Goal: Task Accomplishment & Management: Use online tool/utility

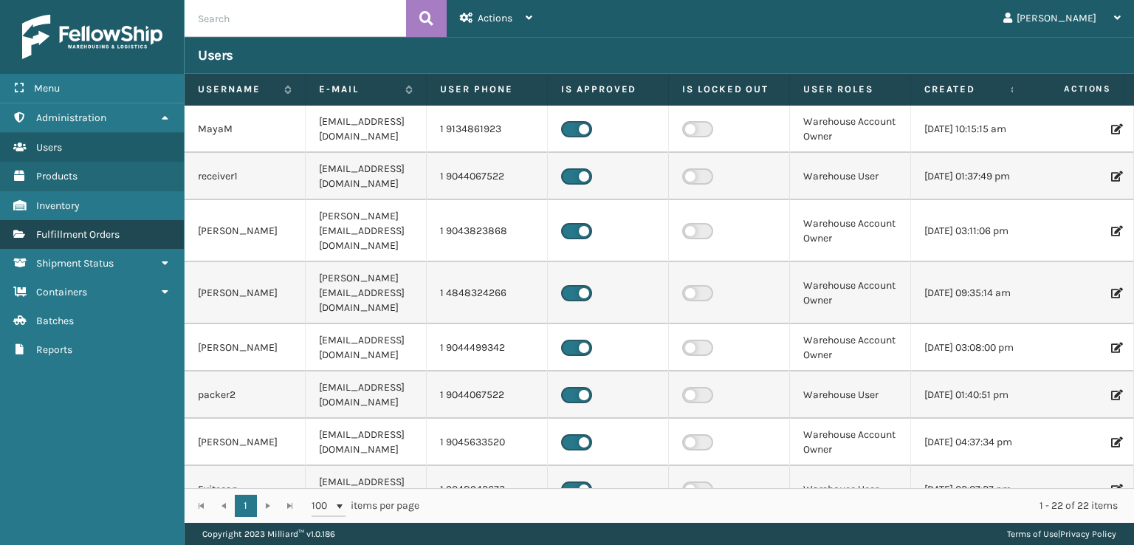
click at [75, 230] on span "Fulfillment Orders" at bounding box center [77, 234] width 83 height 13
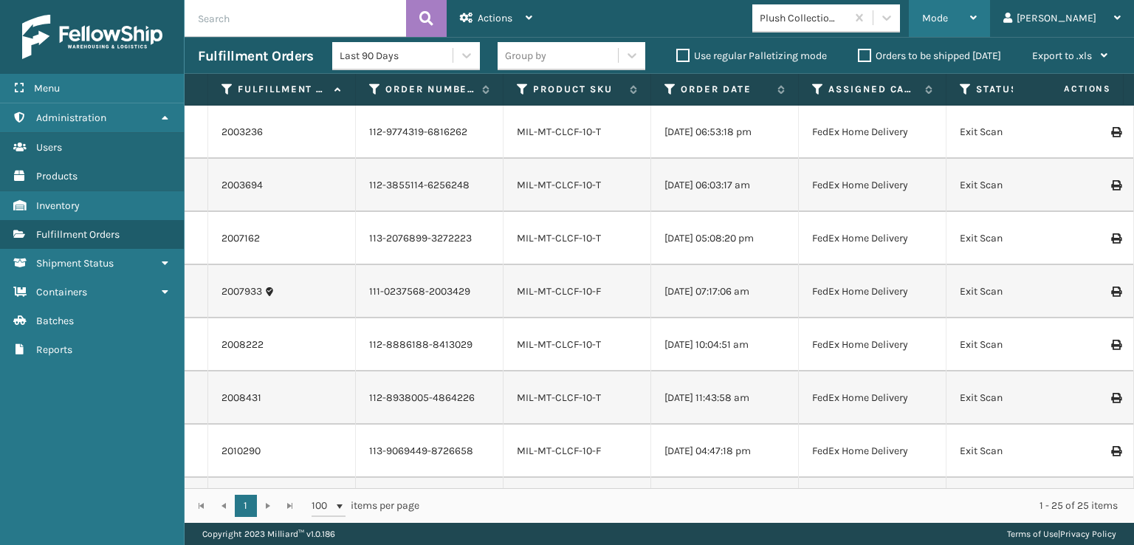
click at [948, 16] on span "Mode" at bounding box center [935, 18] width 26 height 13
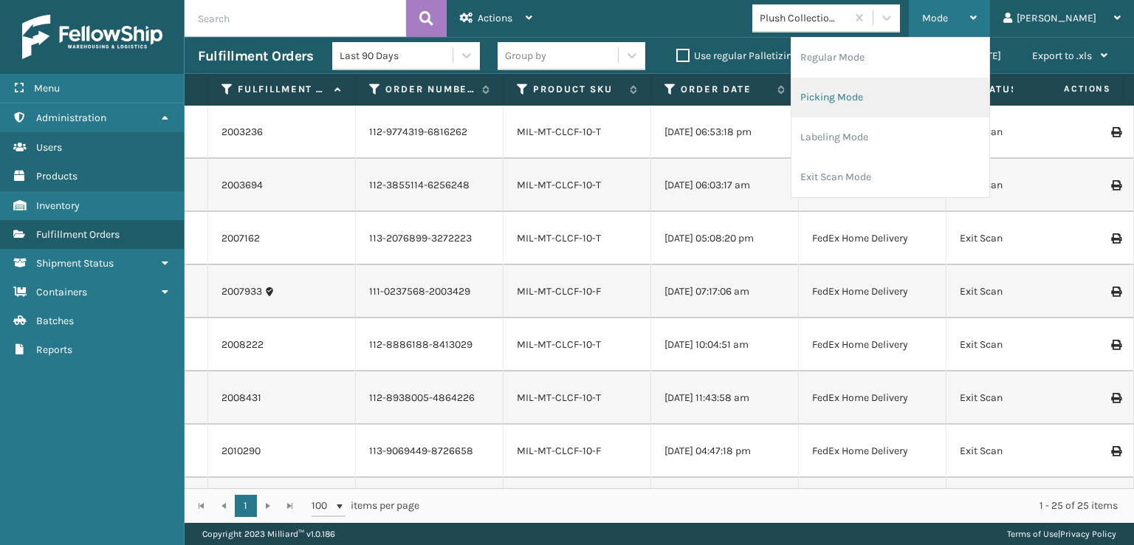
click at [869, 90] on li "Picking Mode" at bounding box center [891, 98] width 198 height 40
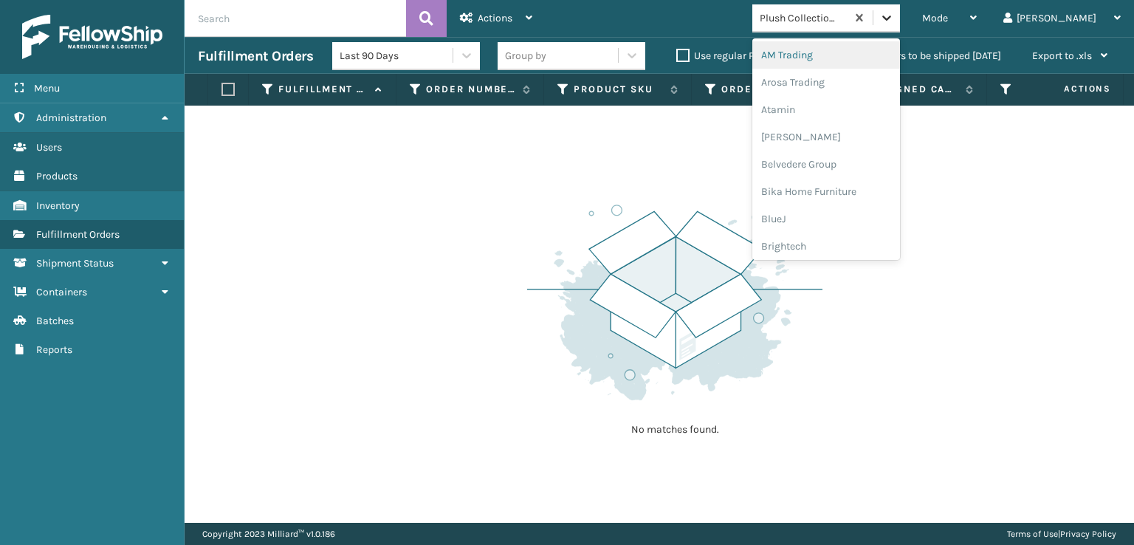
click at [894, 18] on icon at bounding box center [887, 17] width 15 height 15
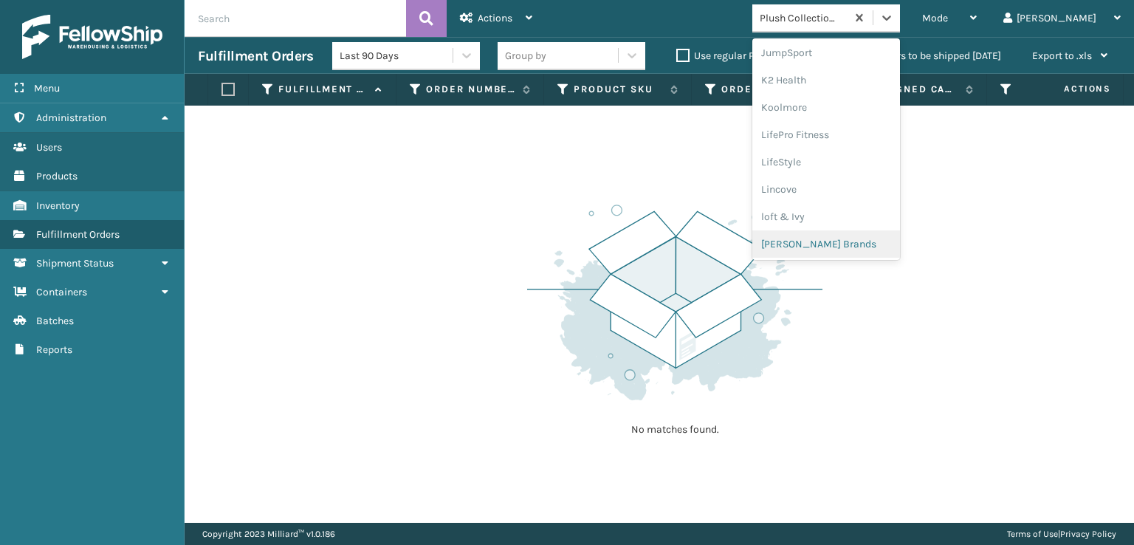
click at [851, 239] on div "[PERSON_NAME] Brands" at bounding box center [827, 243] width 148 height 27
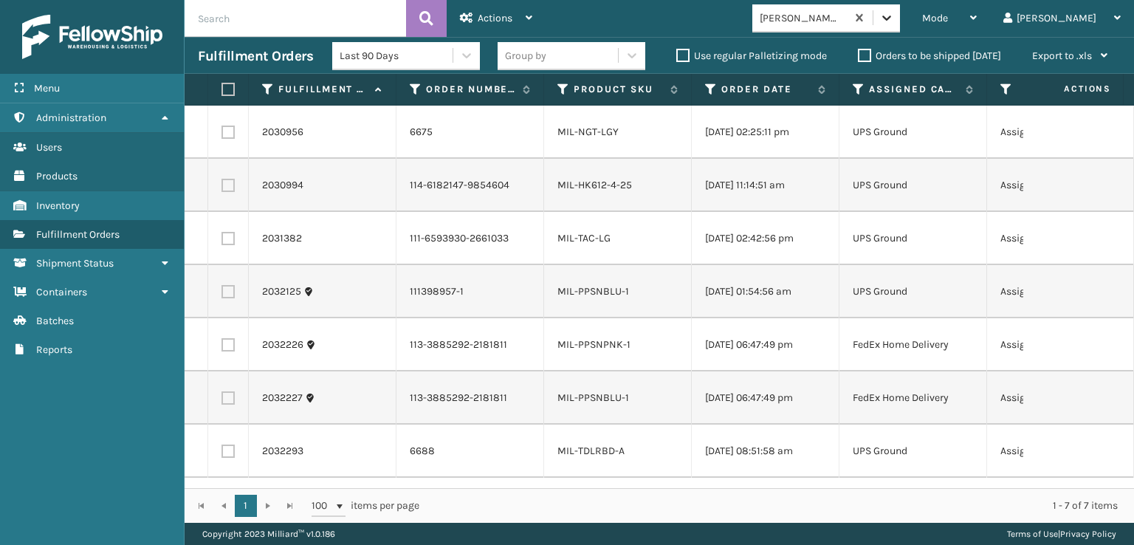
click at [894, 21] on icon at bounding box center [887, 17] width 15 height 15
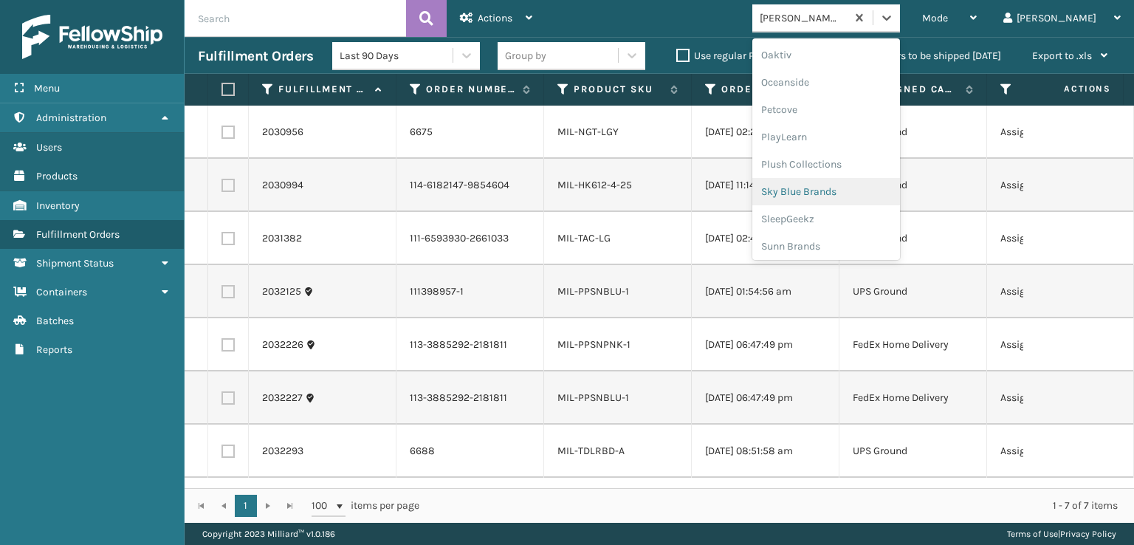
scroll to position [713, 0]
click at [843, 213] on div "SleepGeekz" at bounding box center [827, 215] width 148 height 27
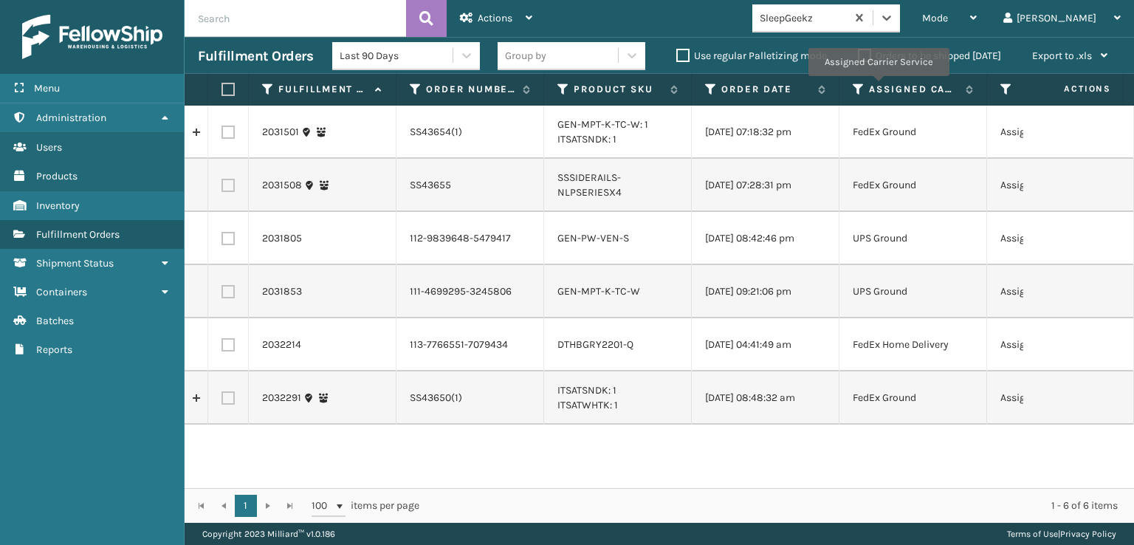
click at [878, 81] on th "Assigned Carrier Service" at bounding box center [914, 90] width 148 height 32
click at [896, 87] on label "Assigned Carrier Service" at bounding box center [913, 89] width 89 height 13
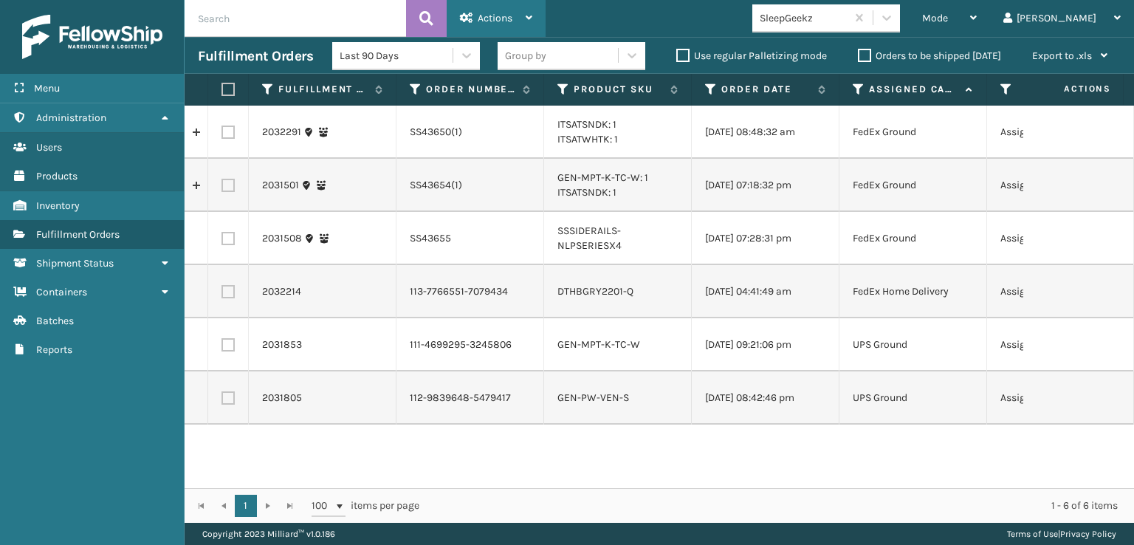
click at [498, 27] on div "Actions" at bounding box center [496, 18] width 72 height 37
click at [654, 13] on div "Mode Regular Mode Picking Mode Labeling Mode Exit Scan Mode SleepGeekz [PERSON_…" at bounding box center [840, 18] width 589 height 37
click at [981, 18] on div "Mode Regular Mode Picking Mode Labeling Mode Exit Scan Mode" at bounding box center [949, 18] width 81 height 37
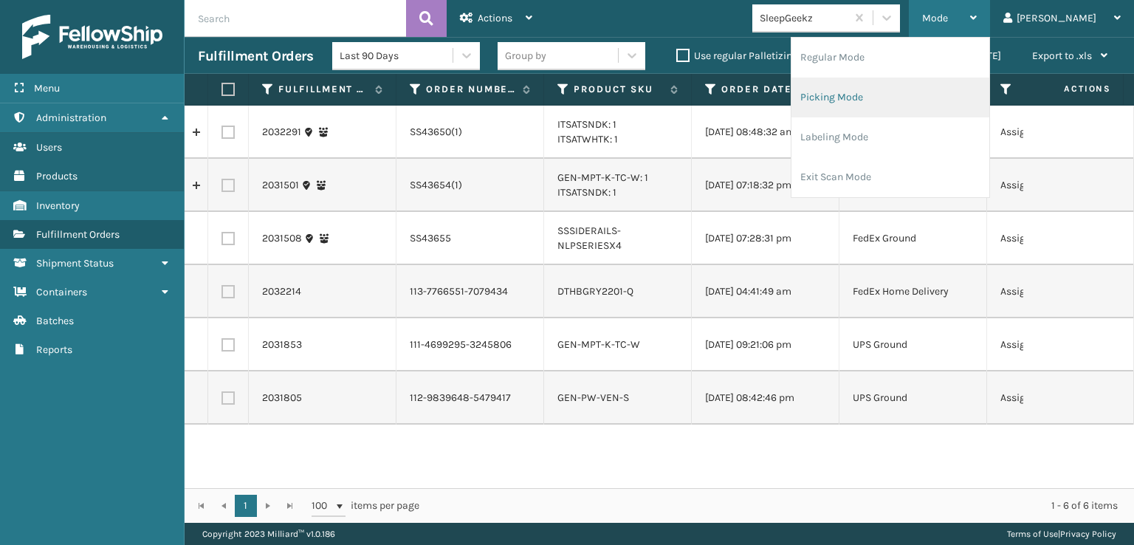
click at [877, 100] on li "Picking Mode" at bounding box center [891, 98] width 198 height 40
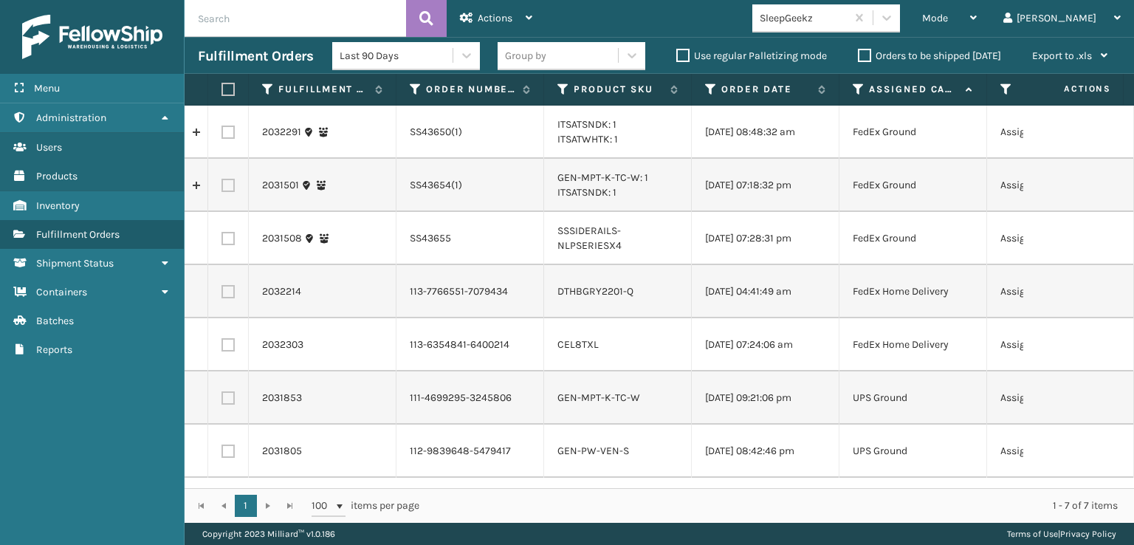
click at [227, 131] on label at bounding box center [228, 132] width 13 height 13
click at [222, 131] on input "checkbox" at bounding box center [222, 131] width 1 height 10
checkbox input "true"
click at [229, 184] on label at bounding box center [228, 185] width 13 height 13
click at [222, 184] on input "checkbox" at bounding box center [222, 184] width 1 height 10
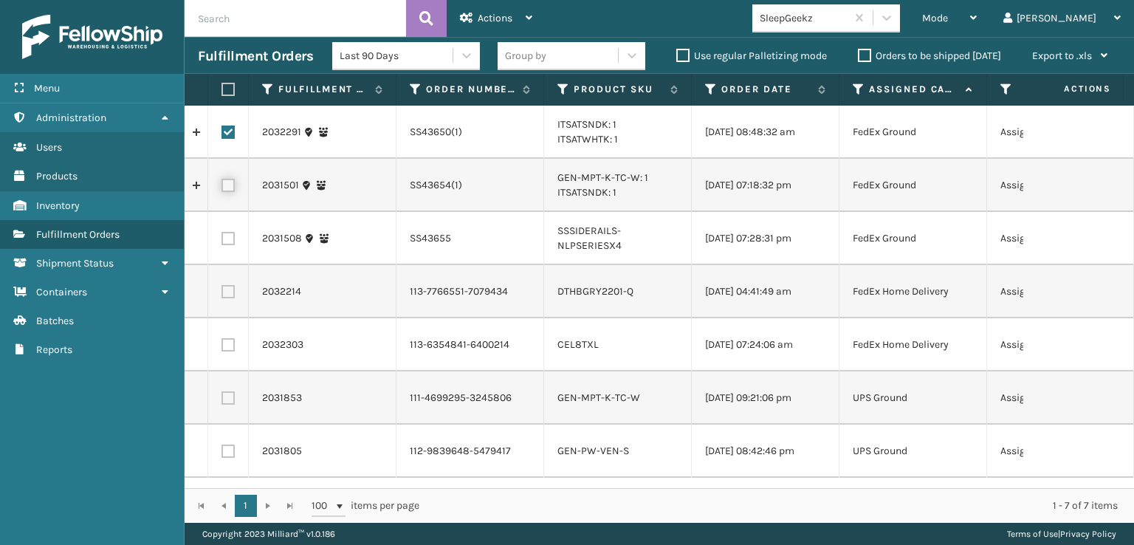
checkbox input "true"
click at [231, 240] on label at bounding box center [228, 238] width 13 height 13
click at [222, 240] on input "checkbox" at bounding box center [222, 237] width 1 height 10
checkbox input "true"
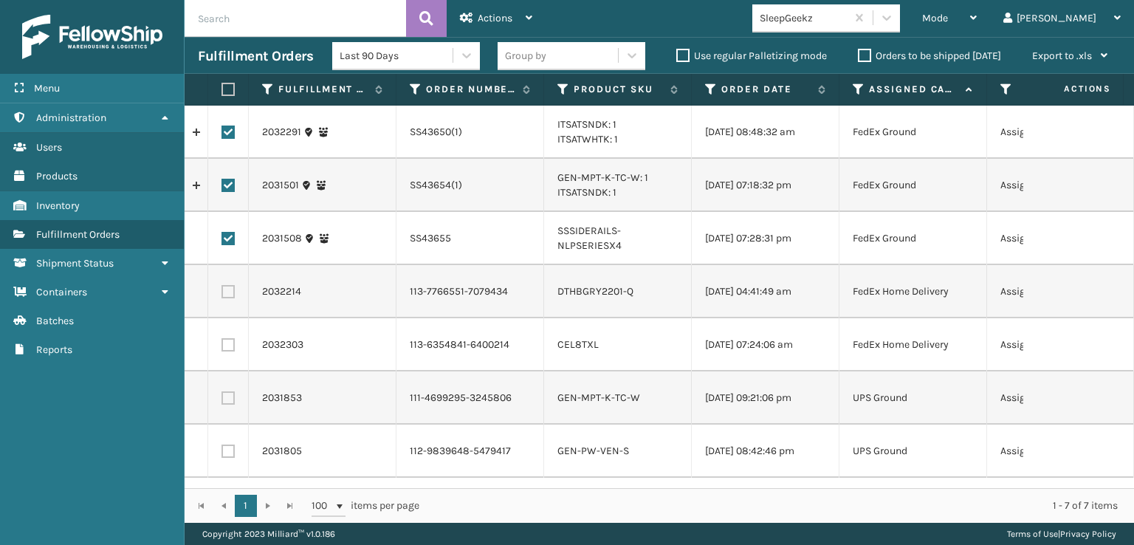
click at [227, 394] on label at bounding box center [228, 397] width 13 height 13
click at [222, 394] on input "checkbox" at bounding box center [222, 396] width 1 height 10
checkbox input "true"
click at [233, 447] on label at bounding box center [228, 451] width 13 height 13
click at [222, 447] on input "checkbox" at bounding box center [222, 450] width 1 height 10
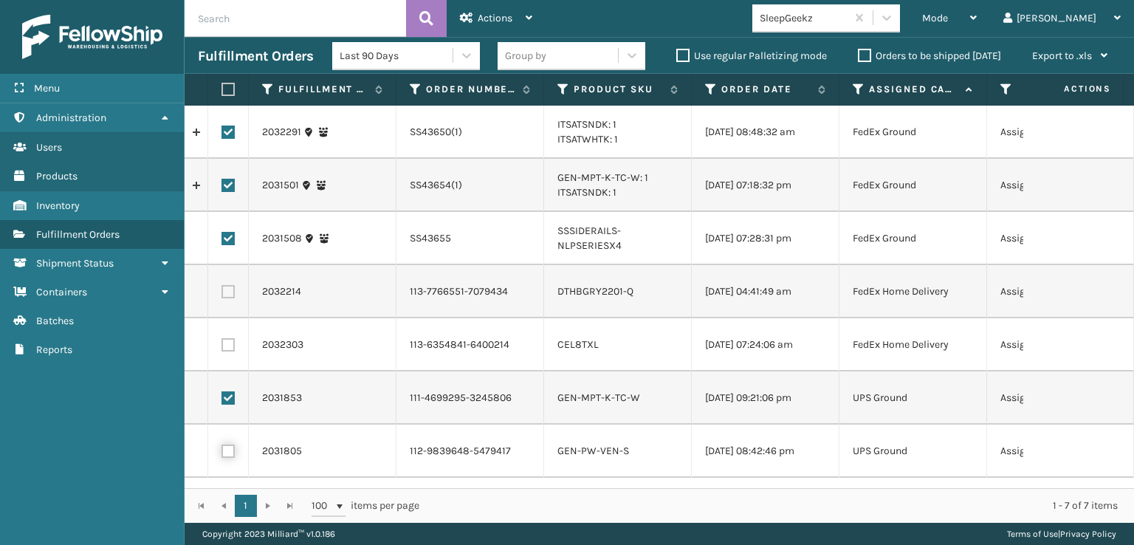
checkbox input "true"
click at [476, 18] on div "Actions" at bounding box center [496, 18] width 72 height 37
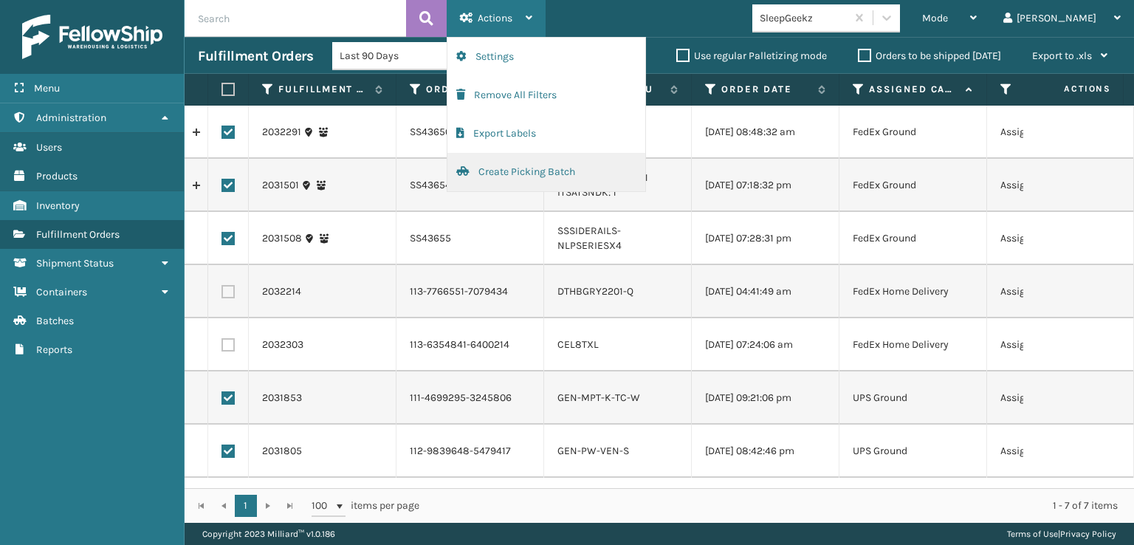
click at [499, 168] on button "Create Picking Batch" at bounding box center [547, 172] width 198 height 38
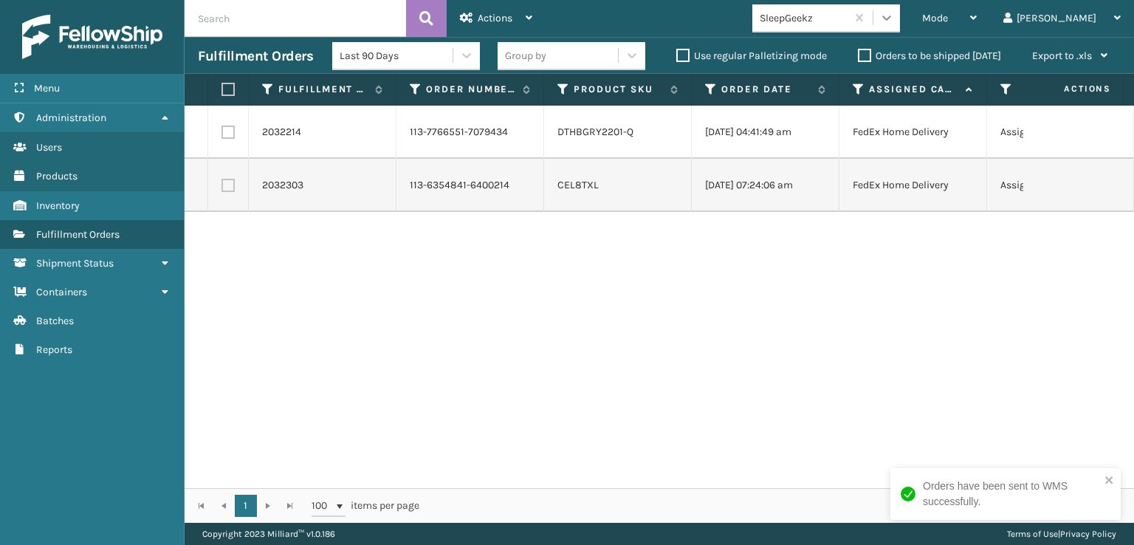
click at [894, 23] on icon at bounding box center [887, 17] width 15 height 15
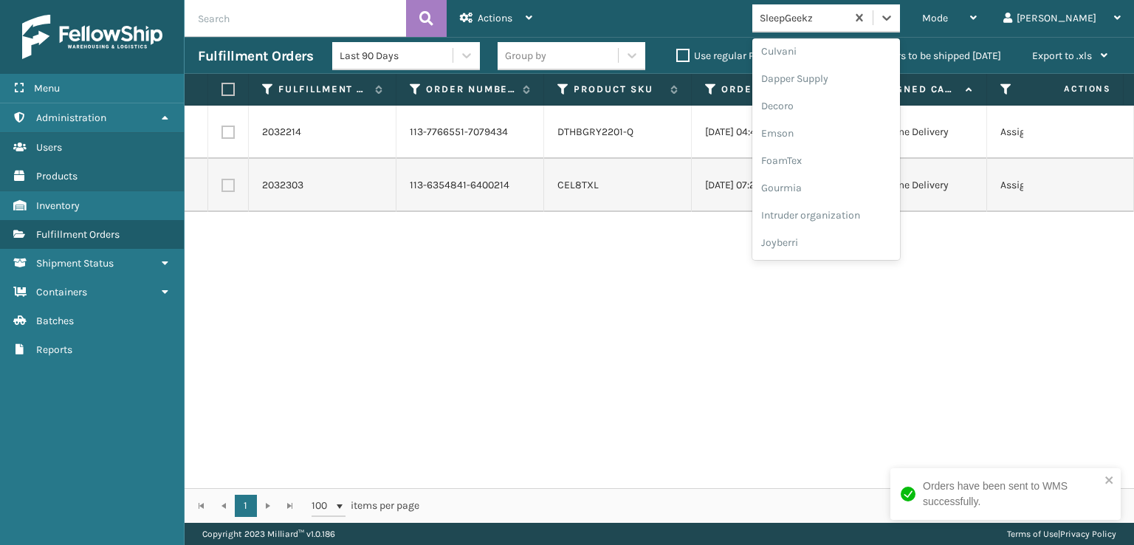
scroll to position [295, 0]
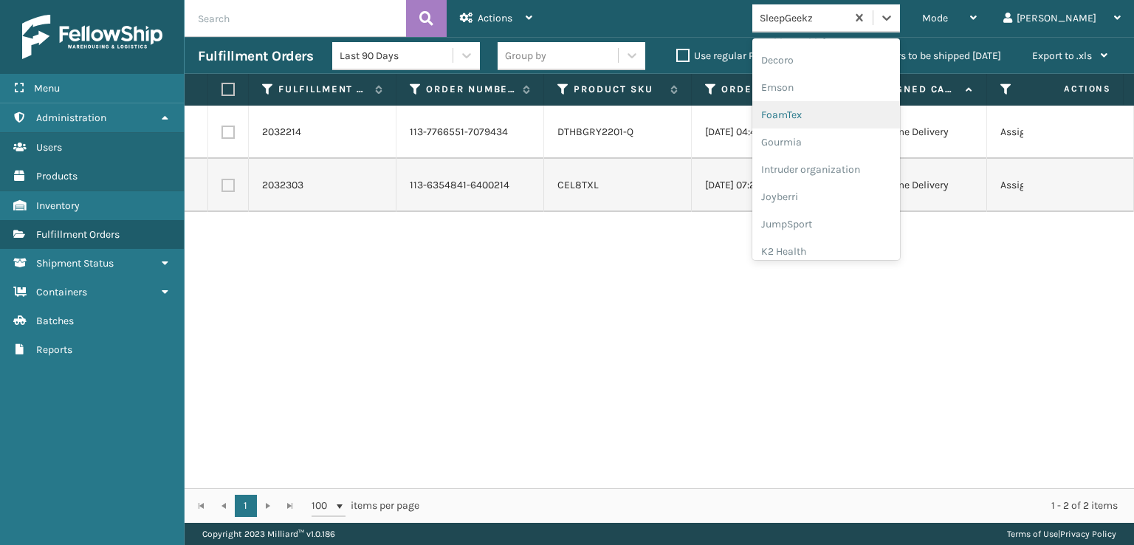
click at [837, 115] on div "FoamTex" at bounding box center [827, 114] width 148 height 27
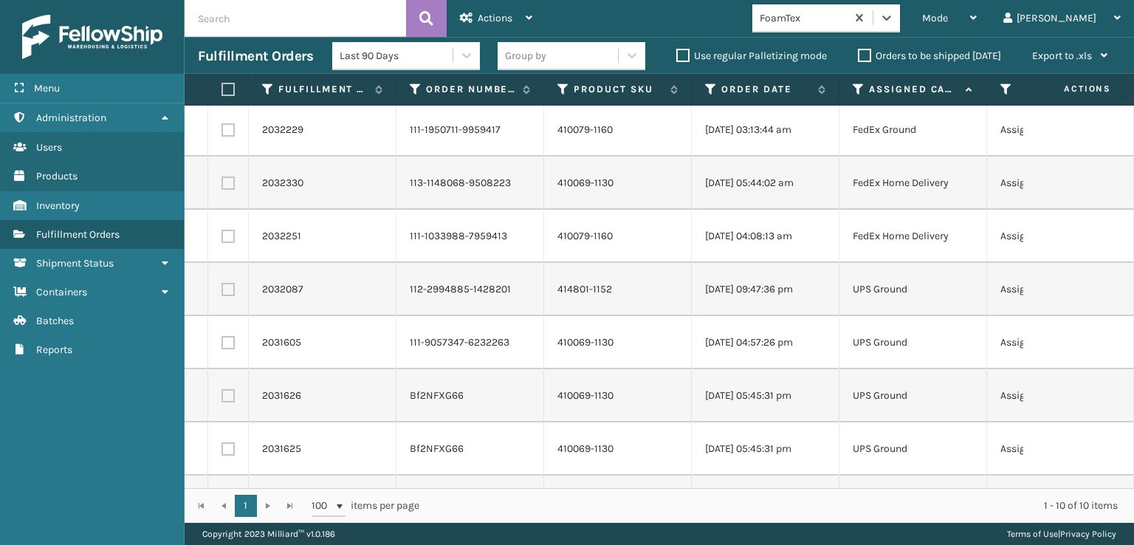
scroll to position [0, 0]
click at [229, 93] on label at bounding box center [226, 89] width 9 height 13
click at [222, 93] on input "checkbox" at bounding box center [222, 90] width 1 height 10
checkbox input "true"
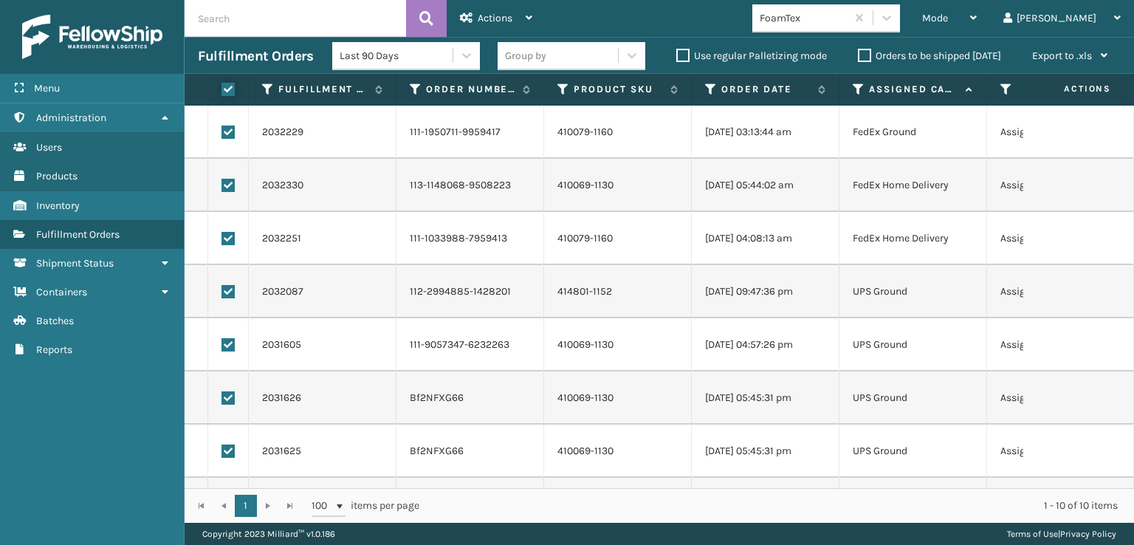
checkbox input "true"
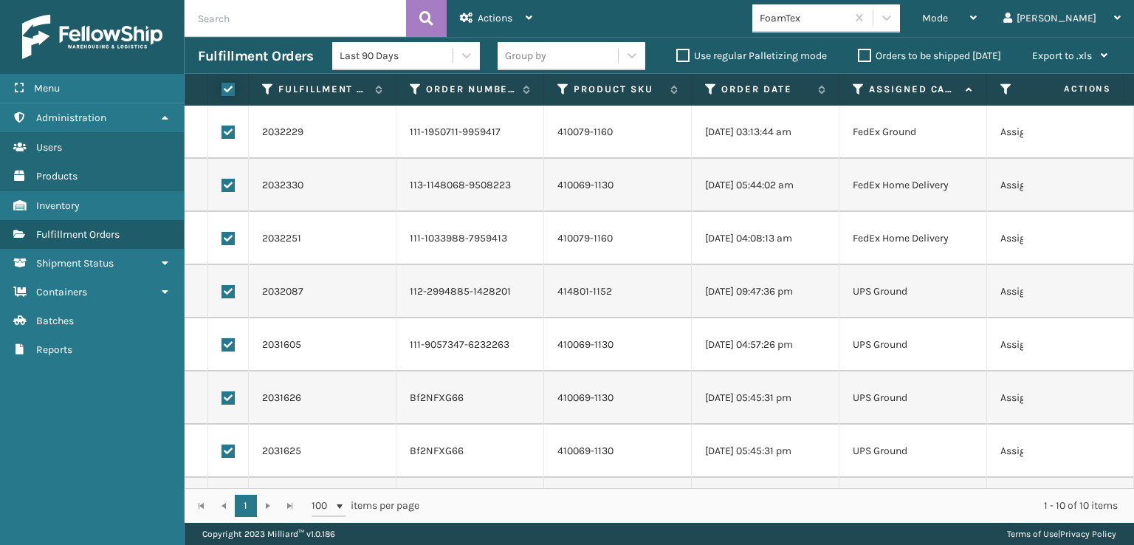
checkbox input "true"
drag, startPoint x: 227, startPoint y: 239, endPoint x: 229, endPoint y: 226, distance: 12.6
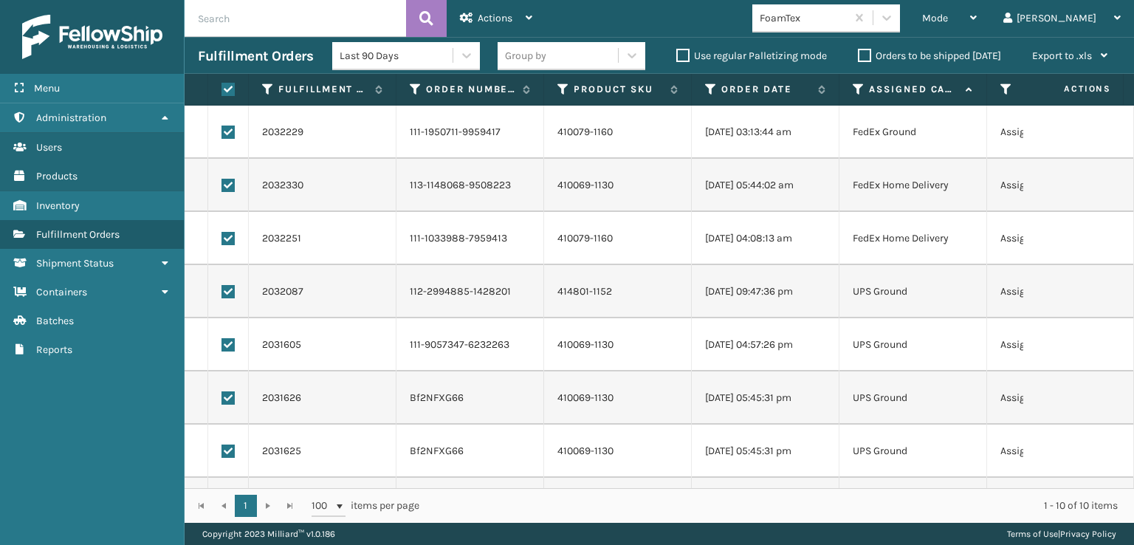
click at [228, 238] on label at bounding box center [228, 238] width 13 height 13
click at [222, 238] on input "checkbox" at bounding box center [222, 237] width 1 height 10
checkbox input "false"
click at [227, 188] on label at bounding box center [228, 185] width 13 height 13
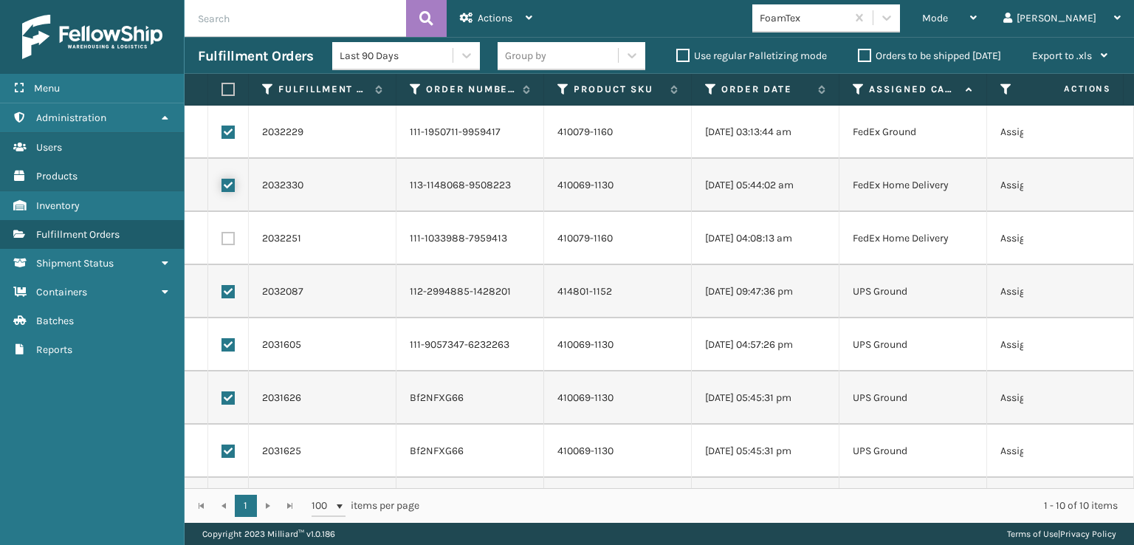
click at [222, 188] on input "checkbox" at bounding box center [222, 184] width 1 height 10
checkbox input "false"
click at [227, 134] on label at bounding box center [228, 132] width 13 height 13
click at [222, 134] on input "checkbox" at bounding box center [222, 131] width 1 height 10
checkbox input "false"
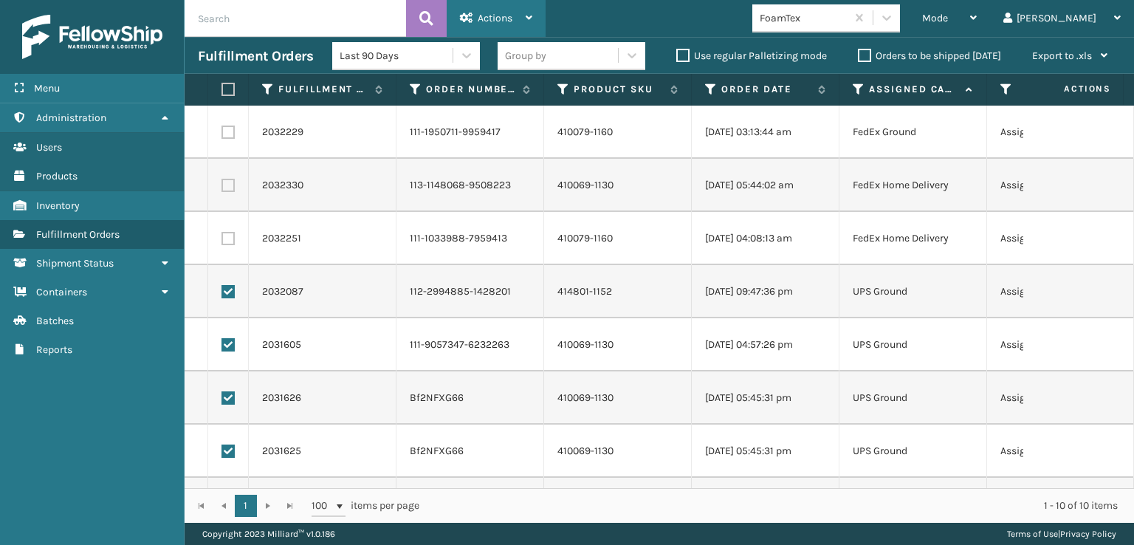
click at [470, 18] on icon at bounding box center [466, 18] width 13 height 10
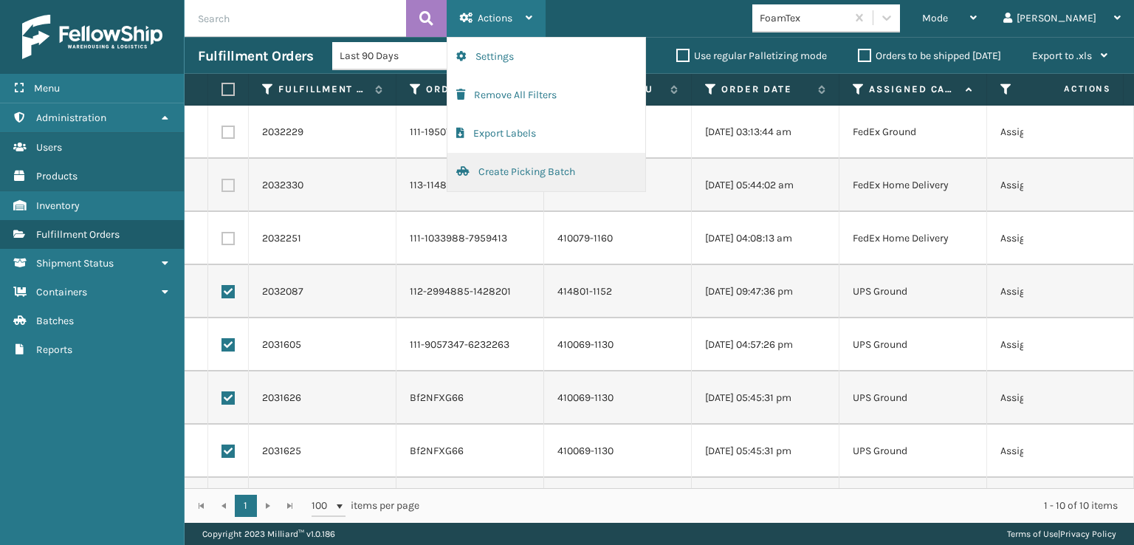
click at [541, 174] on button "Create Picking Batch" at bounding box center [547, 172] width 198 height 38
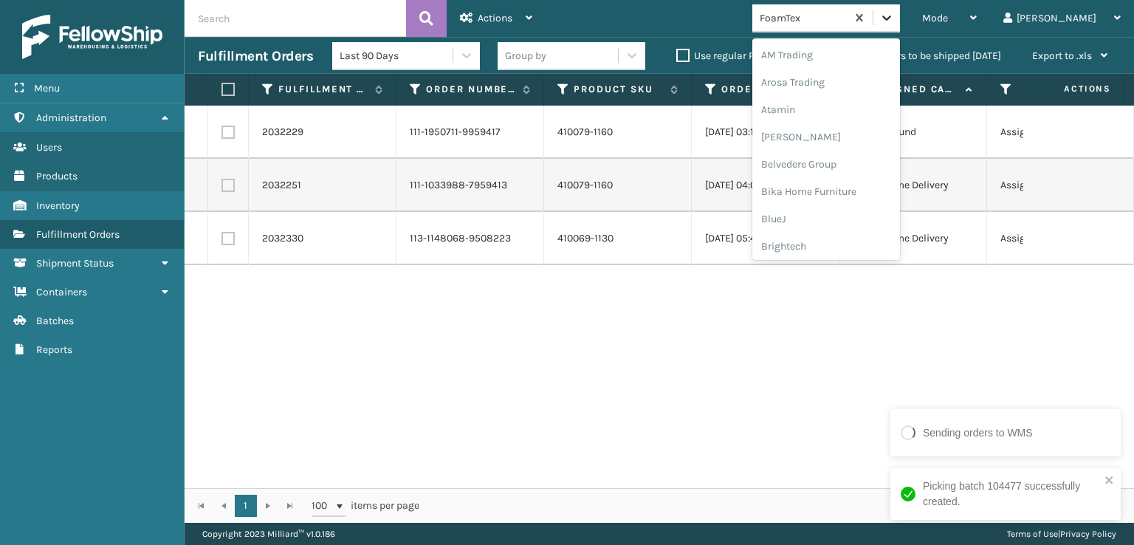
click at [894, 22] on icon at bounding box center [887, 17] width 15 height 15
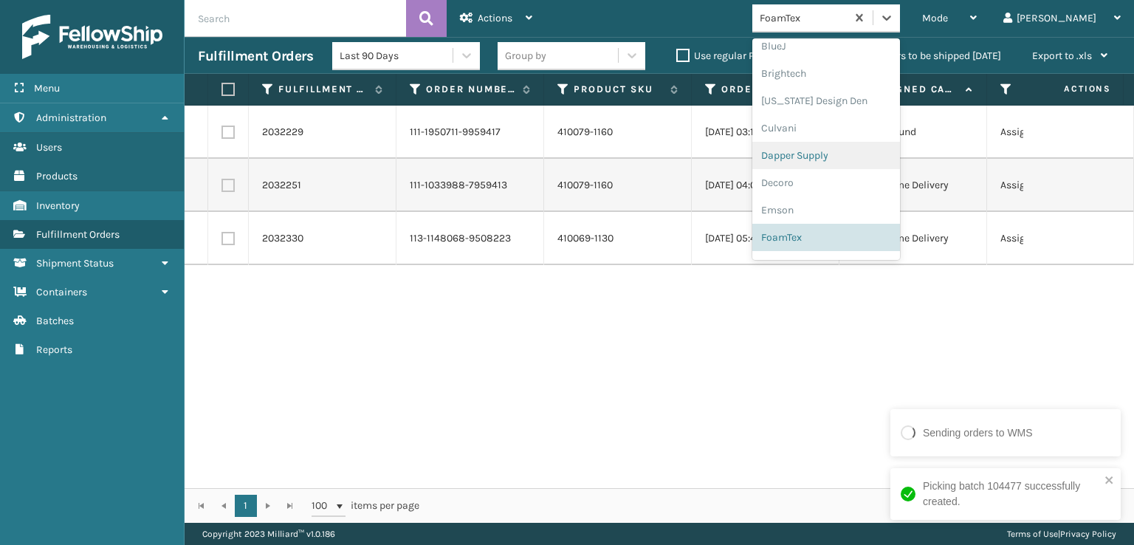
scroll to position [467, 0]
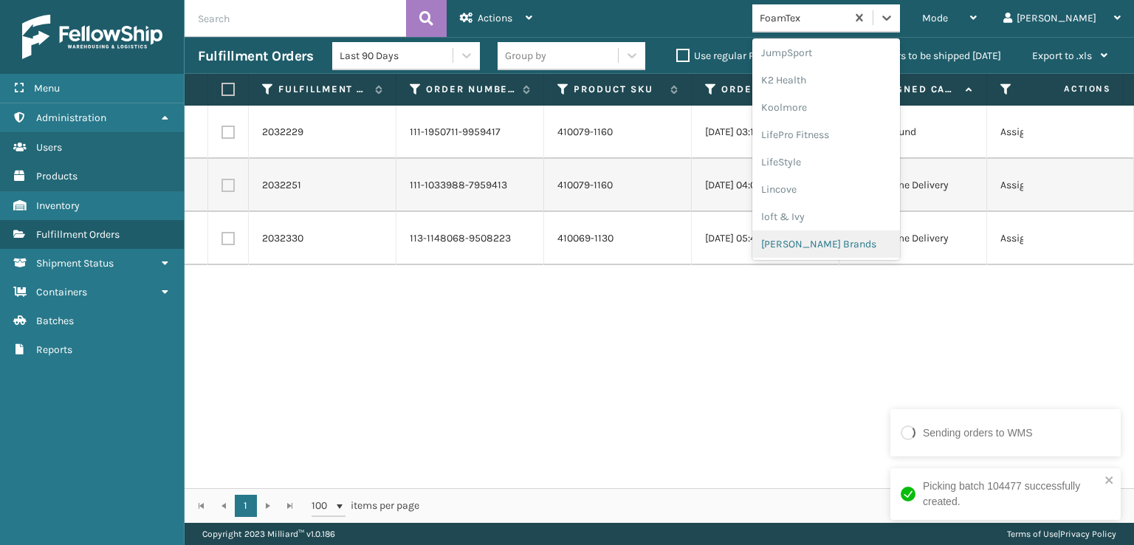
click at [851, 244] on div "[PERSON_NAME] Brands" at bounding box center [827, 243] width 148 height 27
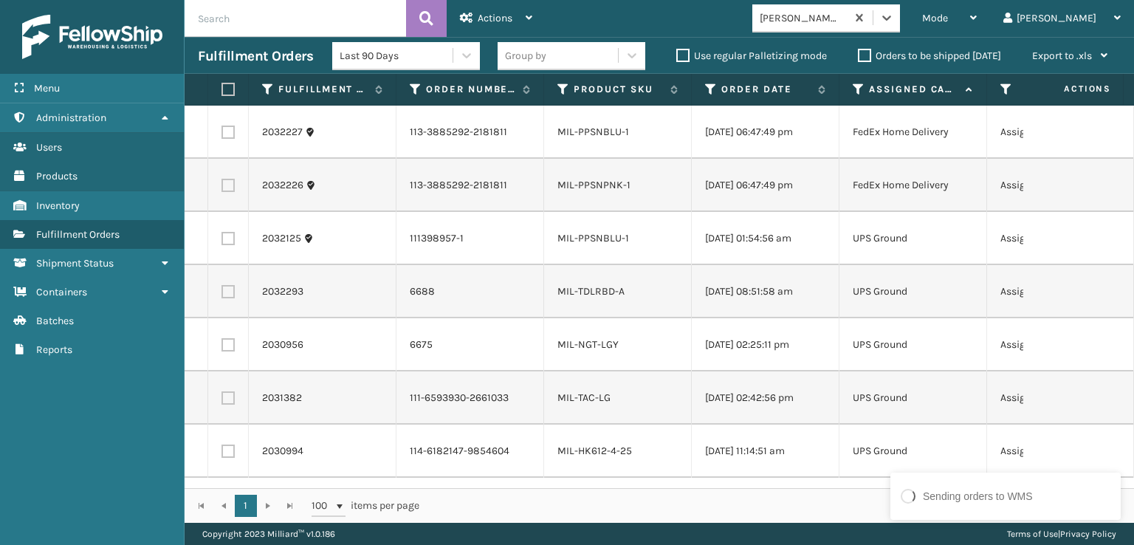
scroll to position [0, 0]
click at [227, 83] on label at bounding box center [226, 89] width 9 height 13
click at [222, 85] on input "checkbox" at bounding box center [222, 90] width 1 height 10
checkbox input "true"
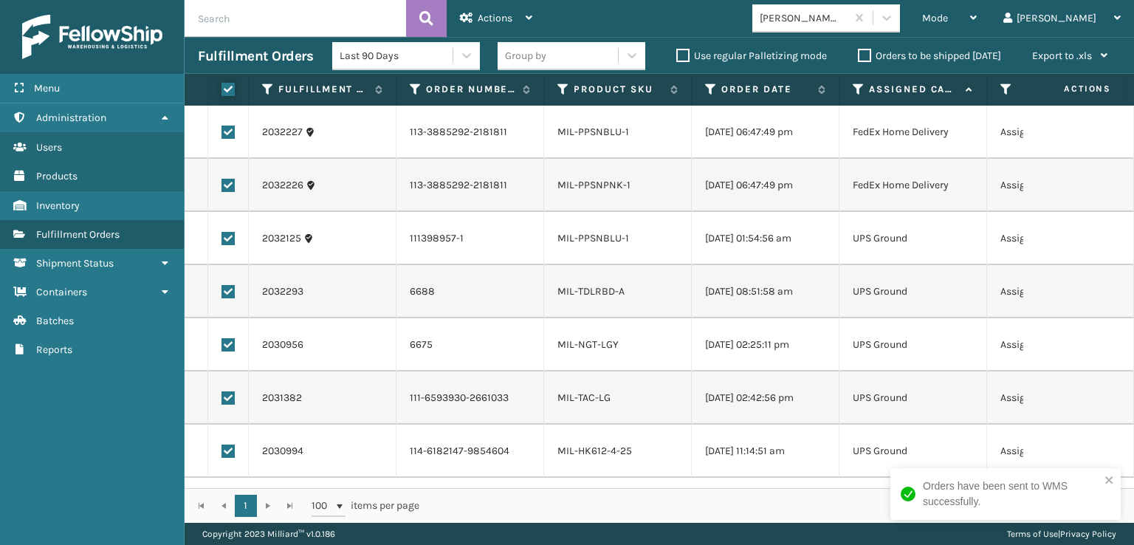
checkbox input "true"
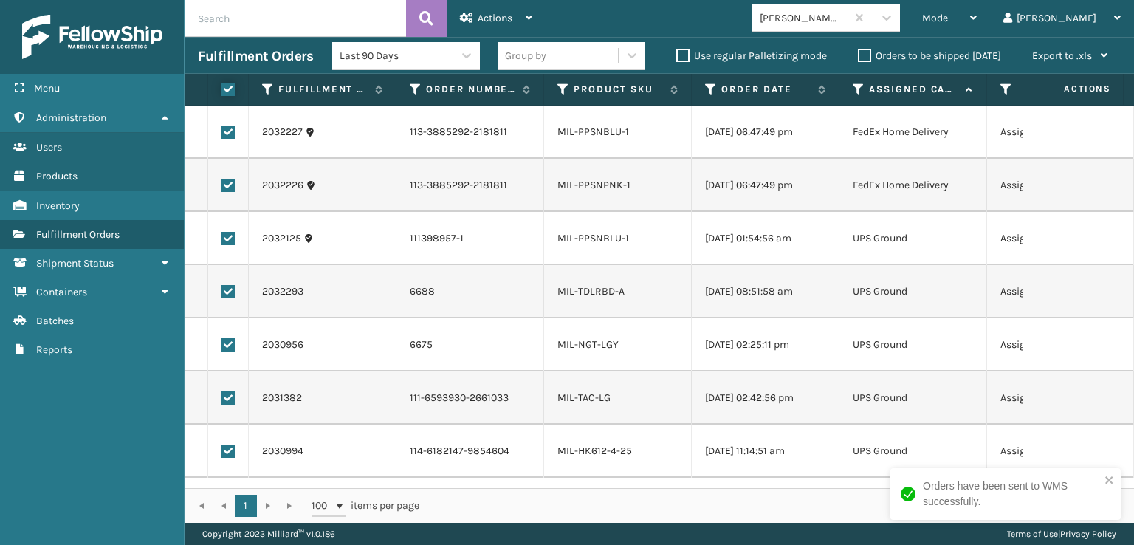
checkbox input "true"
click at [514, 10] on div "Actions" at bounding box center [496, 18] width 72 height 37
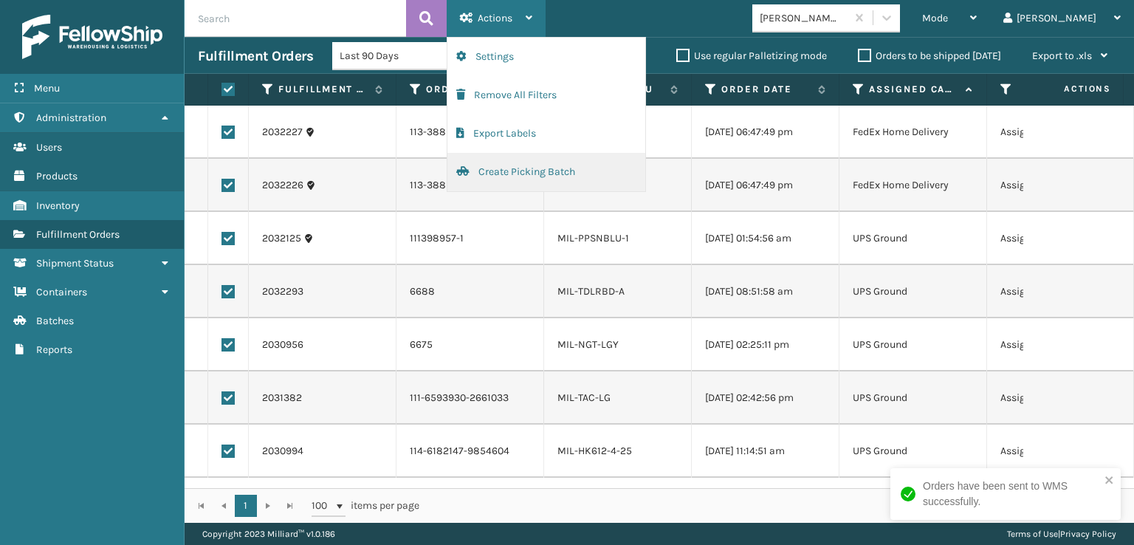
click at [502, 170] on button "Create Picking Batch" at bounding box center [547, 172] width 198 height 38
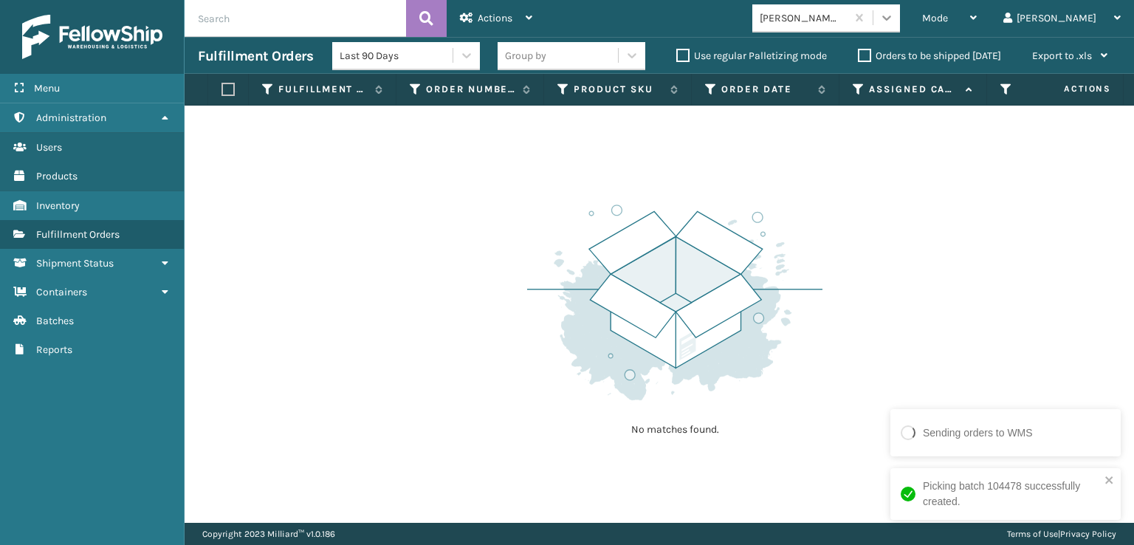
click at [900, 25] on div at bounding box center [887, 17] width 27 height 27
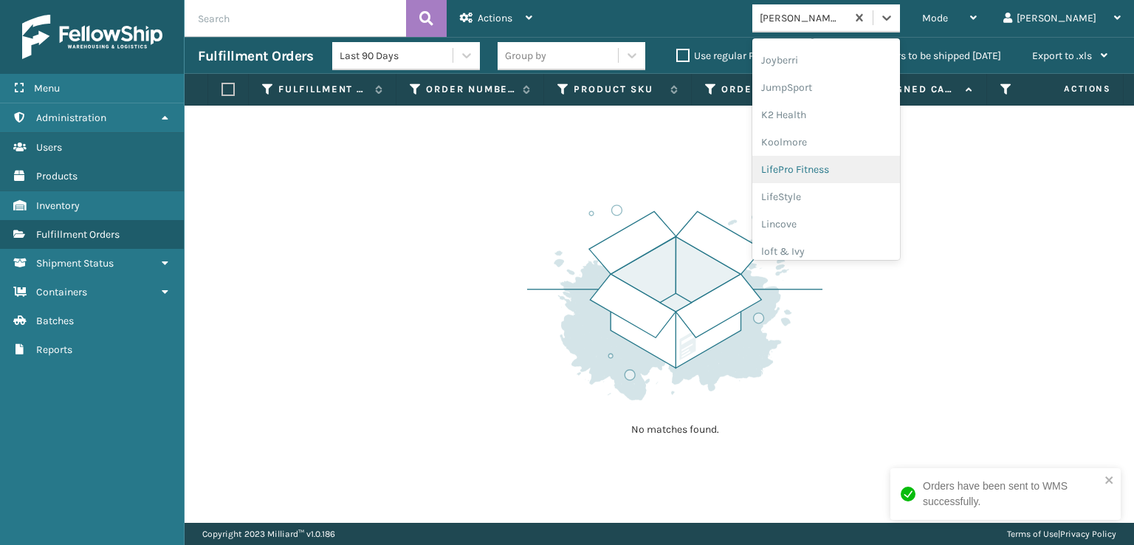
scroll to position [344, 0]
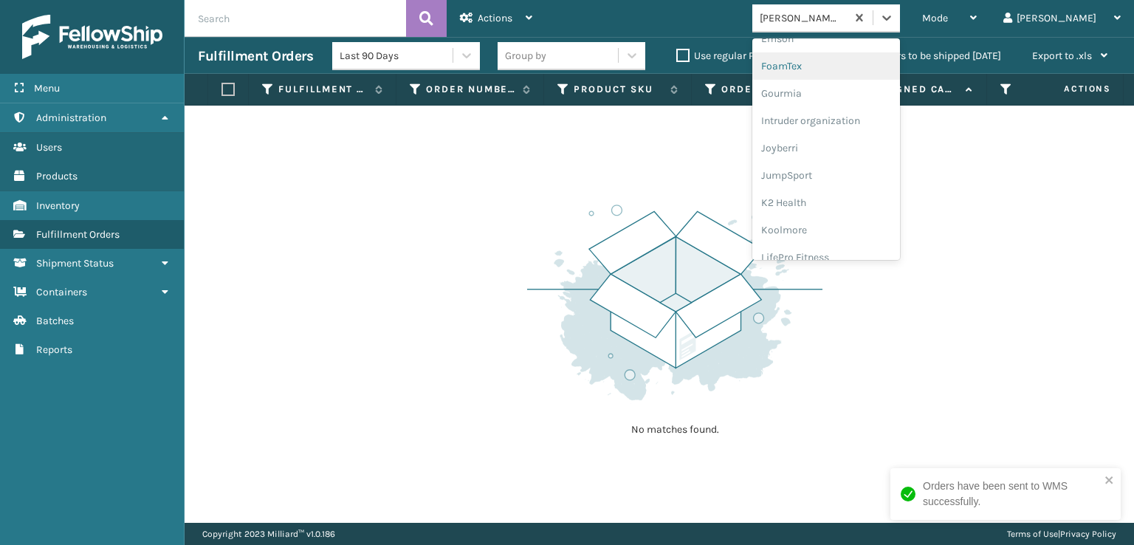
click at [832, 63] on div "FoamTex" at bounding box center [827, 65] width 148 height 27
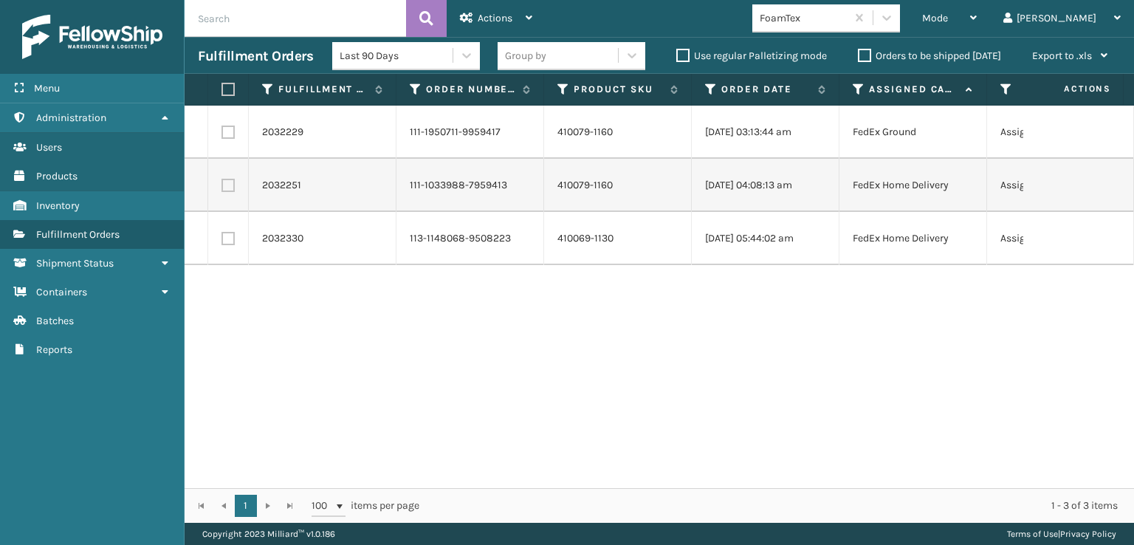
click at [229, 92] on label at bounding box center [226, 89] width 9 height 13
click at [222, 92] on input "checkbox" at bounding box center [222, 90] width 1 height 10
checkbox input "true"
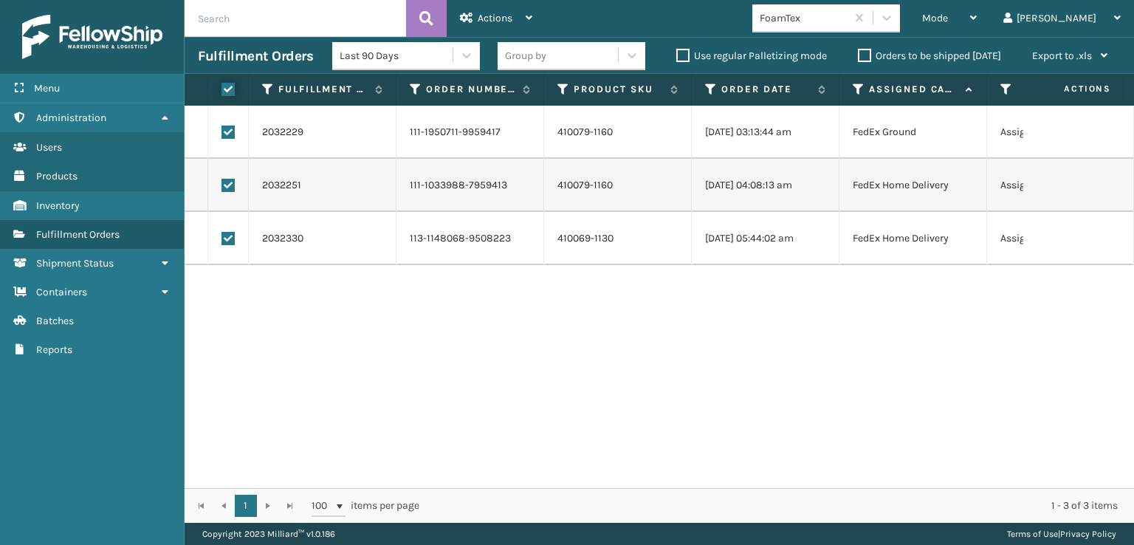
checkbox input "true"
click at [470, 18] on icon at bounding box center [466, 18] width 13 height 10
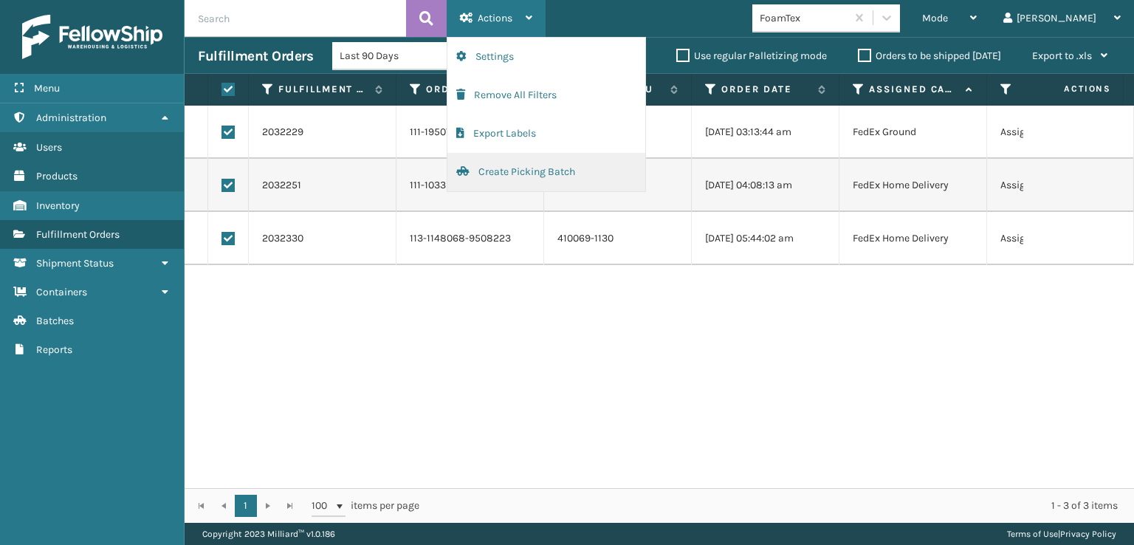
click at [507, 170] on button "Create Picking Batch" at bounding box center [547, 172] width 198 height 38
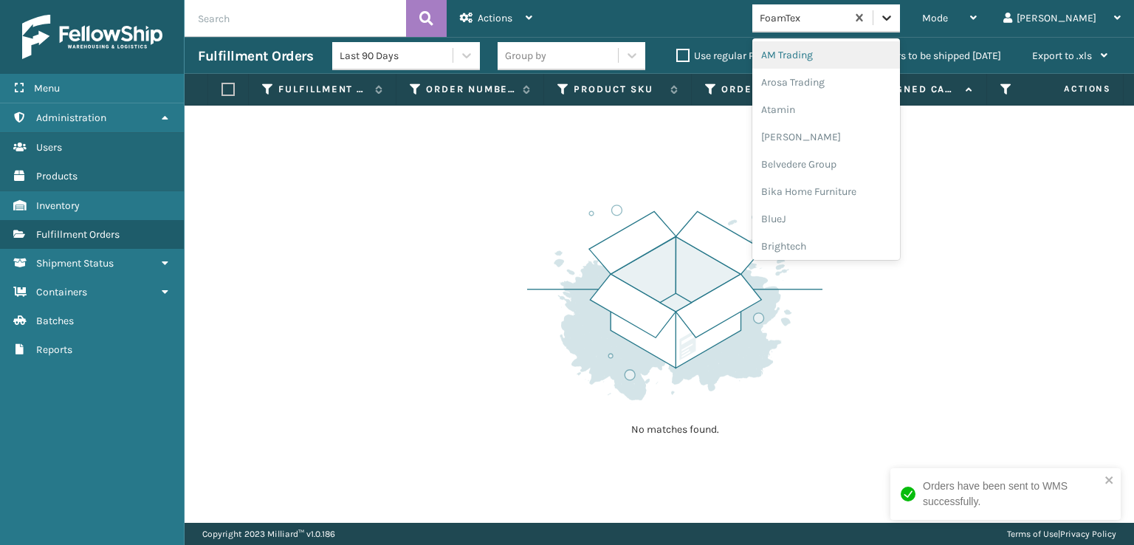
click at [900, 27] on div at bounding box center [887, 17] width 27 height 27
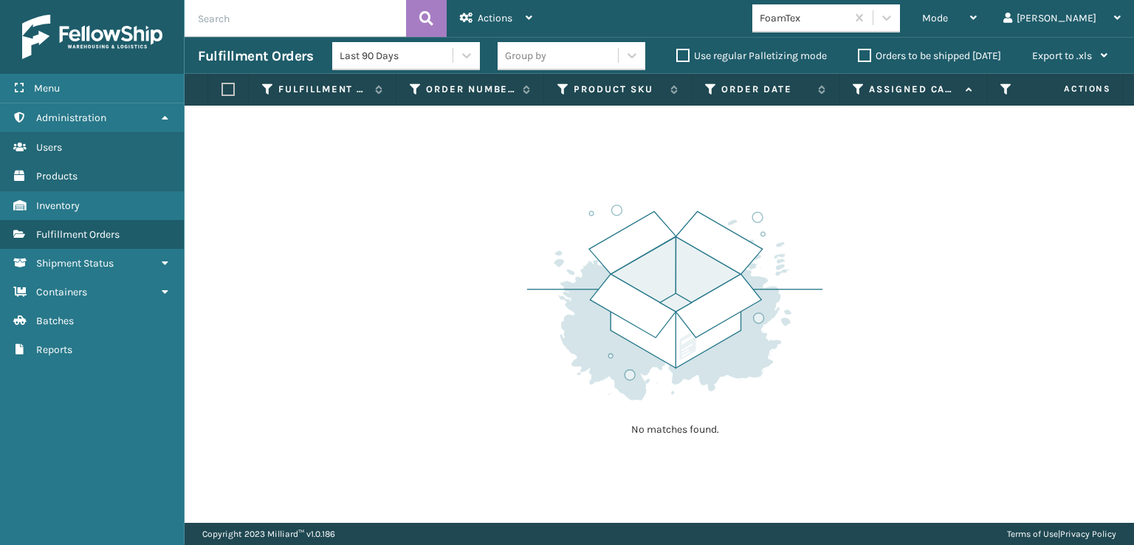
click at [358, 222] on div "No matches found." at bounding box center [660, 314] width 950 height 417
click at [894, 23] on icon at bounding box center [887, 17] width 15 height 15
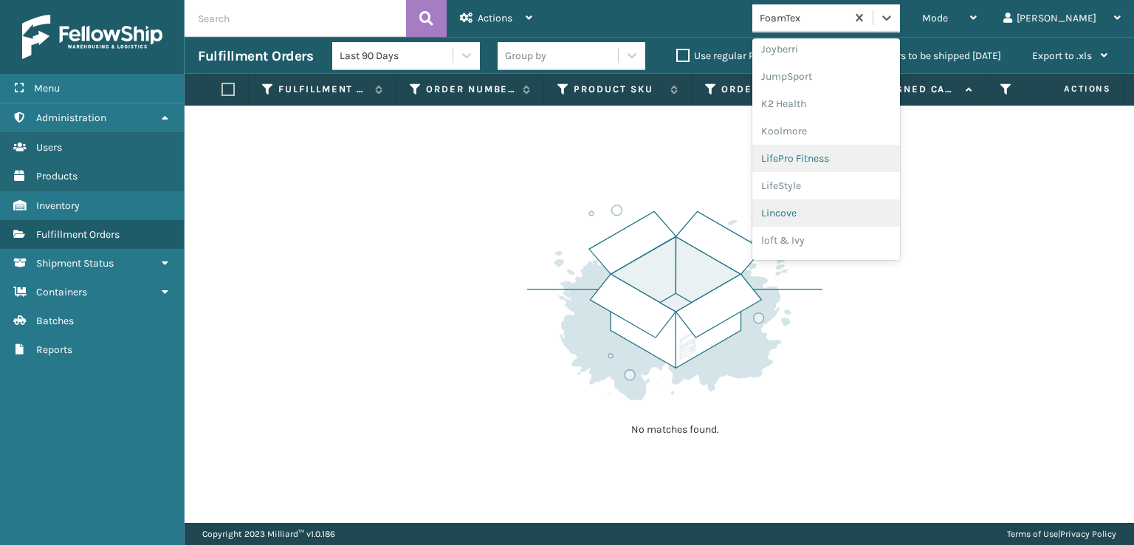
scroll to position [467, 0]
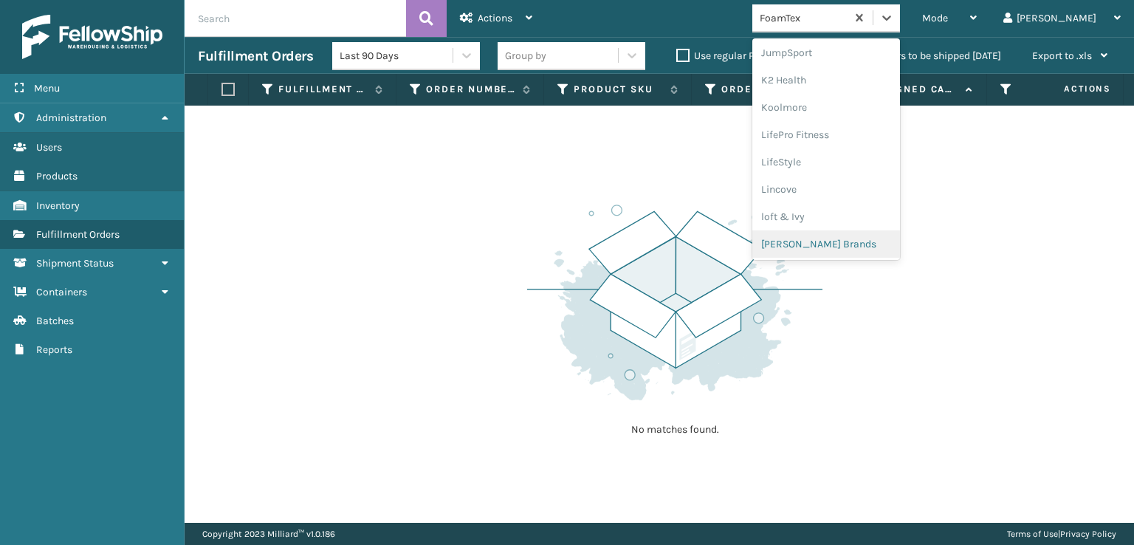
click at [857, 239] on div "[PERSON_NAME] Brands" at bounding box center [827, 243] width 148 height 27
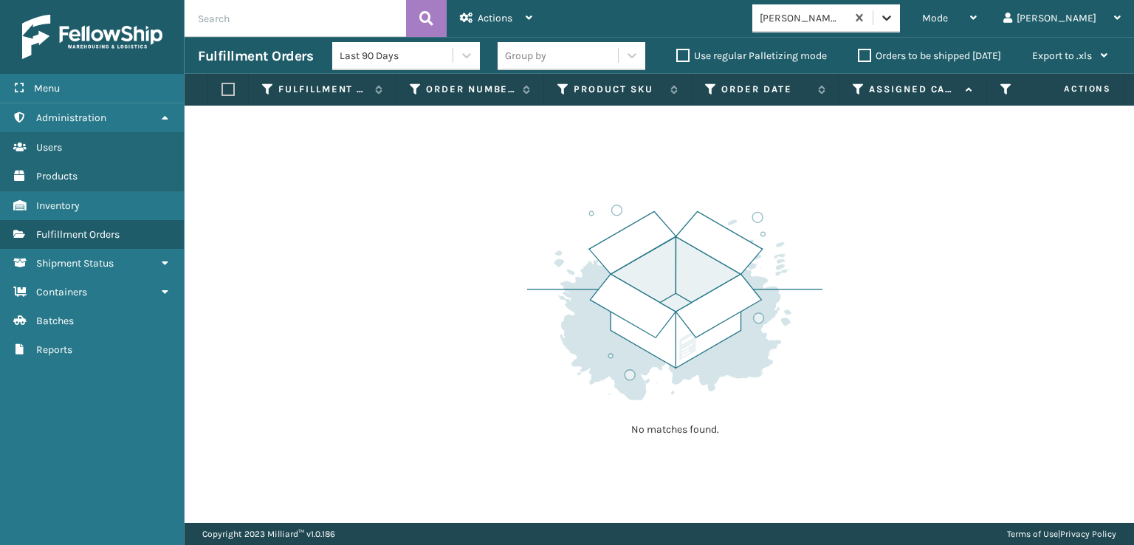
click at [894, 19] on icon at bounding box center [887, 17] width 15 height 15
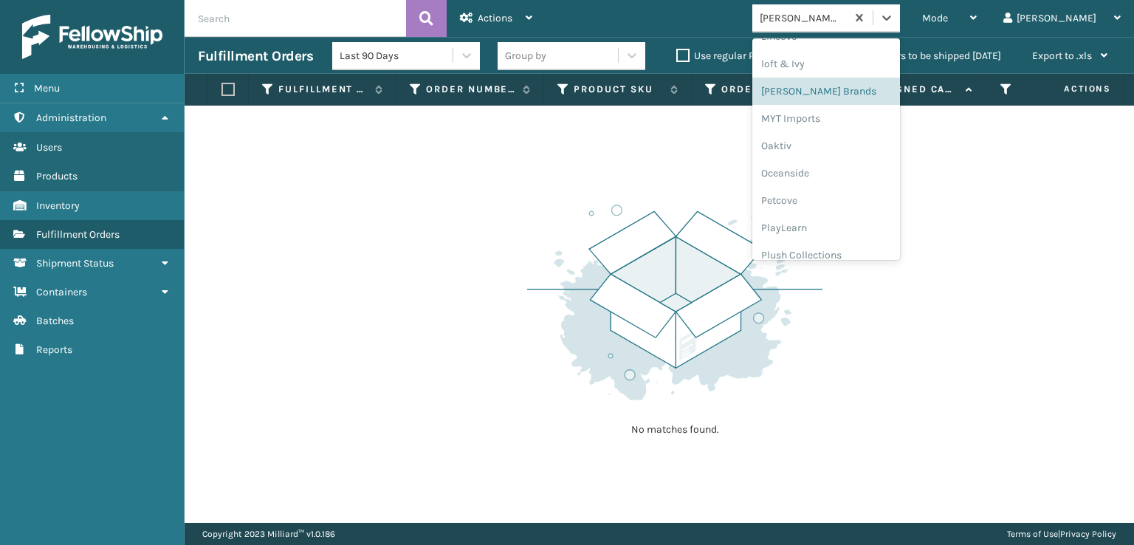
scroll to position [713, 0]
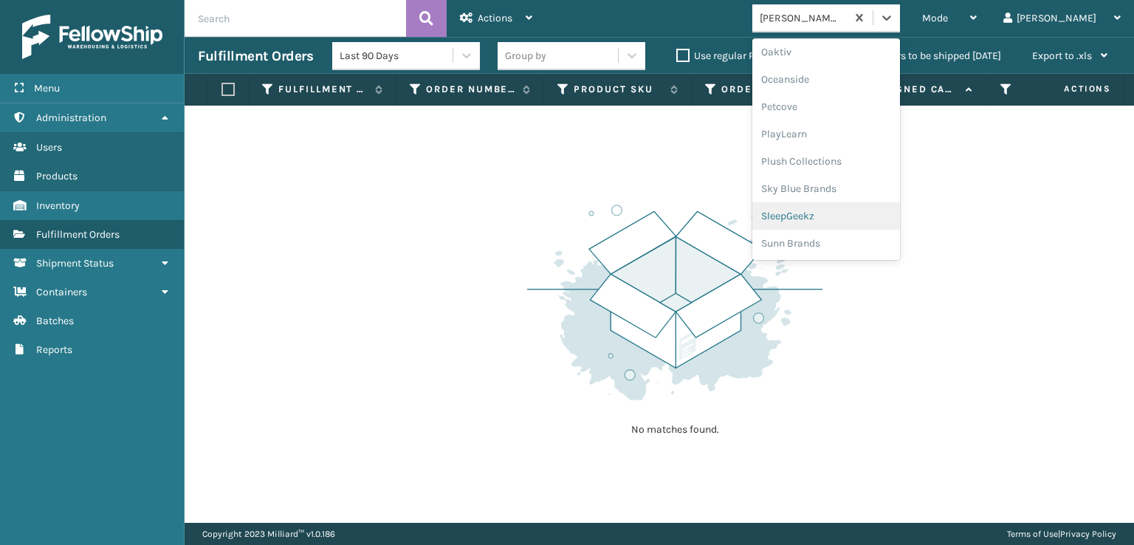
click at [837, 222] on div "SleepGeekz" at bounding box center [827, 215] width 148 height 27
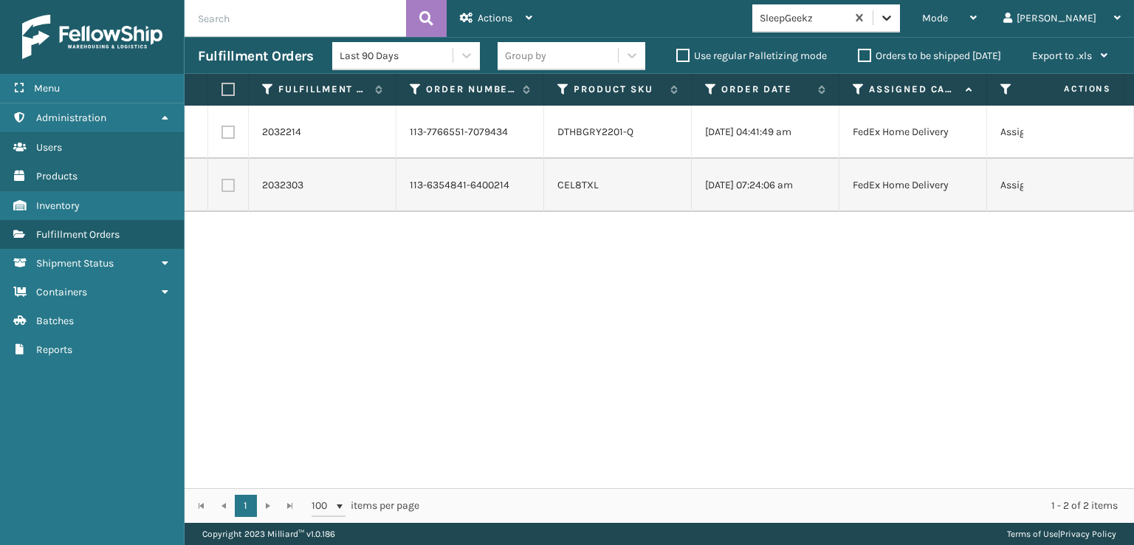
click at [894, 20] on icon at bounding box center [887, 17] width 15 height 15
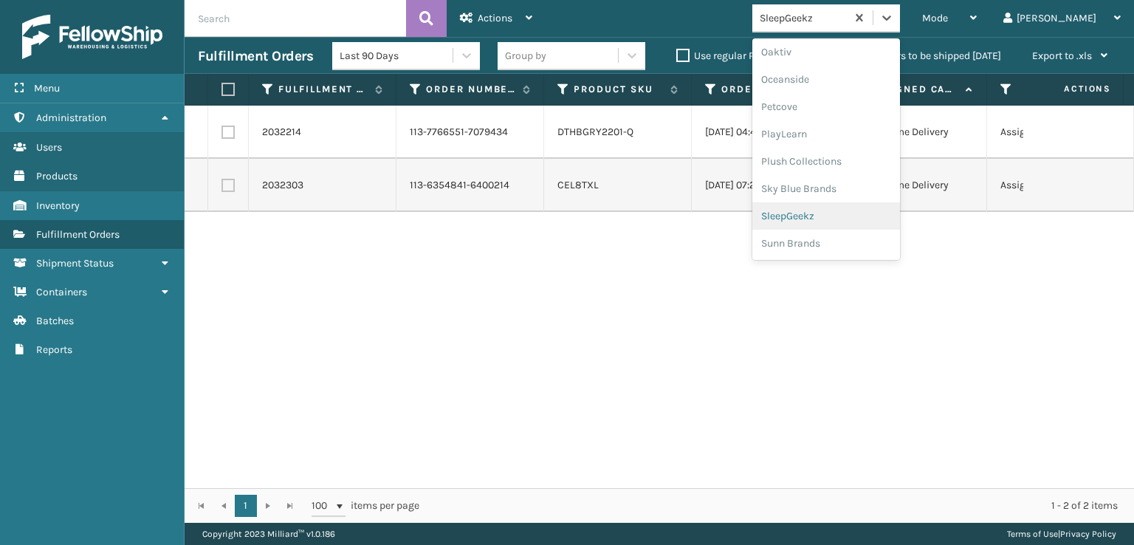
click at [836, 213] on div "SleepGeekz" at bounding box center [827, 215] width 148 height 27
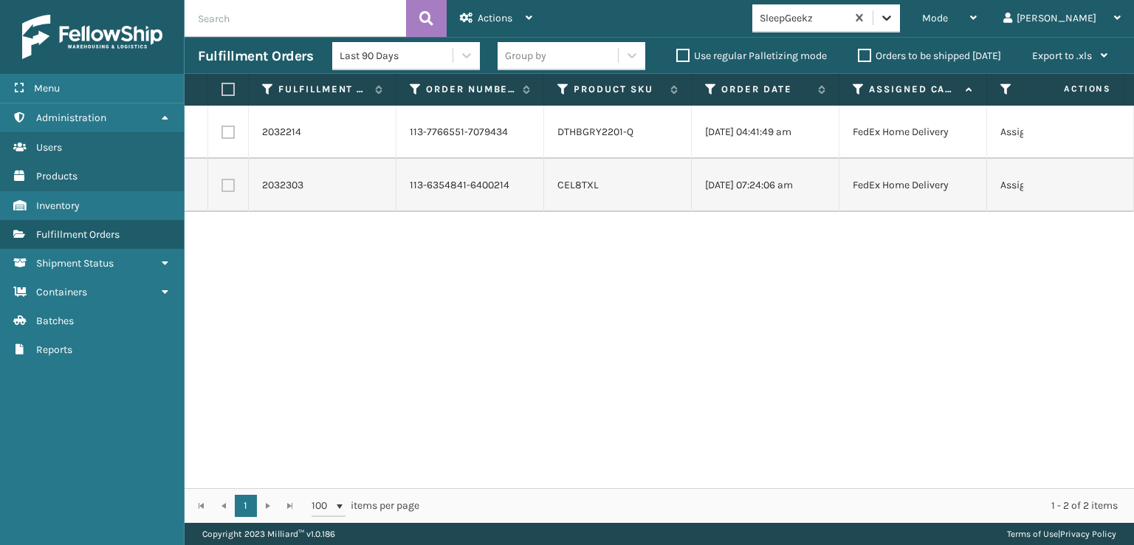
click at [900, 9] on div at bounding box center [887, 17] width 27 height 27
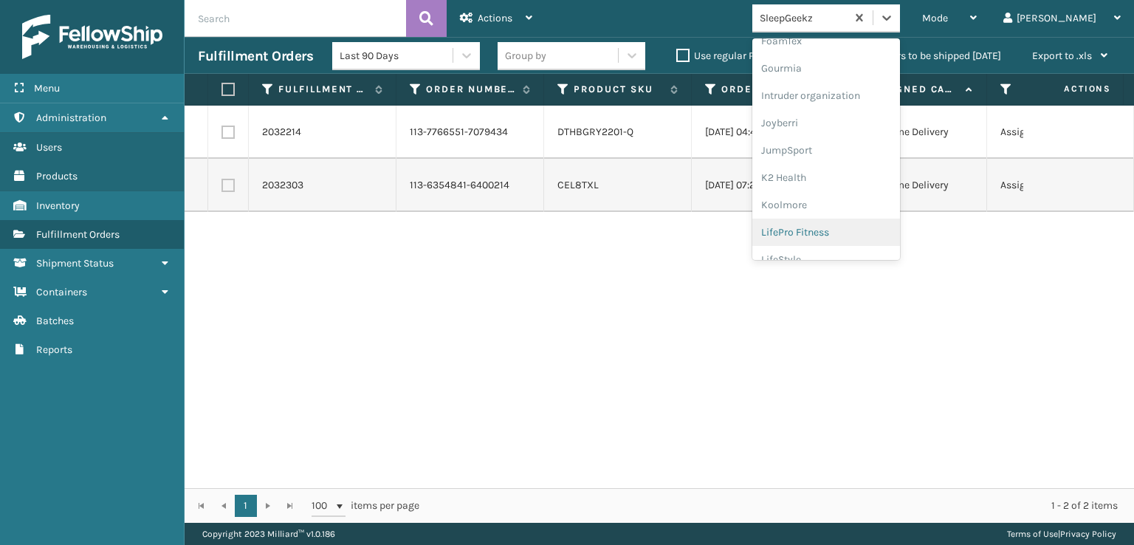
scroll to position [467, 0]
click at [836, 241] on div "[PERSON_NAME] Brands" at bounding box center [827, 243] width 148 height 27
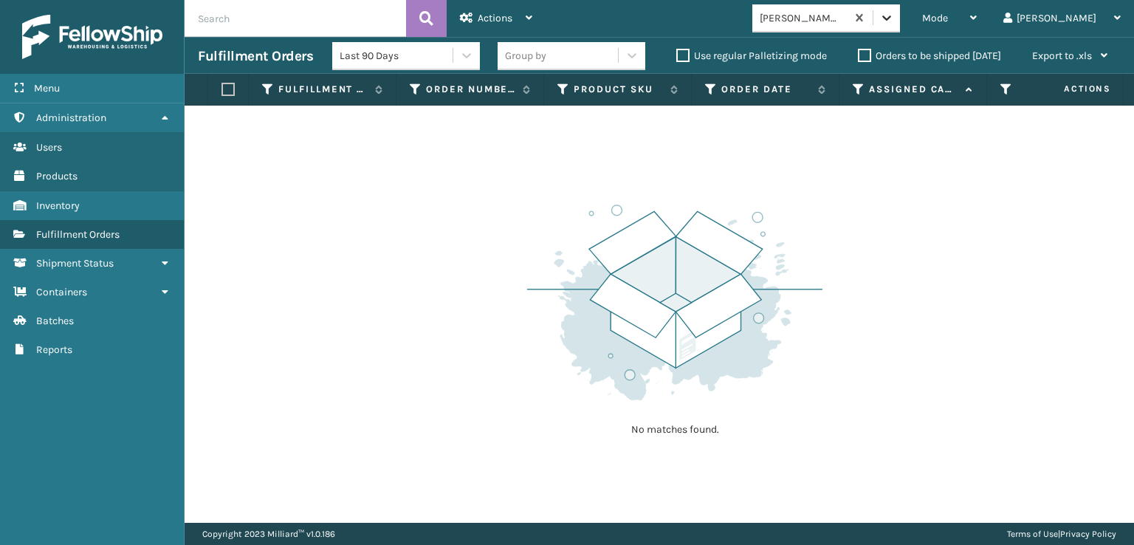
click at [894, 10] on icon at bounding box center [887, 17] width 15 height 15
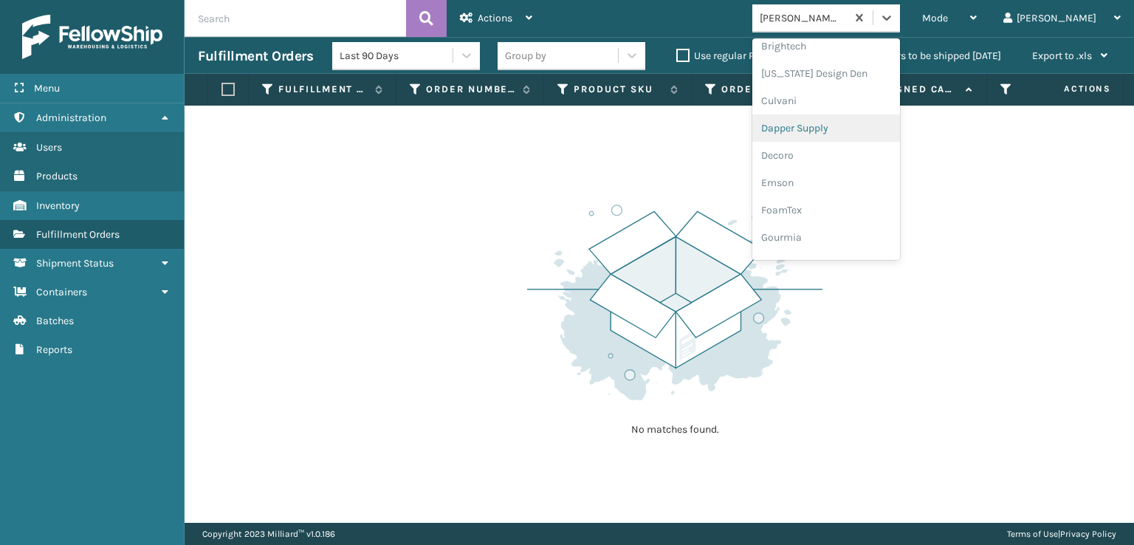
scroll to position [222, 0]
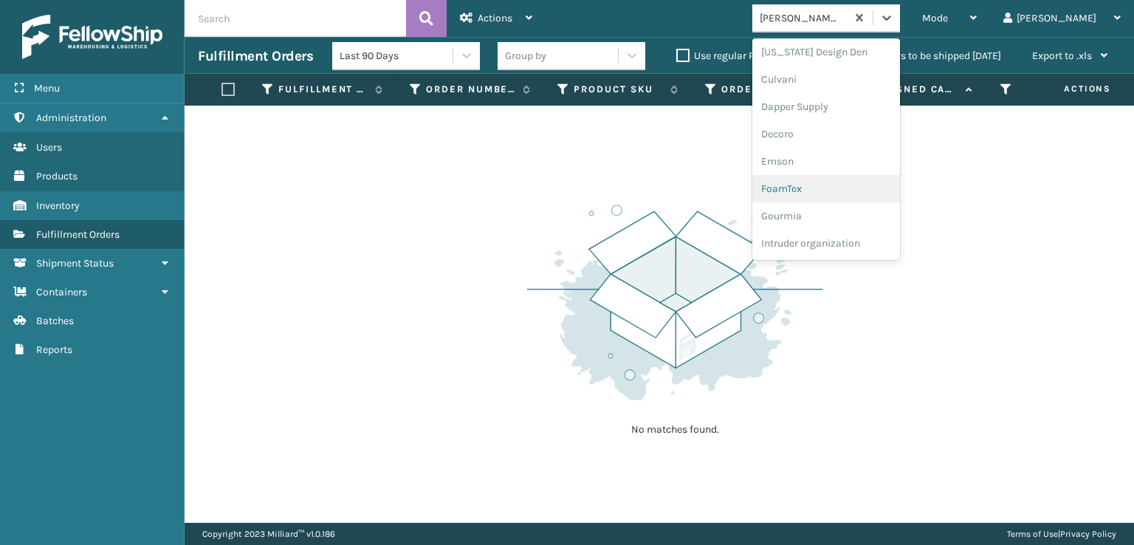
click at [837, 188] on div "FoamTex" at bounding box center [827, 188] width 148 height 27
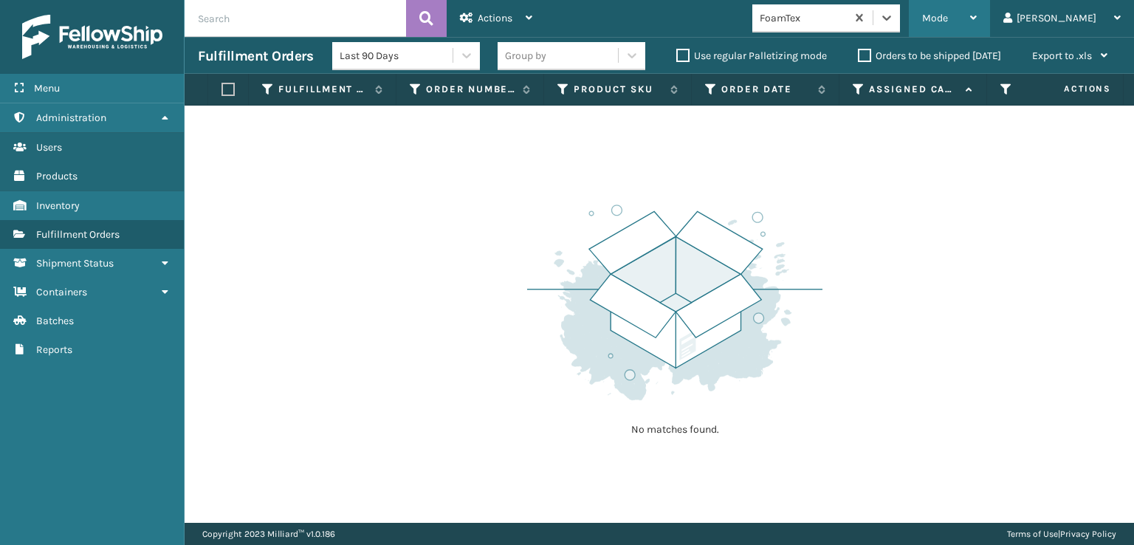
click at [977, 9] on div "Mode" at bounding box center [949, 18] width 55 height 37
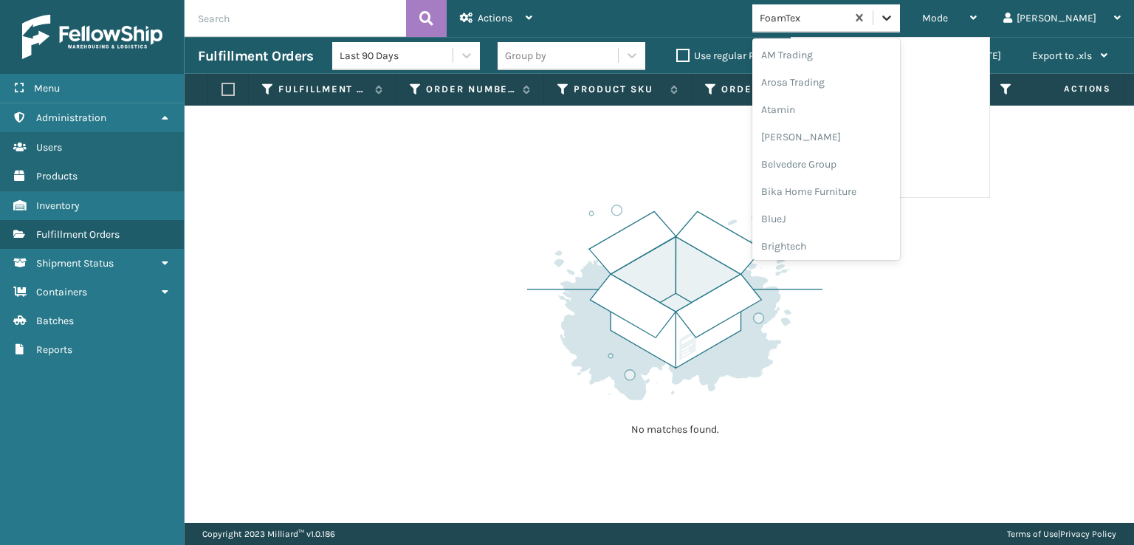
click at [891, 16] on icon at bounding box center [886, 18] width 9 height 5
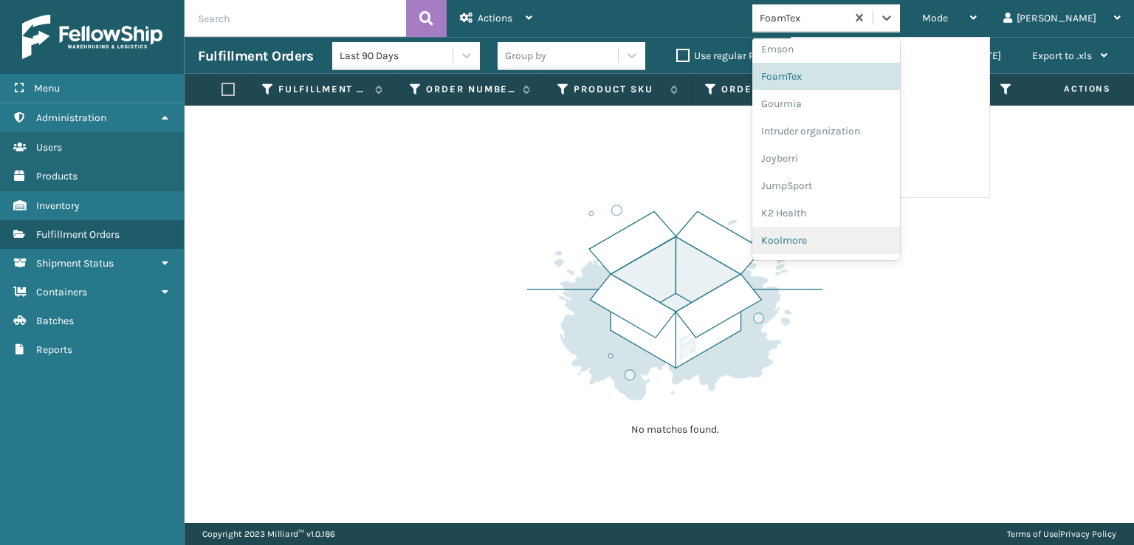
scroll to position [319, 0]
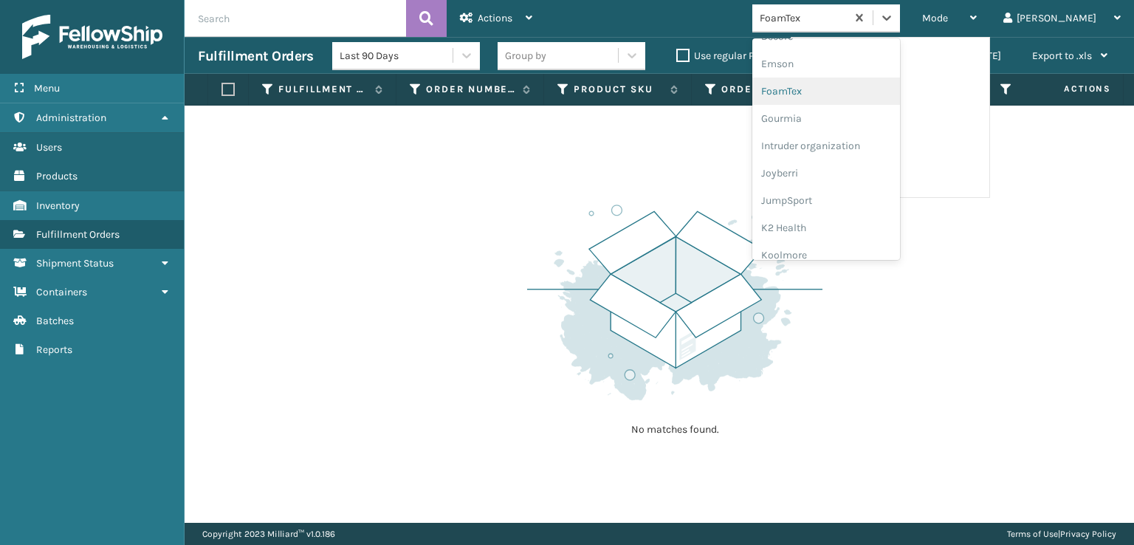
click at [839, 90] on div "FoamTex" at bounding box center [827, 91] width 148 height 27
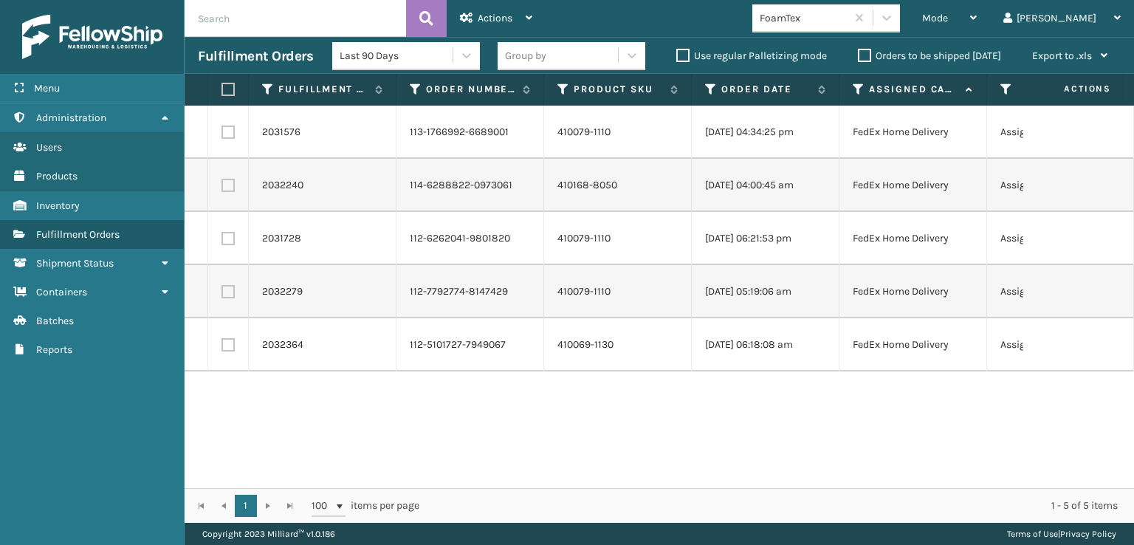
click at [227, 89] on label at bounding box center [226, 89] width 9 height 13
click at [222, 89] on input "checkbox" at bounding box center [222, 90] width 1 height 10
checkbox input "true"
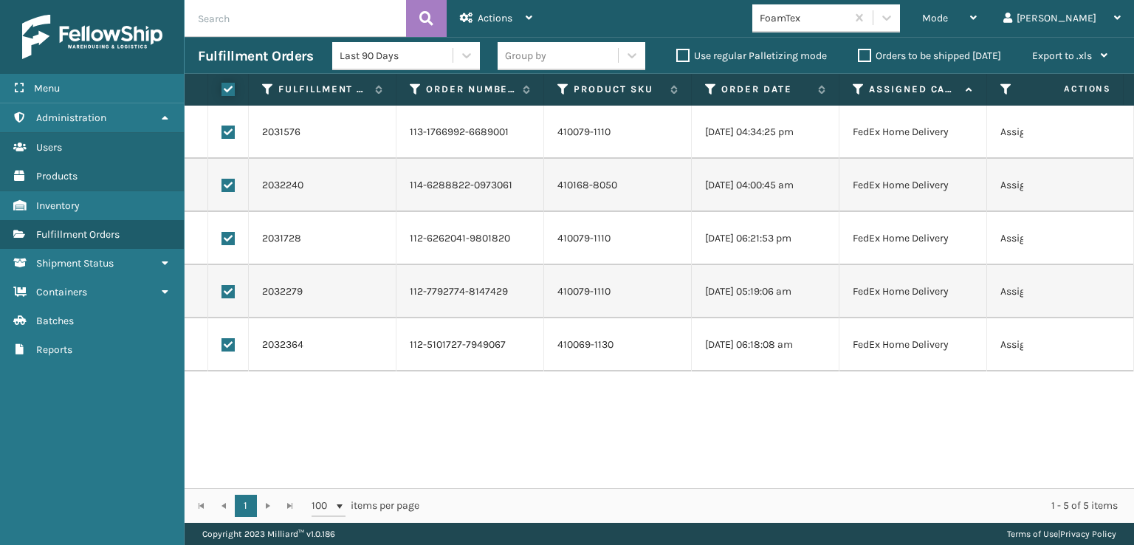
checkbox input "true"
click at [479, 19] on span "Actions" at bounding box center [495, 18] width 35 height 13
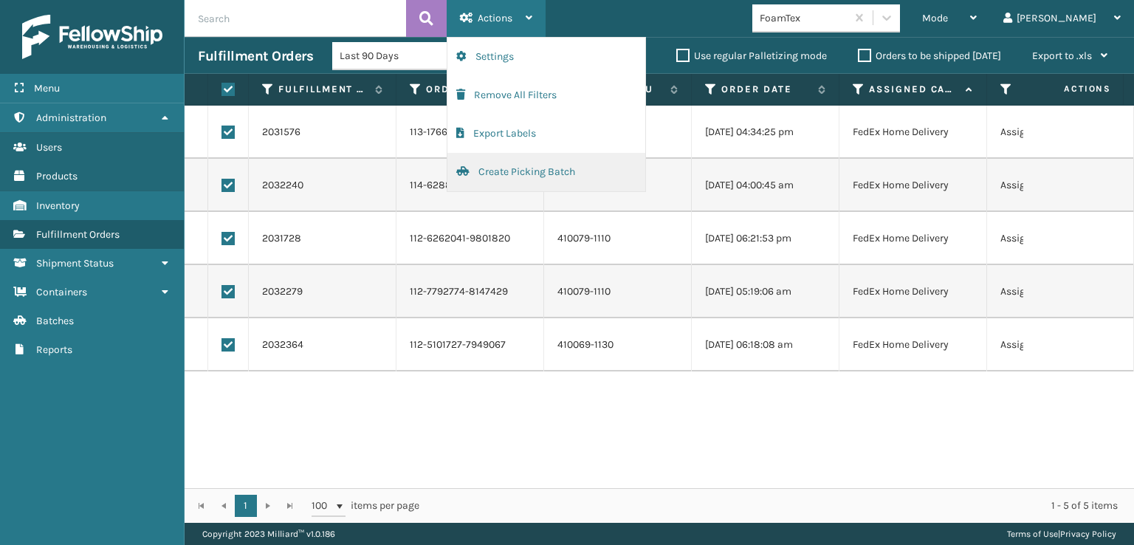
click at [493, 174] on button "Create Picking Batch" at bounding box center [547, 172] width 198 height 38
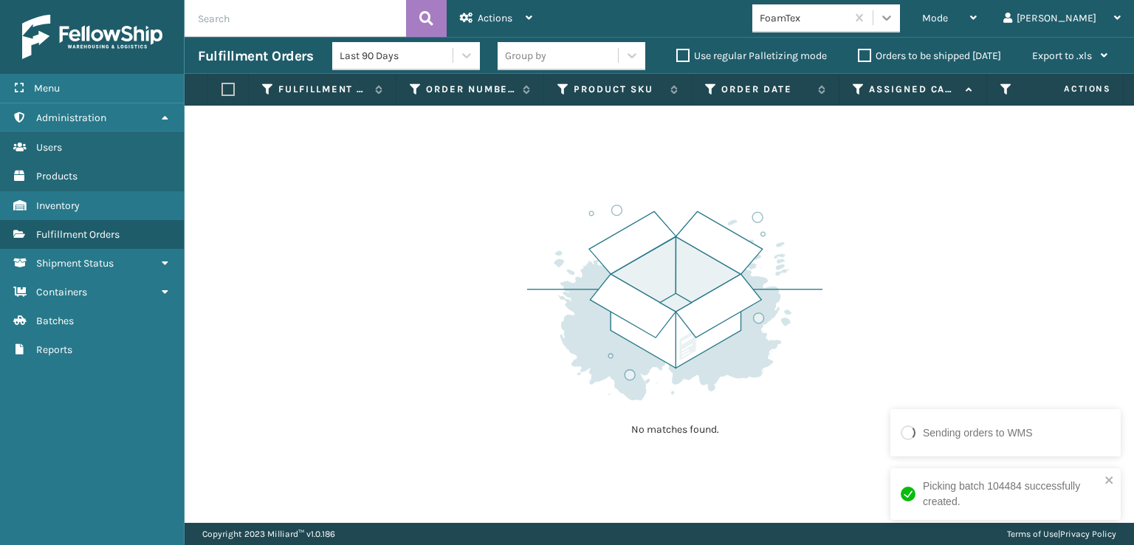
click at [900, 21] on div at bounding box center [887, 17] width 27 height 27
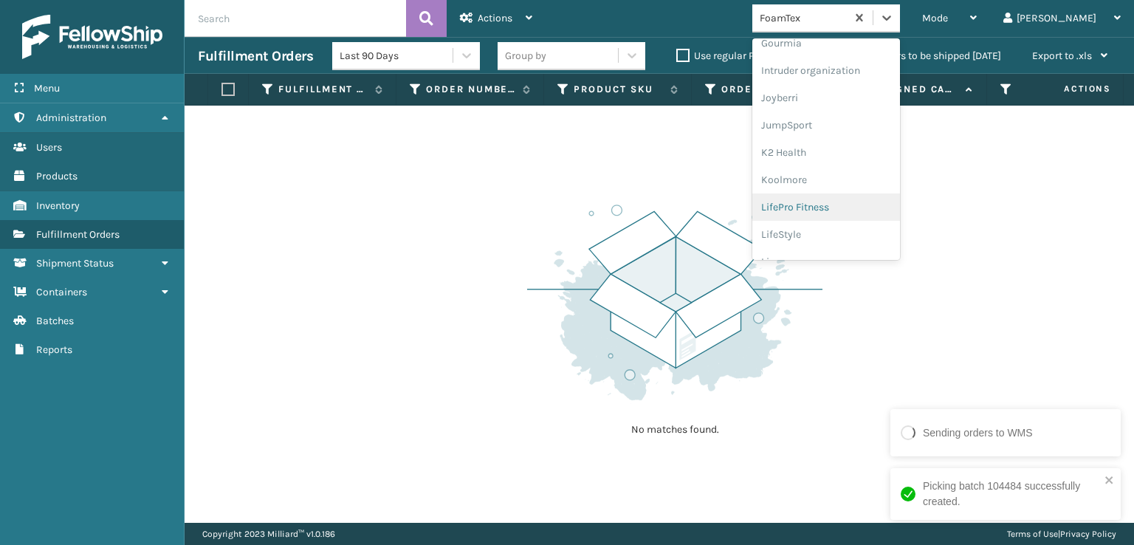
scroll to position [467, 0]
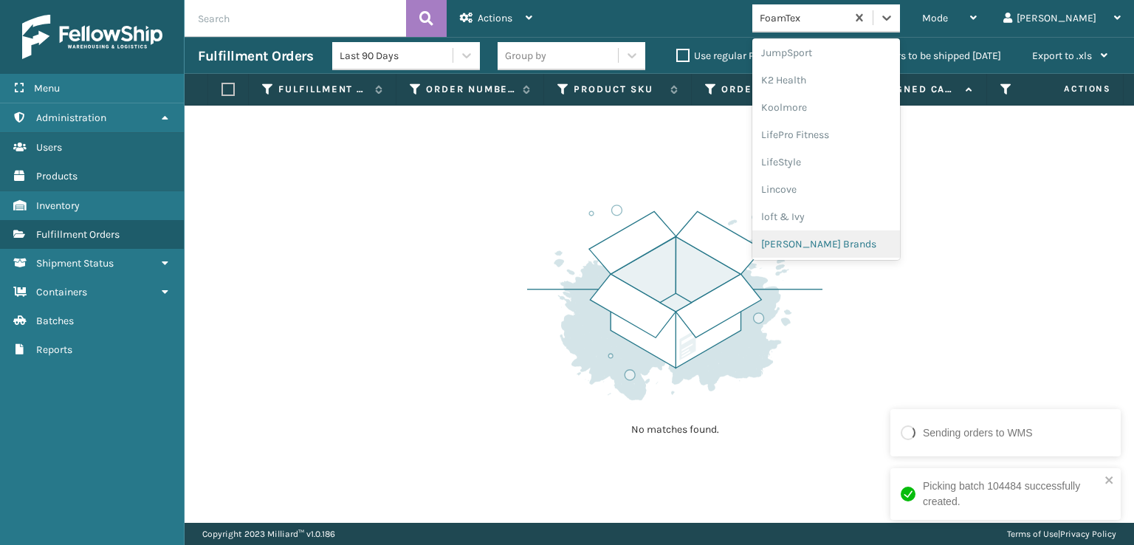
click at [838, 234] on div "[PERSON_NAME] Brands" at bounding box center [827, 243] width 148 height 27
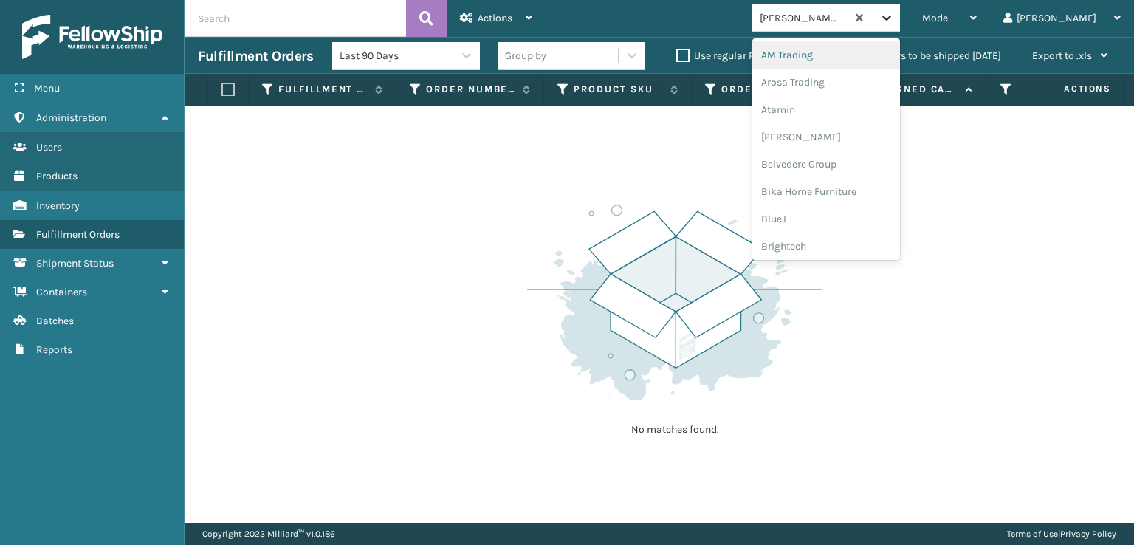
click at [894, 24] on icon at bounding box center [887, 17] width 15 height 15
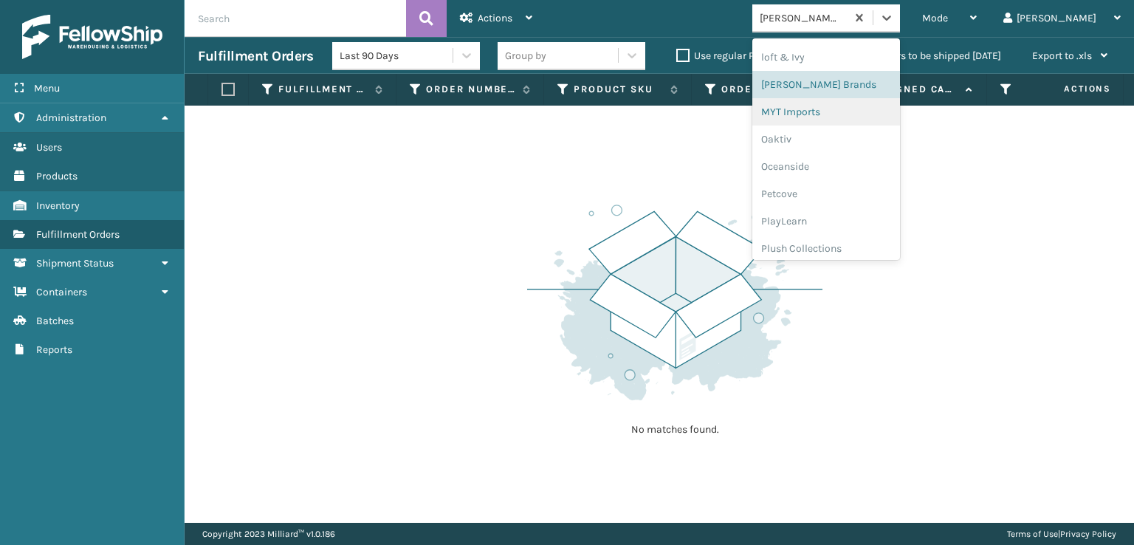
scroll to position [688, 0]
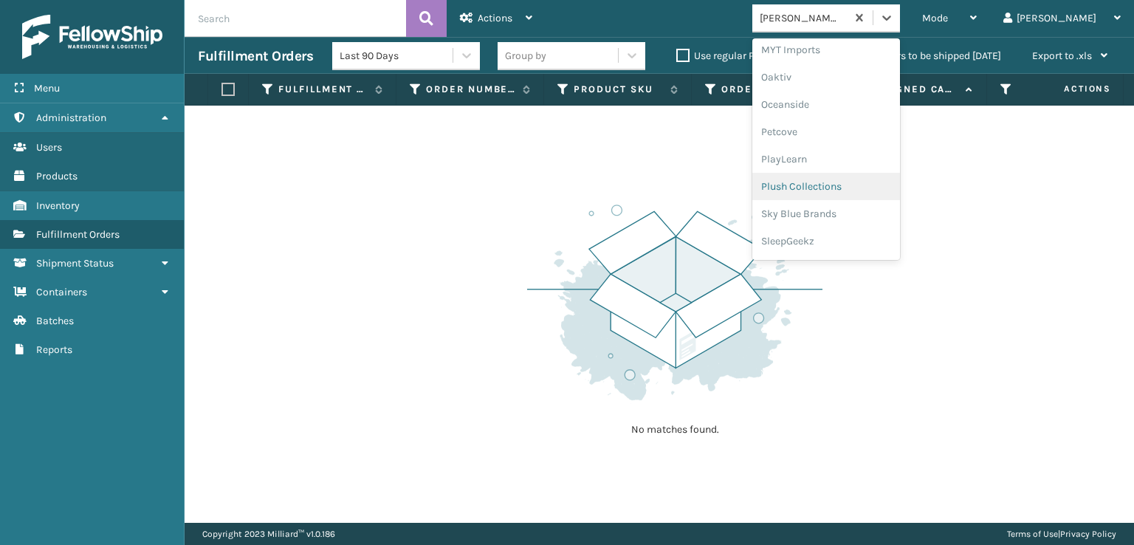
click at [842, 182] on div "Plush Collections" at bounding box center [827, 186] width 148 height 27
click at [894, 14] on icon at bounding box center [887, 17] width 15 height 15
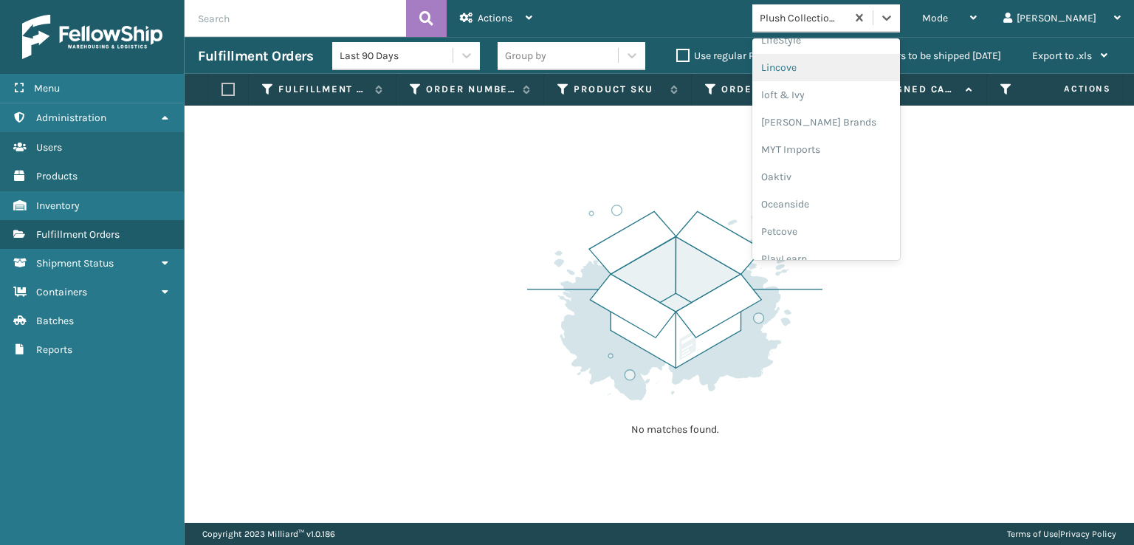
scroll to position [713, 0]
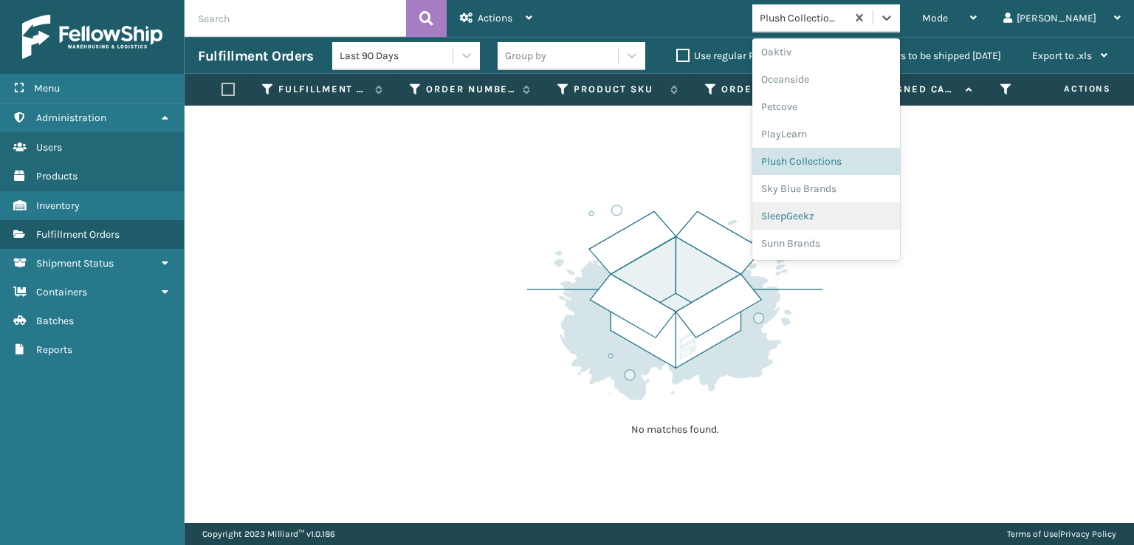
click at [841, 216] on div "SleepGeekz" at bounding box center [827, 215] width 148 height 27
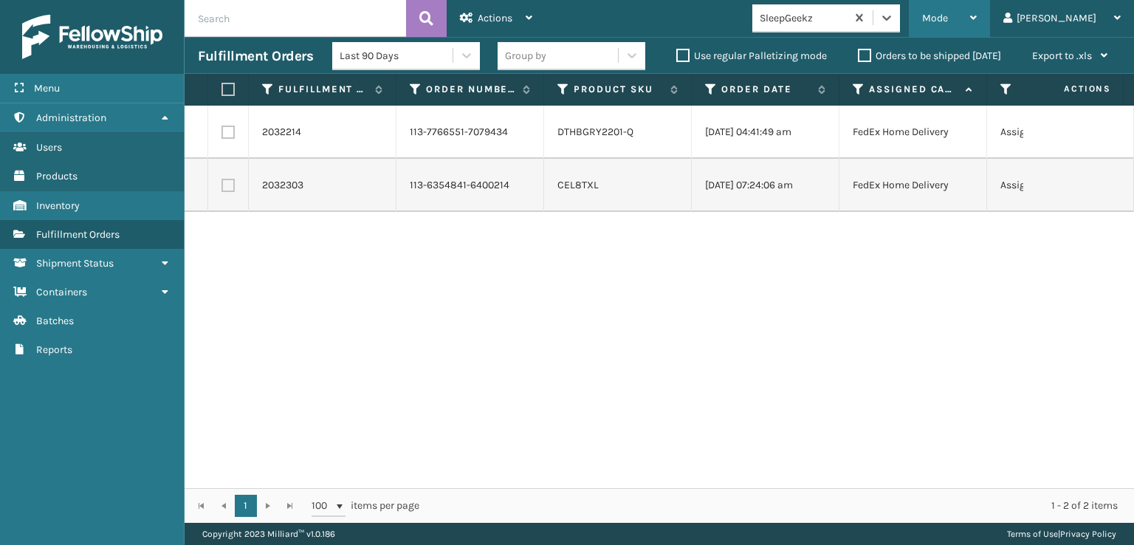
click at [948, 21] on span "Mode" at bounding box center [935, 18] width 26 height 13
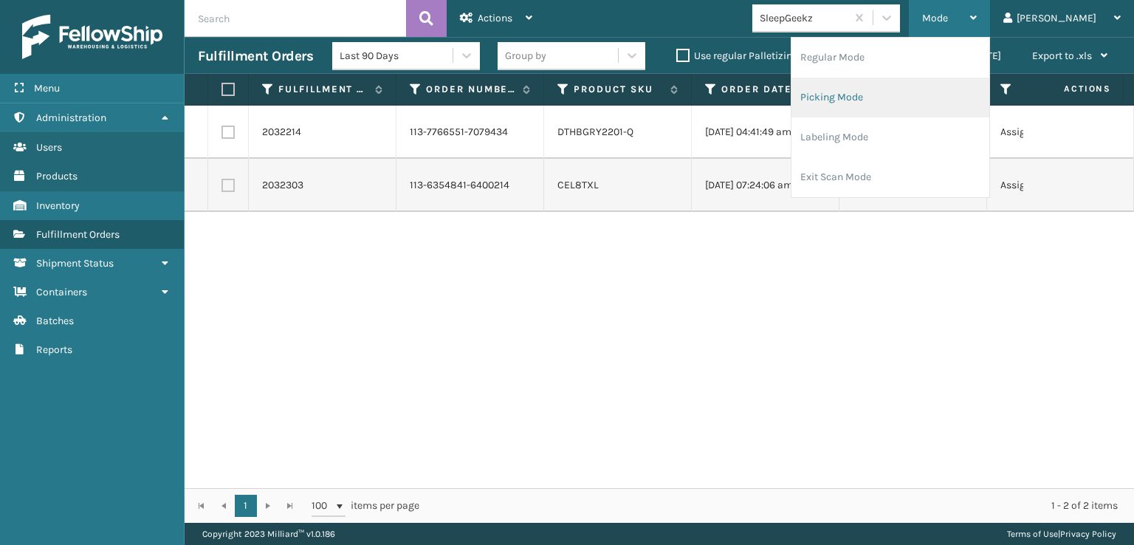
click at [889, 95] on li "Picking Mode" at bounding box center [891, 98] width 198 height 40
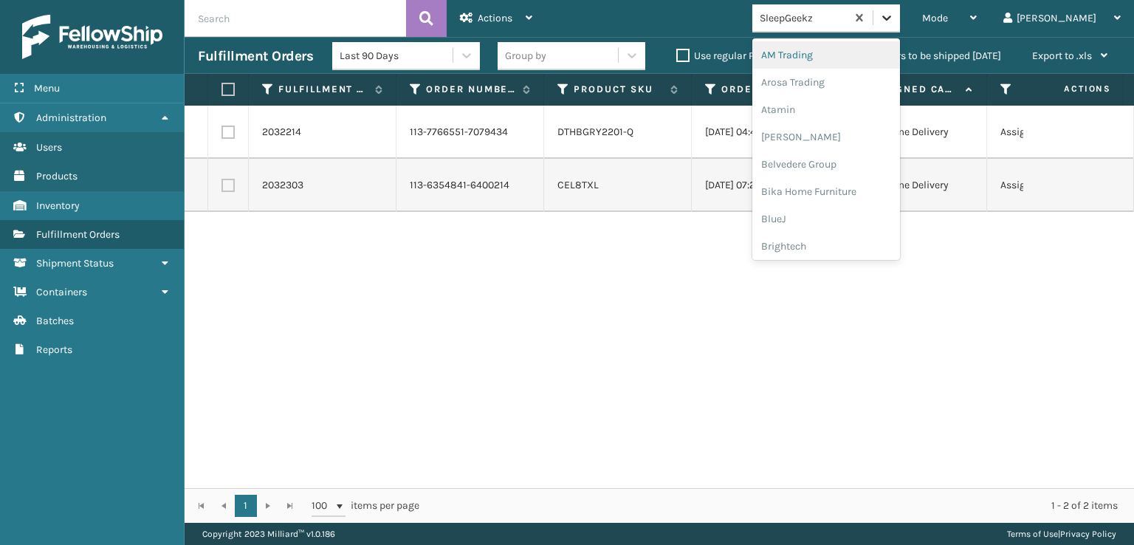
click at [891, 18] on icon at bounding box center [886, 18] width 9 height 5
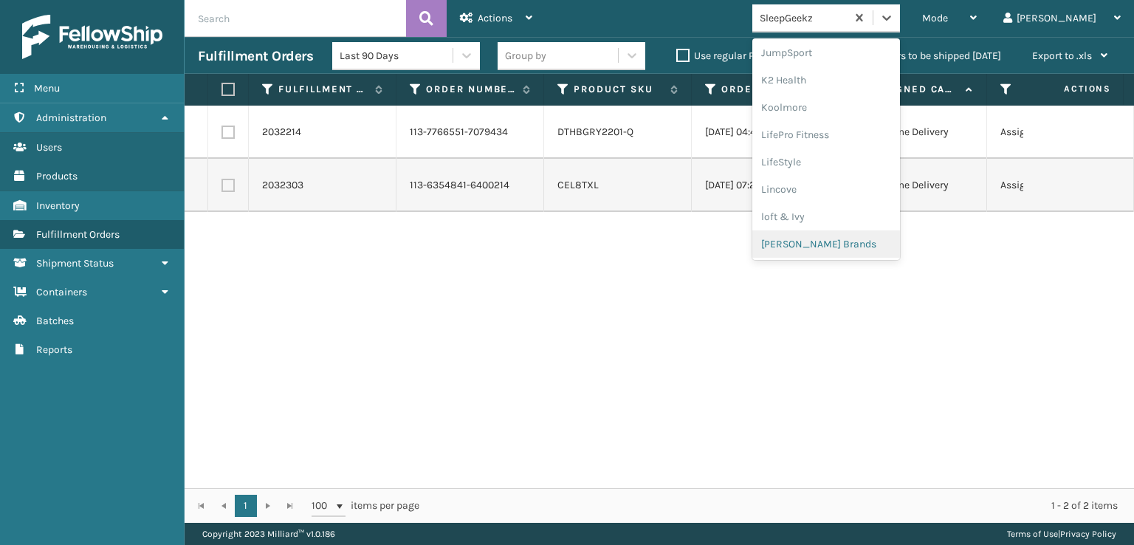
click at [848, 240] on div "[PERSON_NAME] Brands" at bounding box center [827, 243] width 148 height 27
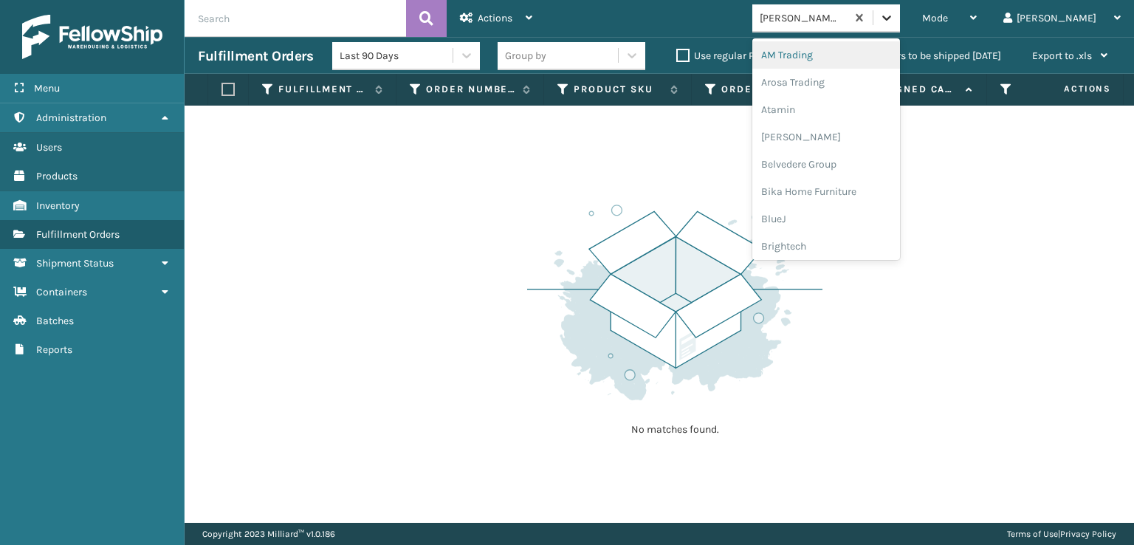
click at [894, 22] on icon at bounding box center [887, 17] width 15 height 15
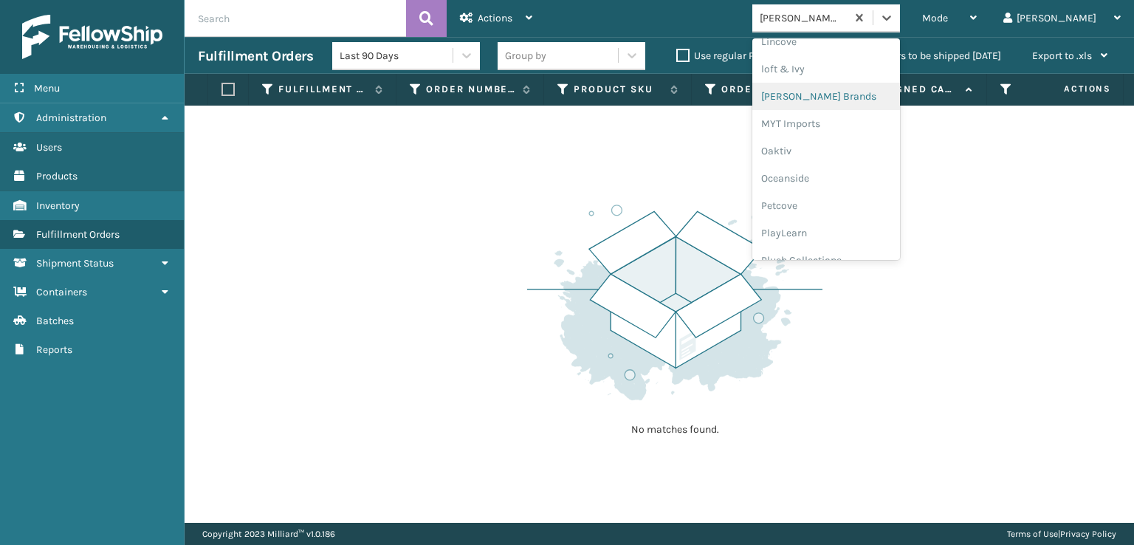
scroll to position [713, 0]
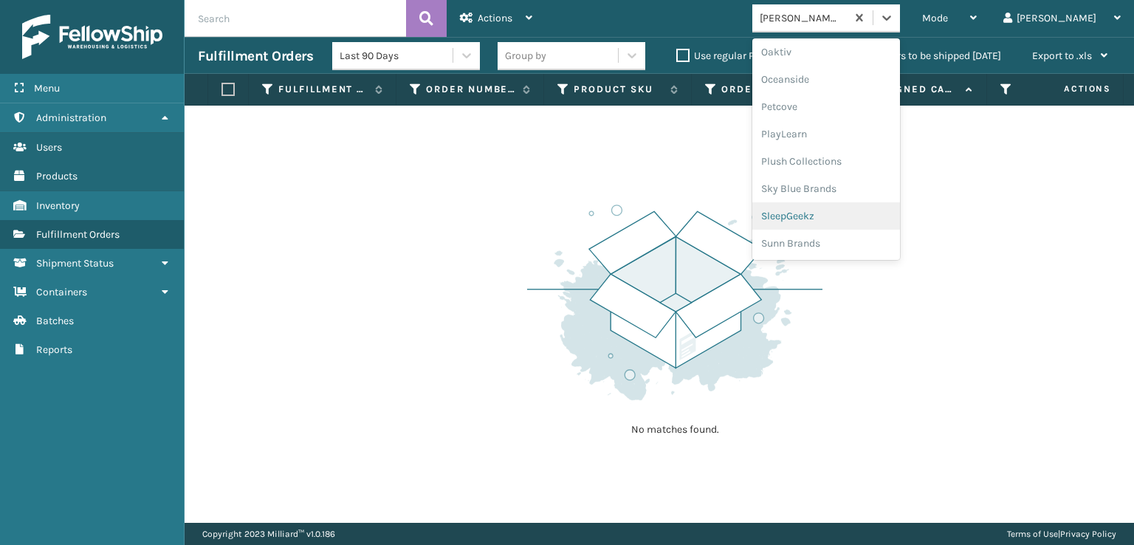
click at [850, 214] on div "SleepGeekz" at bounding box center [827, 215] width 148 height 27
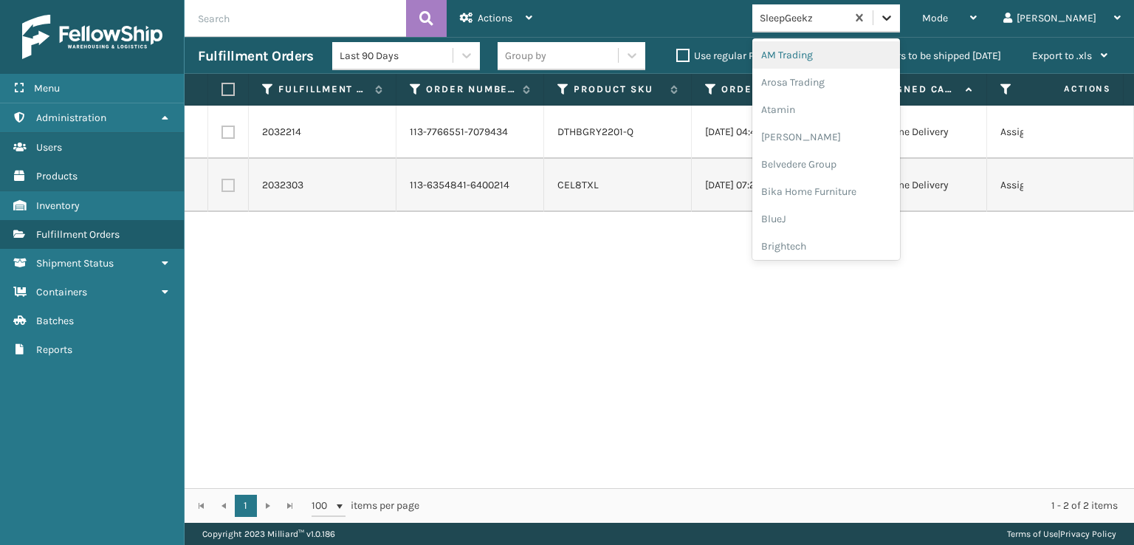
click at [891, 16] on icon at bounding box center [886, 18] width 9 height 5
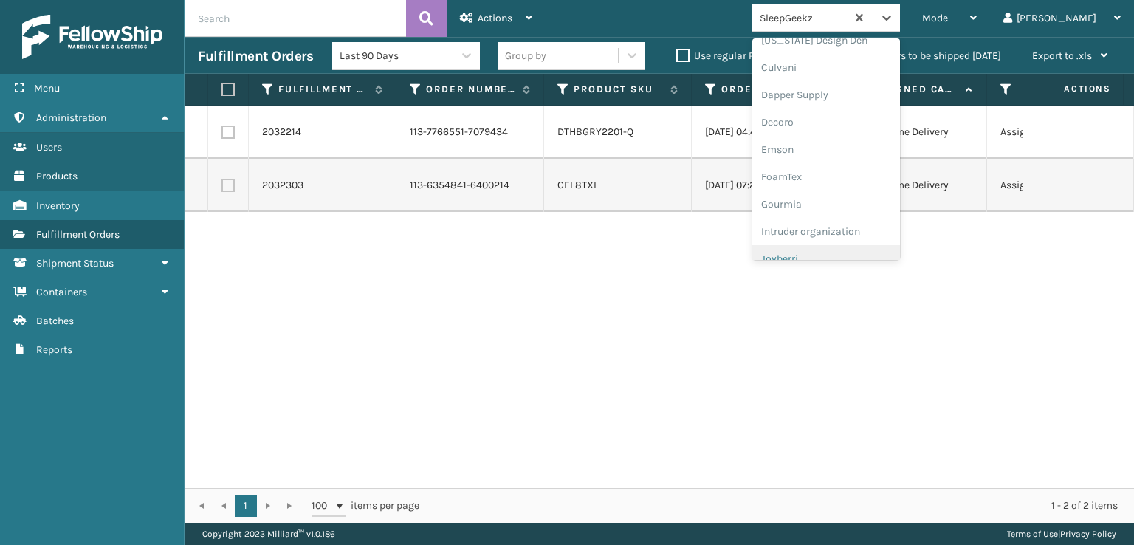
scroll to position [222, 0]
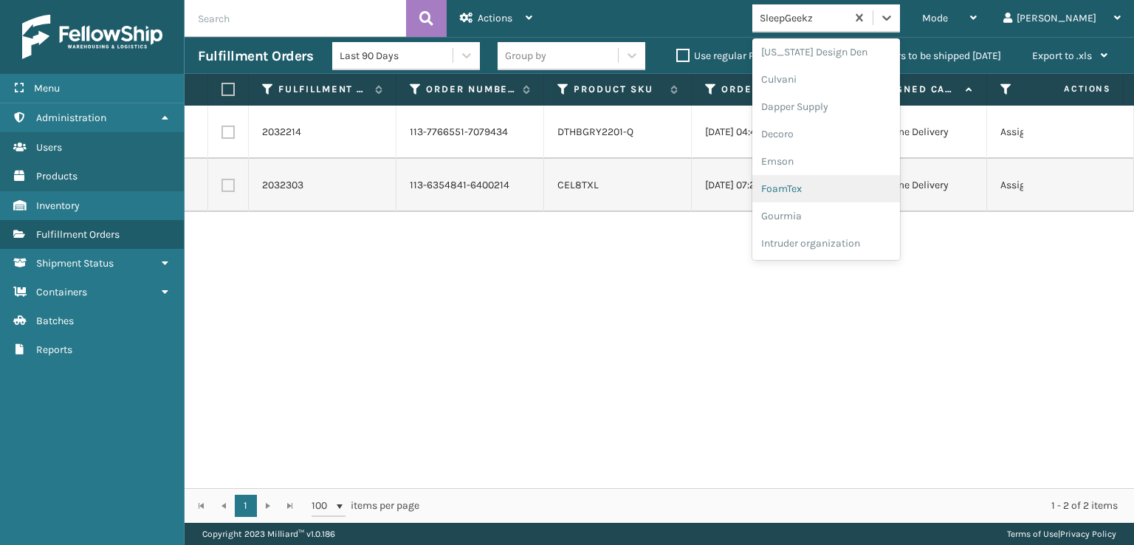
click at [836, 184] on div "FoamTex" at bounding box center [827, 188] width 148 height 27
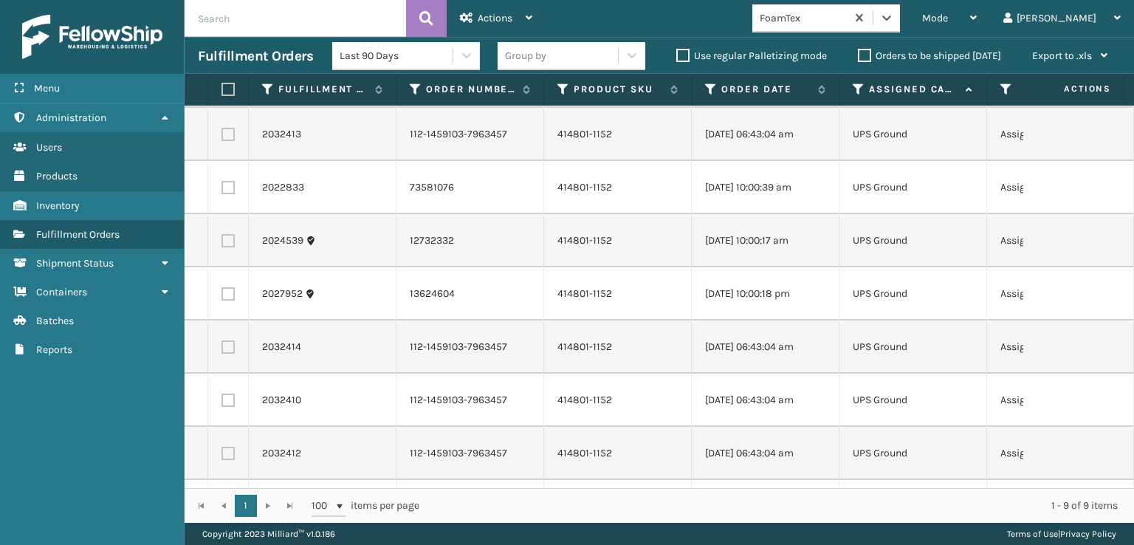
scroll to position [0, 0]
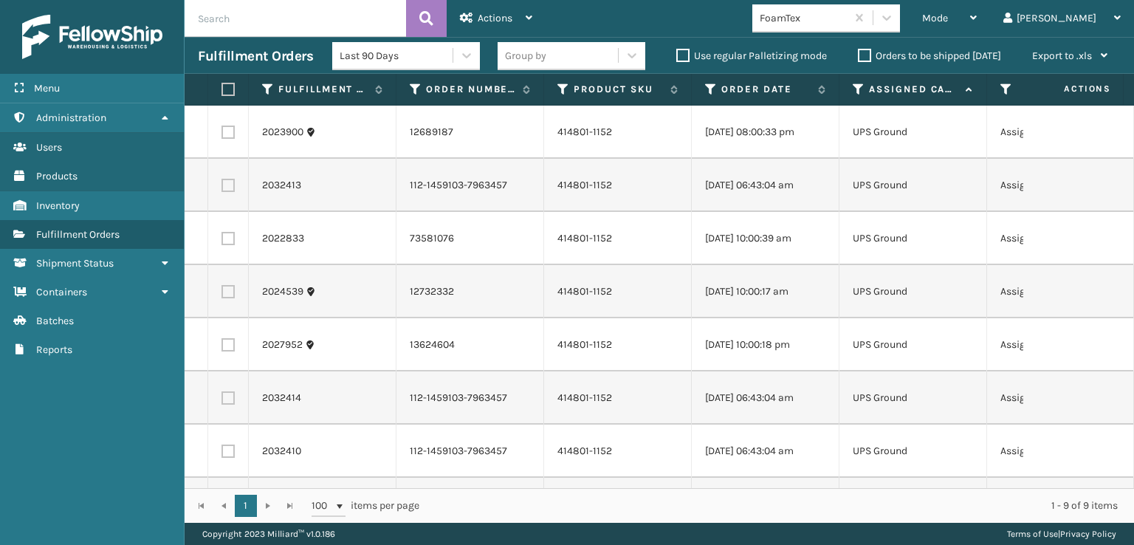
click at [230, 131] on label at bounding box center [228, 132] width 13 height 13
click at [222, 131] on input "checkbox" at bounding box center [222, 131] width 1 height 10
click at [230, 131] on label at bounding box center [228, 132] width 13 height 13
click at [222, 131] on input "checkbox" at bounding box center [222, 131] width 1 height 10
checkbox input "false"
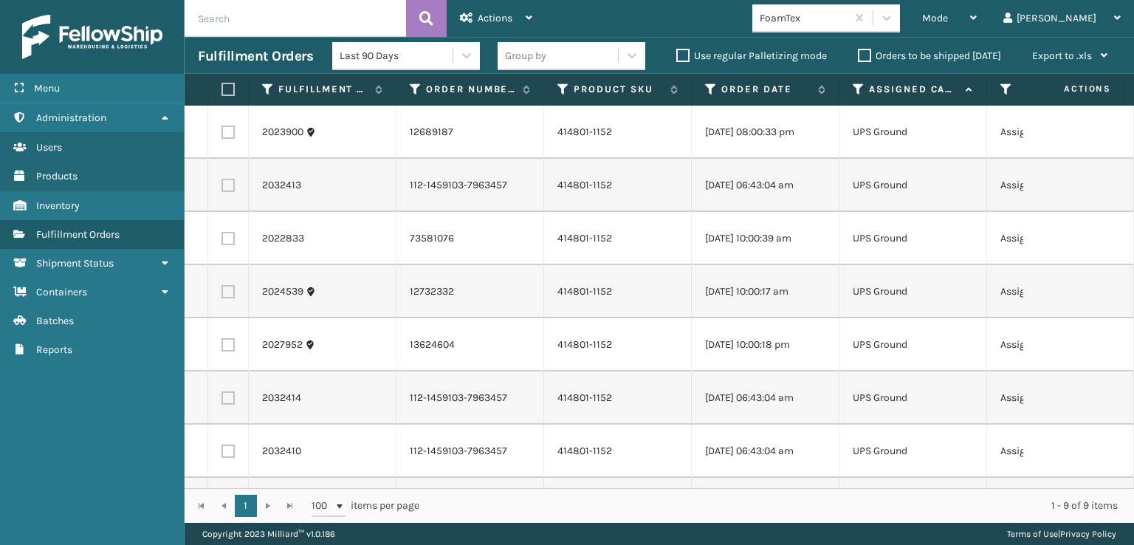
click at [228, 86] on label at bounding box center [226, 89] width 9 height 13
click at [222, 86] on input "checkbox" at bounding box center [222, 90] width 1 height 10
checkbox input "true"
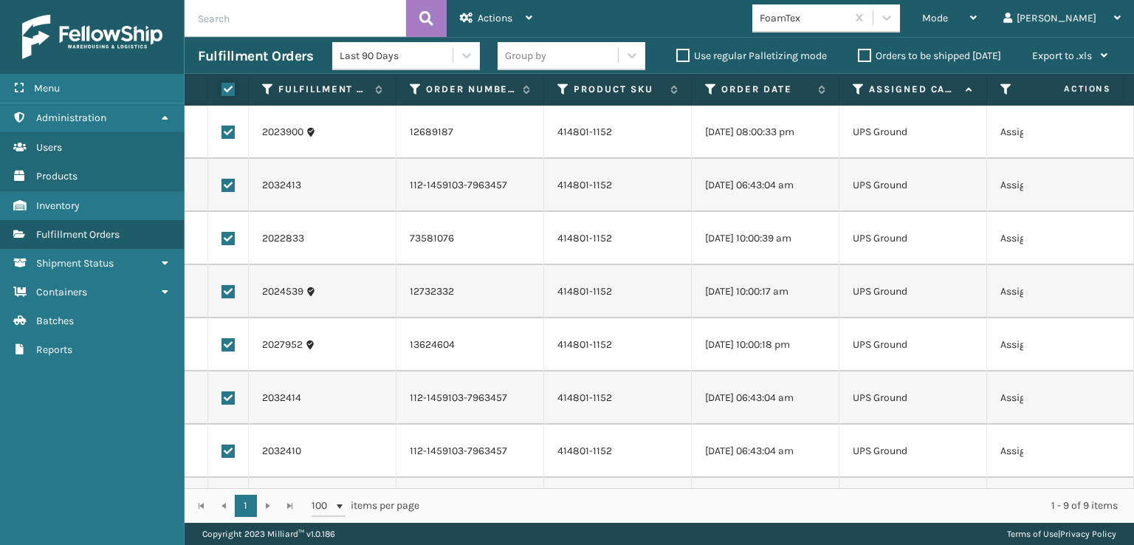
checkbox input "true"
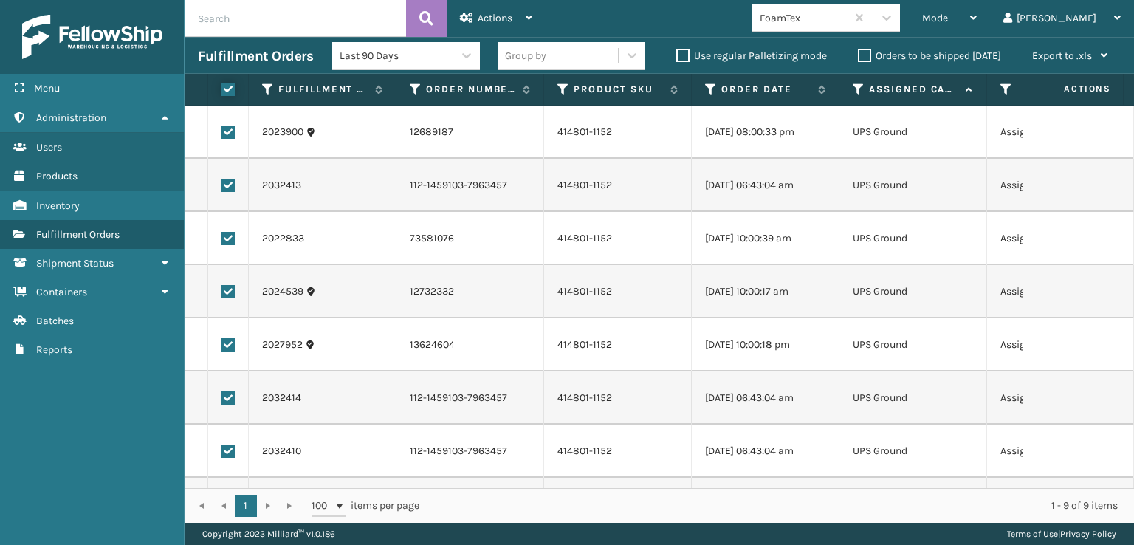
checkbox input "true"
click at [479, 14] on span "Actions" at bounding box center [495, 18] width 35 height 13
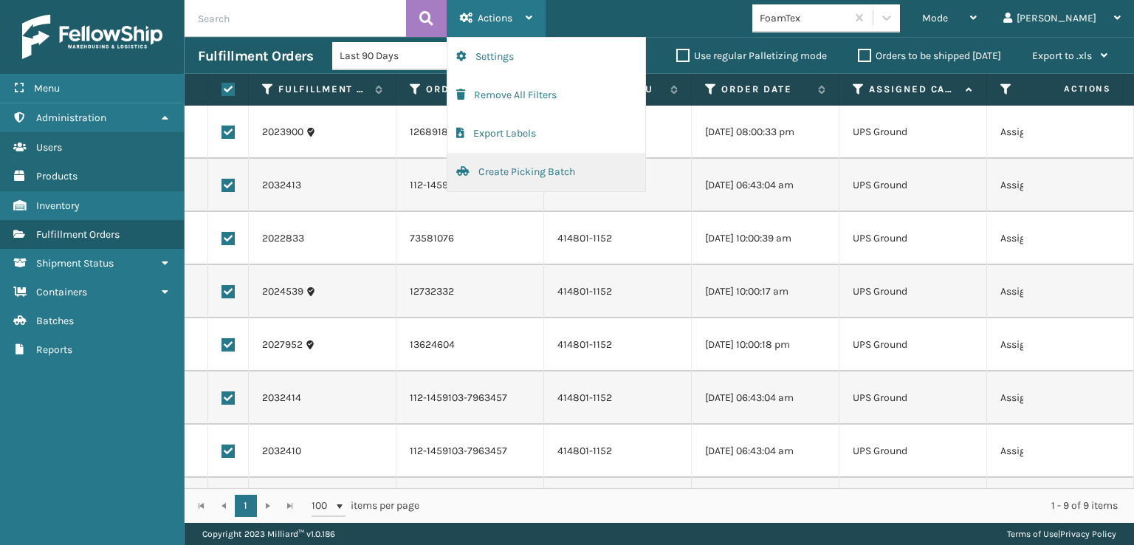
click at [496, 167] on button "Create Picking Batch" at bounding box center [547, 172] width 198 height 38
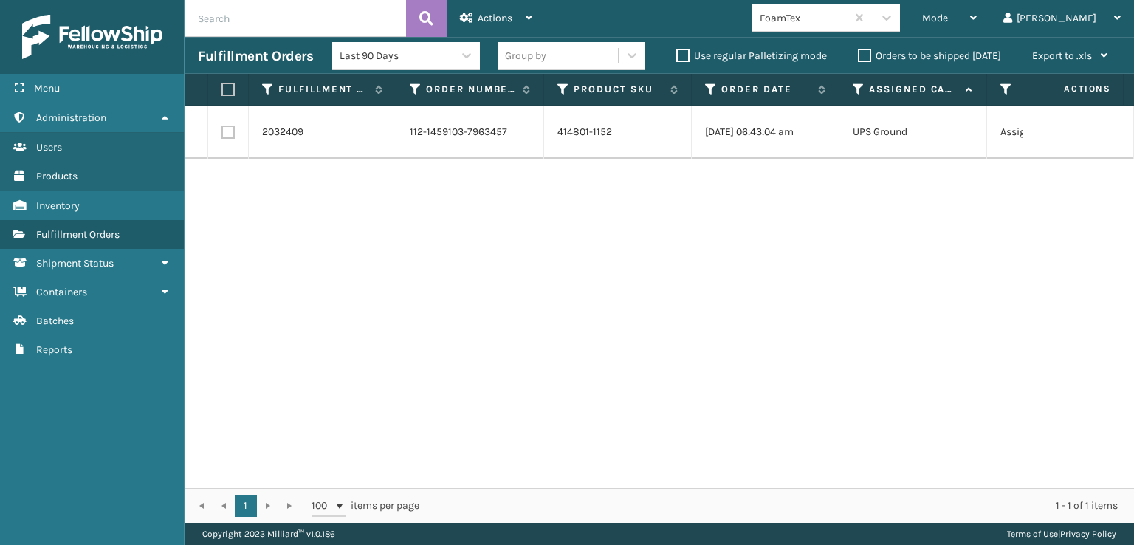
click at [224, 133] on label at bounding box center [228, 132] width 13 height 13
click at [222, 133] on input "checkbox" at bounding box center [222, 131] width 1 height 10
checkbox input "true"
click at [494, 19] on span "Actions" at bounding box center [495, 18] width 35 height 13
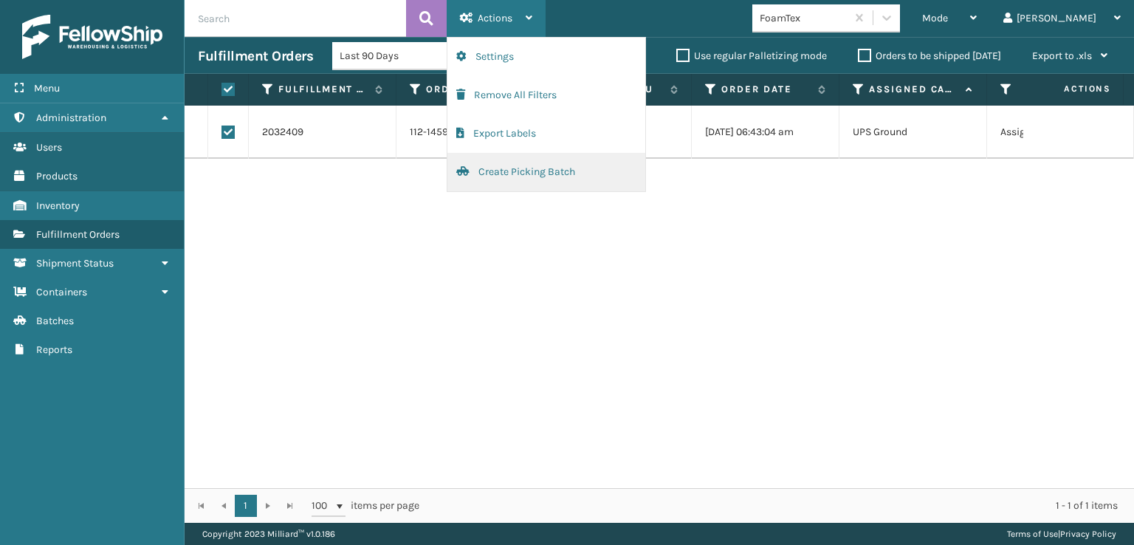
click at [497, 175] on button "Create Picking Batch" at bounding box center [547, 172] width 198 height 38
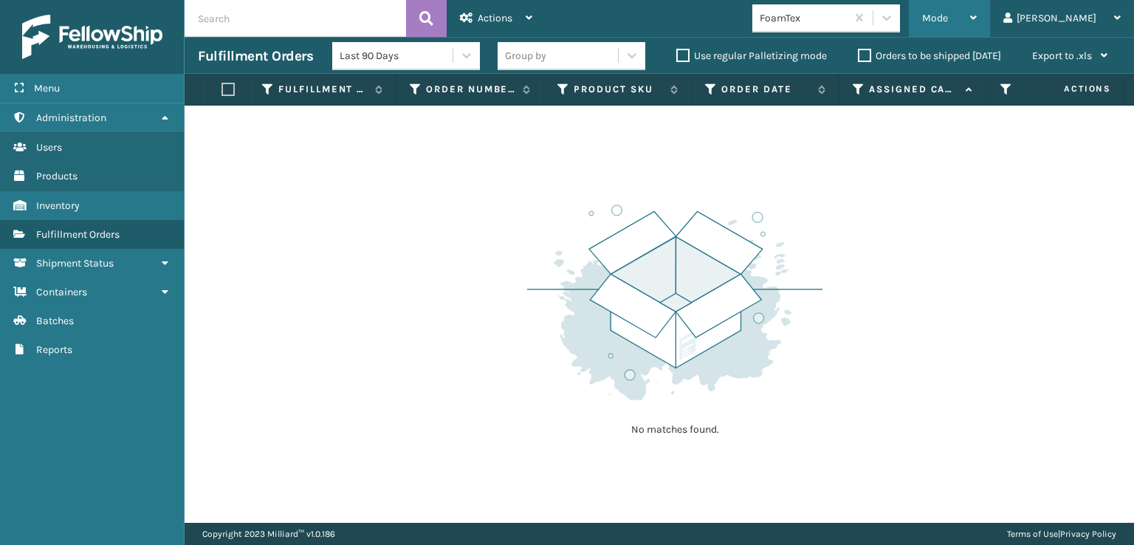
click at [977, 27] on div "Mode" at bounding box center [949, 18] width 55 height 37
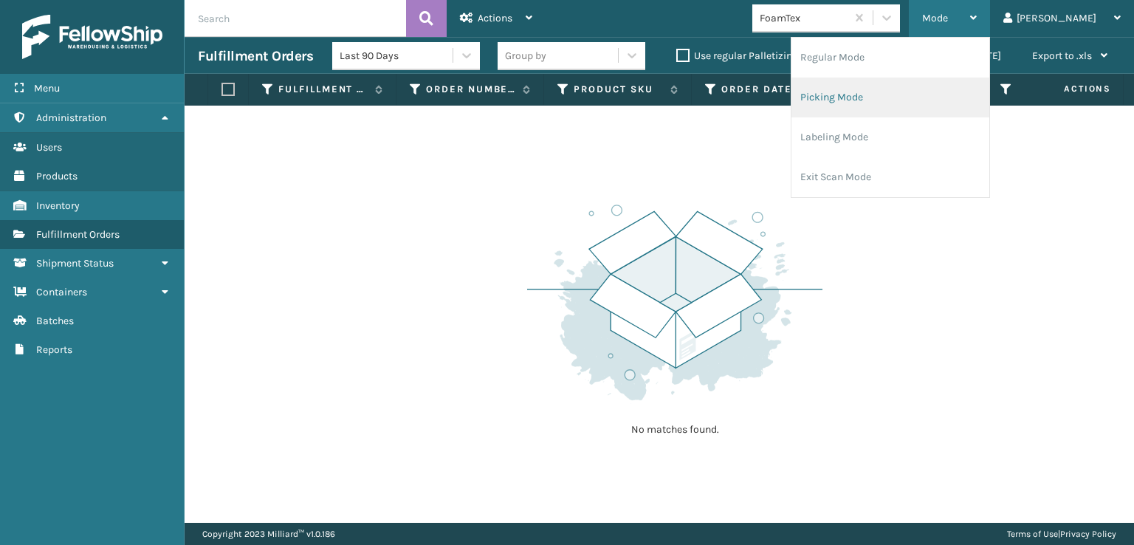
click at [905, 95] on li "Picking Mode" at bounding box center [891, 98] width 198 height 40
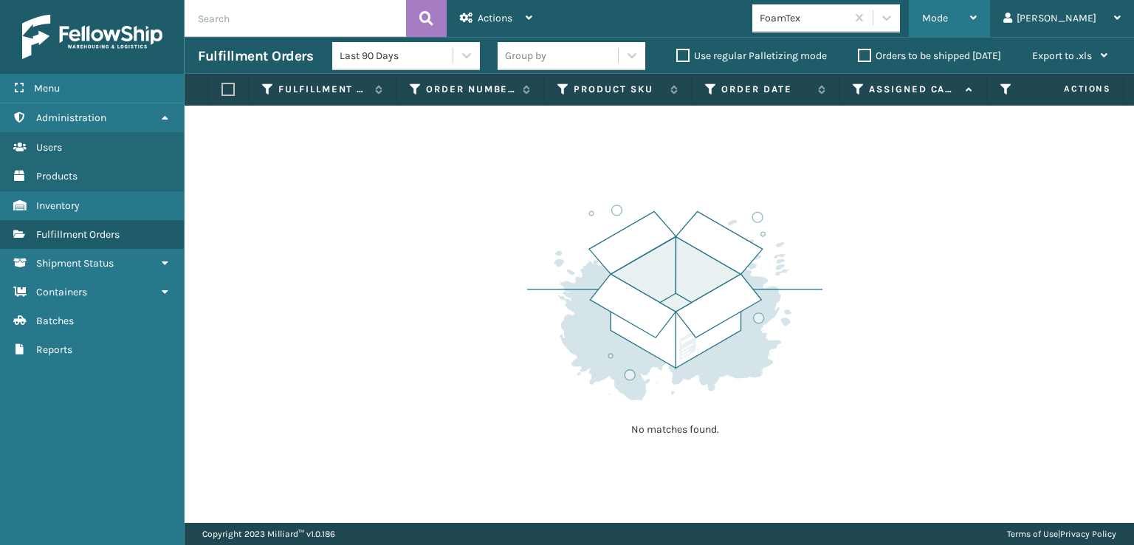
click at [977, 27] on div "Mode" at bounding box center [949, 18] width 55 height 37
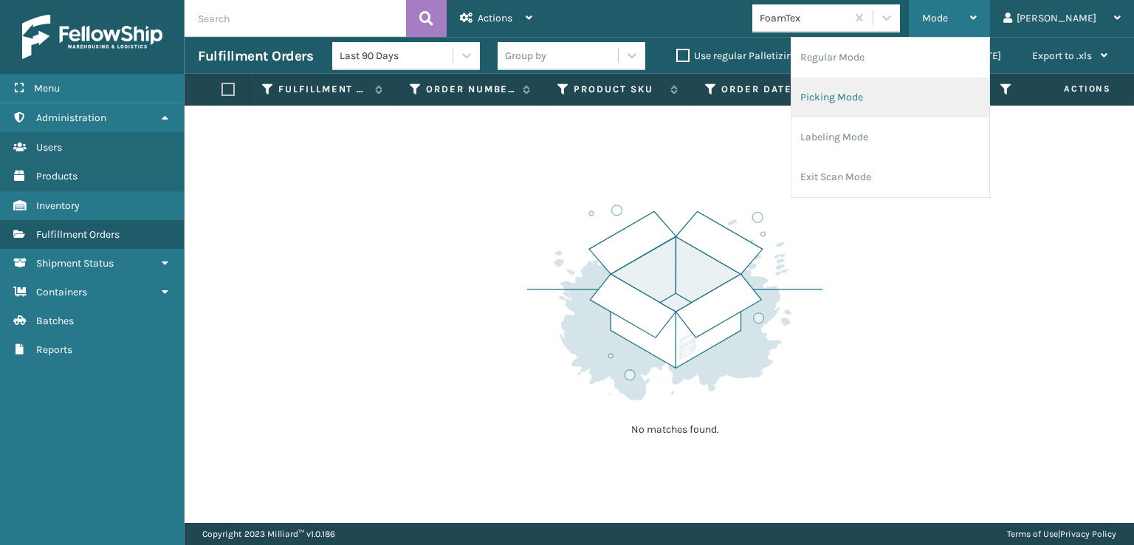
click at [908, 100] on li "Picking Mode" at bounding box center [891, 98] width 198 height 40
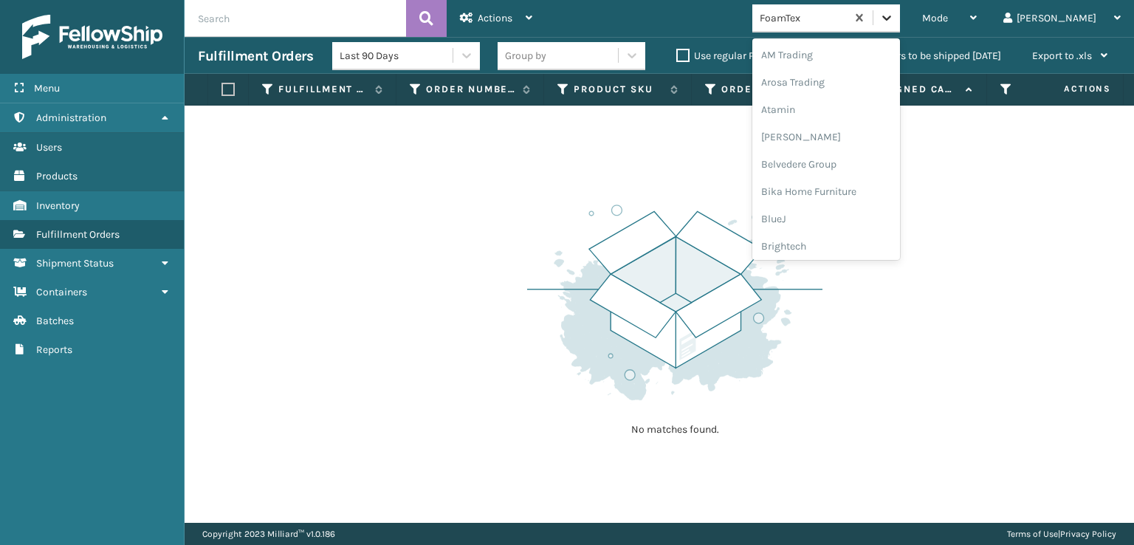
click at [894, 18] on icon at bounding box center [887, 17] width 15 height 15
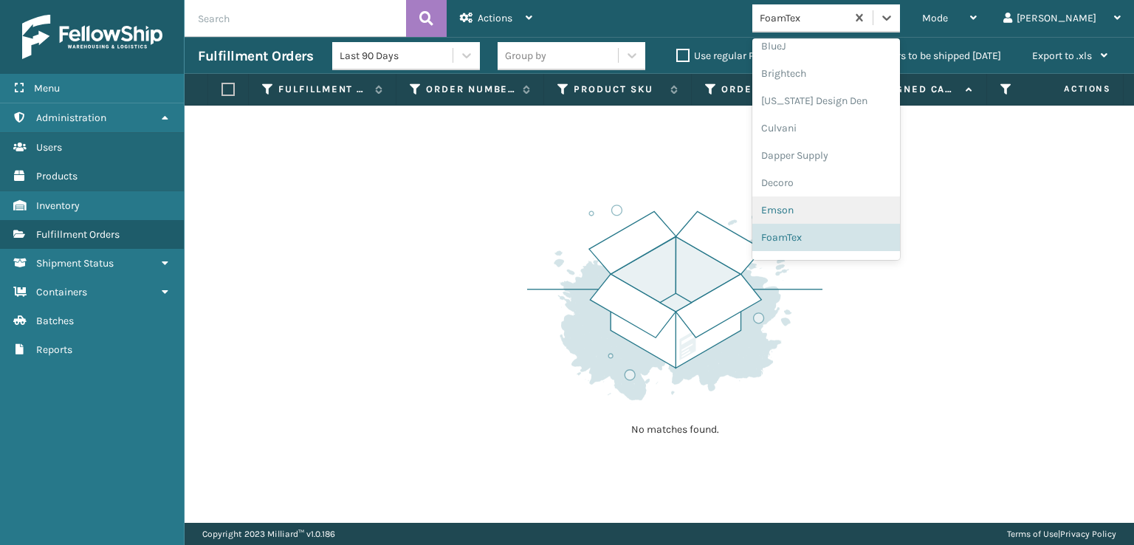
scroll to position [467, 0]
click at [851, 245] on div "[PERSON_NAME] Brands" at bounding box center [827, 243] width 148 height 27
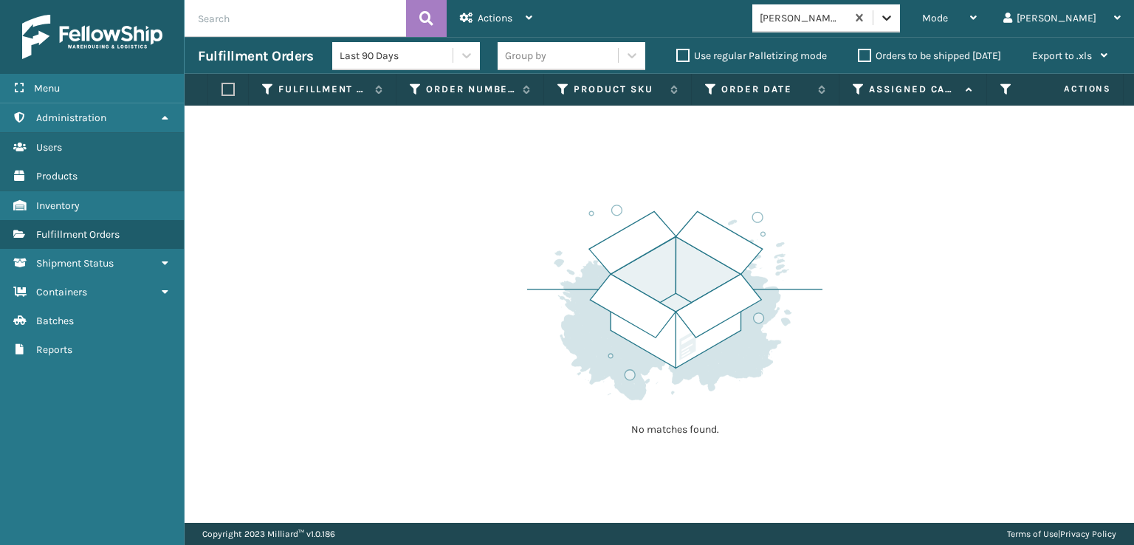
click at [894, 19] on icon at bounding box center [887, 17] width 15 height 15
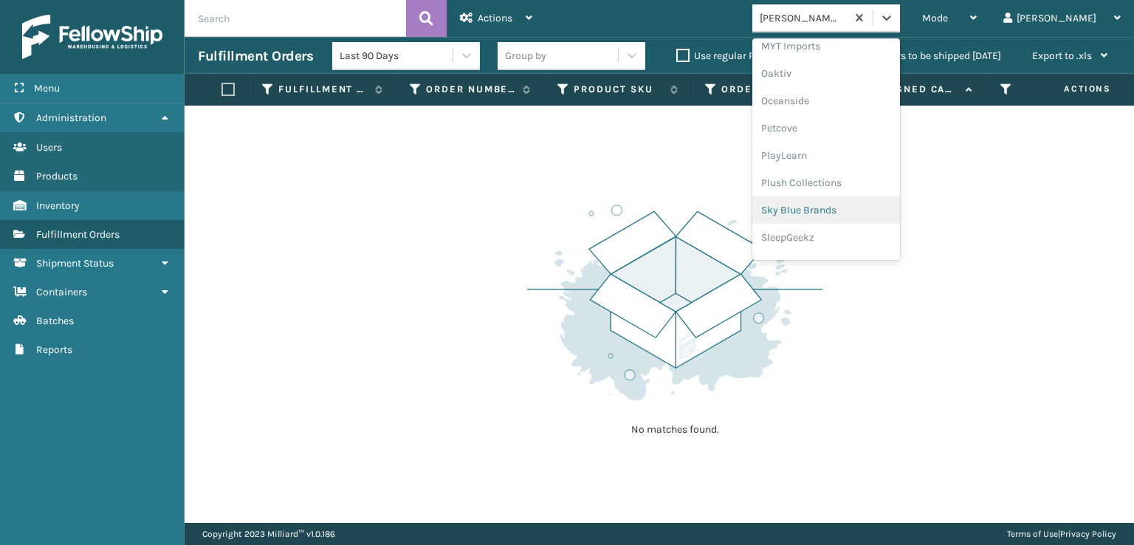
scroll to position [713, 0]
click at [853, 210] on div "SleepGeekz" at bounding box center [827, 215] width 148 height 27
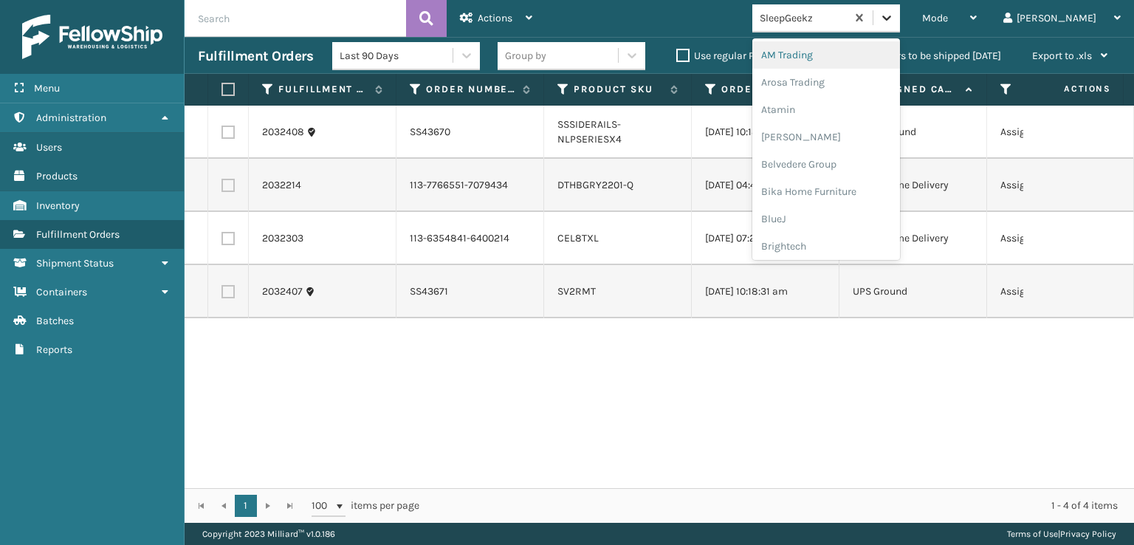
click at [894, 23] on icon at bounding box center [887, 17] width 15 height 15
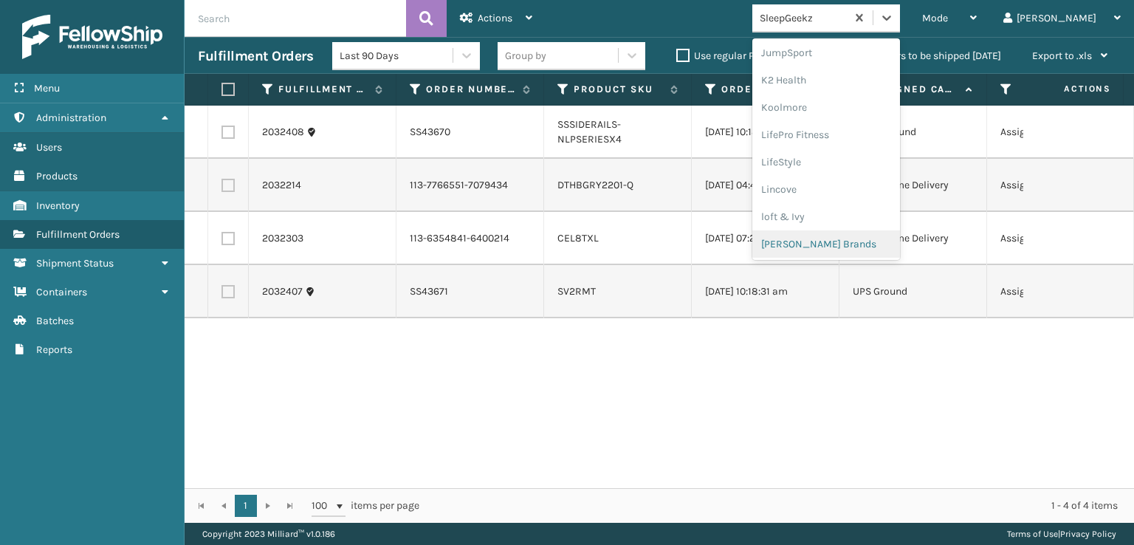
click at [843, 239] on div "[PERSON_NAME] Brands" at bounding box center [827, 243] width 148 height 27
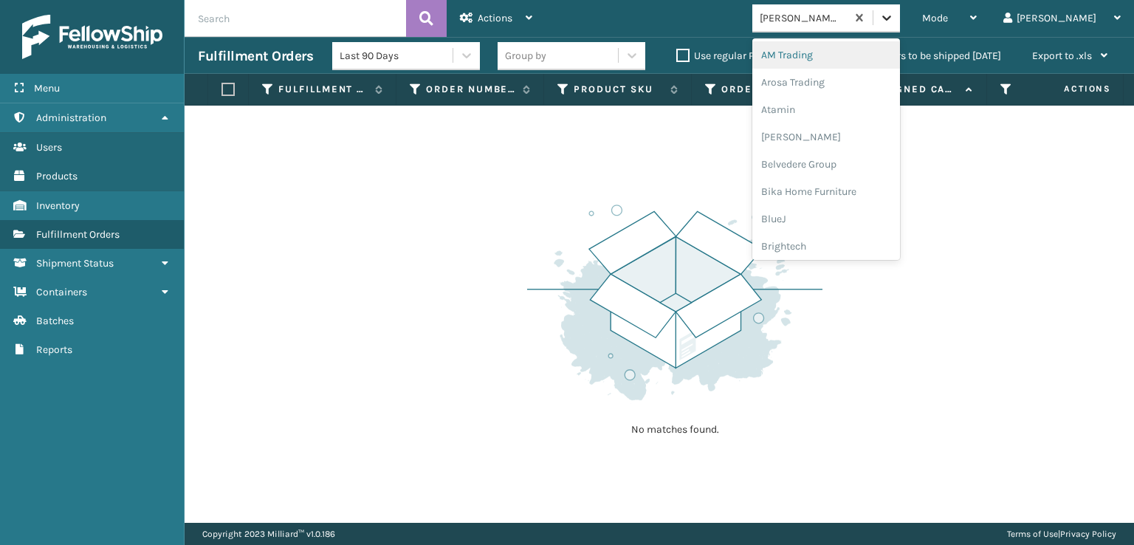
click at [894, 22] on icon at bounding box center [887, 17] width 15 height 15
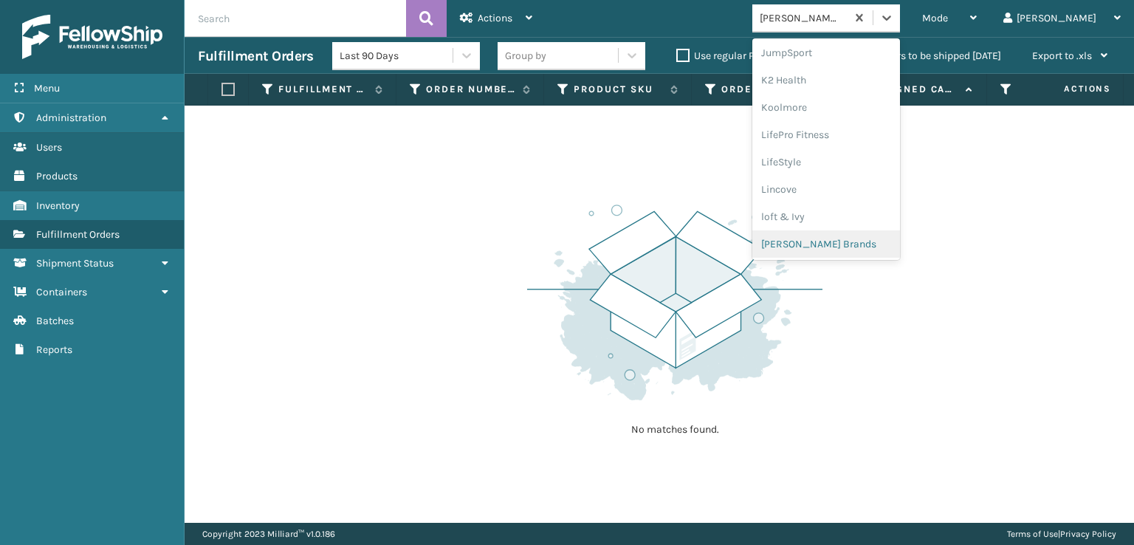
click at [847, 239] on div "[PERSON_NAME] Brands" at bounding box center [827, 243] width 148 height 27
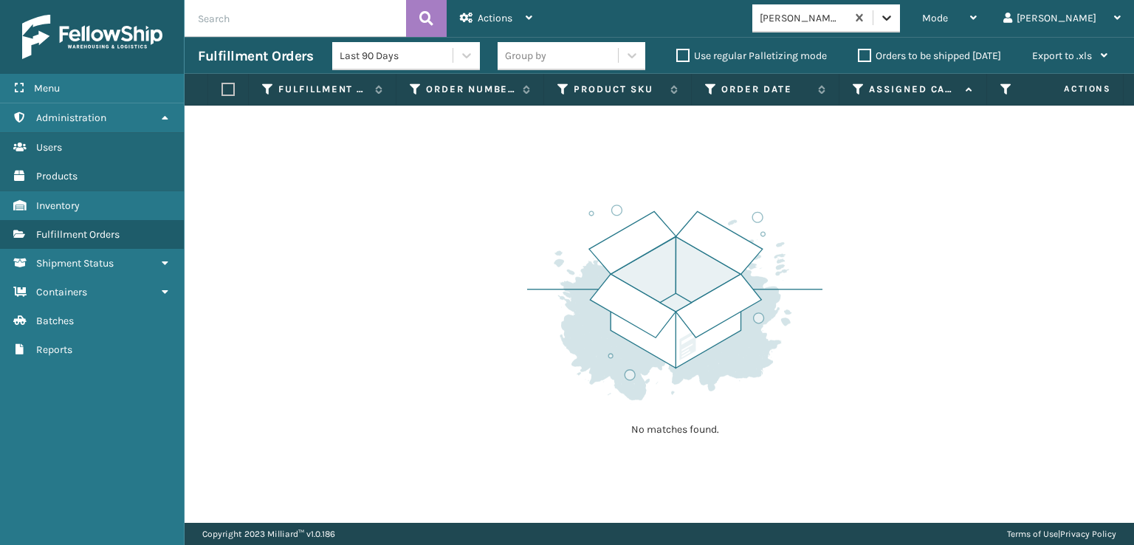
click at [894, 24] on icon at bounding box center [887, 17] width 15 height 15
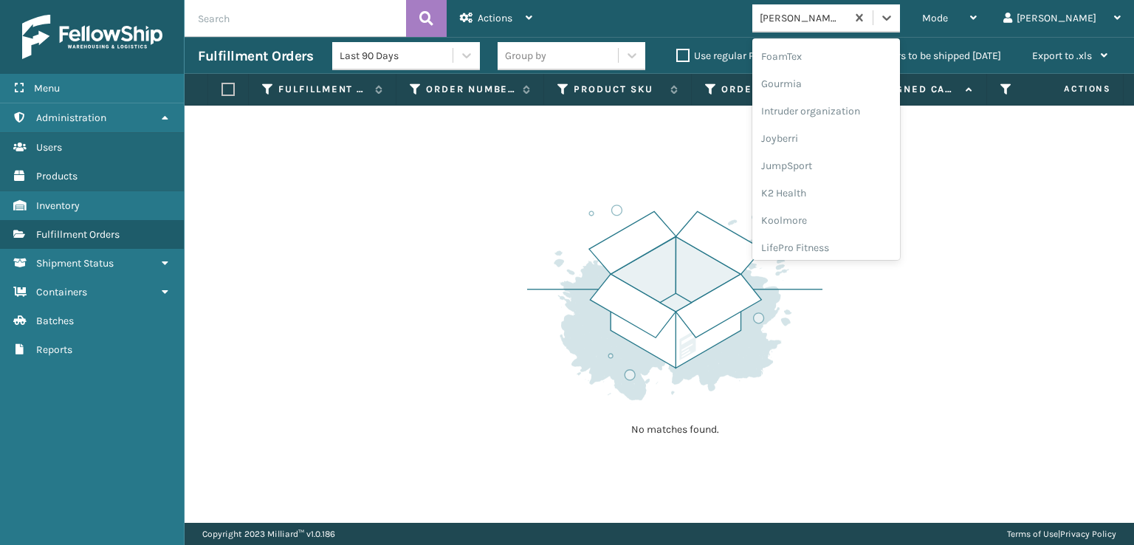
scroll to position [344, 0]
click at [843, 63] on div "FoamTex" at bounding box center [827, 65] width 148 height 27
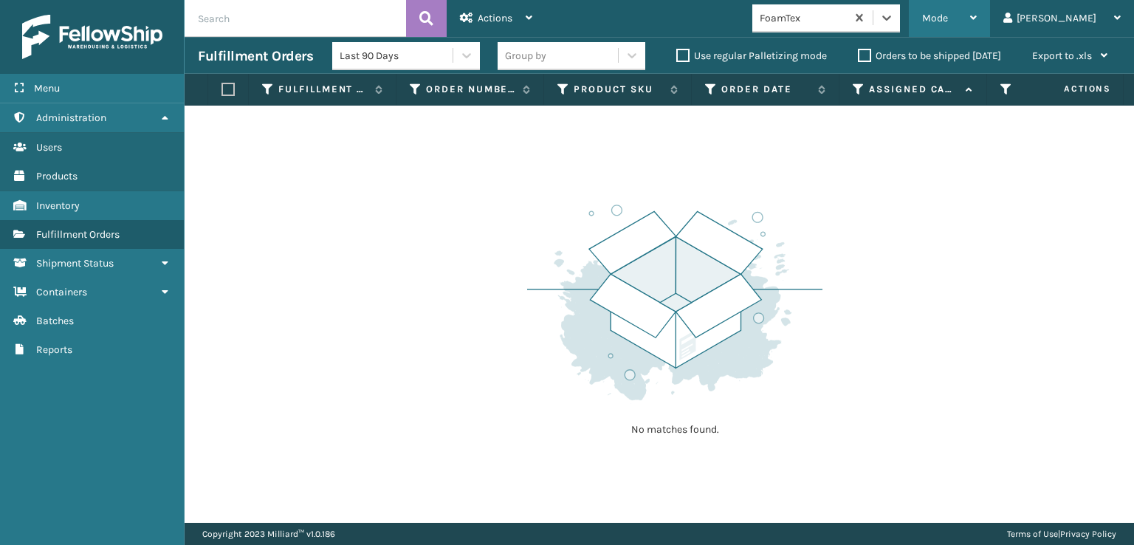
click at [977, 16] on div "Mode" at bounding box center [949, 18] width 55 height 37
click at [216, 35] on input "text" at bounding box center [296, 18] width 222 height 37
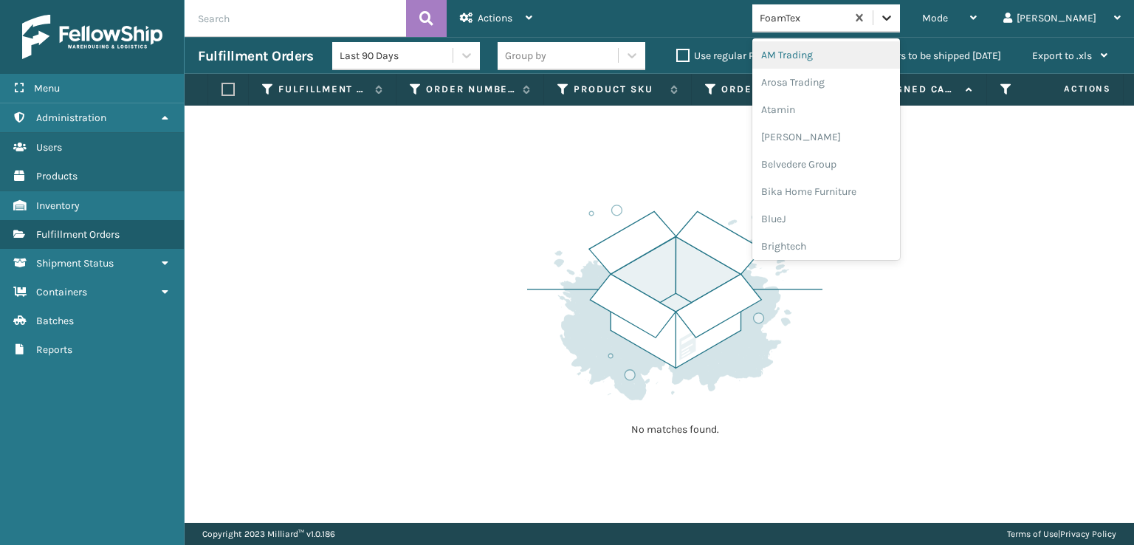
click at [894, 16] on icon at bounding box center [887, 17] width 15 height 15
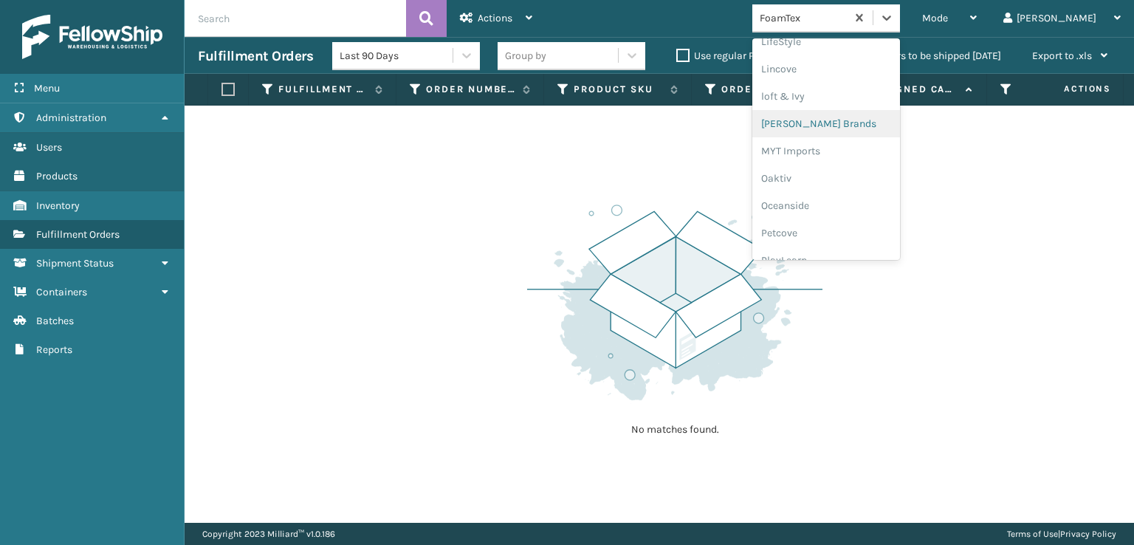
scroll to position [713, 0]
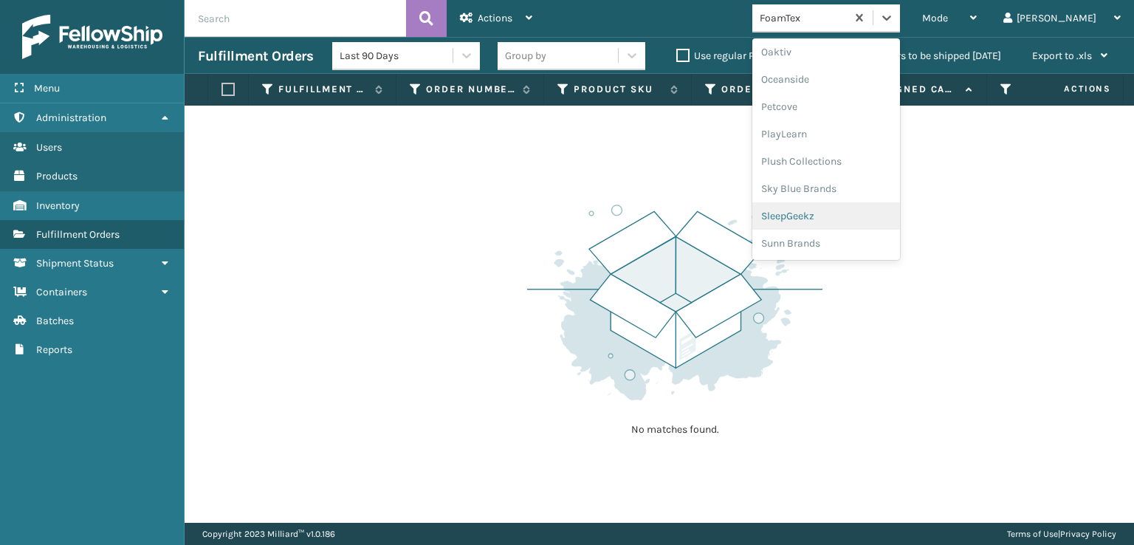
click at [836, 214] on div "SleepGeekz" at bounding box center [827, 215] width 148 height 27
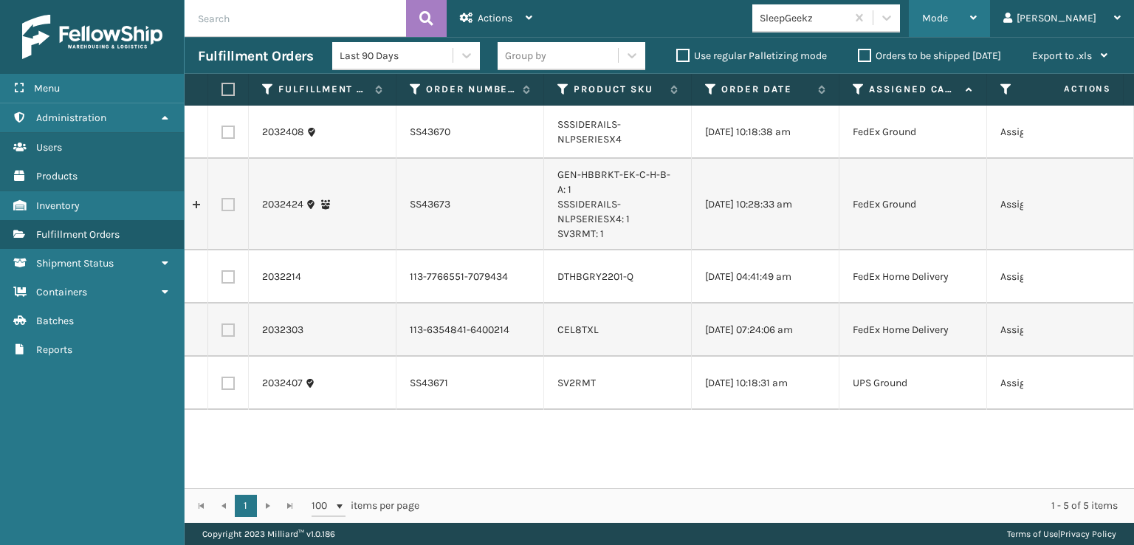
click at [948, 13] on span "Mode" at bounding box center [935, 18] width 26 height 13
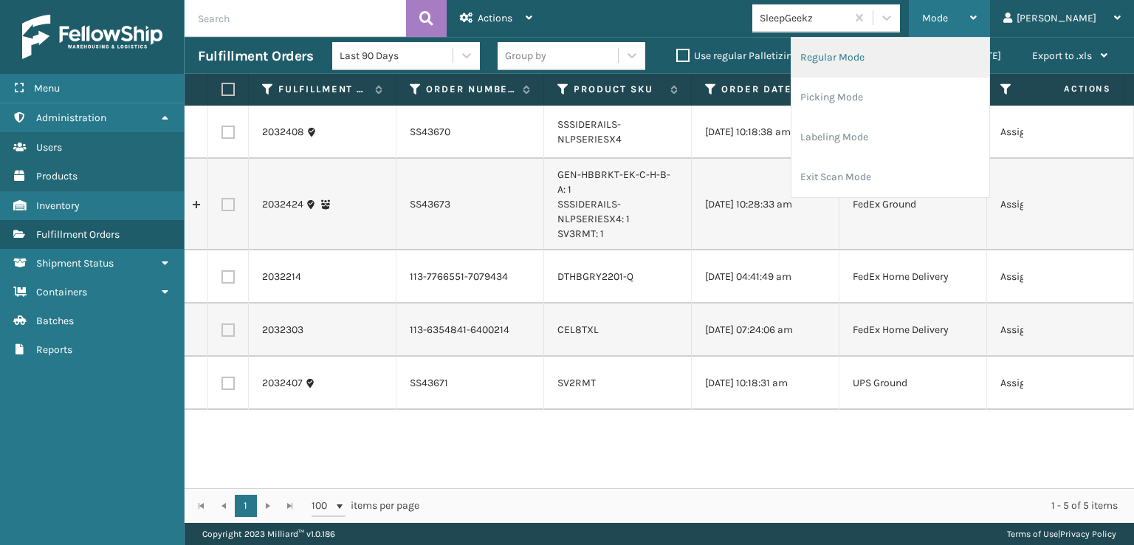
click at [892, 54] on li "Regular Mode" at bounding box center [891, 58] width 198 height 40
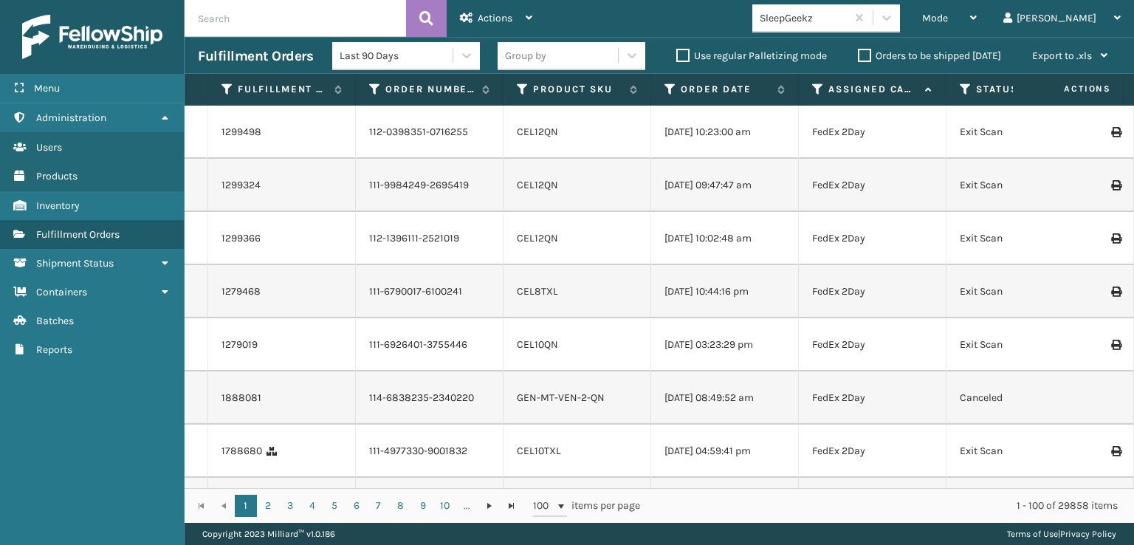
click at [222, 21] on input "text" at bounding box center [296, 18] width 222 height 37
click at [433, 7] on button at bounding box center [426, 18] width 41 height 37
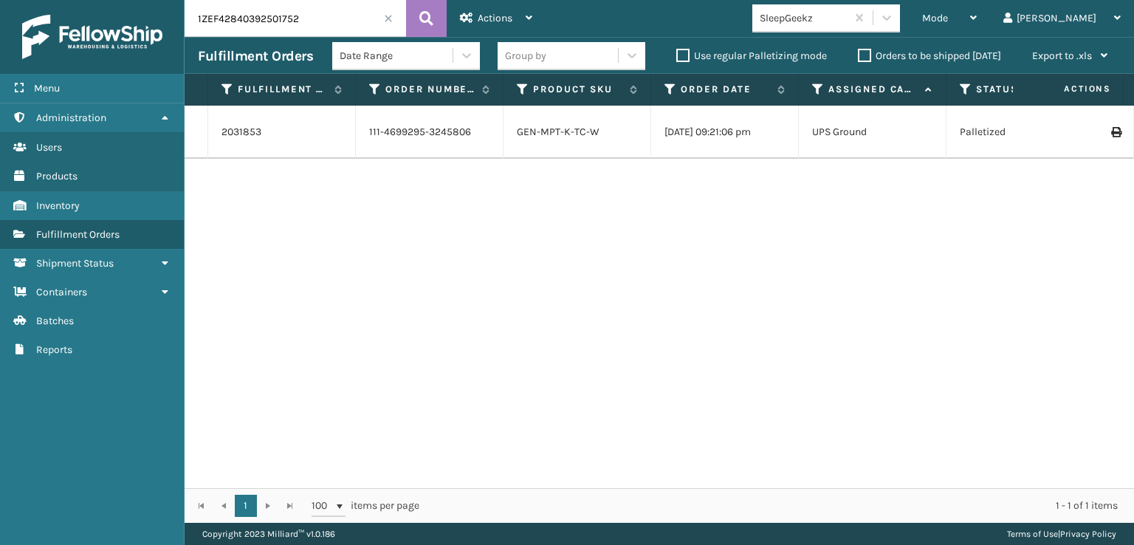
click at [298, 19] on input "1ZEF42840392501752" at bounding box center [296, 18] width 222 height 37
click at [425, 17] on icon at bounding box center [426, 18] width 14 height 22
click at [307, 21] on input "1ZEF42840395872356" at bounding box center [296, 18] width 222 height 37
click at [422, 16] on icon at bounding box center [426, 18] width 14 height 22
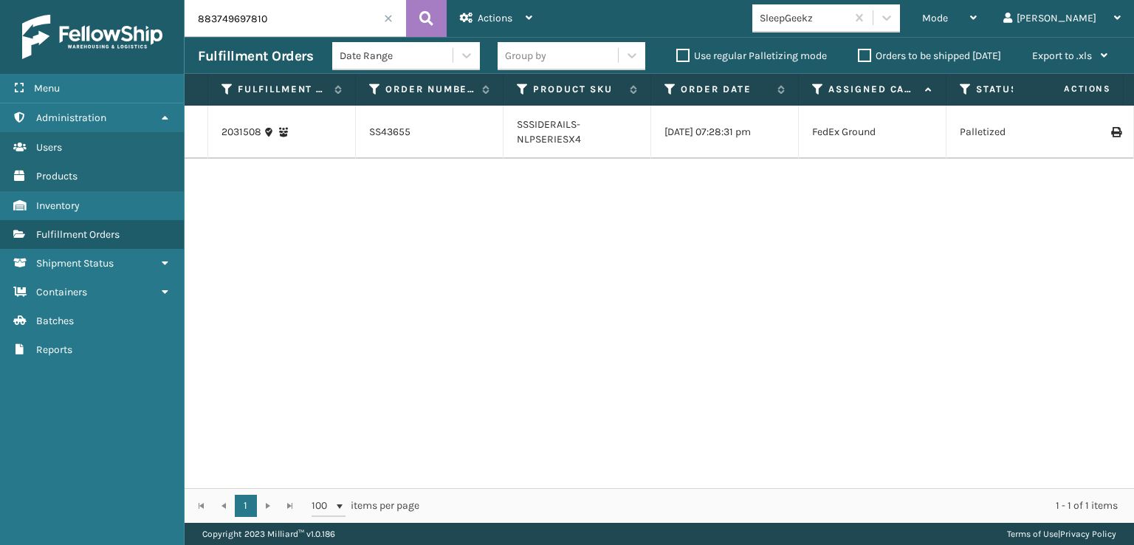
click at [289, 18] on input "883749697810" at bounding box center [296, 18] width 222 height 37
click at [431, 18] on icon at bounding box center [426, 18] width 14 height 22
click at [289, 15] on input "883749974071" at bounding box center [296, 18] width 222 height 37
type input "883749864034"
click at [433, 13] on icon at bounding box center [426, 18] width 14 height 22
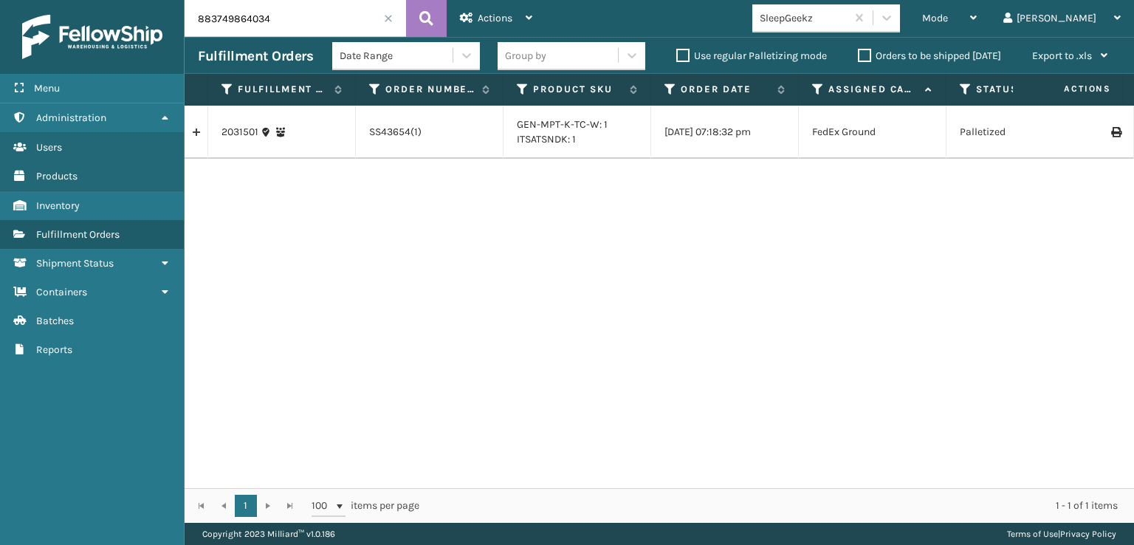
click at [385, 17] on span at bounding box center [388, 18] width 9 height 9
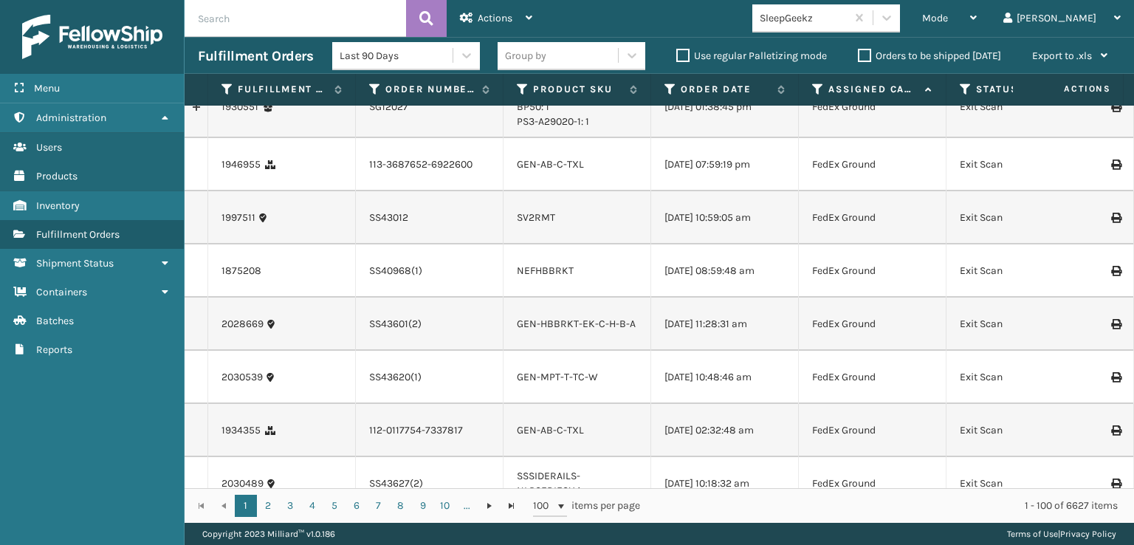
scroll to position [443, 0]
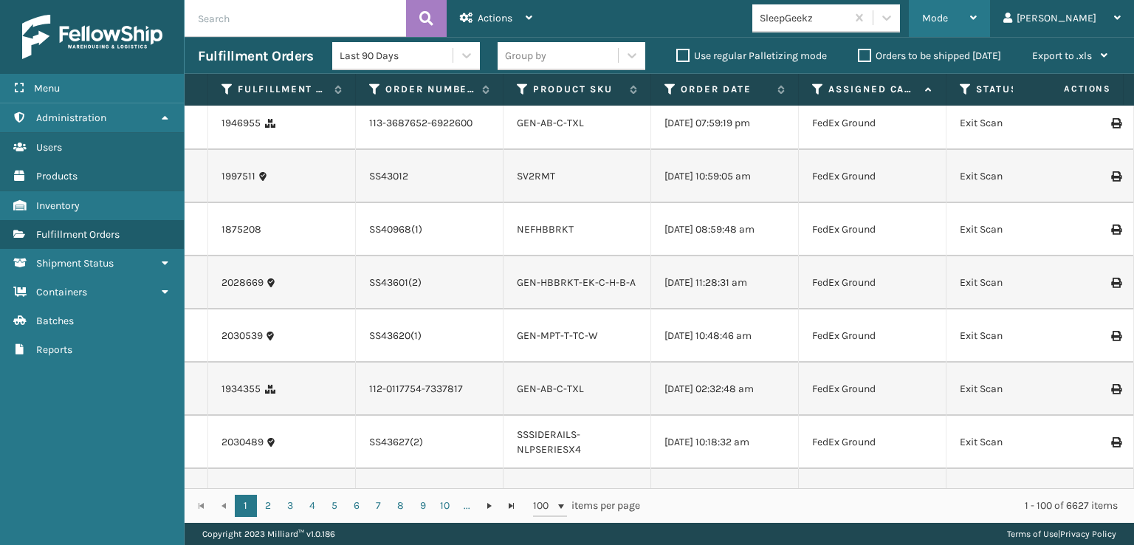
click at [948, 16] on span "Mode" at bounding box center [935, 18] width 26 height 13
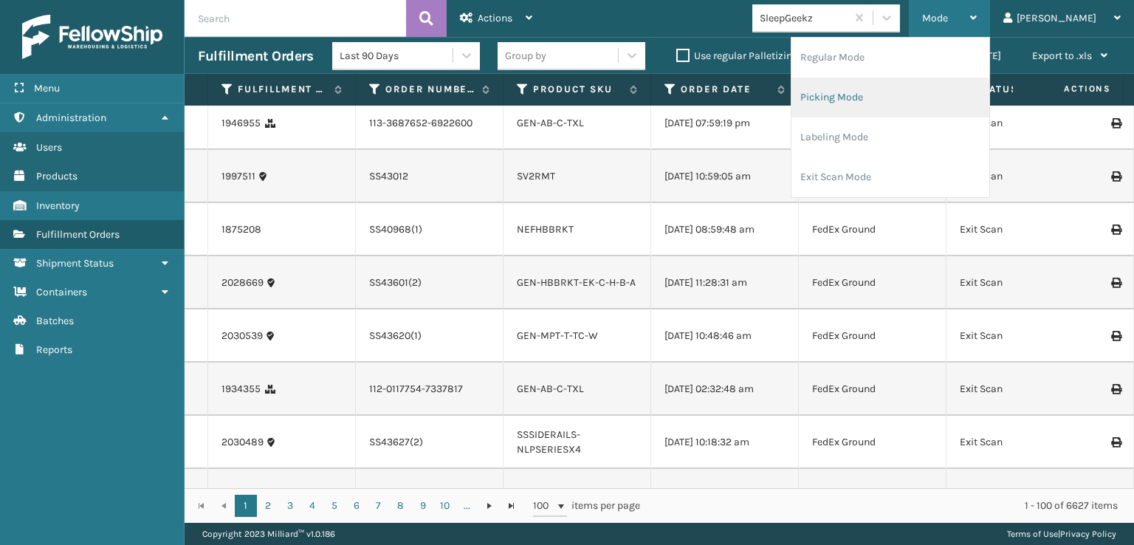
click at [896, 97] on li "Picking Mode" at bounding box center [891, 98] width 198 height 40
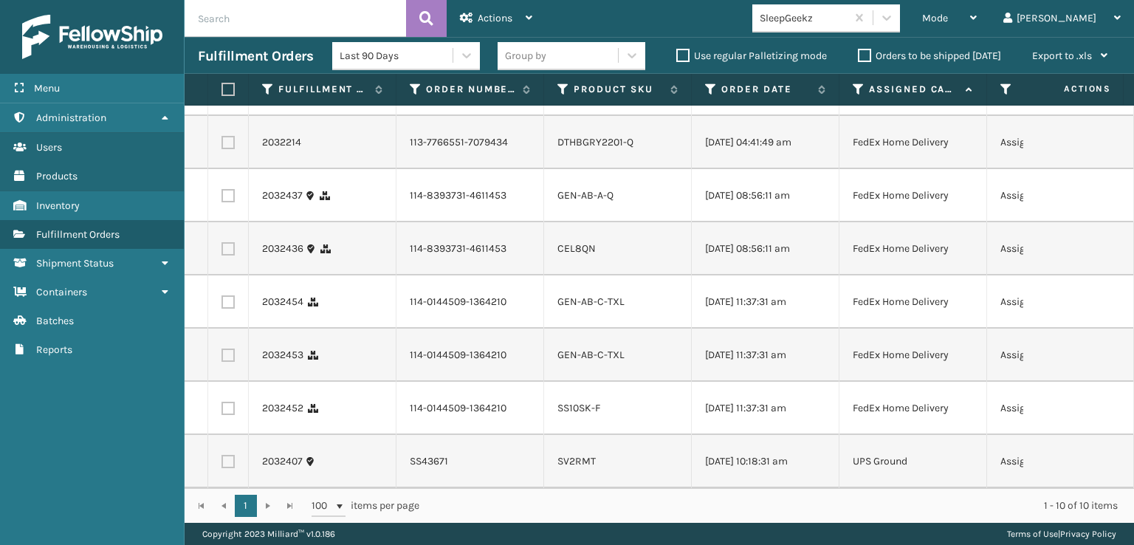
scroll to position [260, 0]
click at [227, 402] on label at bounding box center [228, 408] width 13 height 13
click at [222, 402] on input "checkbox" at bounding box center [222, 407] width 1 height 10
checkbox input "true"
click at [227, 349] on label at bounding box center [228, 355] width 13 height 13
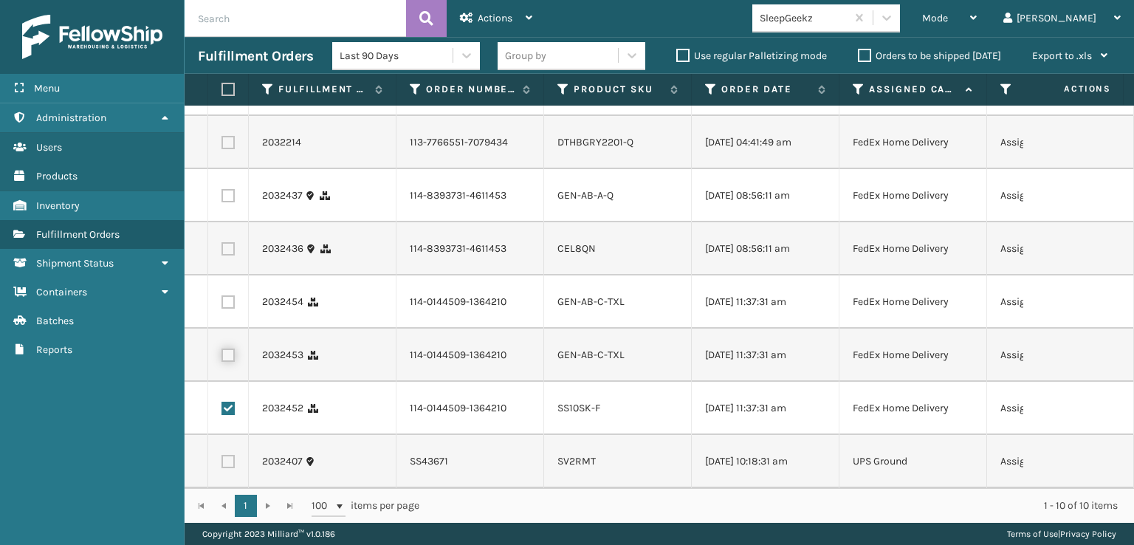
click at [222, 349] on input "checkbox" at bounding box center [222, 354] width 1 height 10
checkbox input "true"
click at [230, 295] on label at bounding box center [228, 301] width 13 height 13
click at [222, 295] on input "checkbox" at bounding box center [222, 300] width 1 height 10
checkbox input "true"
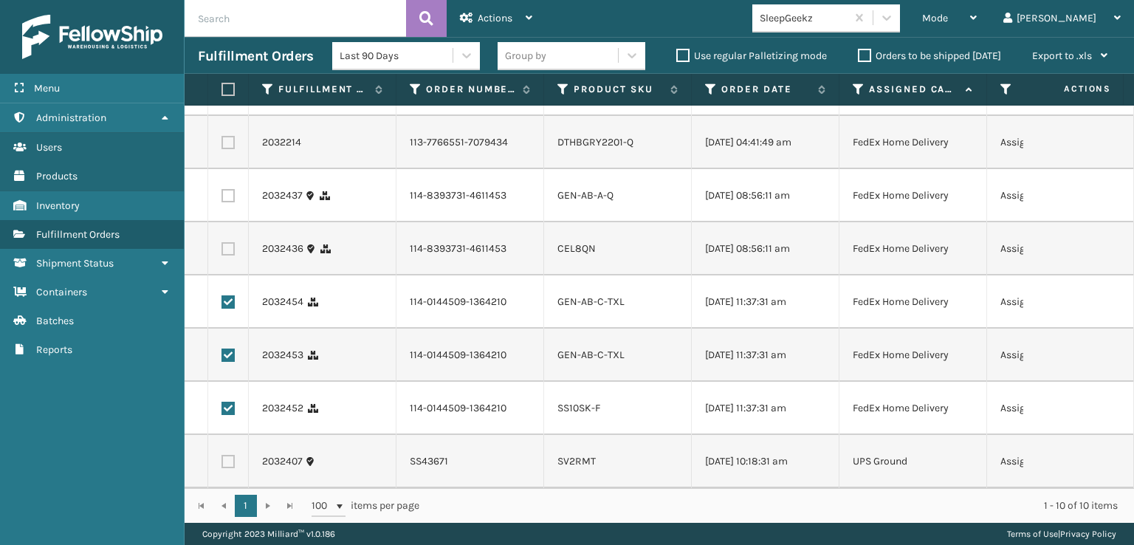
click at [230, 242] on label at bounding box center [228, 248] width 13 height 13
click at [222, 242] on input "checkbox" at bounding box center [222, 247] width 1 height 10
checkbox input "true"
click at [228, 189] on label at bounding box center [228, 195] width 13 height 13
click at [222, 189] on input "checkbox" at bounding box center [222, 194] width 1 height 10
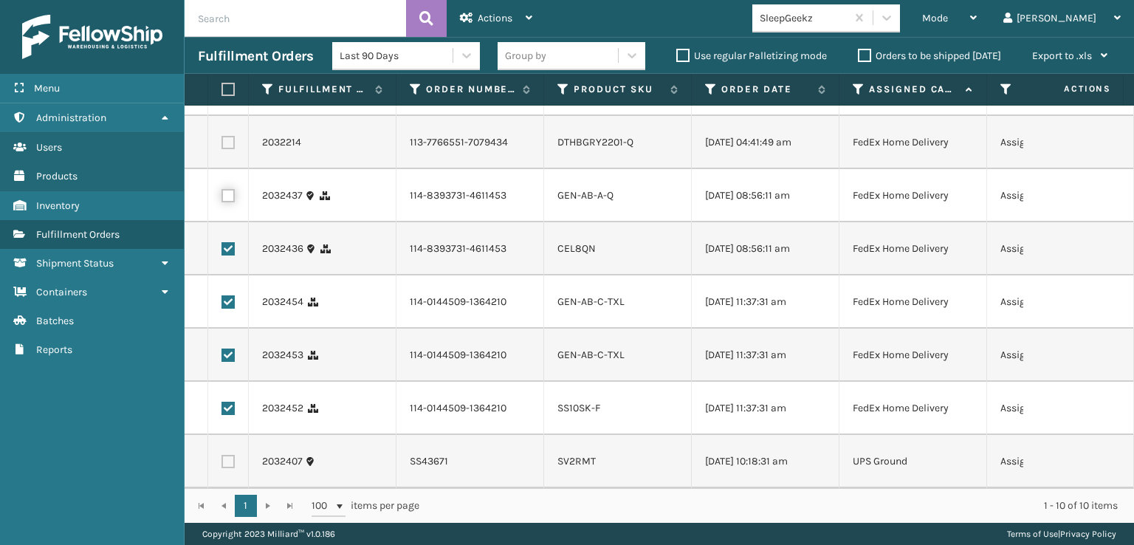
checkbox input "true"
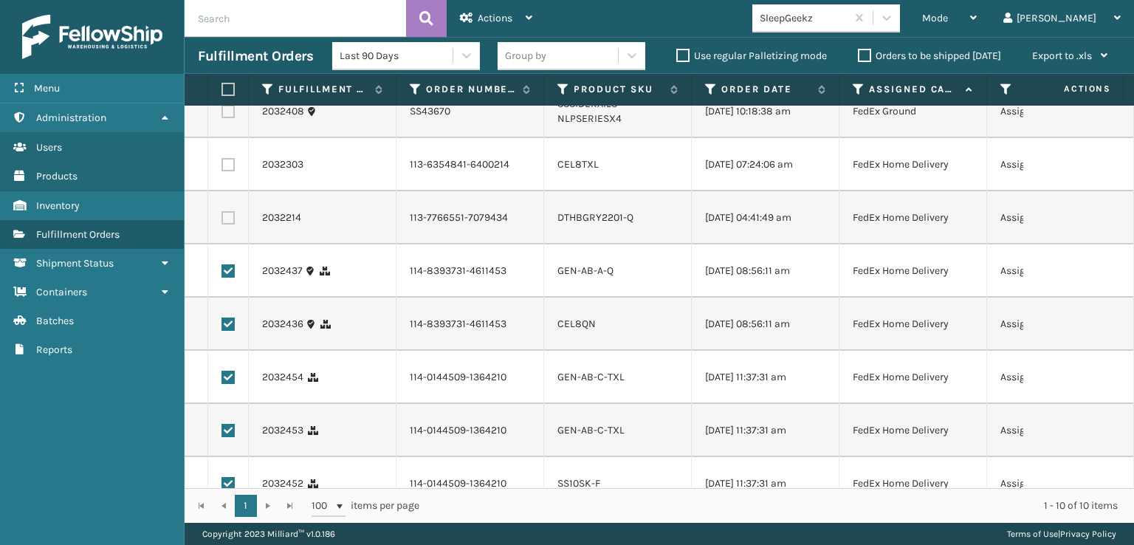
click at [230, 224] on label at bounding box center [228, 217] width 13 height 13
click at [222, 221] on input "checkbox" at bounding box center [222, 216] width 1 height 10
checkbox input "true"
click at [227, 166] on label at bounding box center [228, 164] width 13 height 13
click at [222, 166] on input "checkbox" at bounding box center [222, 163] width 1 height 10
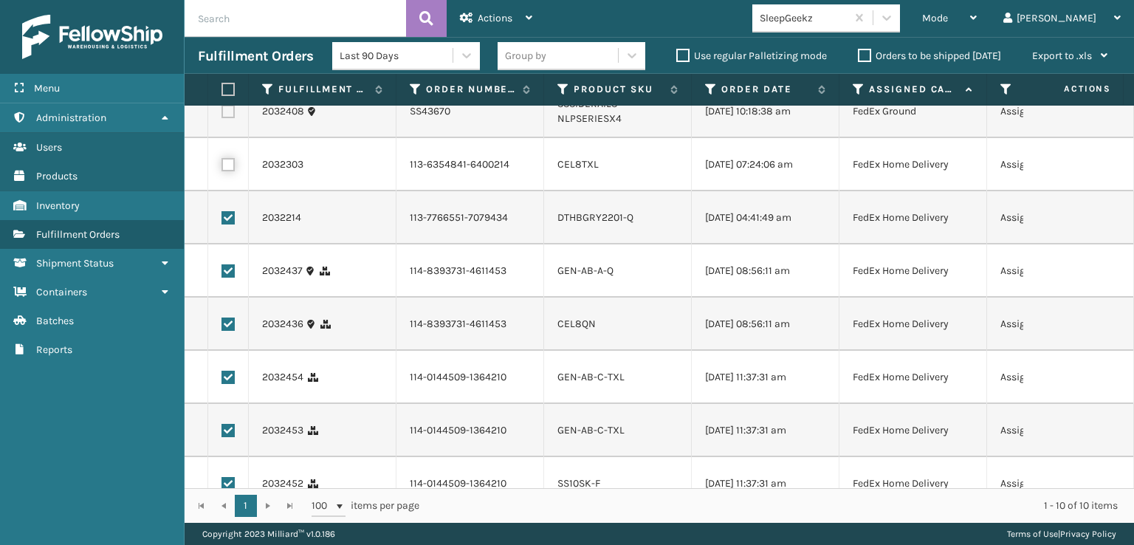
checkbox input "true"
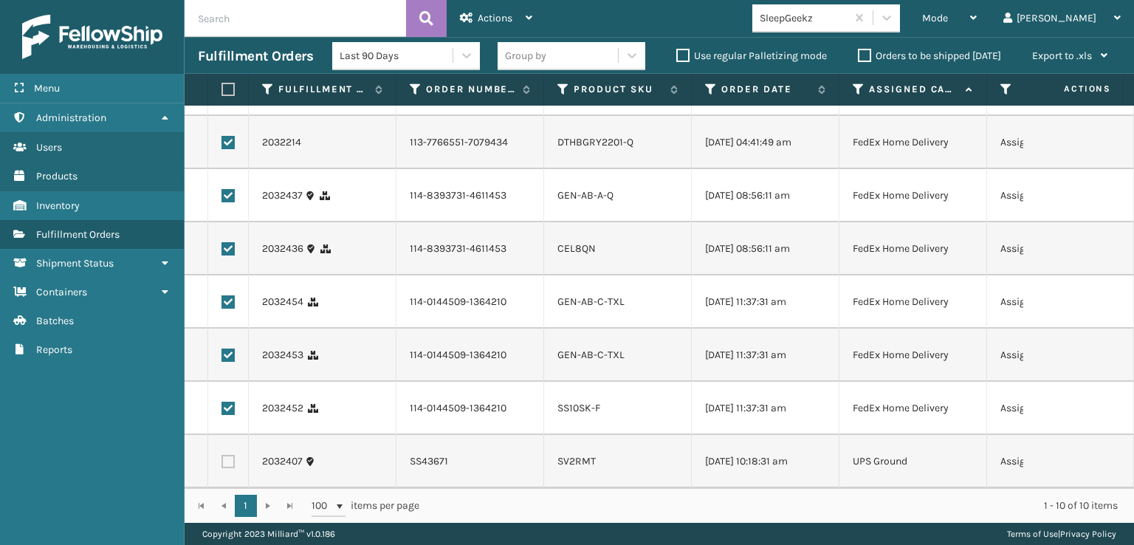
scroll to position [260, 0]
click at [510, 13] on span "Actions" at bounding box center [495, 18] width 35 height 13
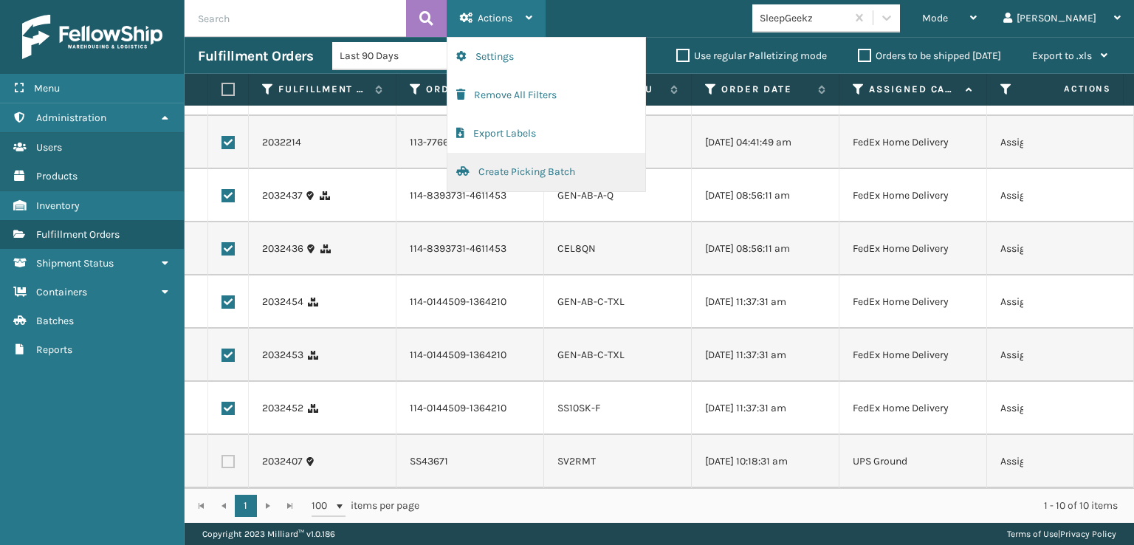
click at [525, 170] on button "Create Picking Batch" at bounding box center [547, 172] width 198 height 38
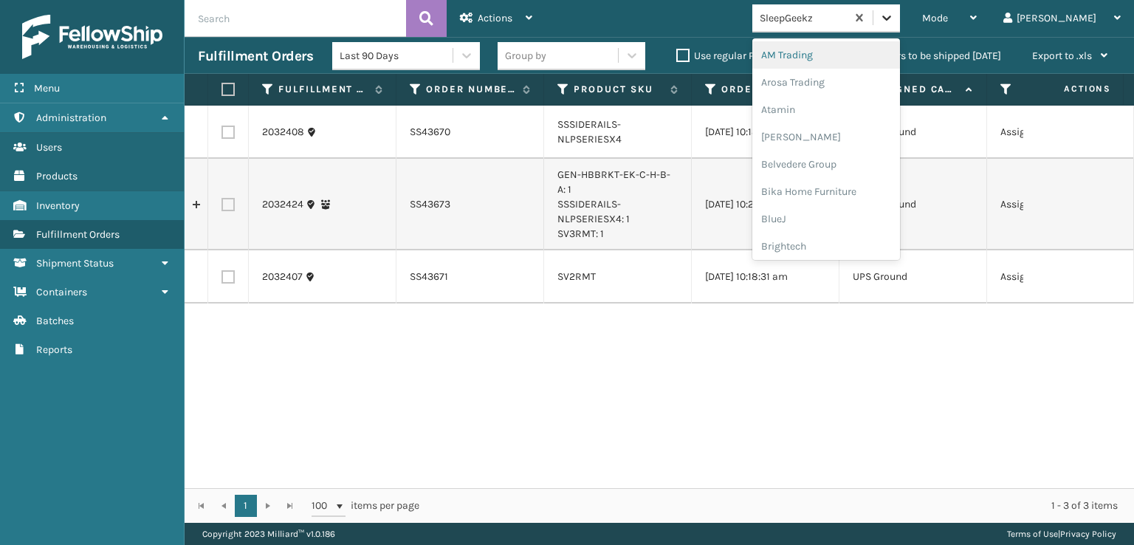
click at [894, 13] on icon at bounding box center [887, 17] width 15 height 15
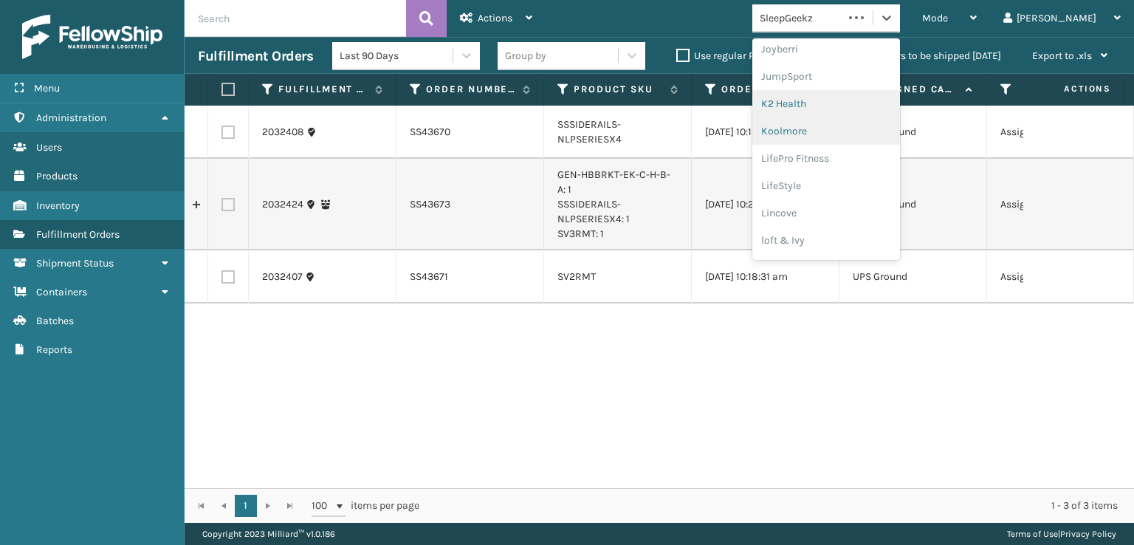
scroll to position [467, 0]
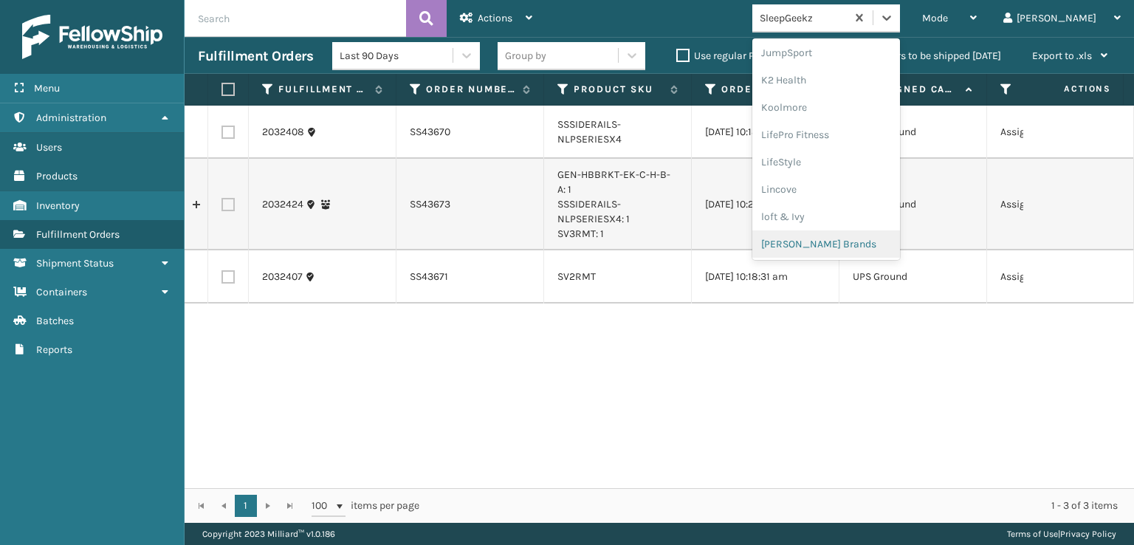
click at [840, 244] on div "[PERSON_NAME] Brands" at bounding box center [827, 243] width 148 height 27
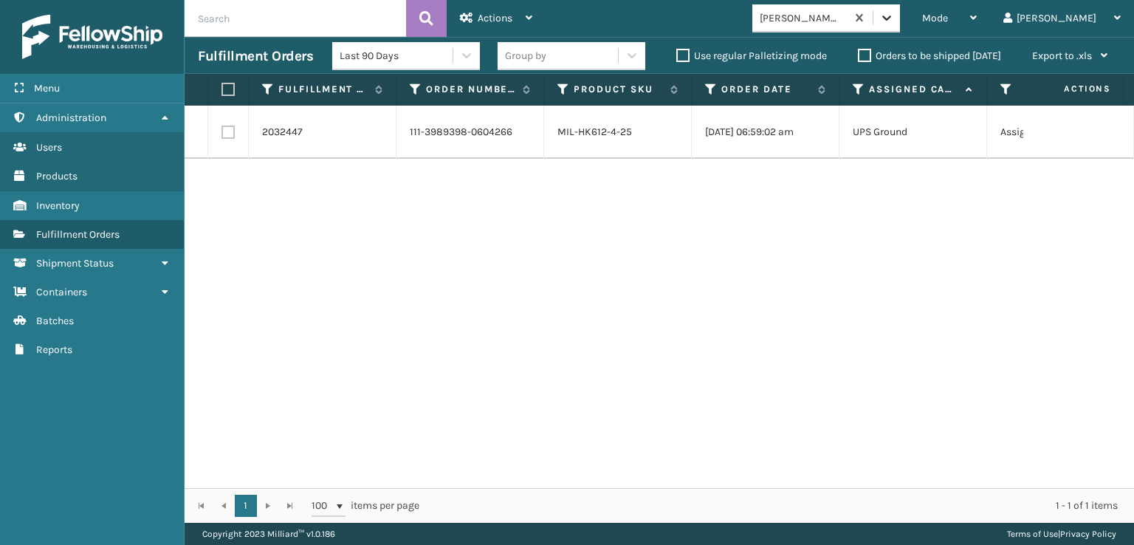
click at [894, 17] on icon at bounding box center [887, 17] width 15 height 15
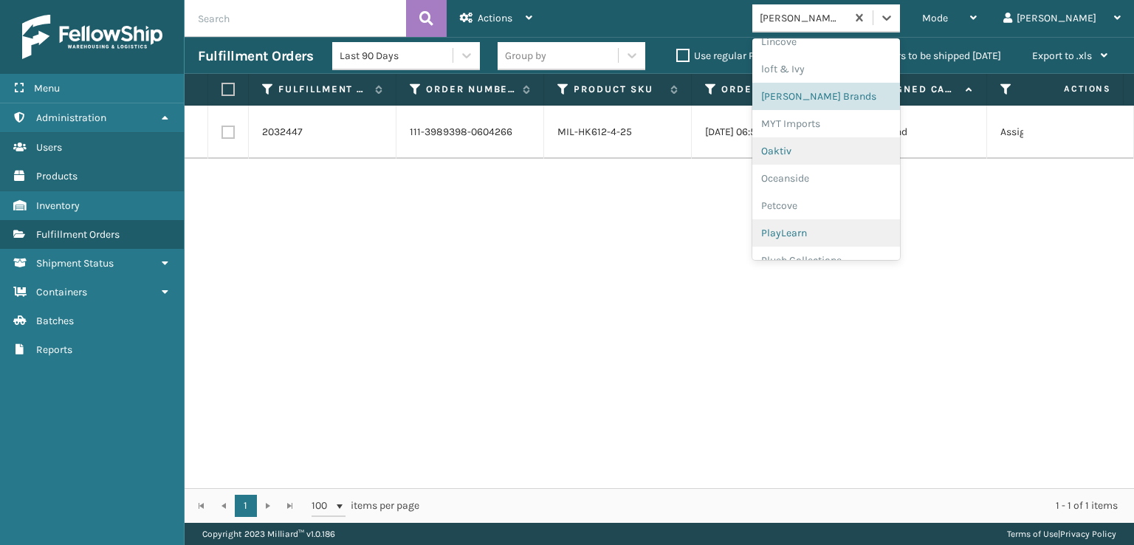
scroll to position [713, 0]
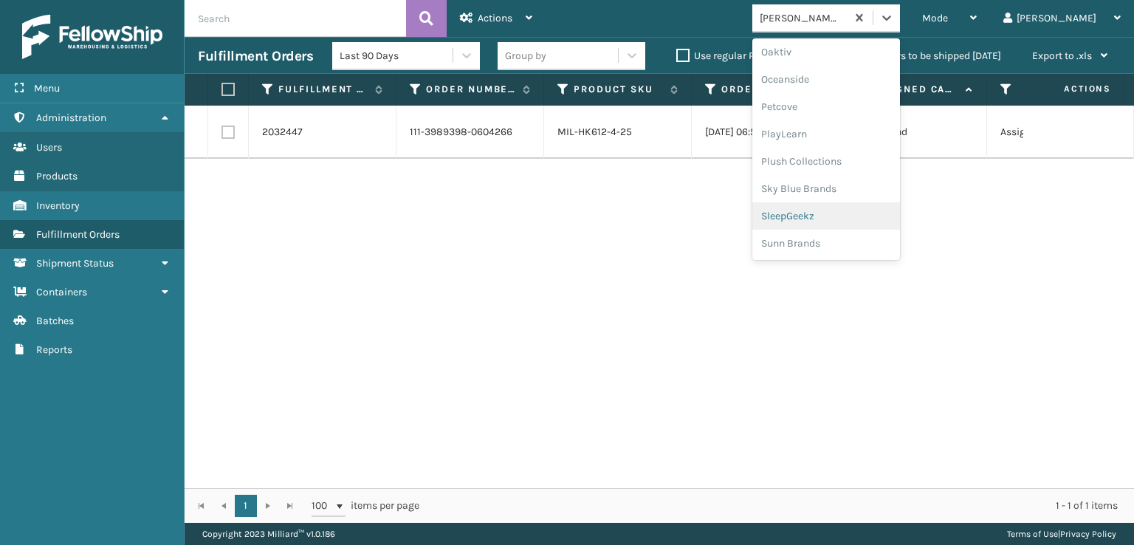
click at [839, 216] on div "SleepGeekz" at bounding box center [827, 215] width 148 height 27
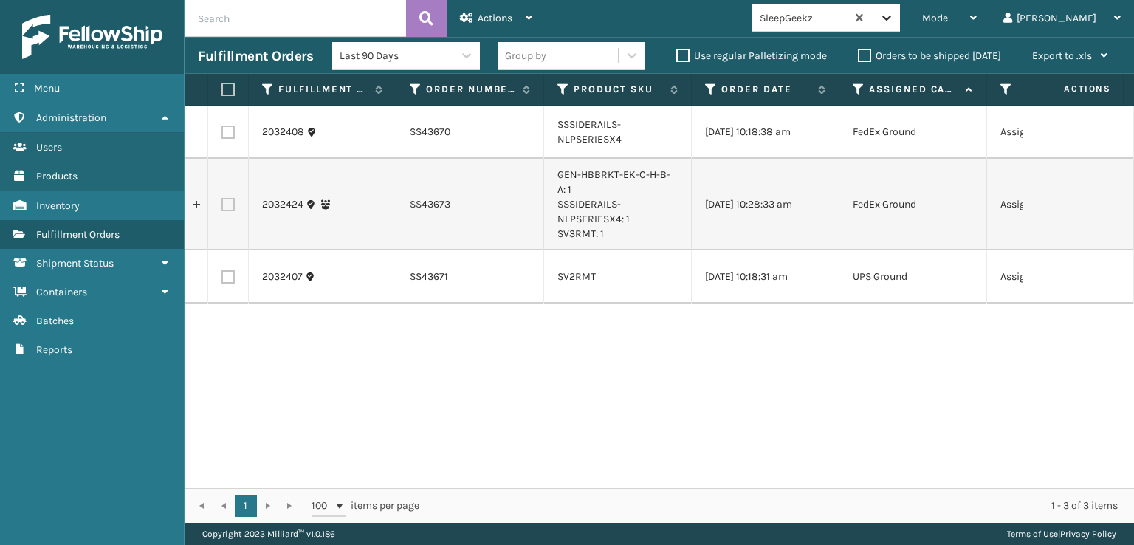
click at [894, 20] on icon at bounding box center [887, 17] width 15 height 15
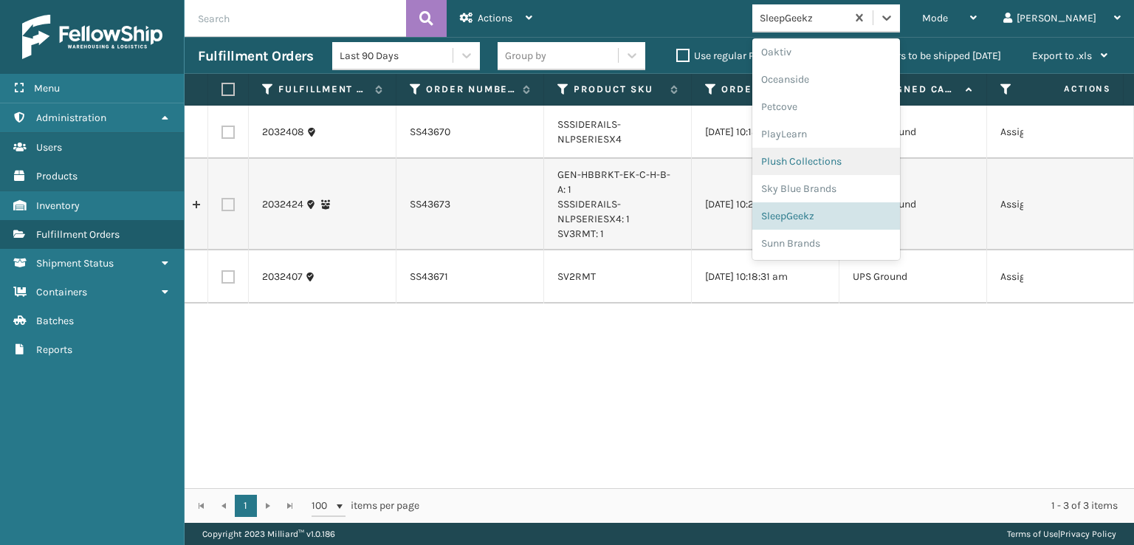
click at [837, 157] on div "Plush Collections" at bounding box center [827, 161] width 148 height 27
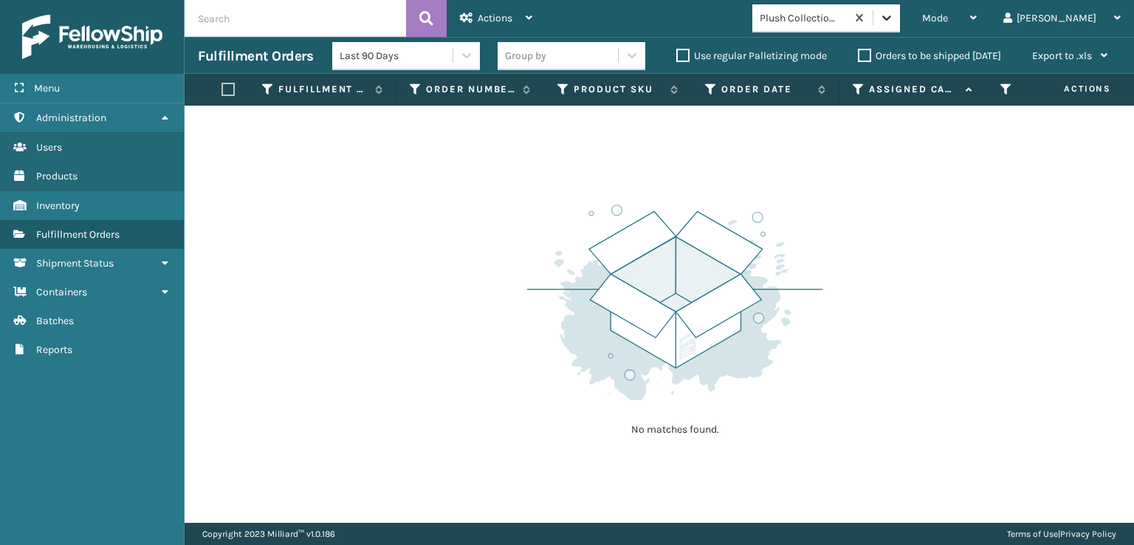
click at [894, 15] on icon at bounding box center [887, 17] width 15 height 15
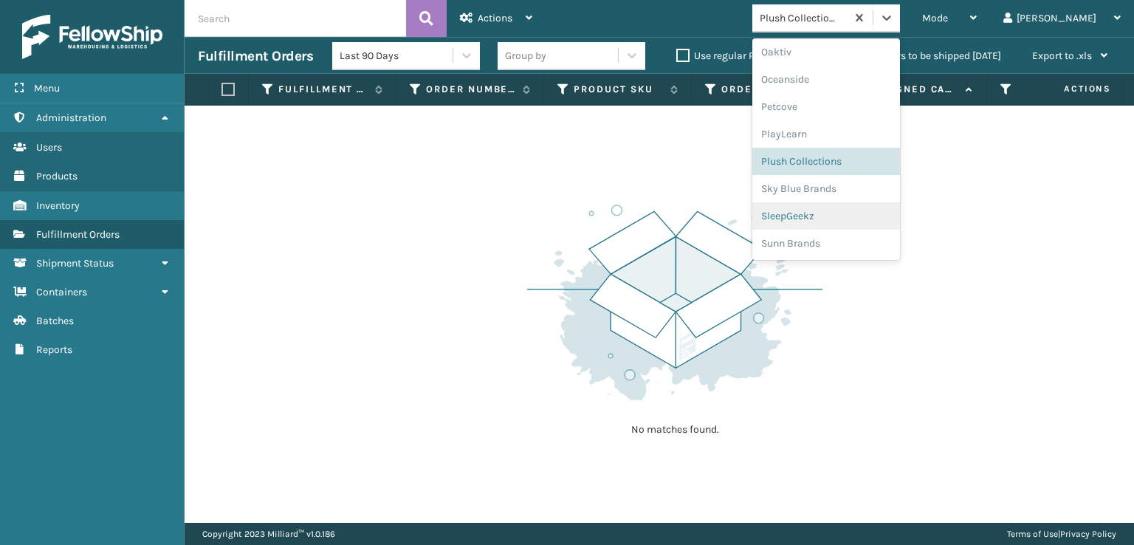
click at [854, 208] on div "SleepGeekz" at bounding box center [827, 215] width 148 height 27
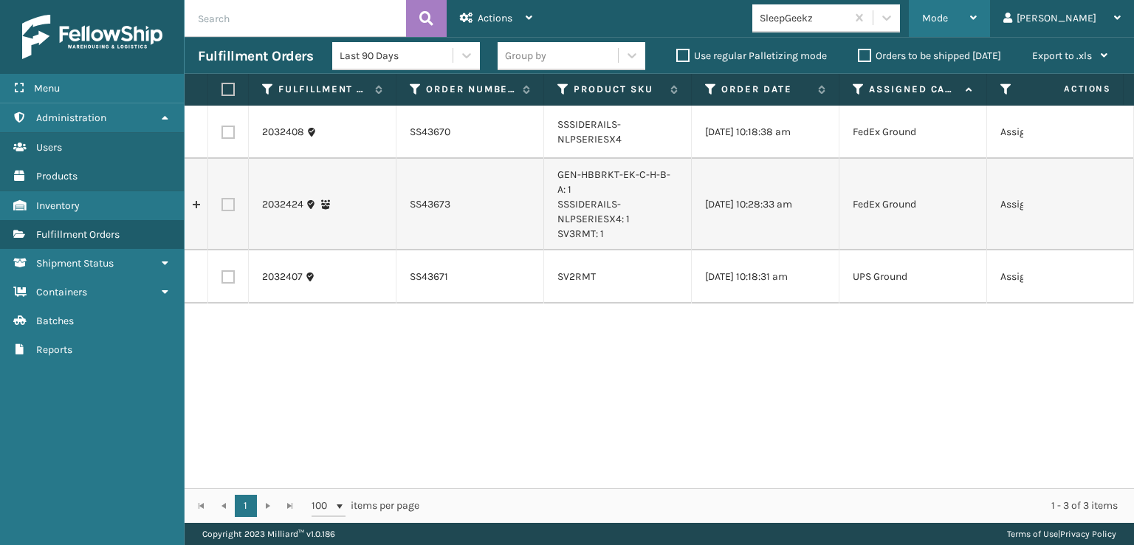
click at [948, 13] on span "Mode" at bounding box center [935, 18] width 26 height 13
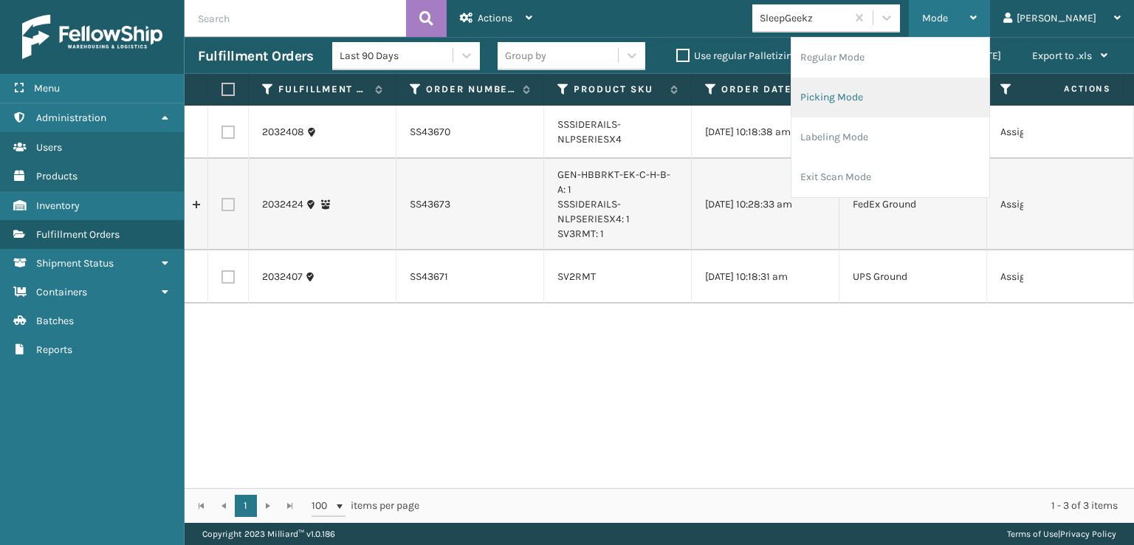
click at [912, 94] on li "Picking Mode" at bounding box center [891, 98] width 198 height 40
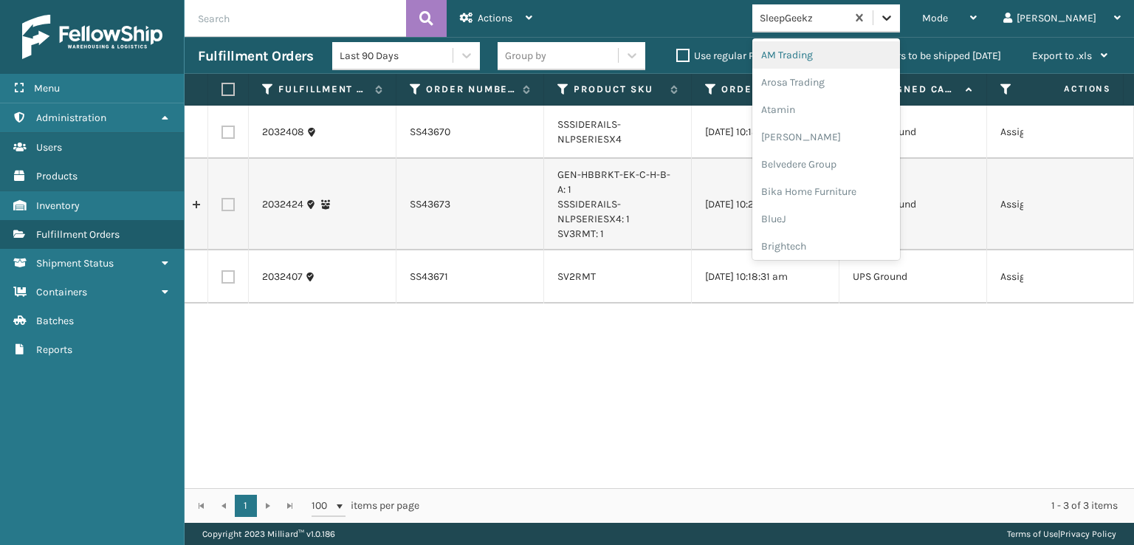
click at [900, 25] on div at bounding box center [887, 17] width 27 height 27
click at [849, 190] on div "FoamTex" at bounding box center [827, 188] width 148 height 27
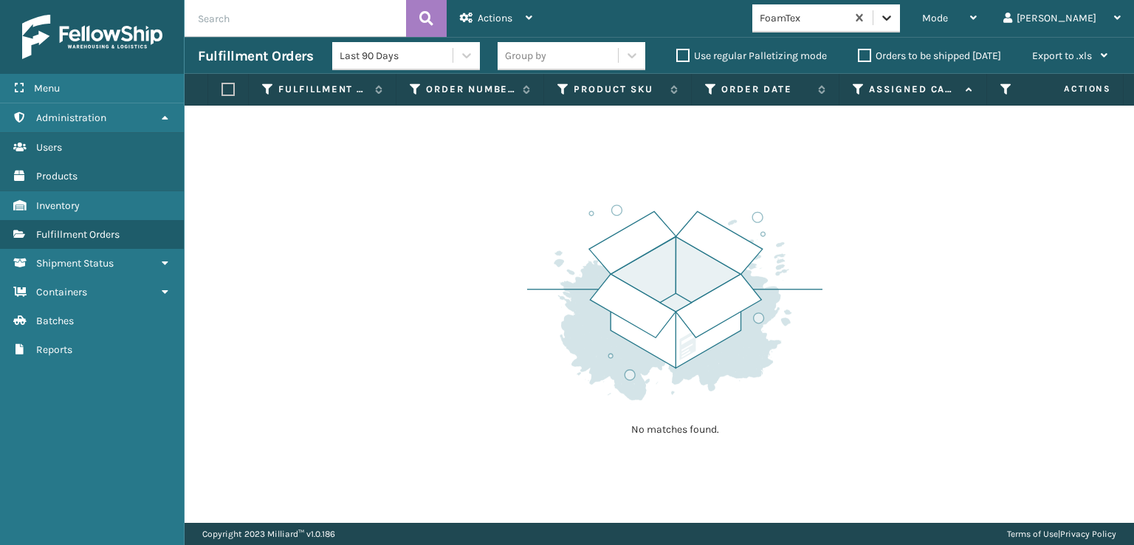
click at [894, 22] on icon at bounding box center [887, 17] width 15 height 15
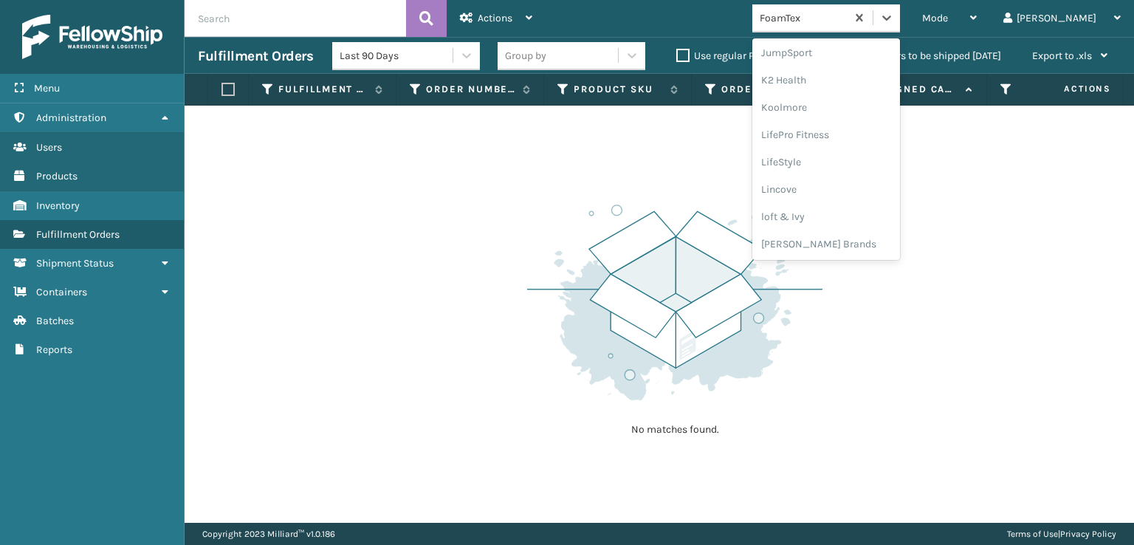
scroll to position [467, 0]
click at [863, 236] on div "[PERSON_NAME] Brands" at bounding box center [827, 243] width 148 height 27
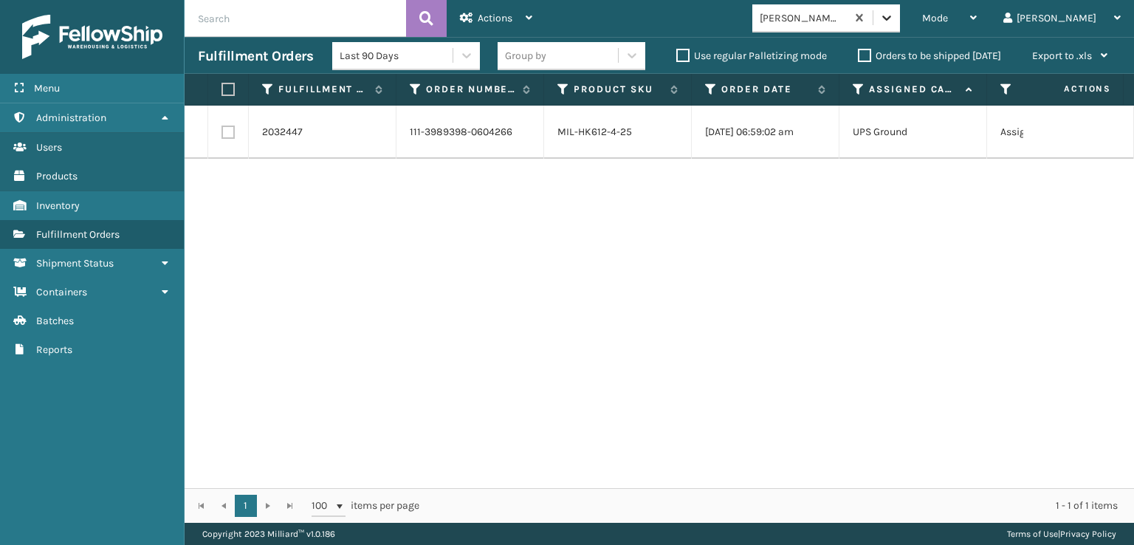
click at [894, 21] on icon at bounding box center [887, 17] width 15 height 15
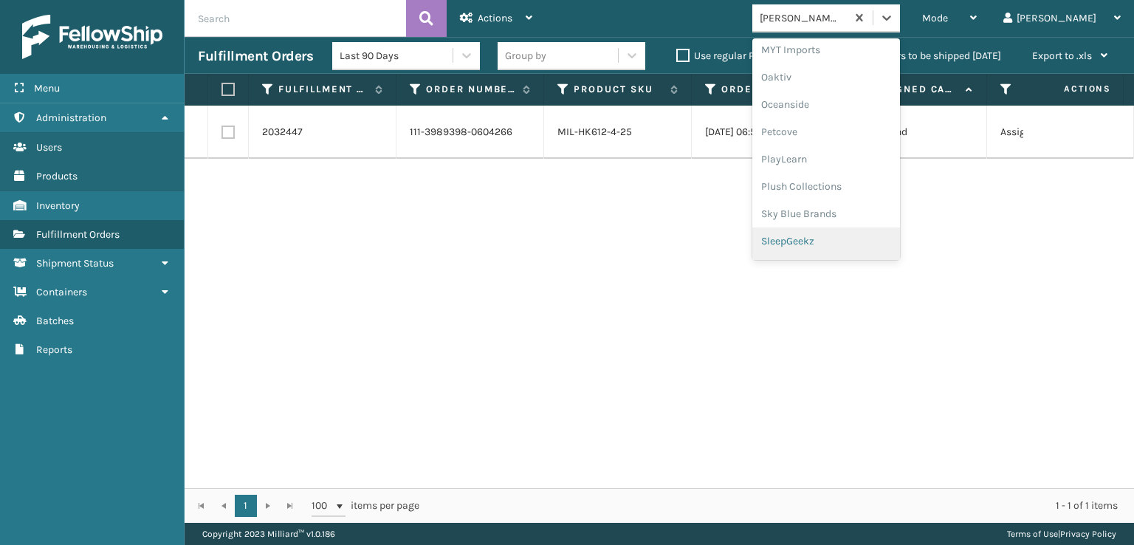
scroll to position [713, 0]
click at [849, 214] on div "SleepGeekz" at bounding box center [827, 215] width 148 height 27
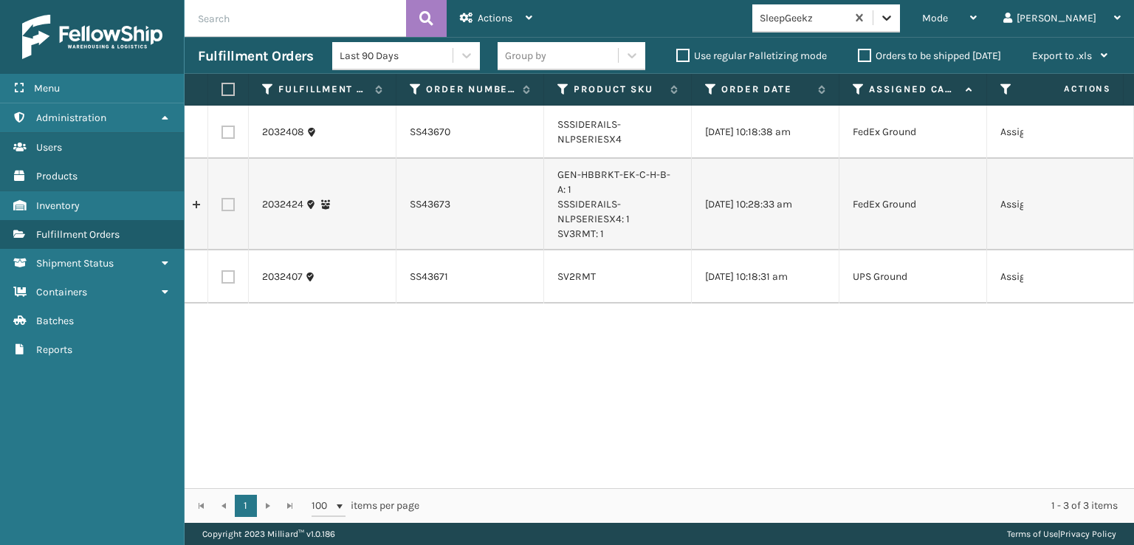
click at [894, 24] on icon at bounding box center [887, 17] width 15 height 15
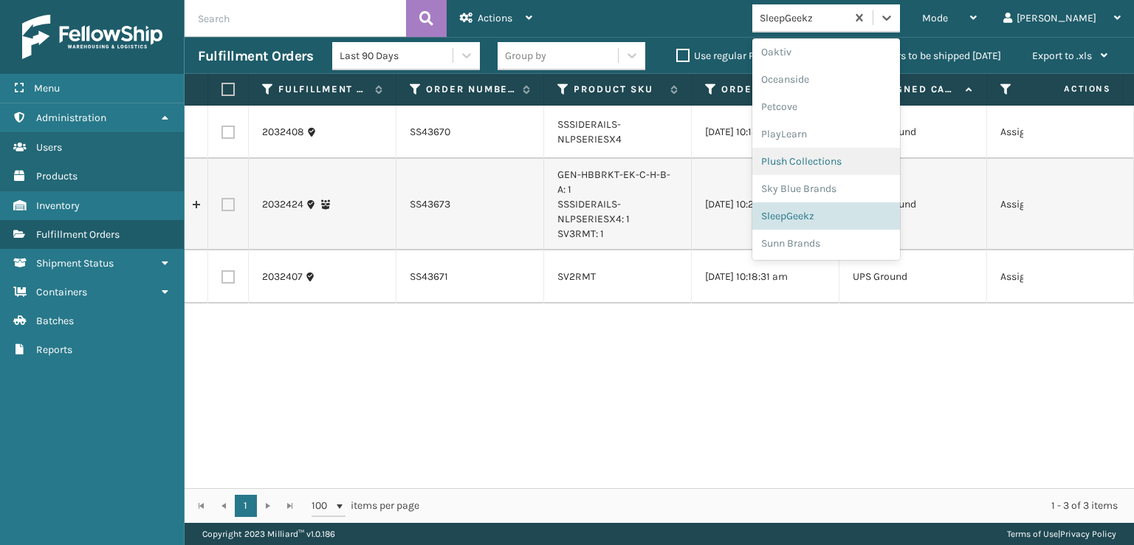
click at [841, 160] on div "Plush Collections" at bounding box center [827, 161] width 148 height 27
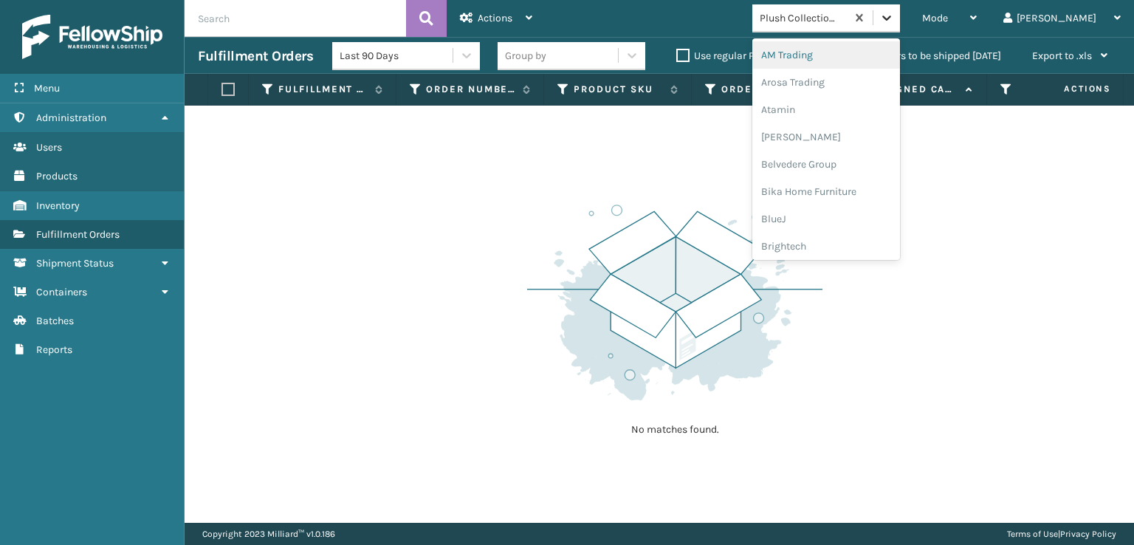
click at [894, 14] on icon at bounding box center [887, 17] width 15 height 15
click at [843, 189] on div "FoamTex" at bounding box center [827, 188] width 148 height 27
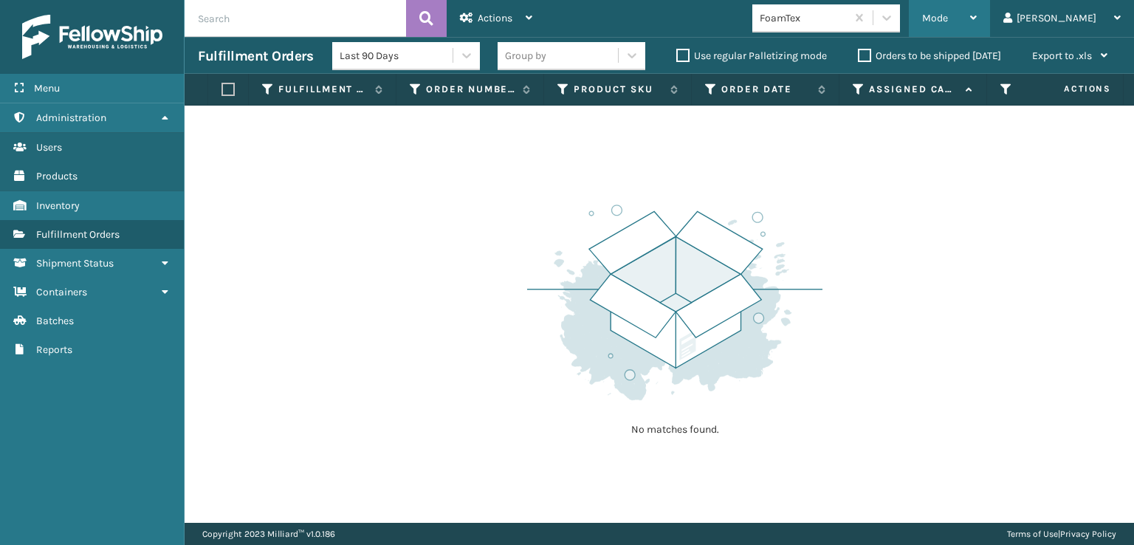
click at [948, 16] on span "Mode" at bounding box center [935, 18] width 26 height 13
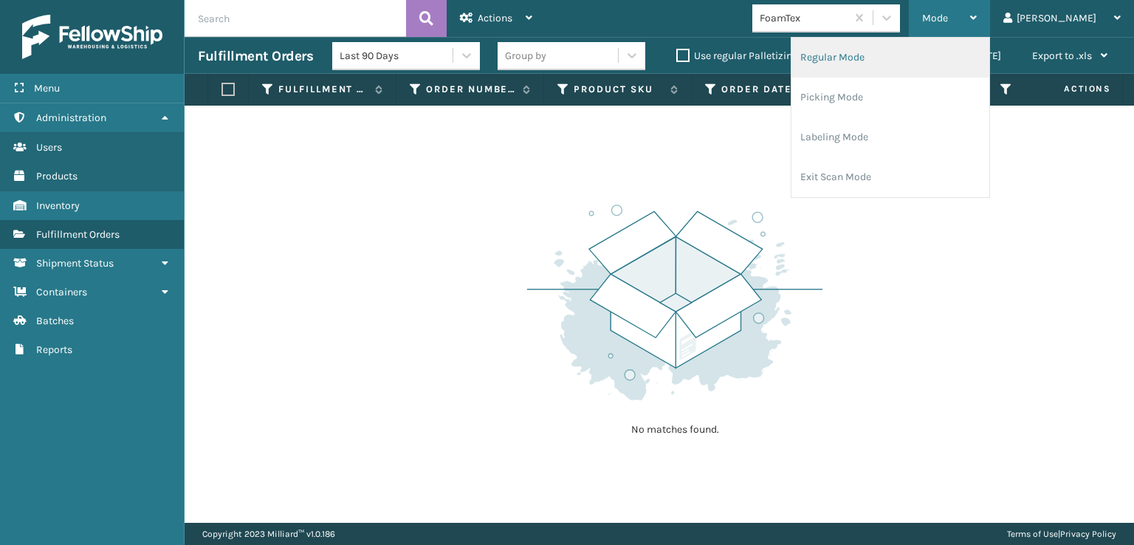
click at [877, 59] on li "Regular Mode" at bounding box center [891, 58] width 198 height 40
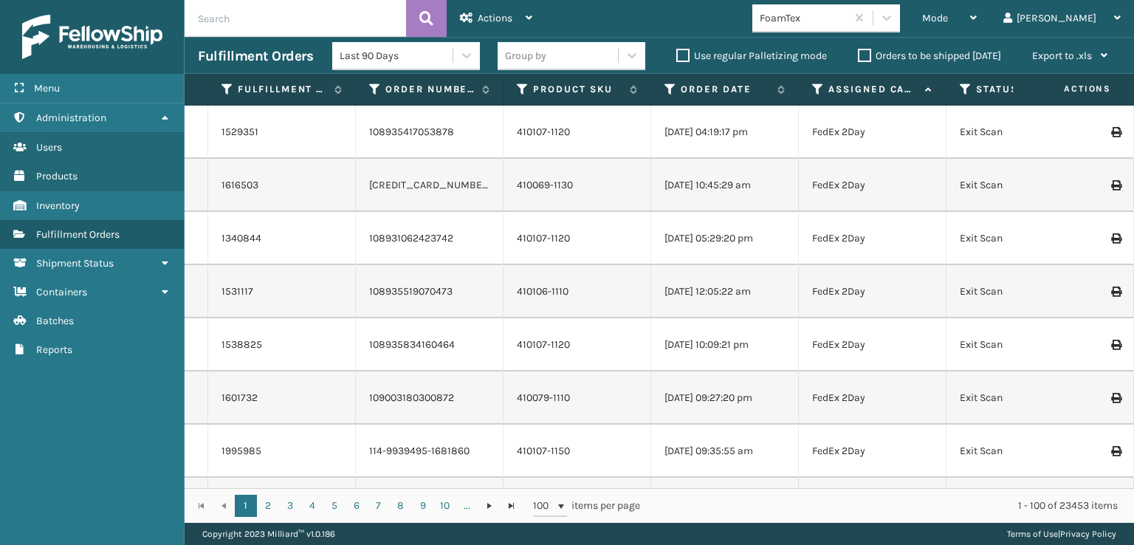
click at [964, 92] on icon at bounding box center [966, 89] width 12 height 13
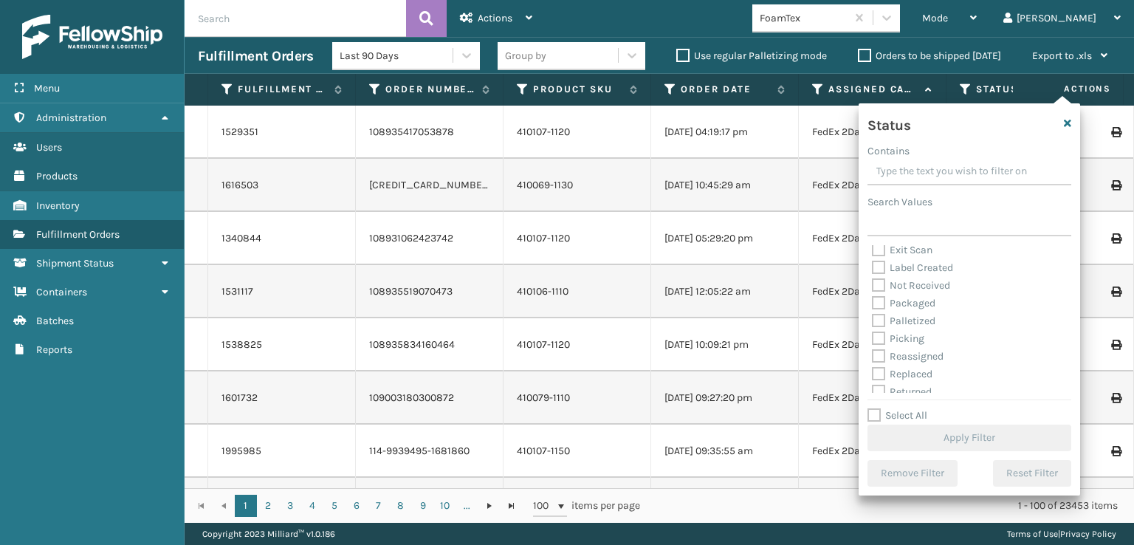
scroll to position [83, 0]
click at [877, 313] on label "Picking" at bounding box center [898, 312] width 52 height 13
click at [873, 313] on input "Picking" at bounding box center [872, 309] width 1 height 10
checkbox input "true"
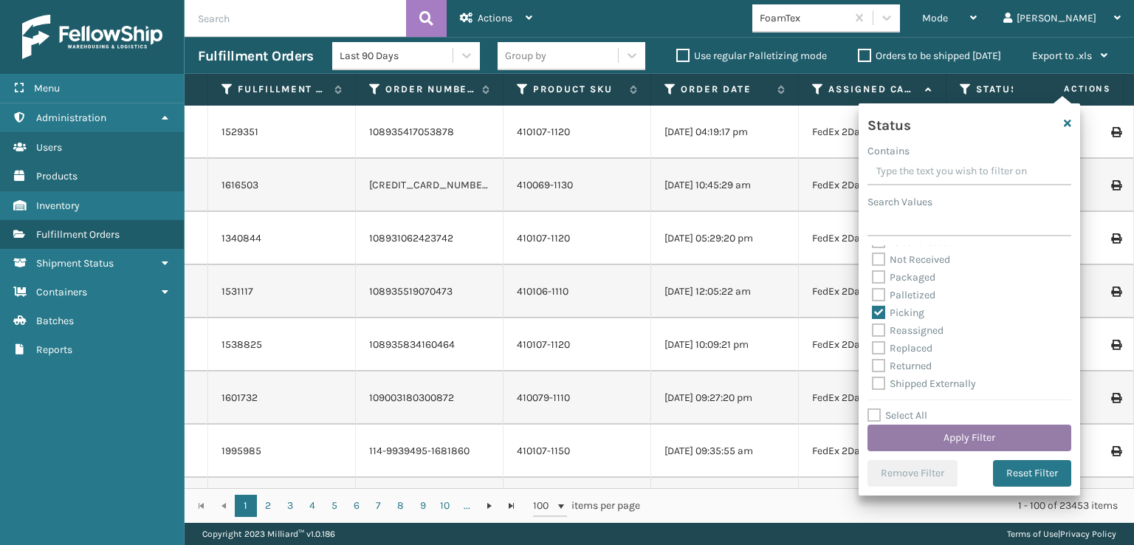
click at [938, 431] on button "Apply Filter" at bounding box center [970, 438] width 204 height 27
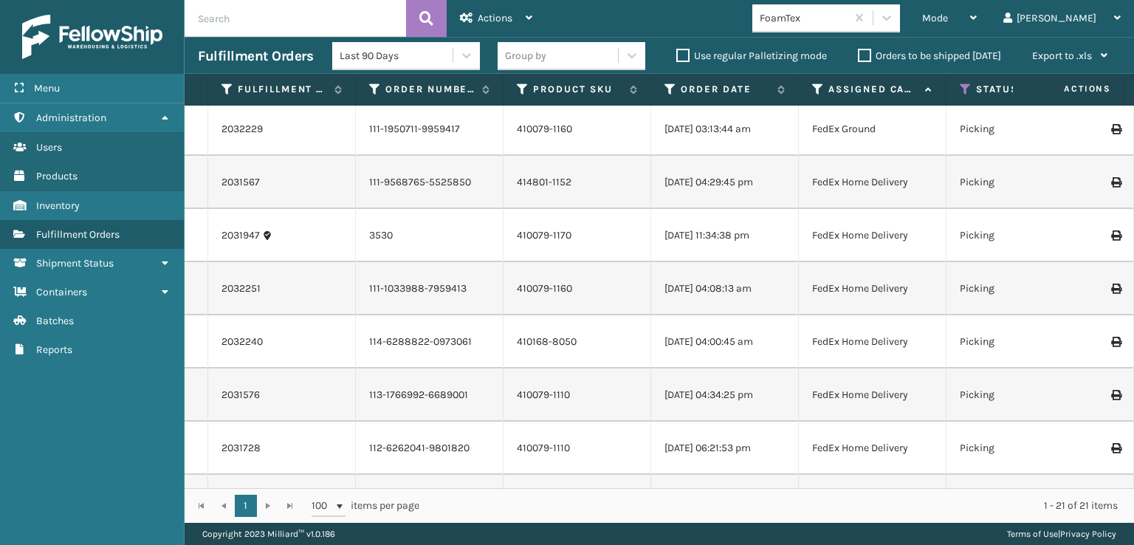
scroll to position [0, 0]
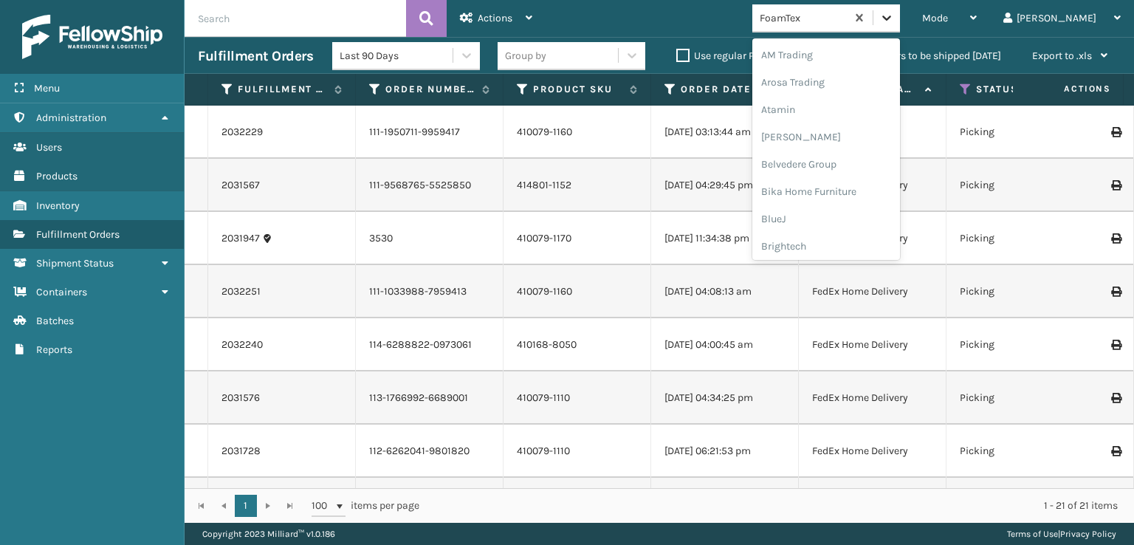
click at [894, 16] on icon at bounding box center [887, 17] width 15 height 15
click at [844, 187] on div "[PERSON_NAME] Brands" at bounding box center [827, 190] width 148 height 27
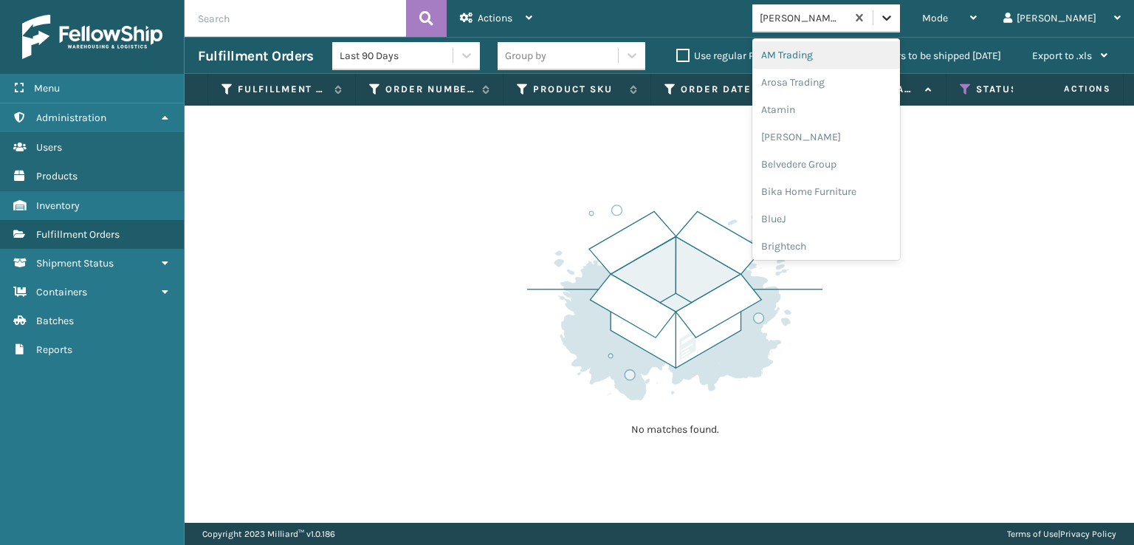
click at [894, 21] on icon at bounding box center [887, 17] width 15 height 15
click at [842, 186] on div "Plush Collections" at bounding box center [827, 186] width 148 height 27
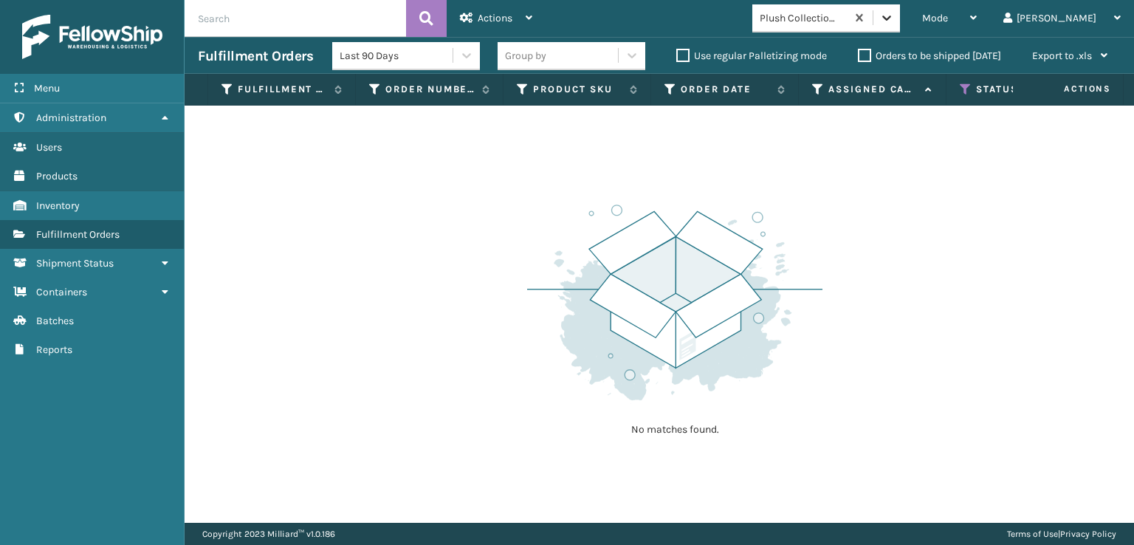
click at [894, 15] on icon at bounding box center [887, 17] width 15 height 15
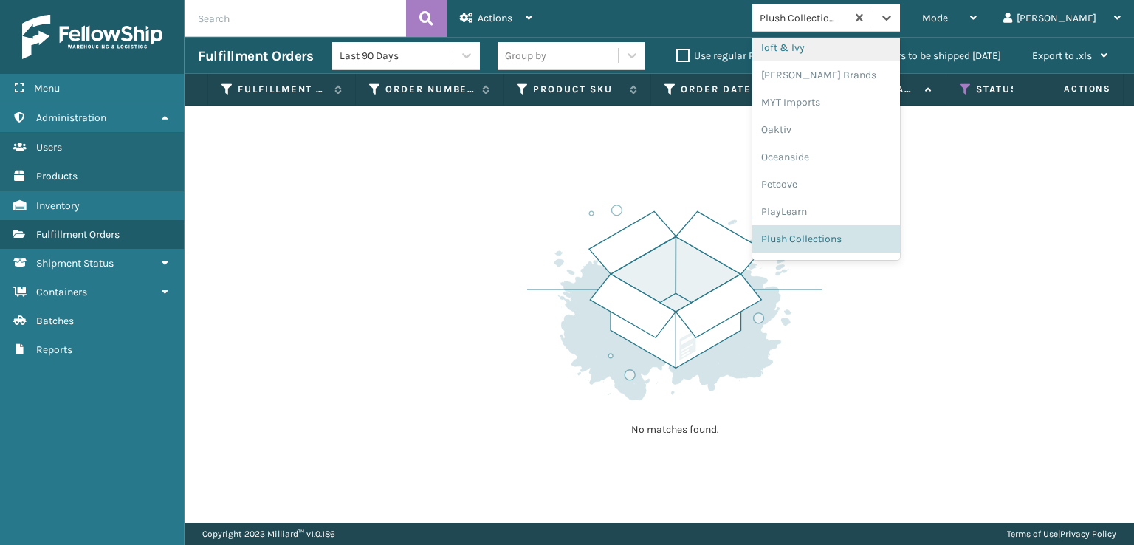
scroll to position [713, 0]
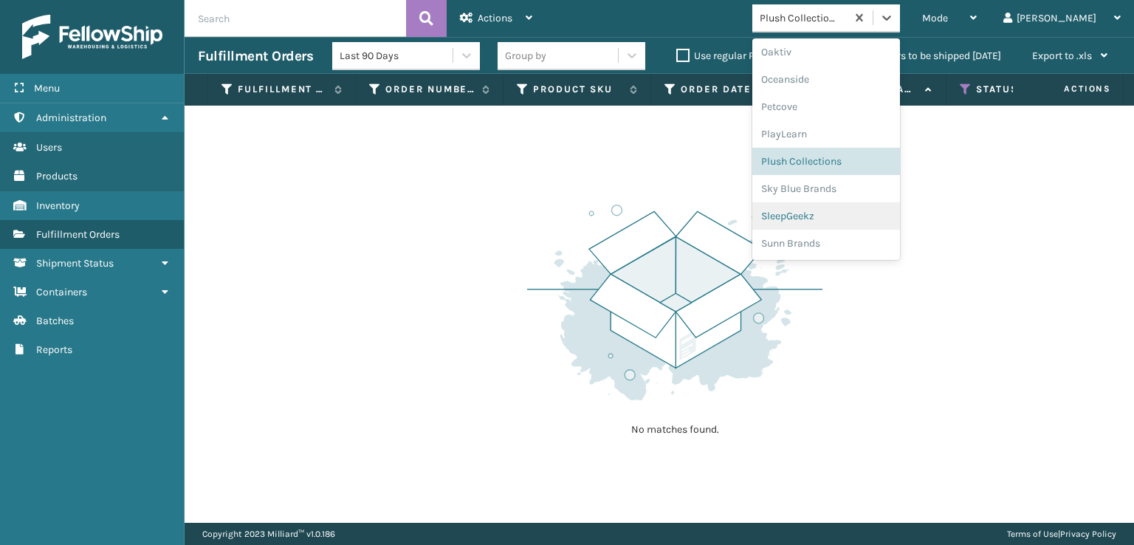
click at [842, 219] on div "SleepGeekz" at bounding box center [827, 215] width 148 height 27
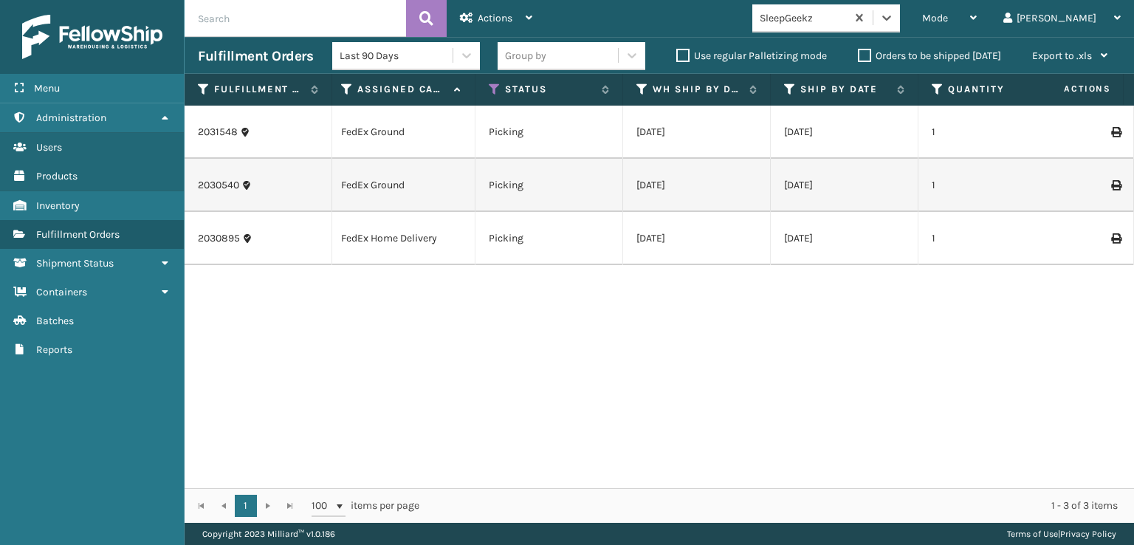
scroll to position [0, 0]
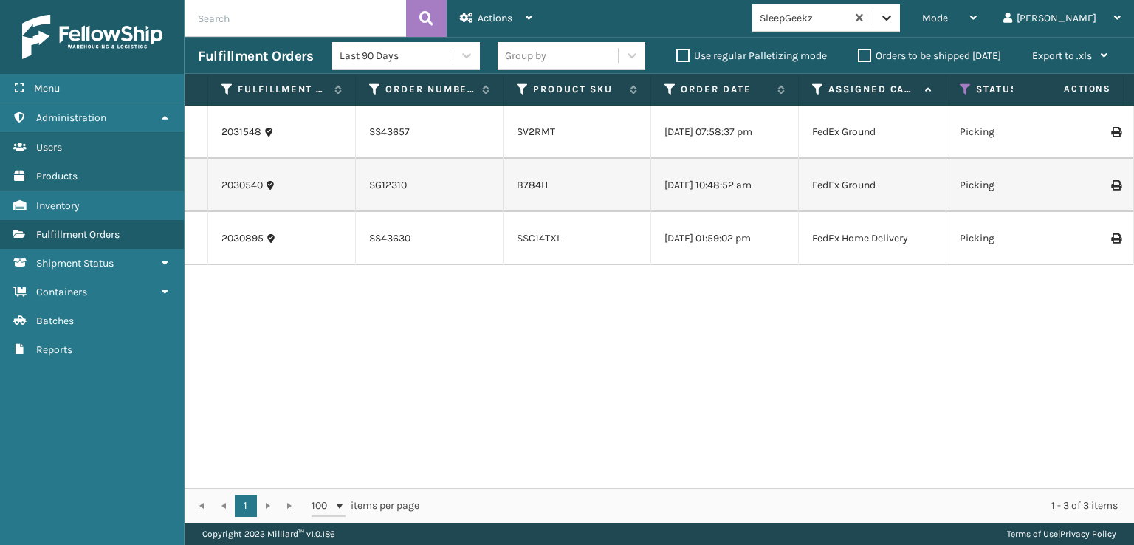
click at [894, 16] on icon at bounding box center [887, 17] width 15 height 15
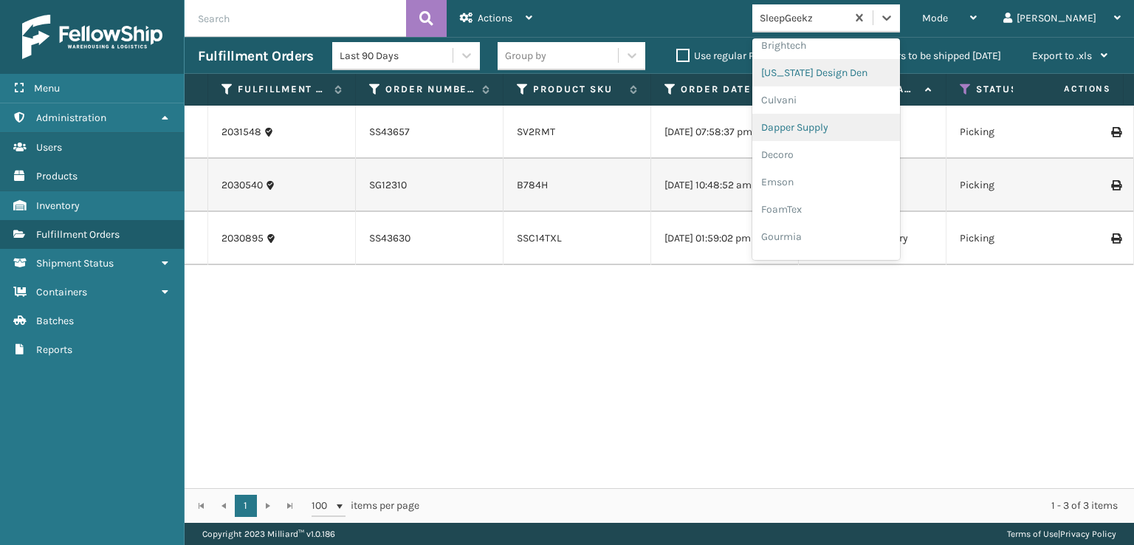
scroll to position [295, 0]
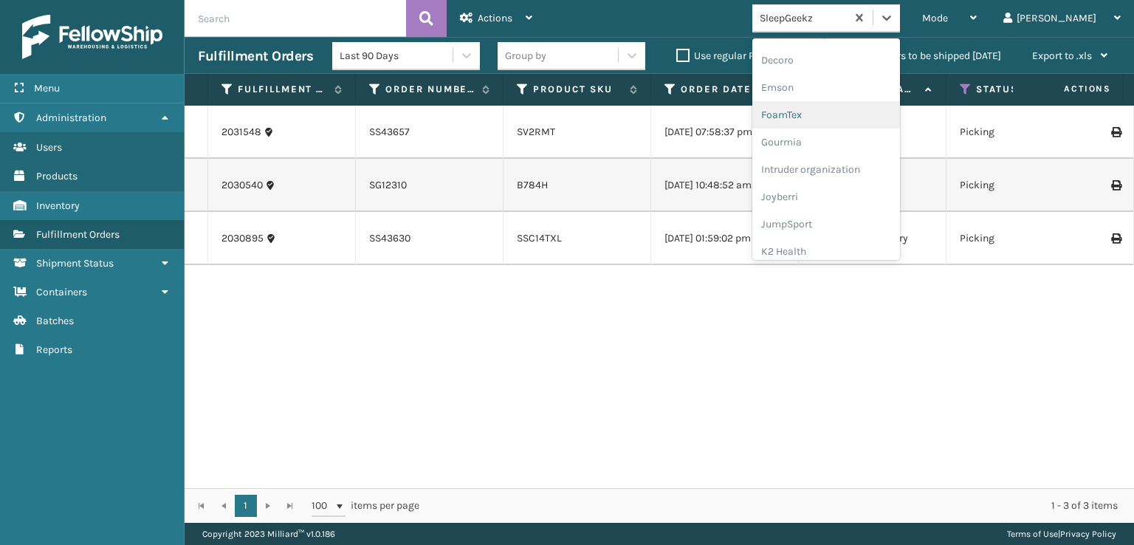
click at [843, 116] on div "FoamTex" at bounding box center [827, 114] width 148 height 27
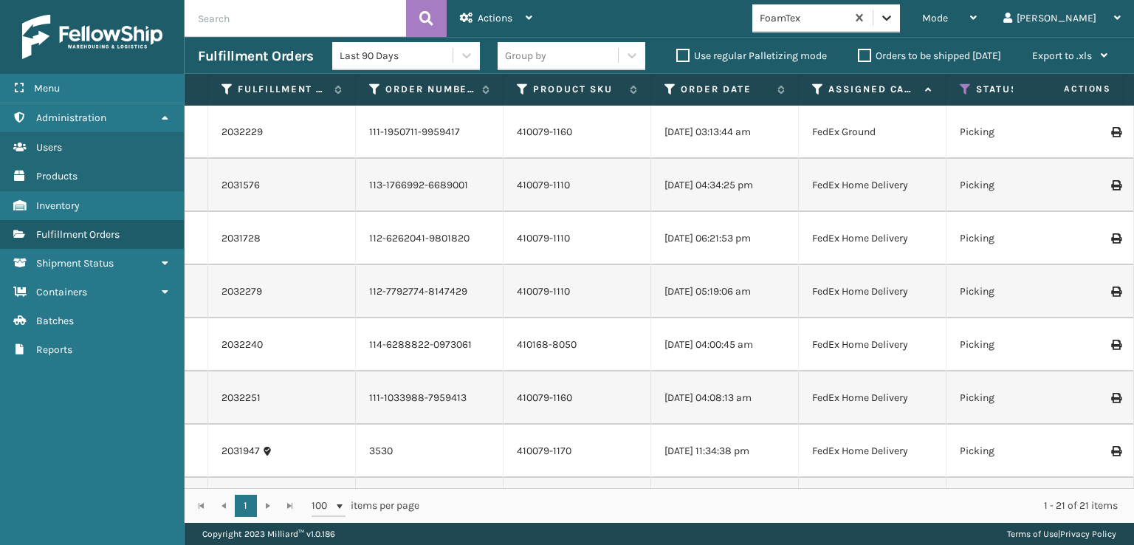
click at [894, 15] on icon at bounding box center [887, 17] width 15 height 15
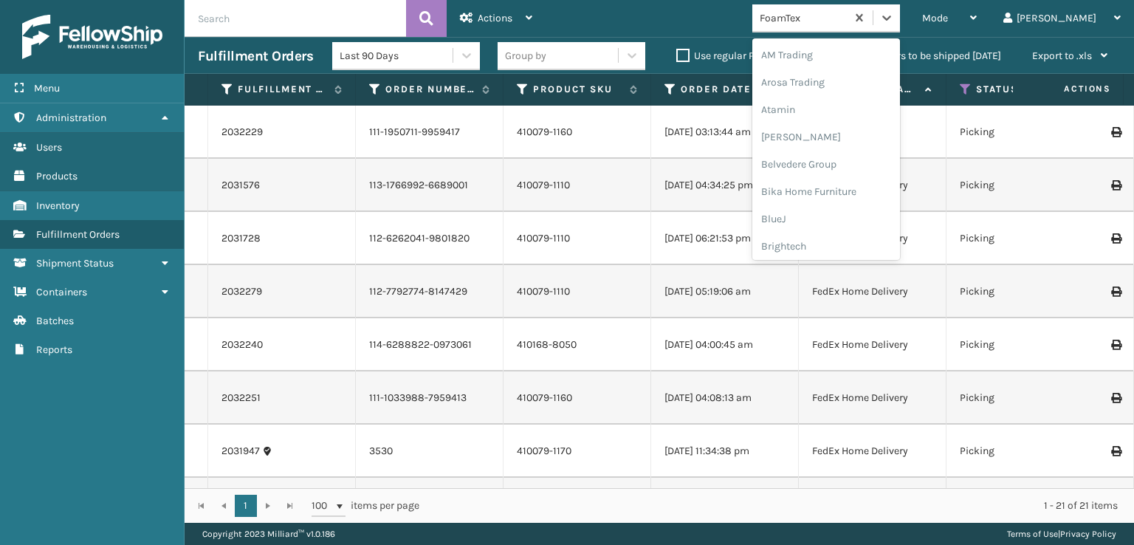
scroll to position [173, 0]
click at [849, 239] on div "FoamTex" at bounding box center [827, 237] width 148 height 27
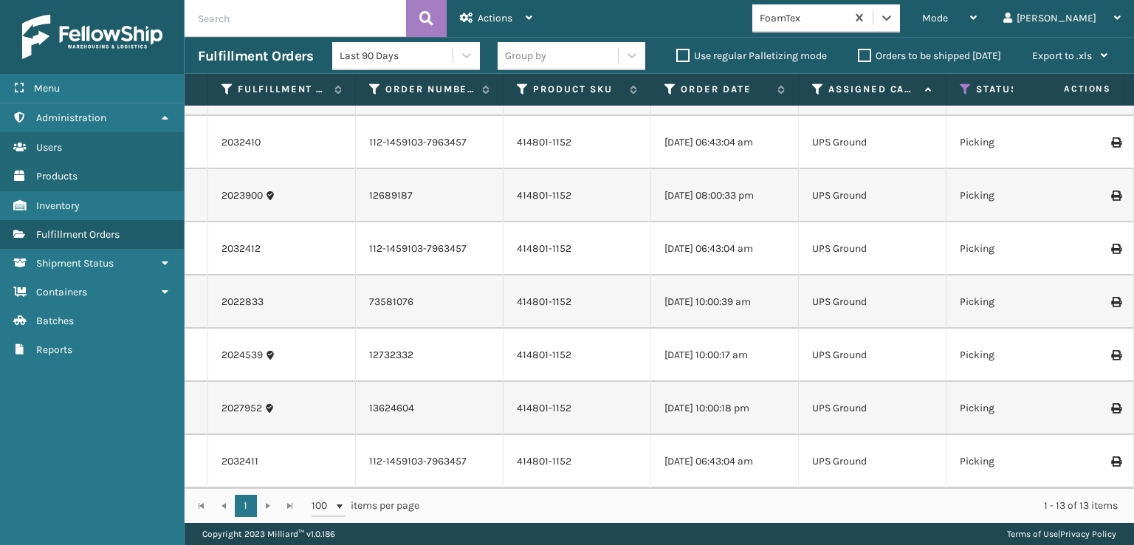
scroll to position [319, 0]
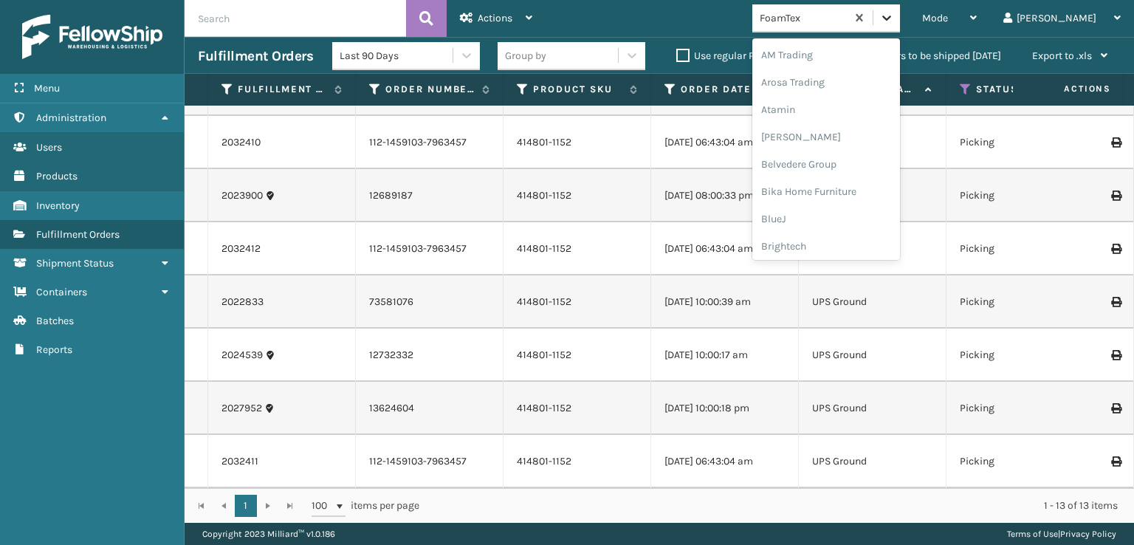
click at [894, 16] on icon at bounding box center [887, 17] width 15 height 15
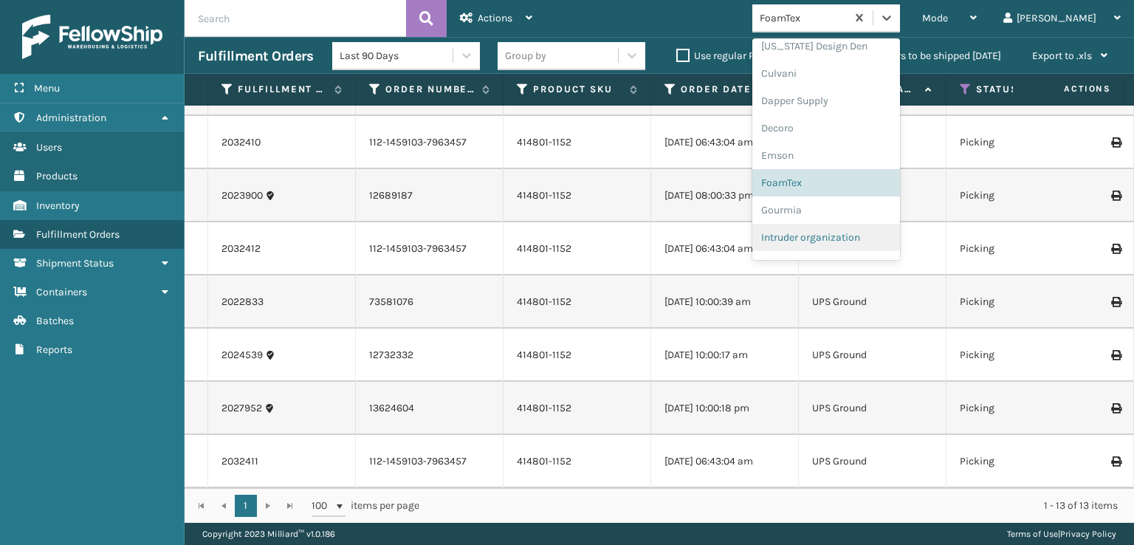
scroll to position [247, 0]
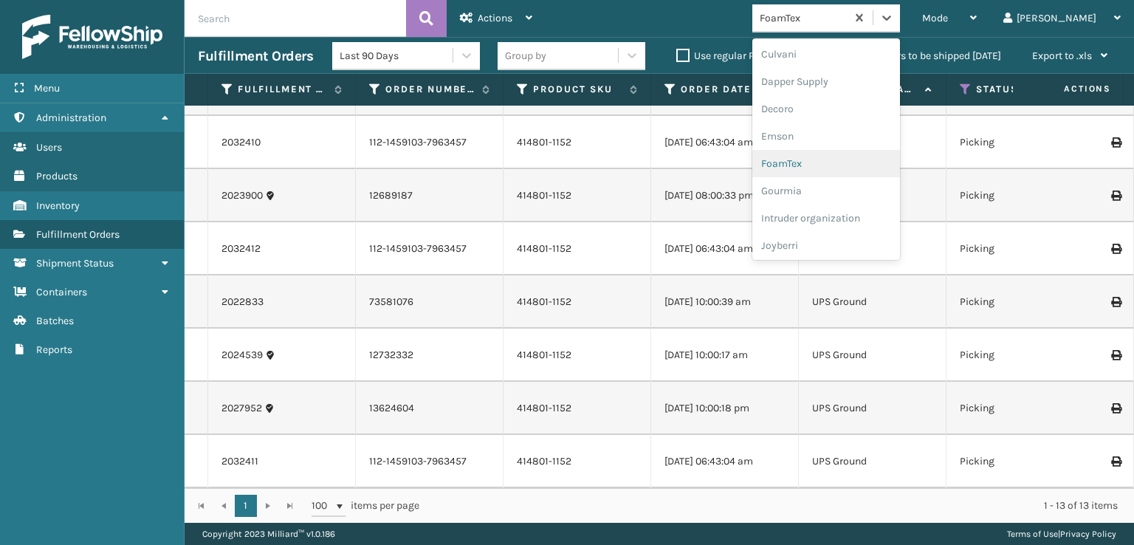
click at [838, 163] on div "FoamTex" at bounding box center [827, 163] width 148 height 27
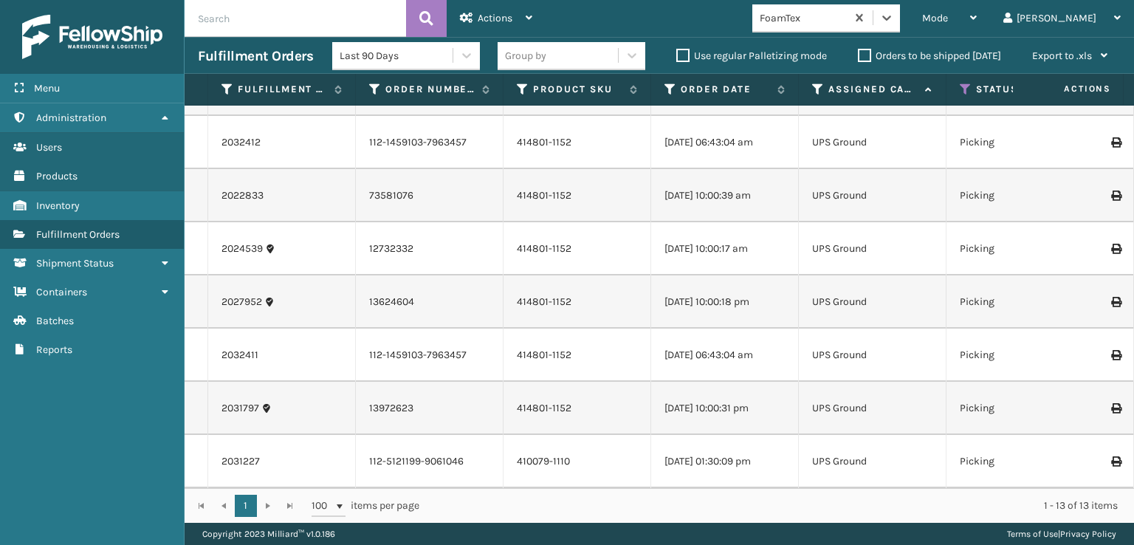
scroll to position [0, 0]
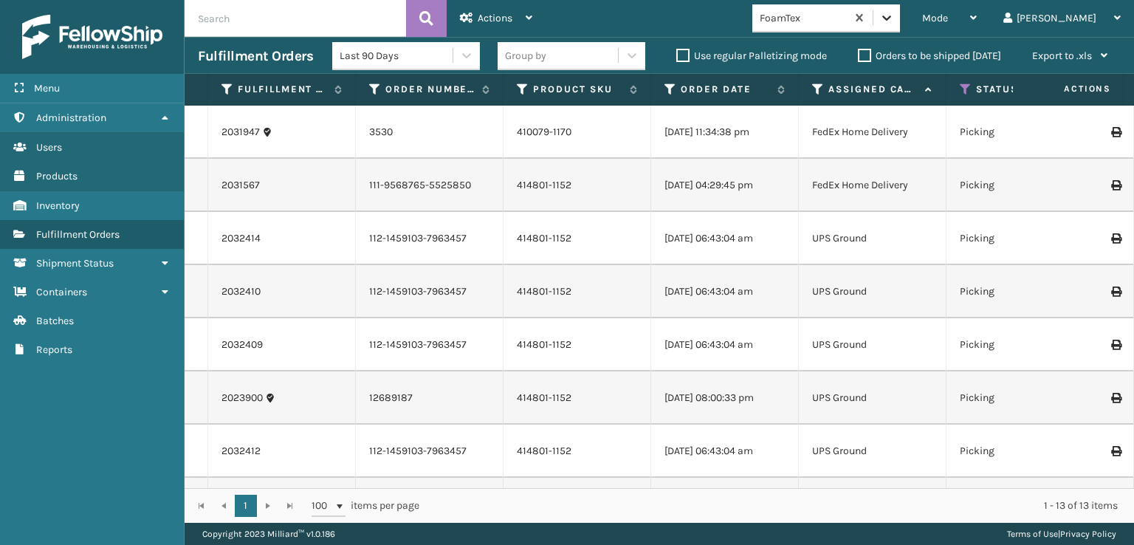
click at [894, 18] on icon at bounding box center [887, 17] width 15 height 15
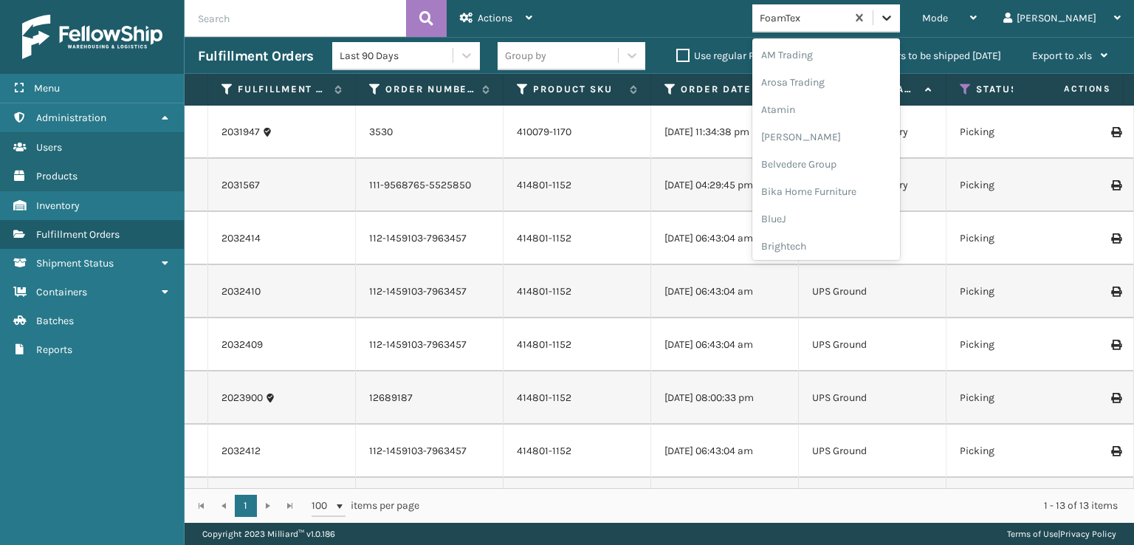
scroll to position [173, 0]
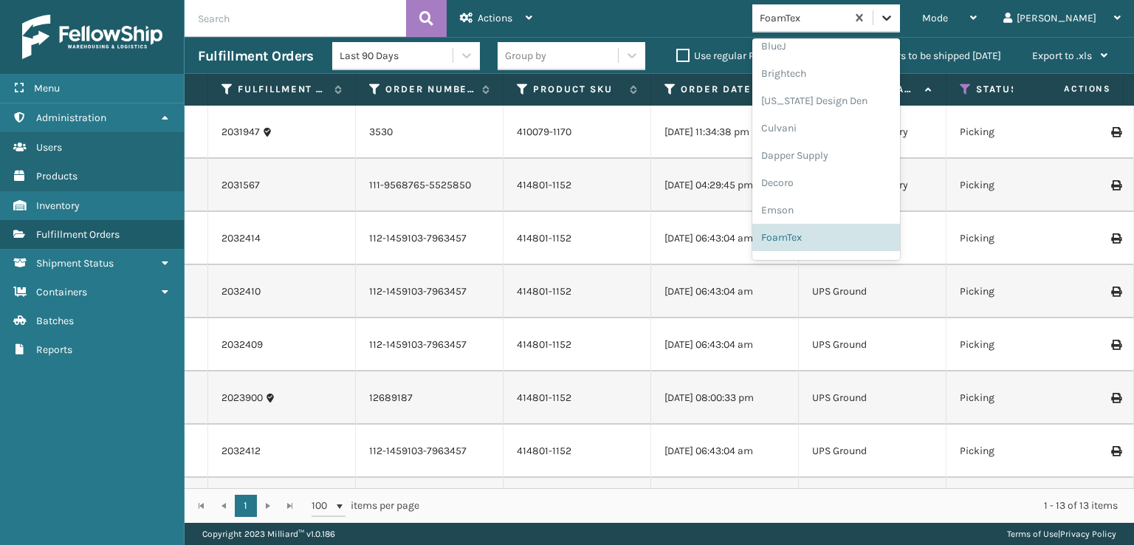
click at [894, 18] on icon at bounding box center [887, 17] width 15 height 15
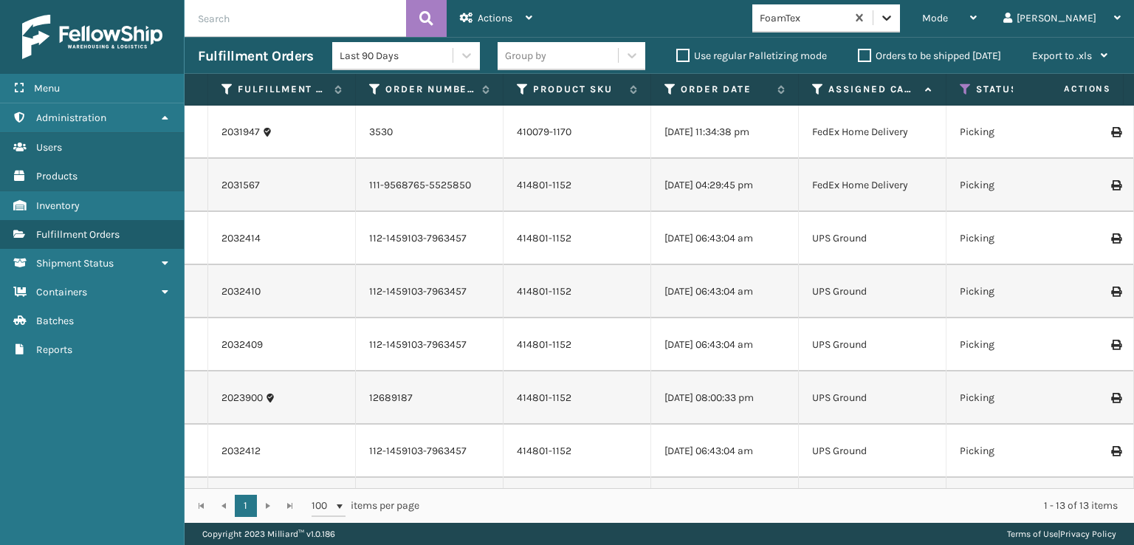
click at [894, 13] on icon at bounding box center [887, 17] width 15 height 15
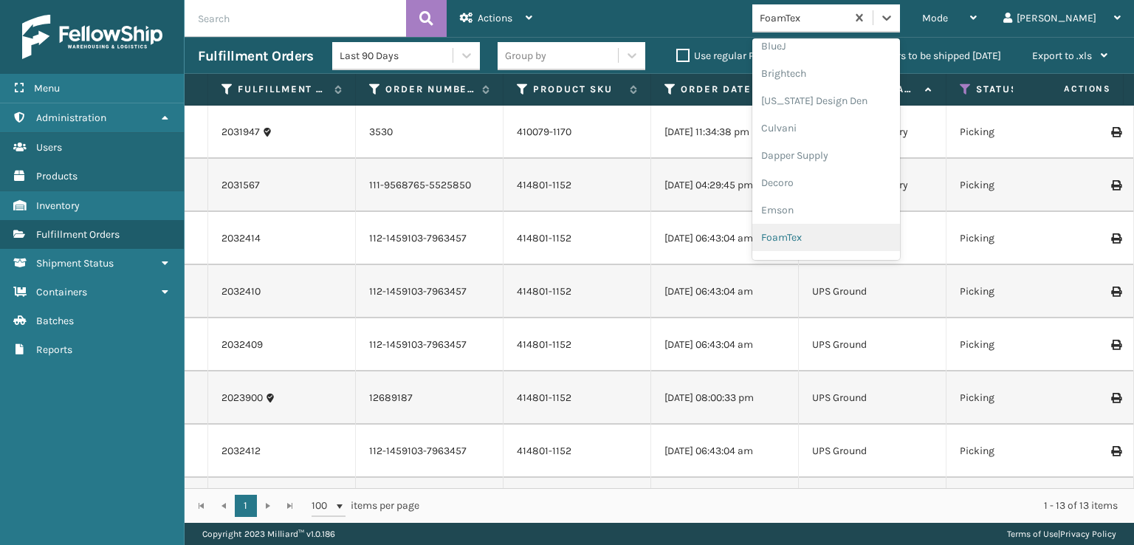
click at [843, 236] on div "FoamTex" at bounding box center [827, 237] width 148 height 27
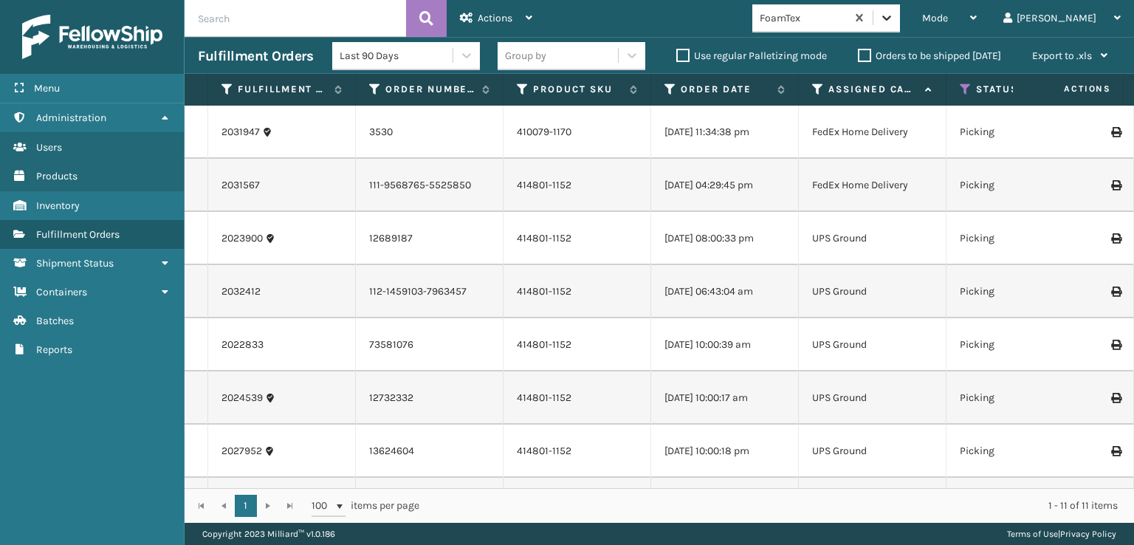
click at [900, 24] on div at bounding box center [887, 17] width 27 height 27
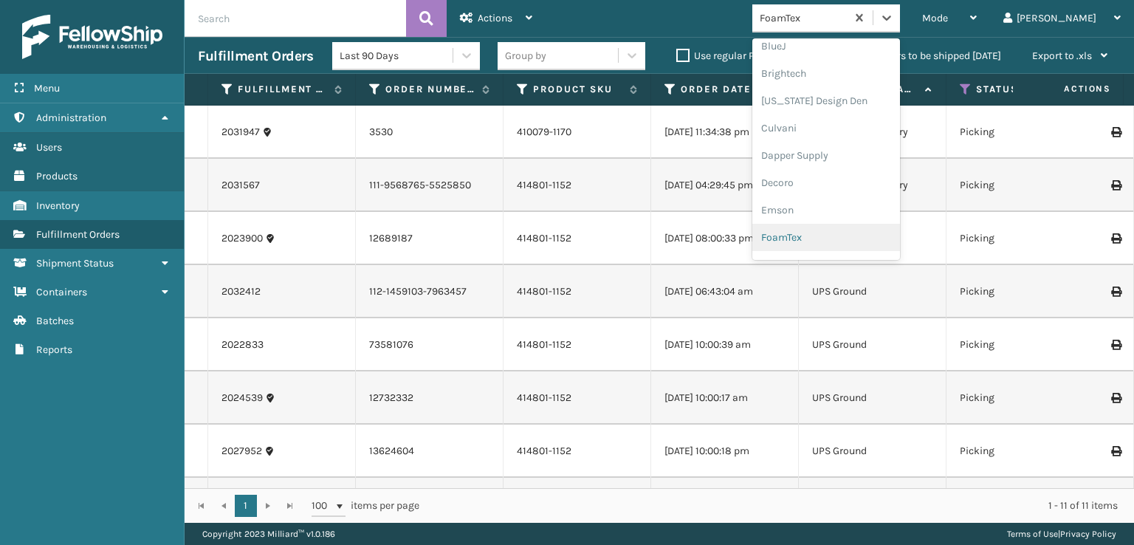
click at [849, 244] on div "FoamTex" at bounding box center [827, 237] width 148 height 27
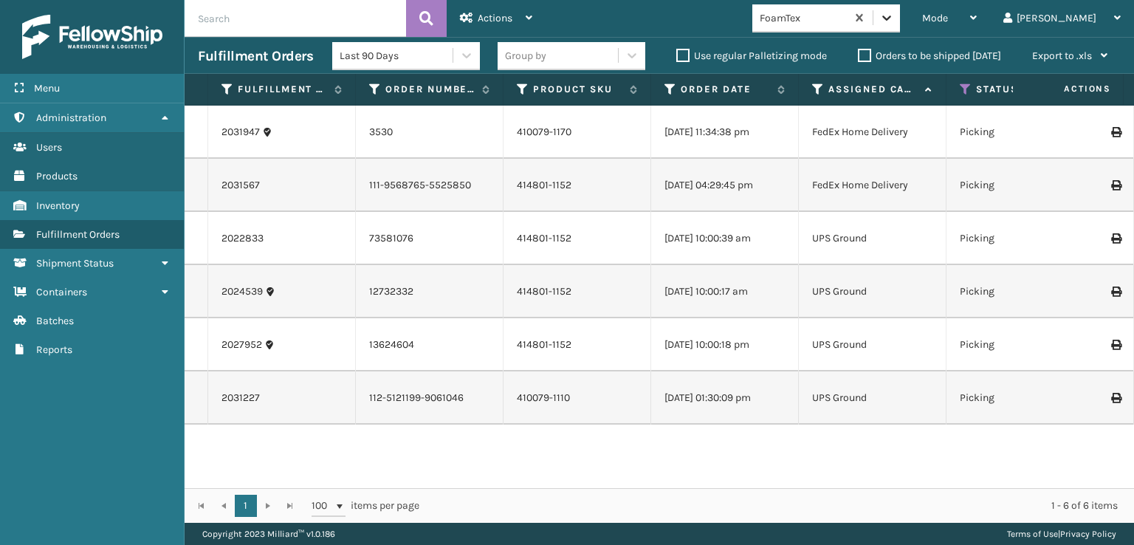
click at [894, 13] on icon at bounding box center [887, 17] width 15 height 15
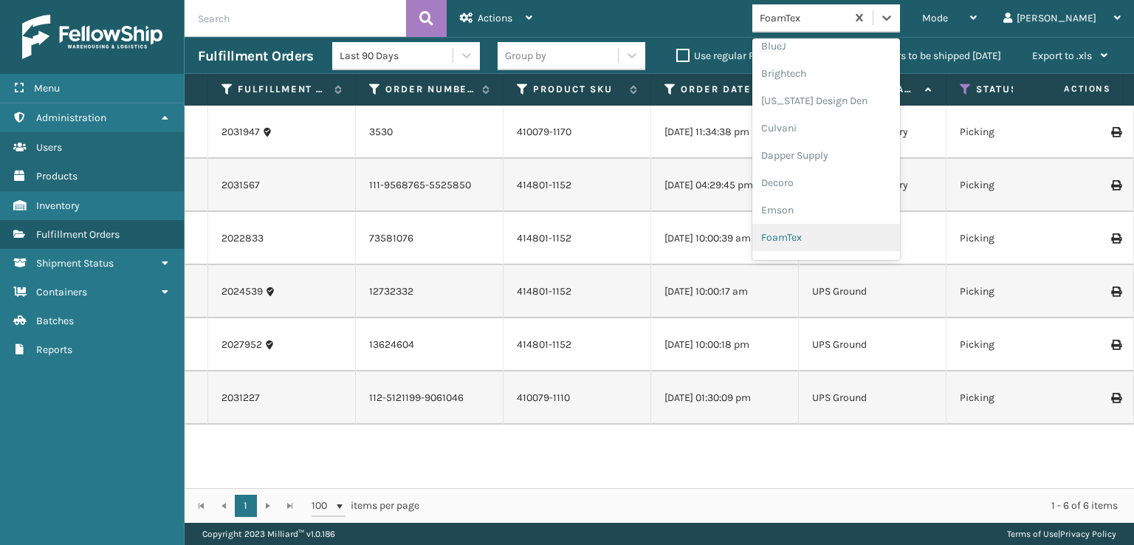
click at [866, 233] on div "FoamTex" at bounding box center [827, 237] width 148 height 27
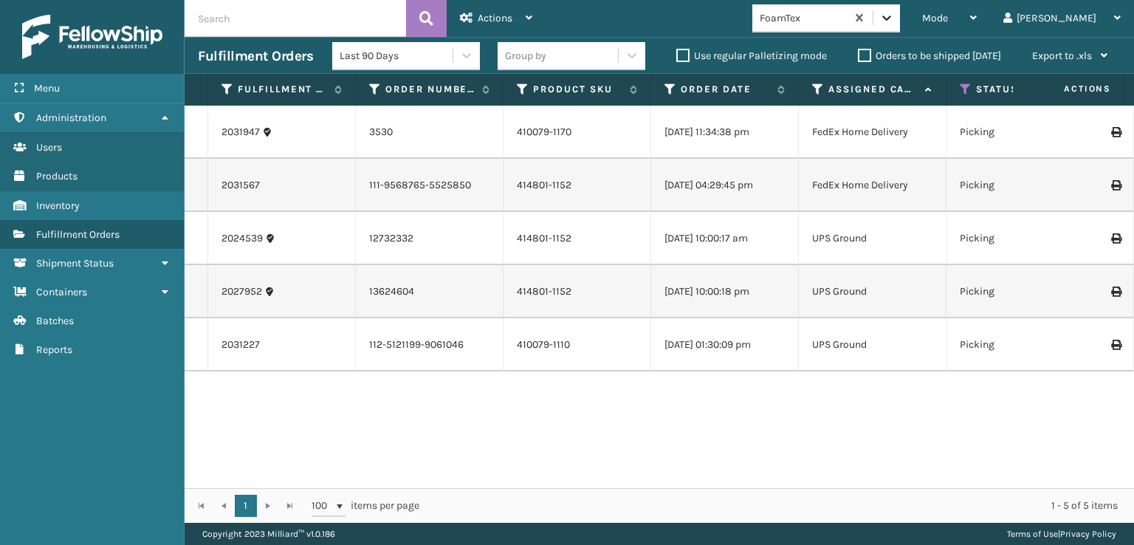
click at [894, 16] on icon at bounding box center [887, 17] width 15 height 15
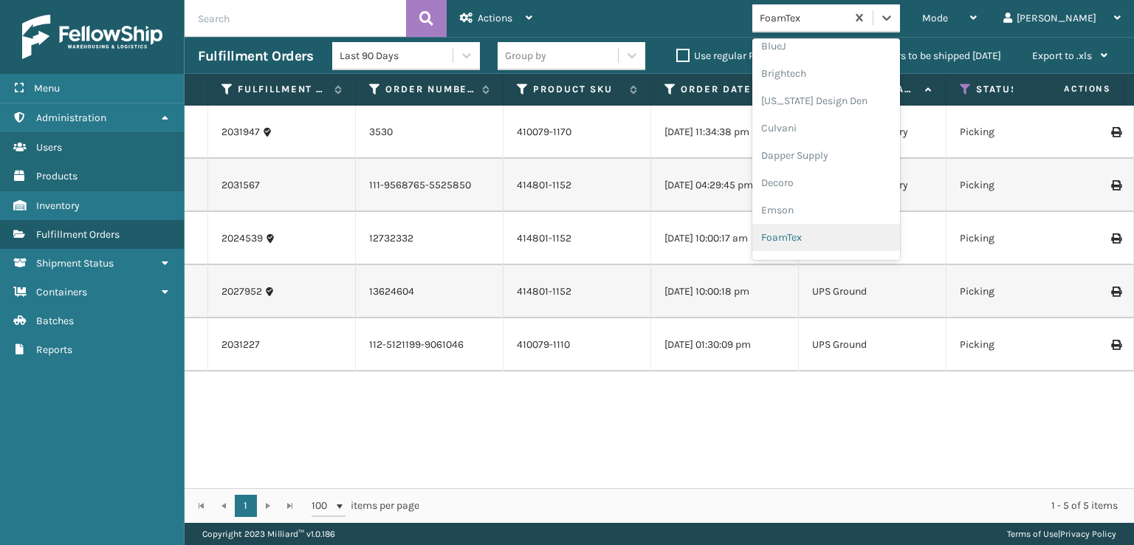
click at [840, 237] on div "FoamTex" at bounding box center [827, 237] width 148 height 27
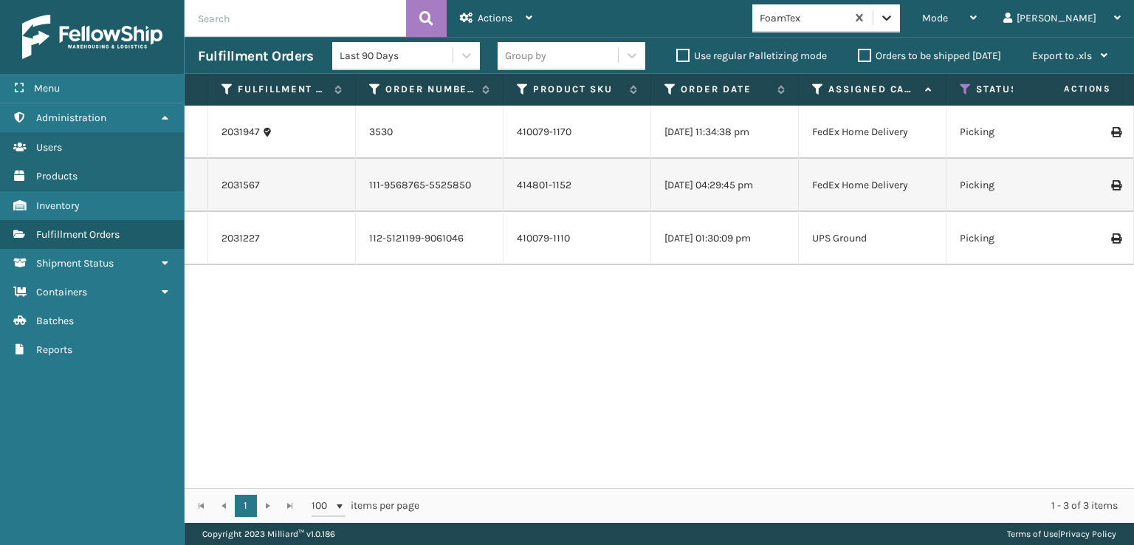
click at [894, 15] on icon at bounding box center [887, 17] width 15 height 15
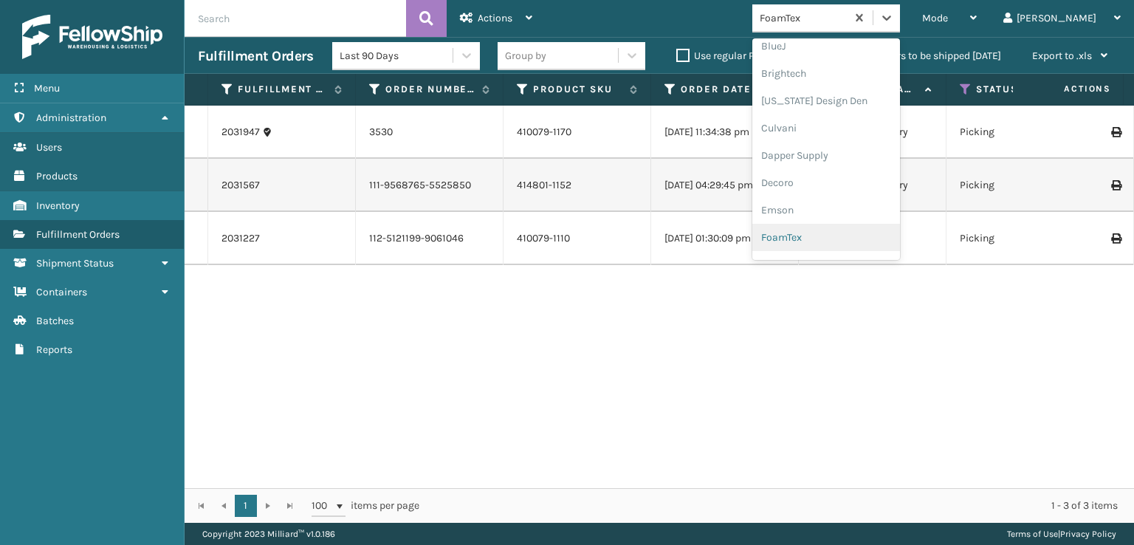
click at [851, 239] on div "FoamTex" at bounding box center [827, 237] width 148 height 27
click at [894, 12] on icon at bounding box center [887, 17] width 15 height 15
click at [851, 239] on div "FoamTex" at bounding box center [827, 237] width 148 height 27
click at [891, 16] on icon at bounding box center [886, 18] width 9 height 5
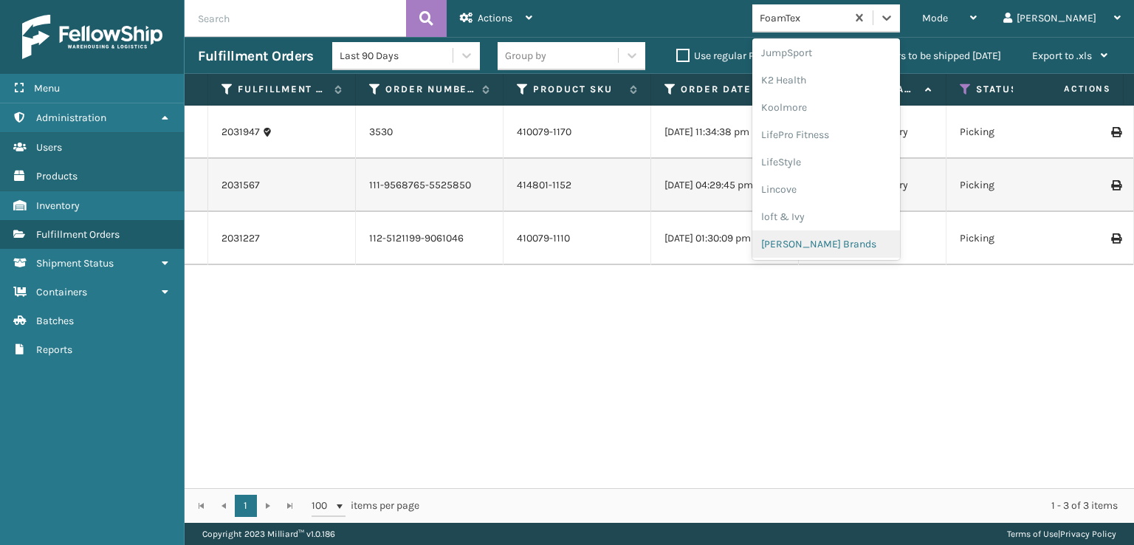
click at [858, 247] on div "[PERSON_NAME] Brands" at bounding box center [827, 243] width 148 height 27
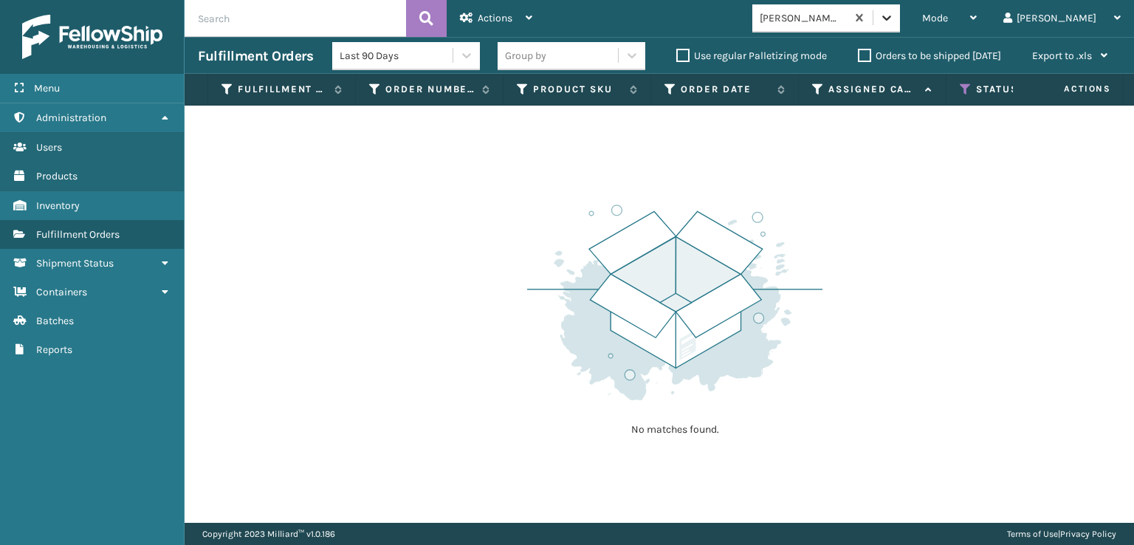
click at [894, 22] on icon at bounding box center [887, 17] width 15 height 15
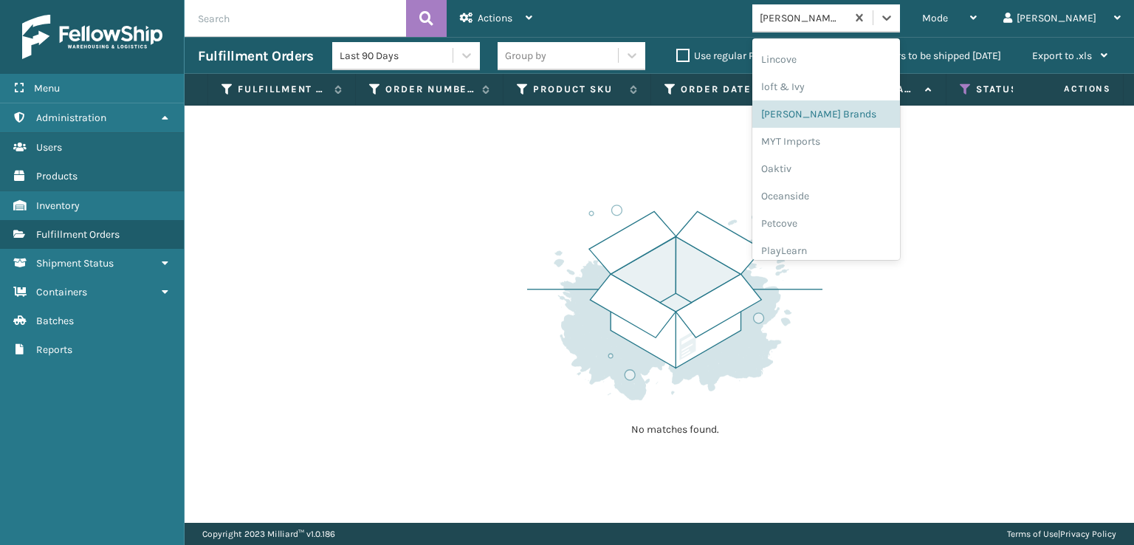
scroll to position [688, 0]
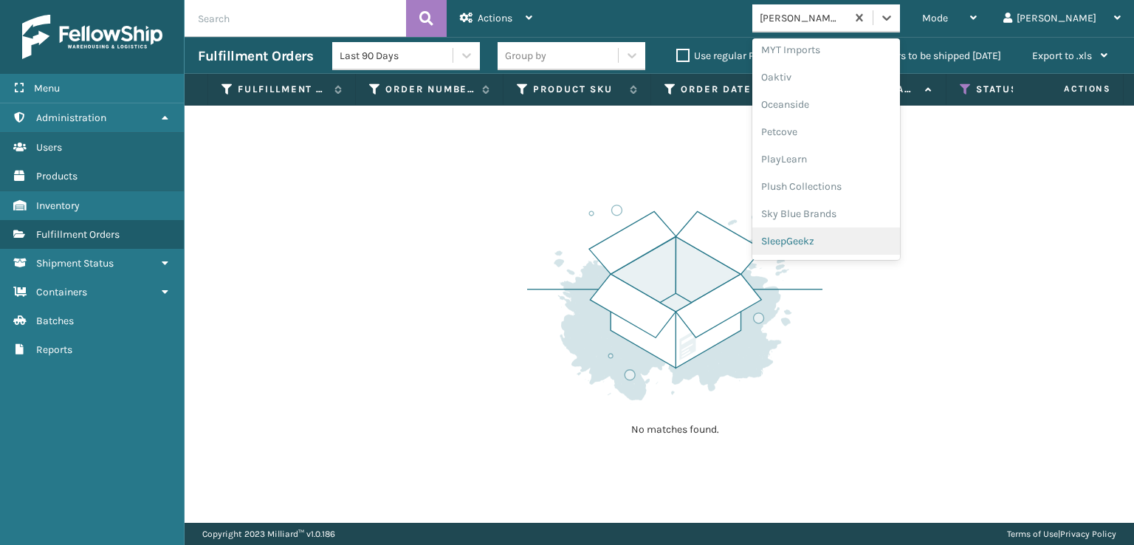
click at [860, 236] on div "SleepGeekz" at bounding box center [827, 240] width 148 height 27
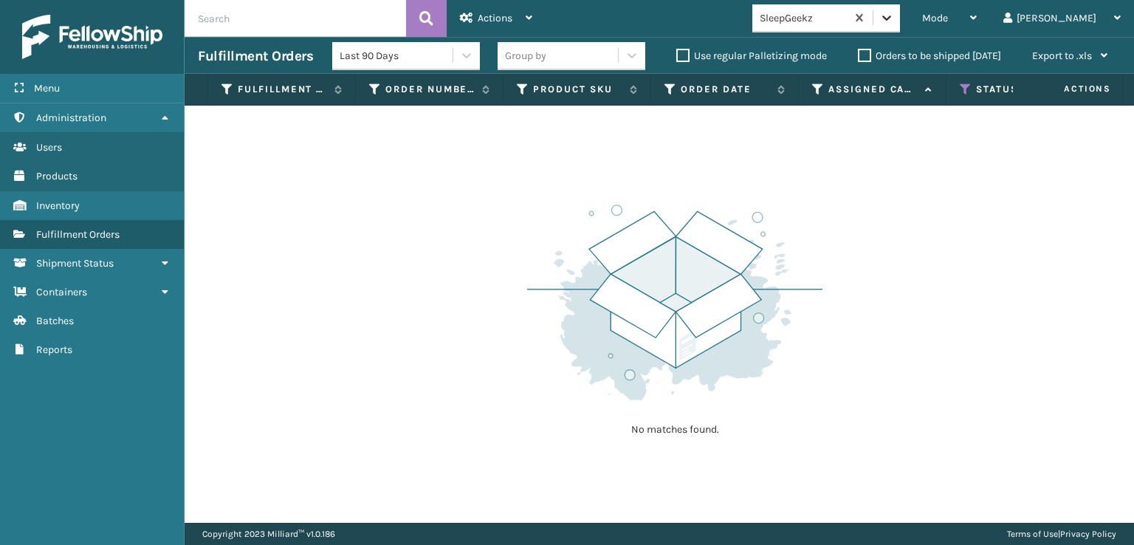
click at [894, 24] on icon at bounding box center [887, 17] width 15 height 15
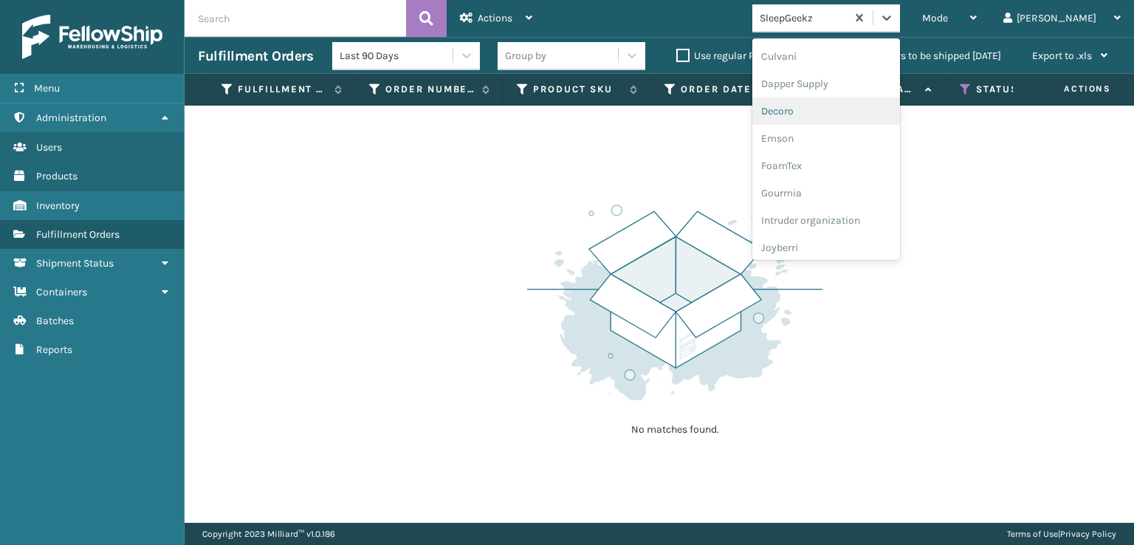
scroll to position [295, 0]
click at [840, 112] on div "FoamTex" at bounding box center [827, 114] width 148 height 27
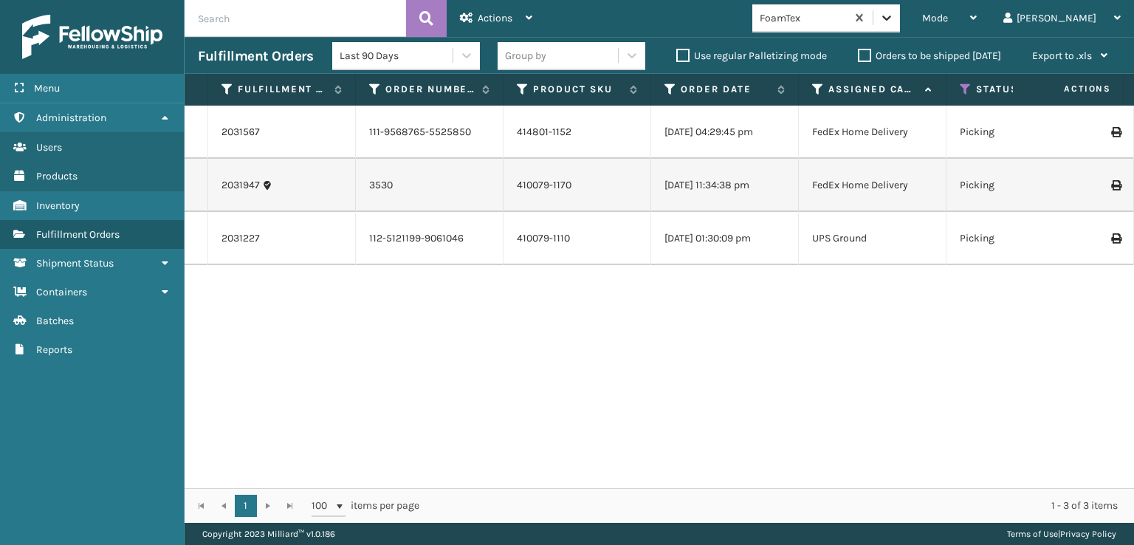
click at [894, 18] on icon at bounding box center [887, 17] width 15 height 15
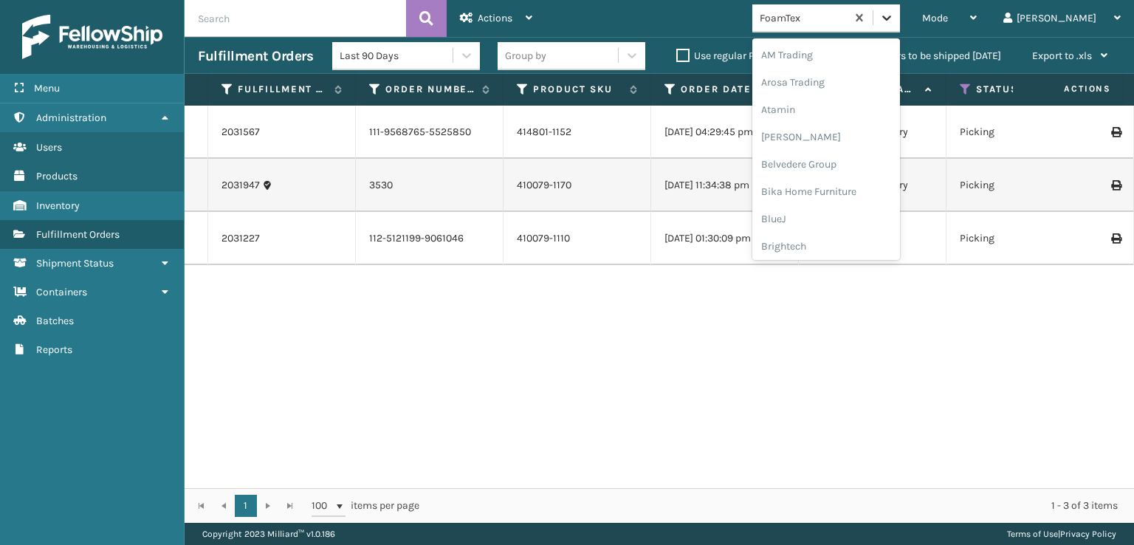
scroll to position [173, 0]
click at [839, 239] on div "FoamTex" at bounding box center [827, 237] width 148 height 27
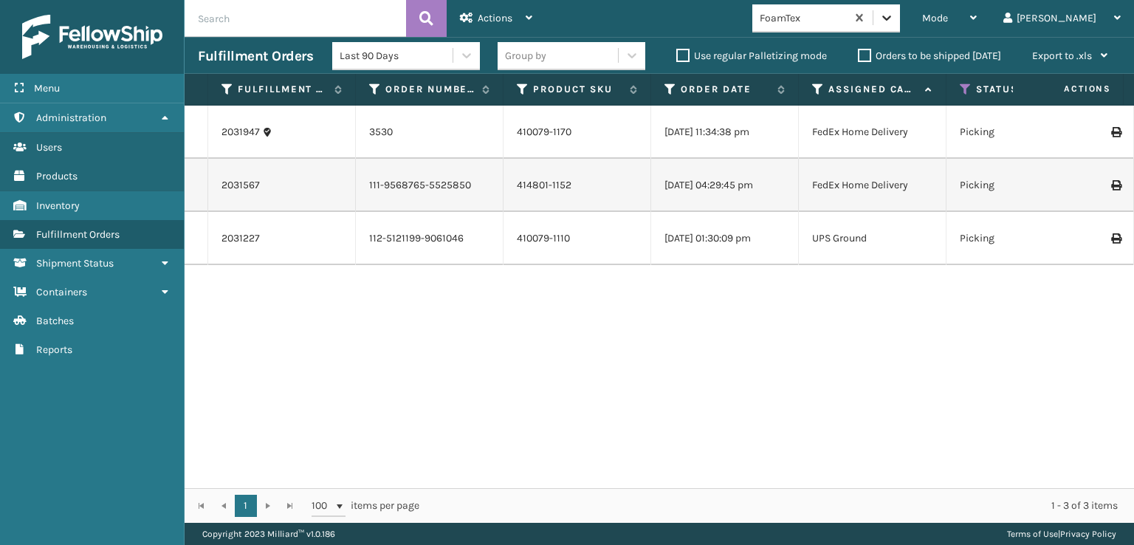
click at [891, 18] on icon at bounding box center [886, 18] width 9 height 5
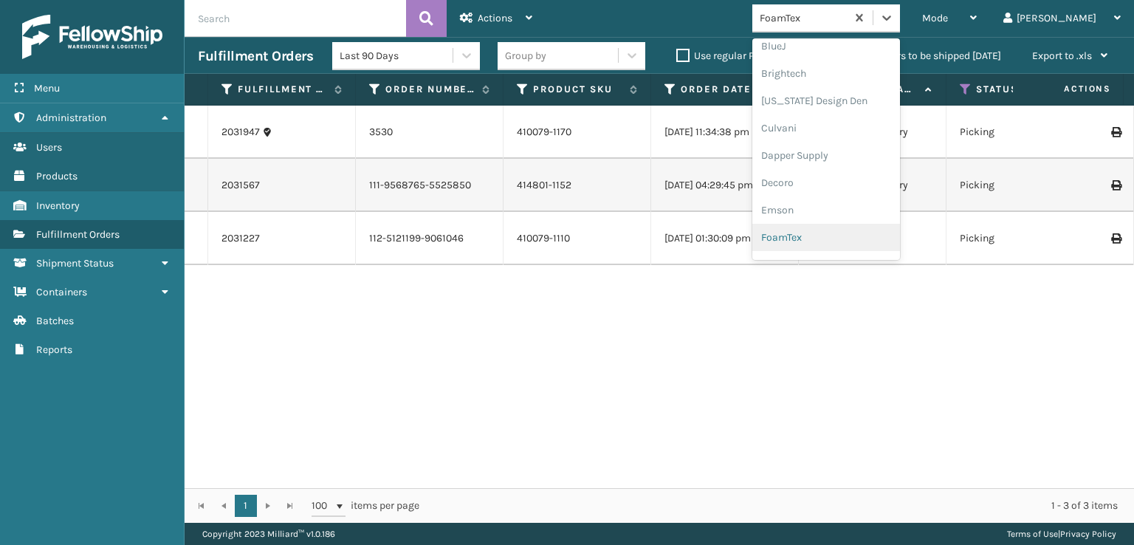
click at [854, 239] on div "FoamTex" at bounding box center [827, 237] width 148 height 27
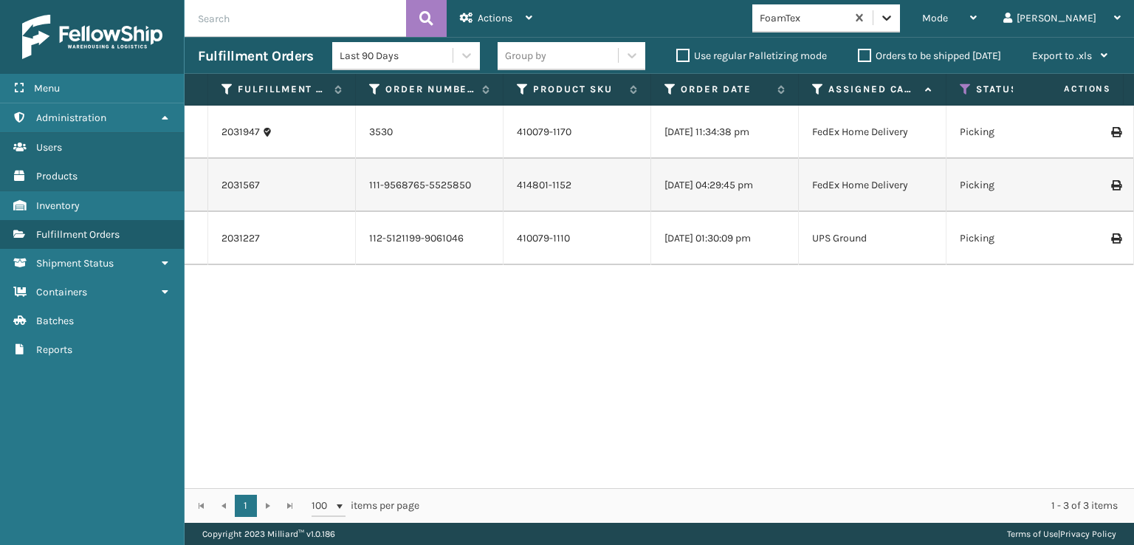
click at [891, 16] on icon at bounding box center [886, 18] width 9 height 5
click at [571, 417] on div "2031947 3530 410079-1170 [DATE] 11:34:38 pm FedEx Home Delivery Picking [DATE] …" at bounding box center [660, 297] width 950 height 383
click at [894, 16] on icon at bounding box center [887, 17] width 15 height 15
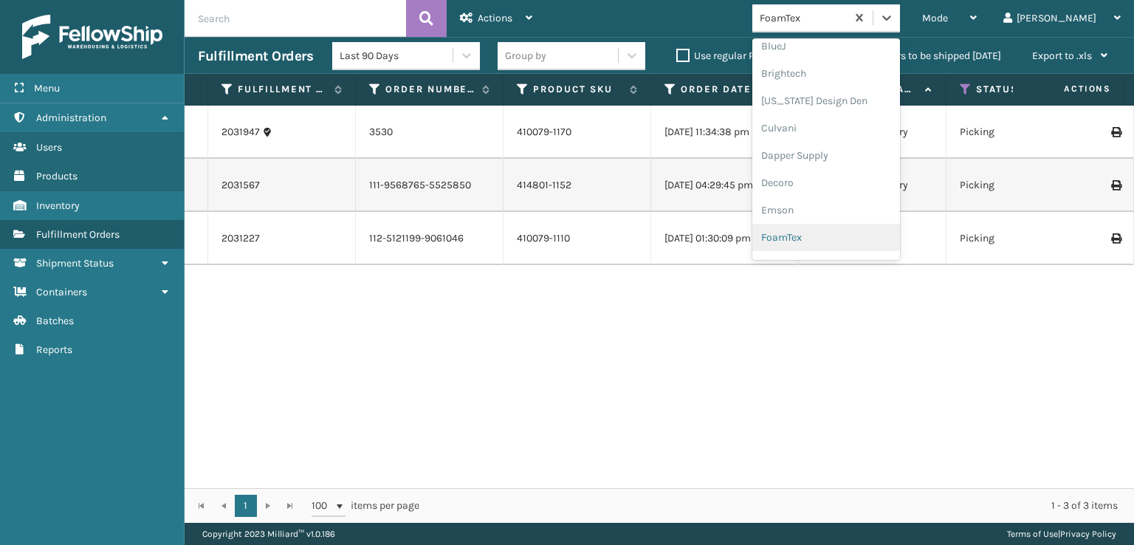
click at [839, 240] on div "FoamTex" at bounding box center [827, 237] width 148 height 27
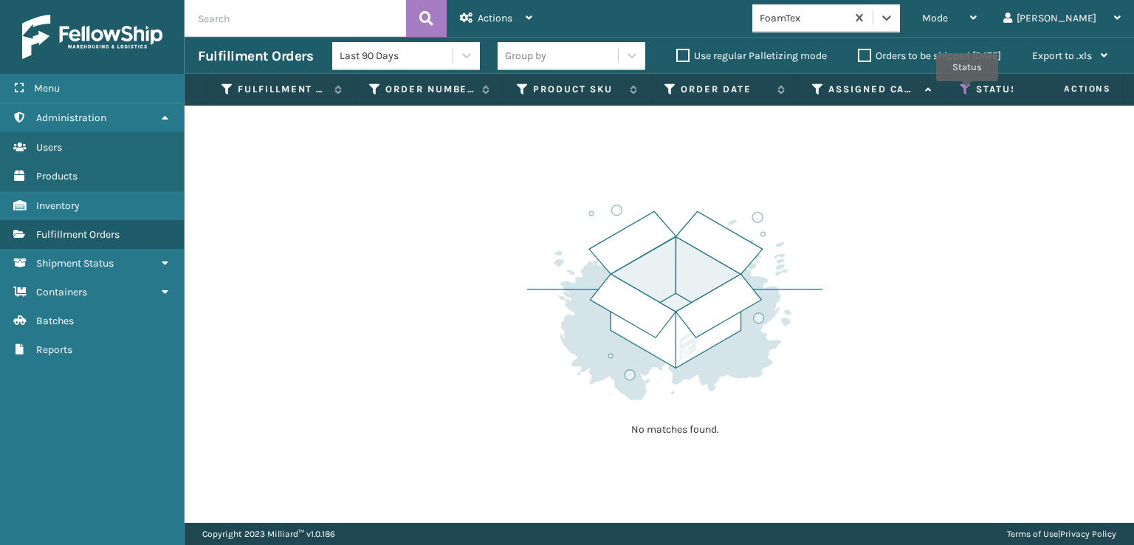
click at [967, 92] on icon at bounding box center [966, 89] width 12 height 13
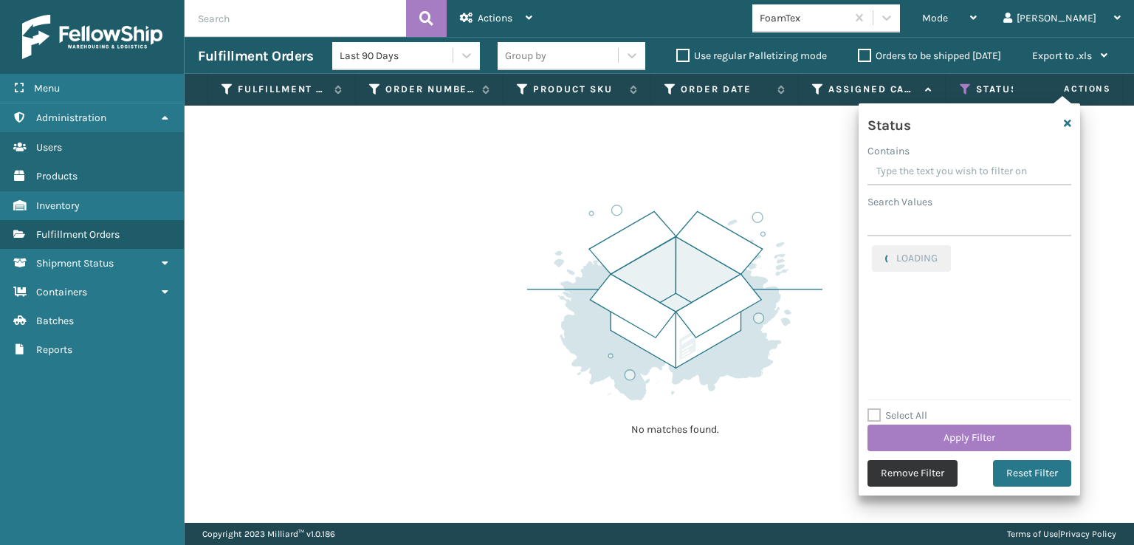
click at [916, 473] on button "Remove Filter" at bounding box center [913, 473] width 90 height 27
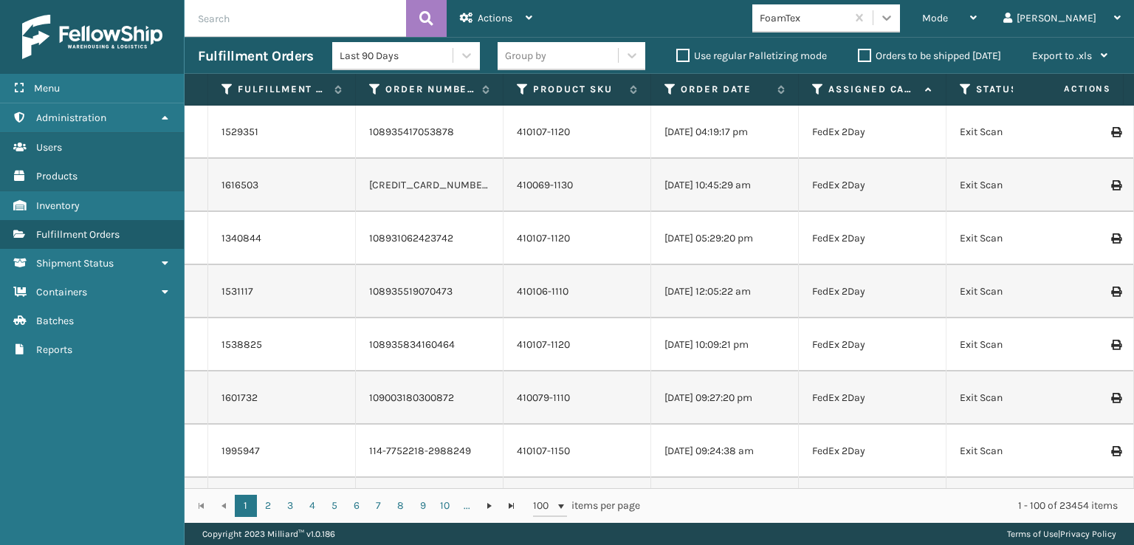
click at [894, 21] on icon at bounding box center [887, 17] width 15 height 15
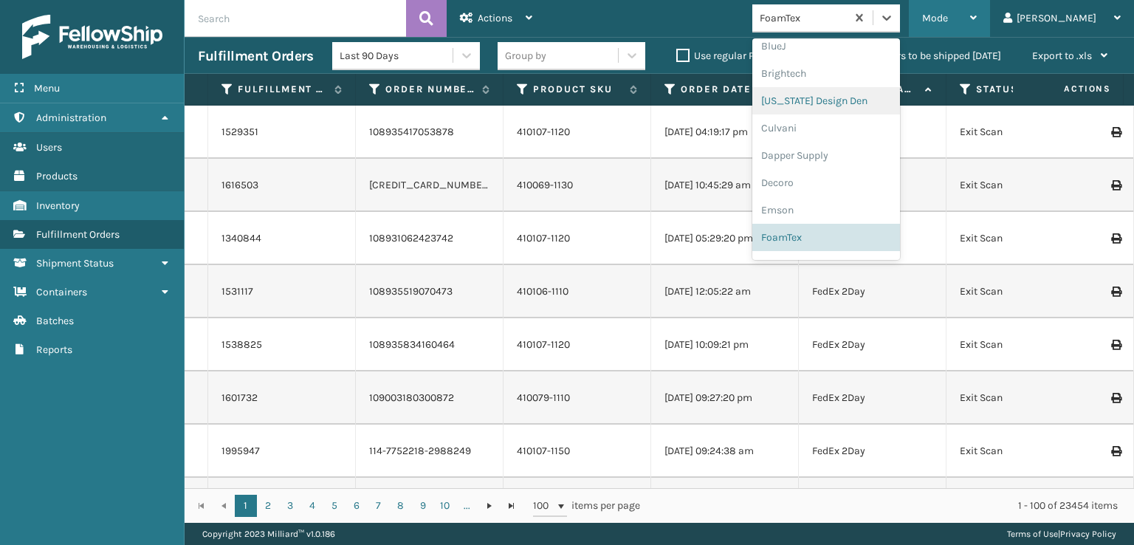
click at [948, 16] on span "Mode" at bounding box center [935, 18] width 26 height 13
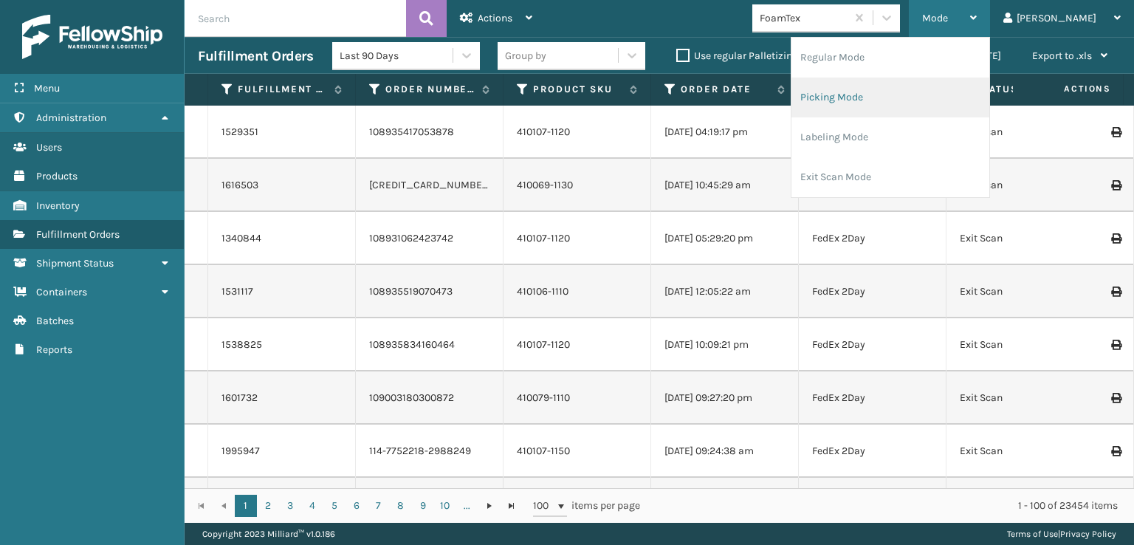
click at [900, 99] on li "Picking Mode" at bounding box center [891, 98] width 198 height 40
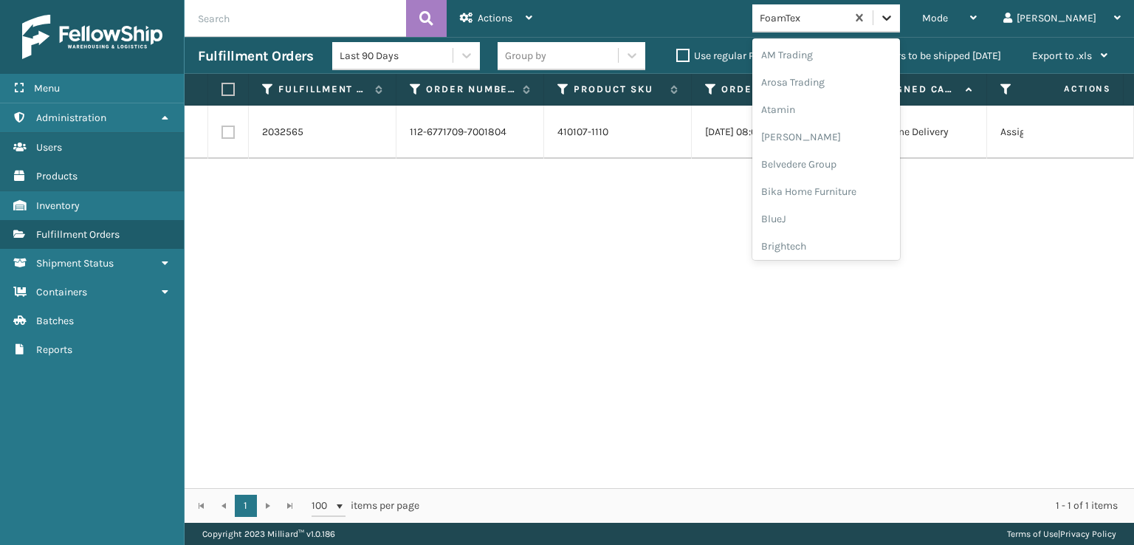
click at [900, 16] on div at bounding box center [887, 17] width 27 height 27
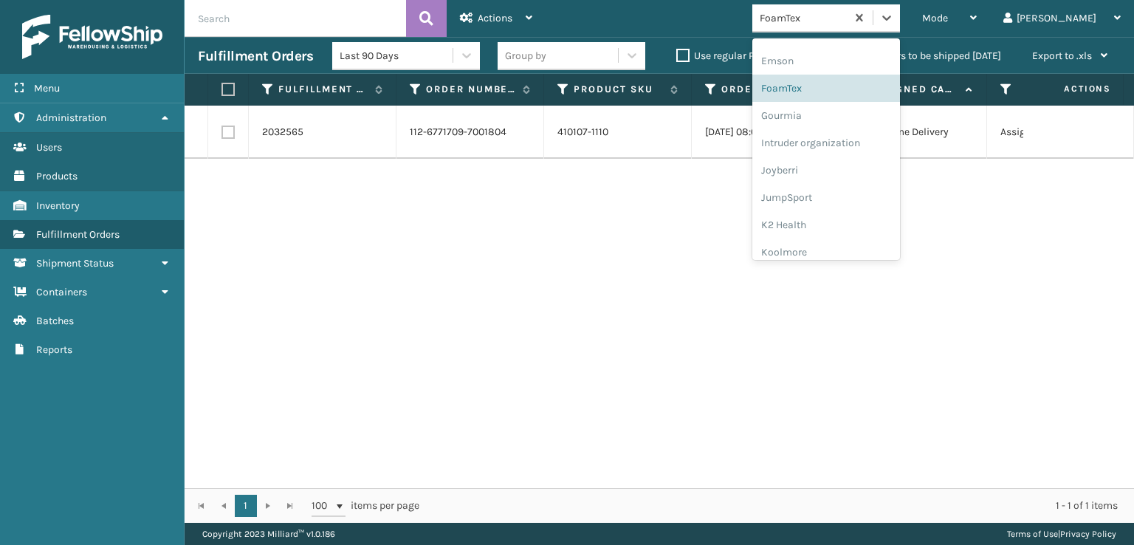
scroll to position [467, 0]
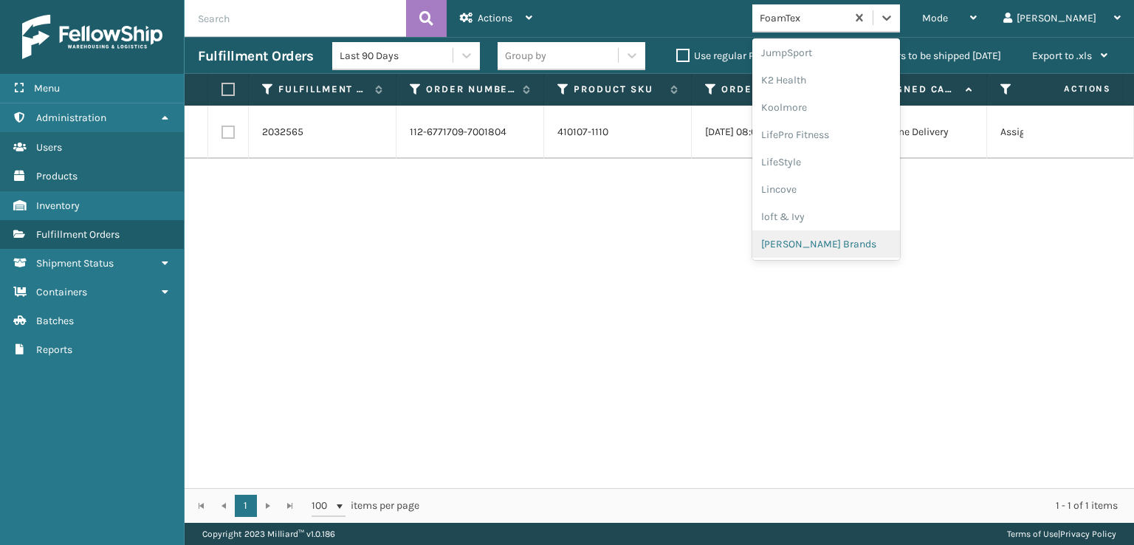
click at [854, 237] on div "[PERSON_NAME] Brands" at bounding box center [827, 243] width 148 height 27
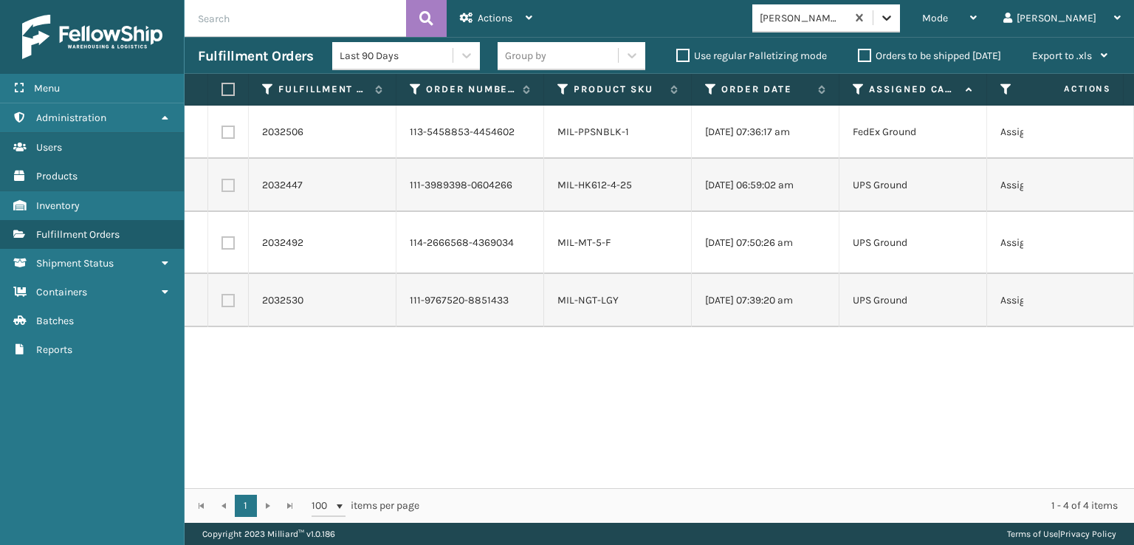
click at [894, 18] on icon at bounding box center [887, 17] width 15 height 15
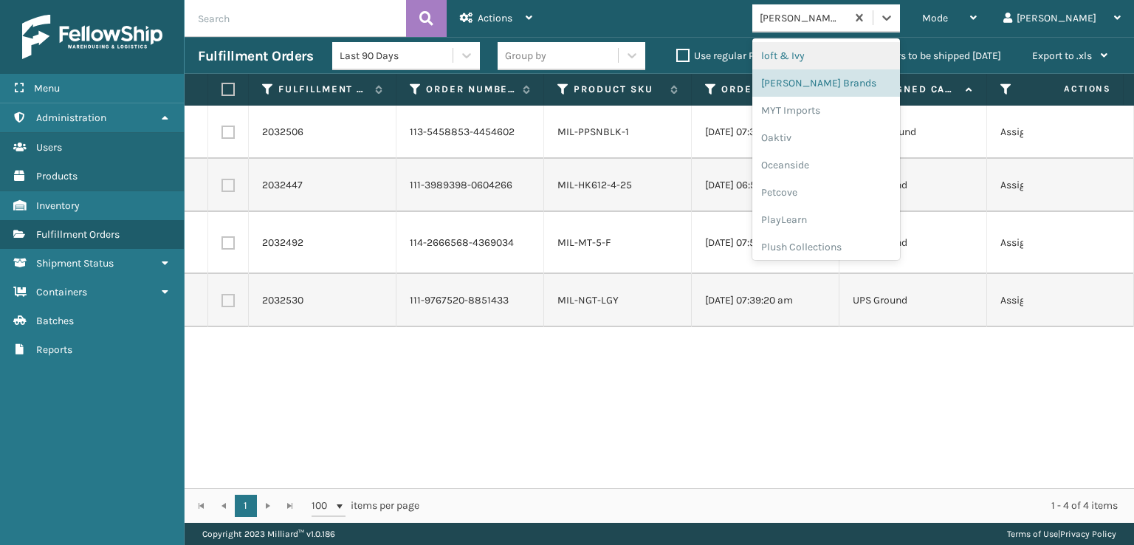
scroll to position [713, 0]
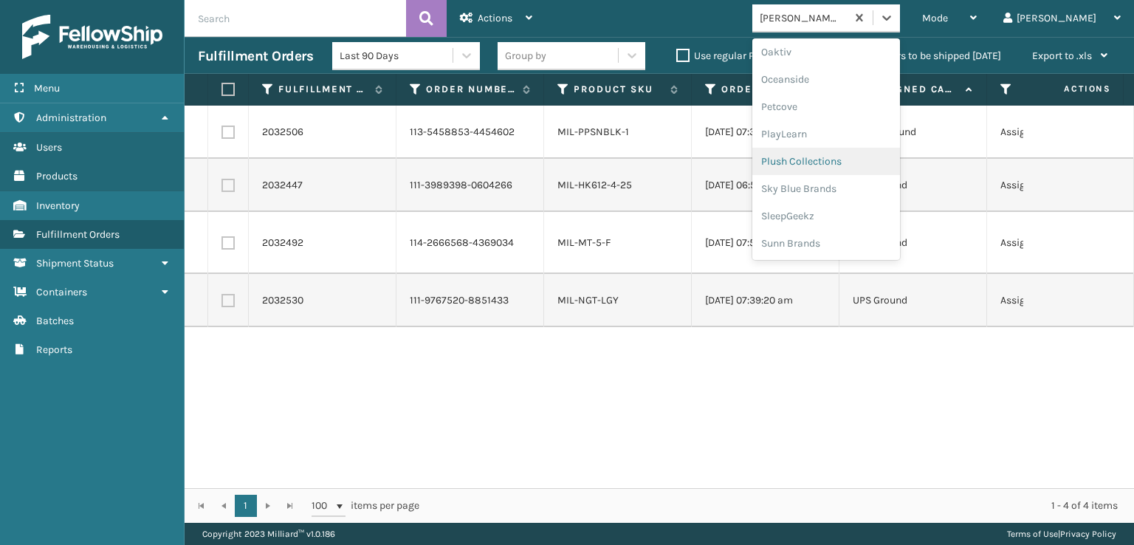
click at [845, 162] on div "Plush Collections" at bounding box center [827, 161] width 148 height 27
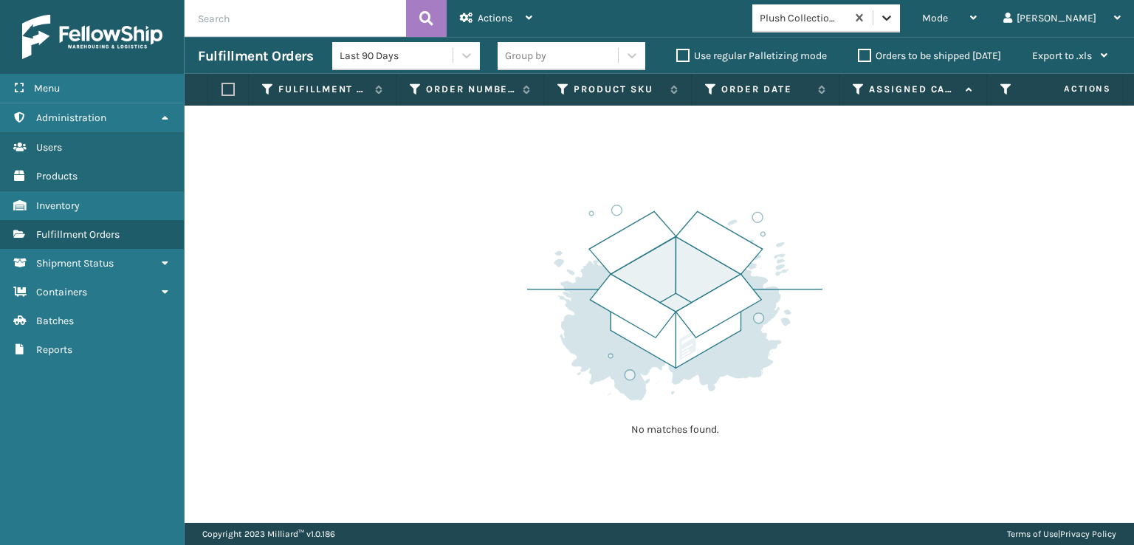
click at [900, 29] on div at bounding box center [887, 17] width 27 height 27
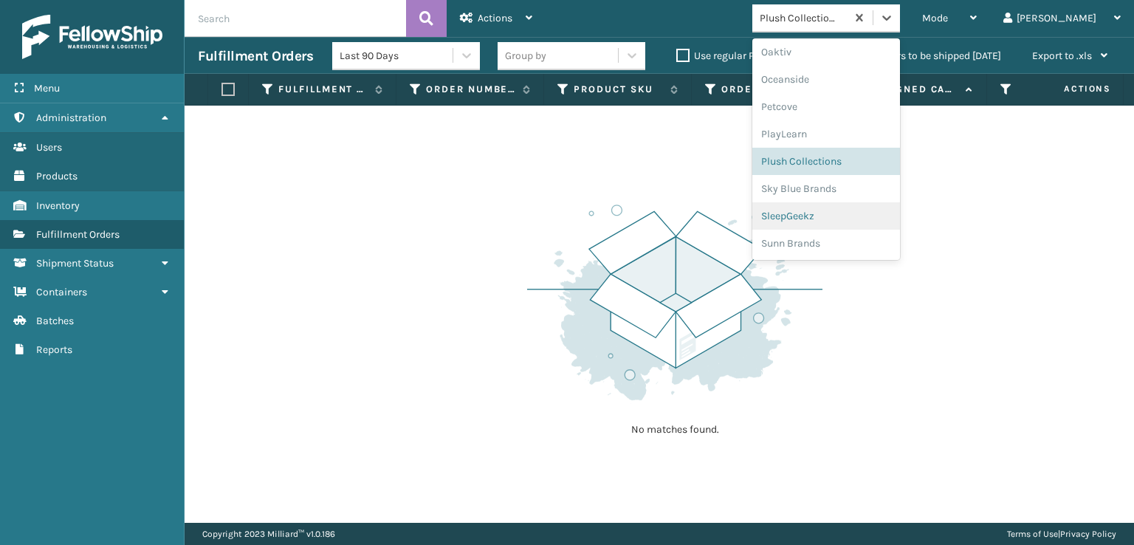
click at [832, 210] on div "SleepGeekz" at bounding box center [827, 215] width 148 height 27
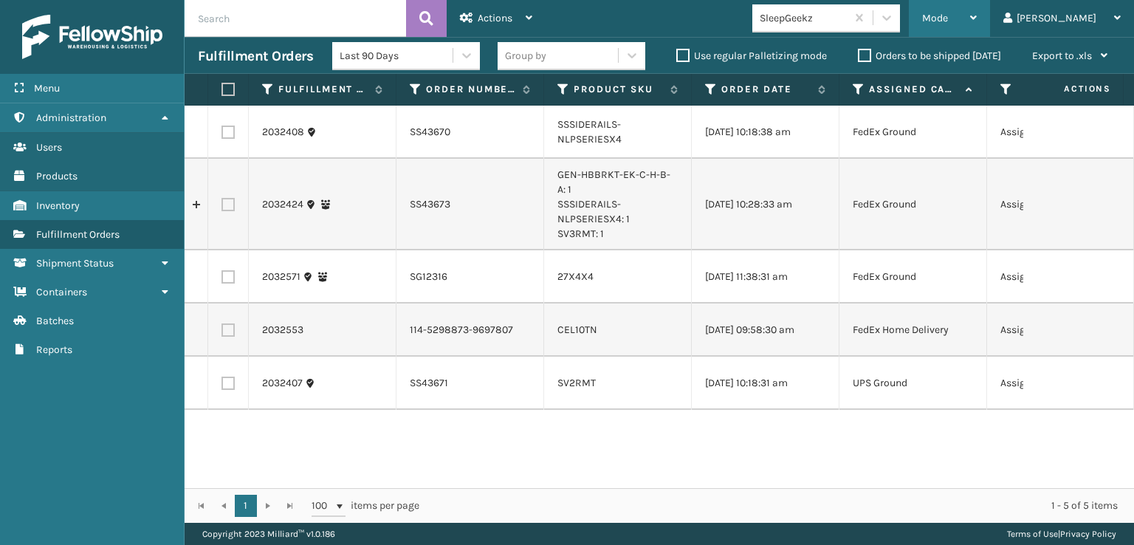
click at [948, 22] on span "Mode" at bounding box center [935, 18] width 26 height 13
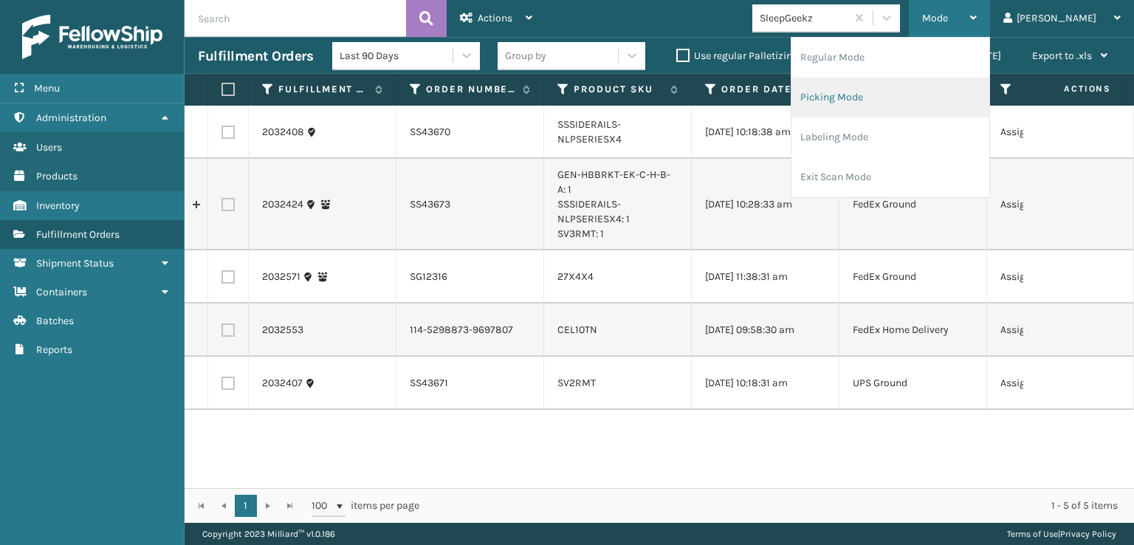
click at [906, 93] on li "Picking Mode" at bounding box center [891, 98] width 198 height 40
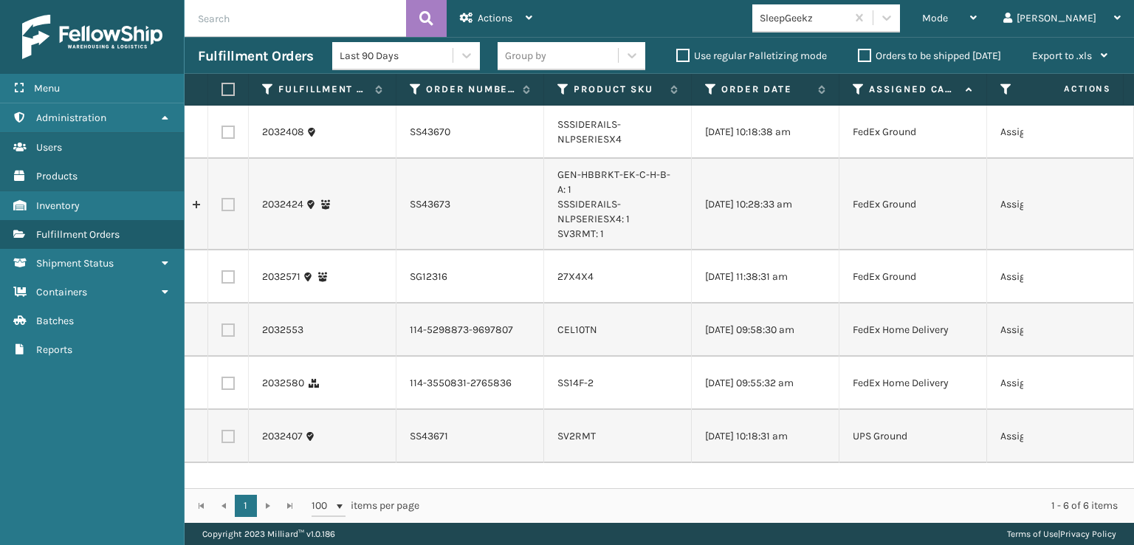
scroll to position [0, 0]
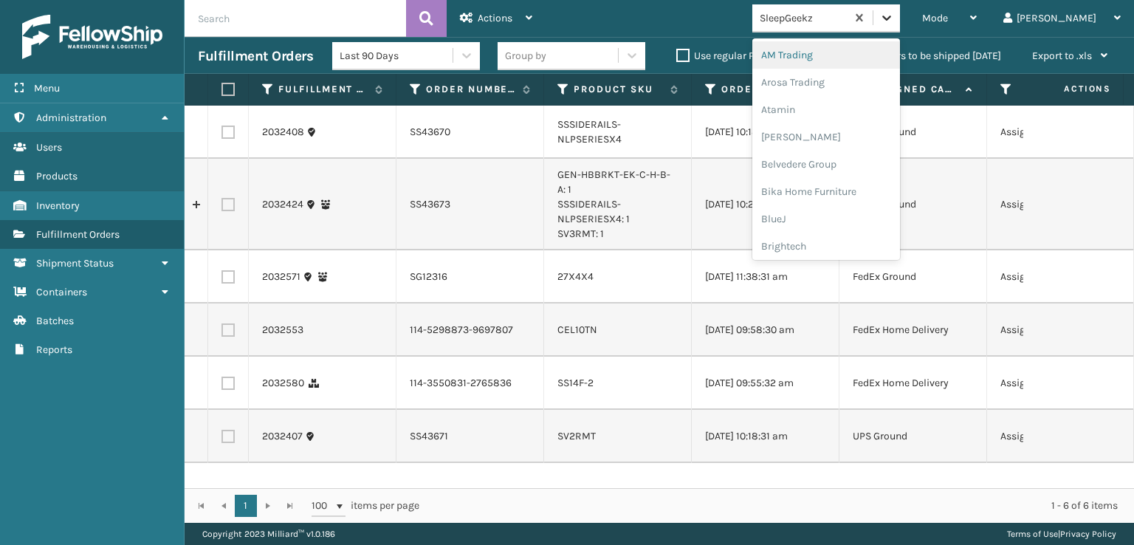
click at [900, 16] on div at bounding box center [887, 17] width 27 height 27
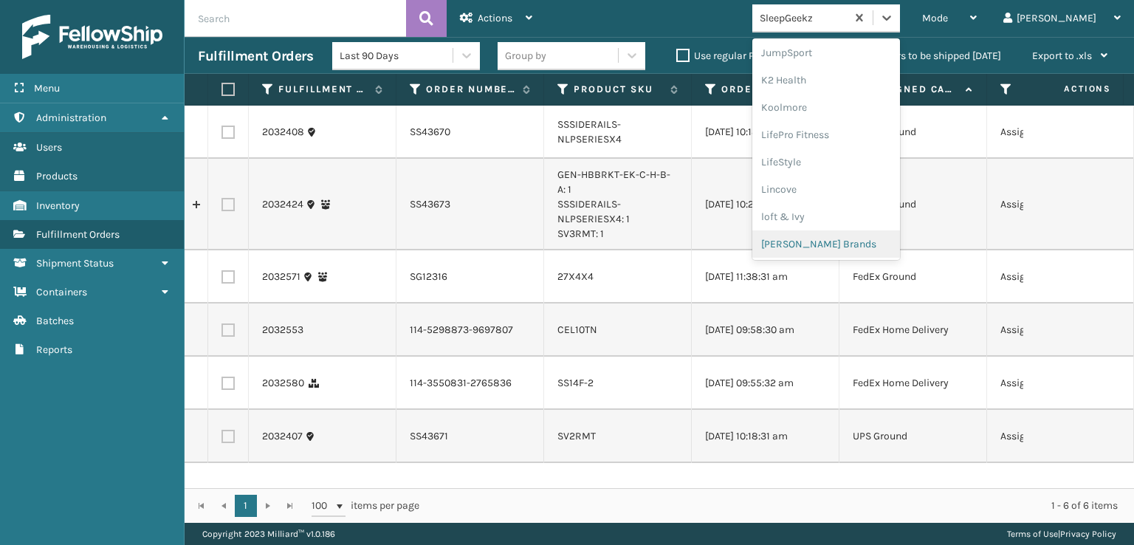
click at [836, 242] on div "[PERSON_NAME] Brands" at bounding box center [827, 243] width 148 height 27
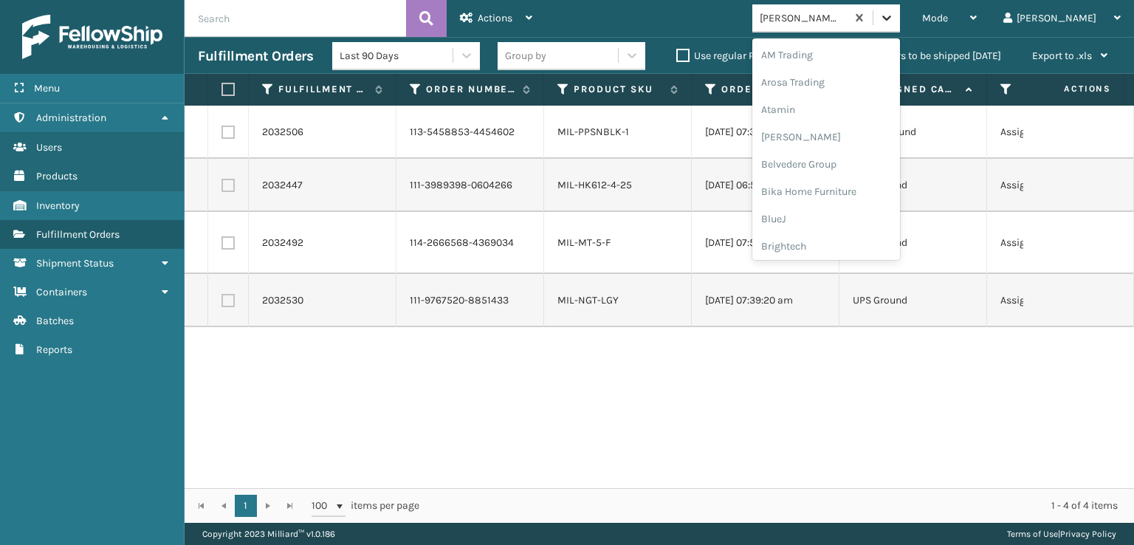
click at [894, 18] on icon at bounding box center [887, 17] width 15 height 15
click at [848, 84] on div "FoamTex" at bounding box center [827, 91] width 148 height 27
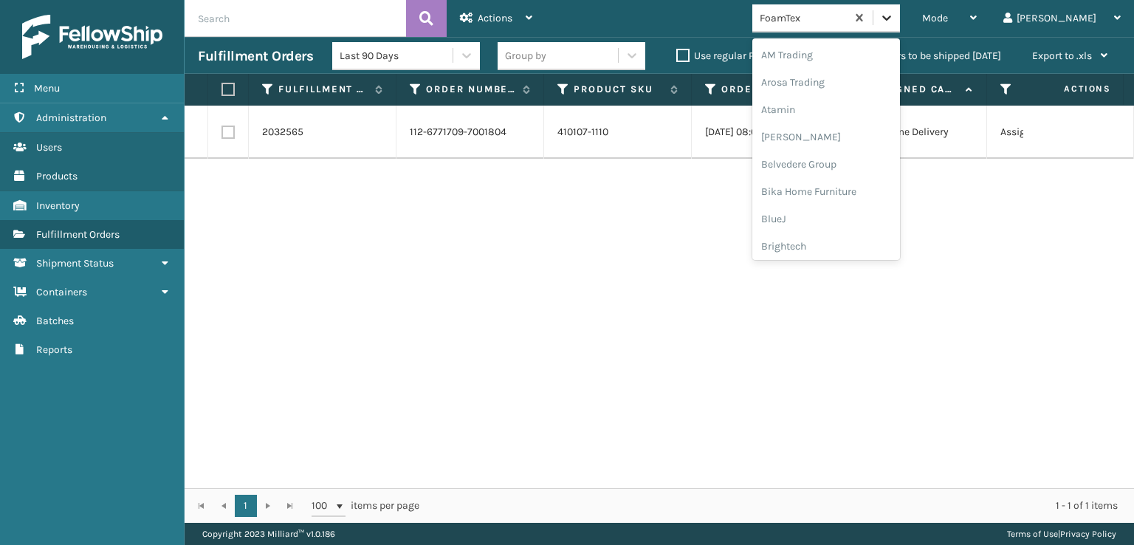
click at [900, 27] on div at bounding box center [887, 17] width 27 height 27
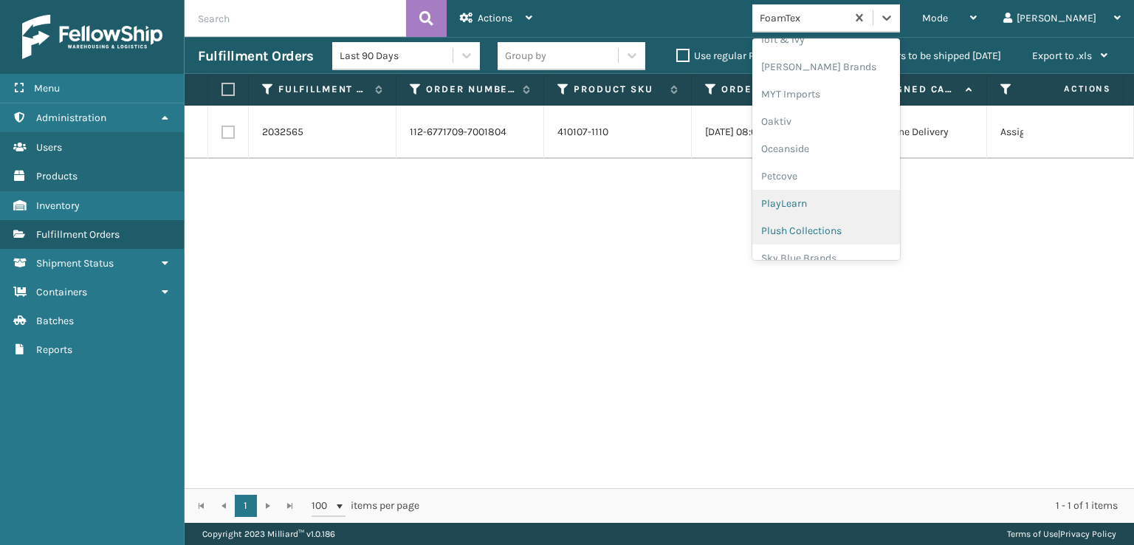
scroll to position [566, 0]
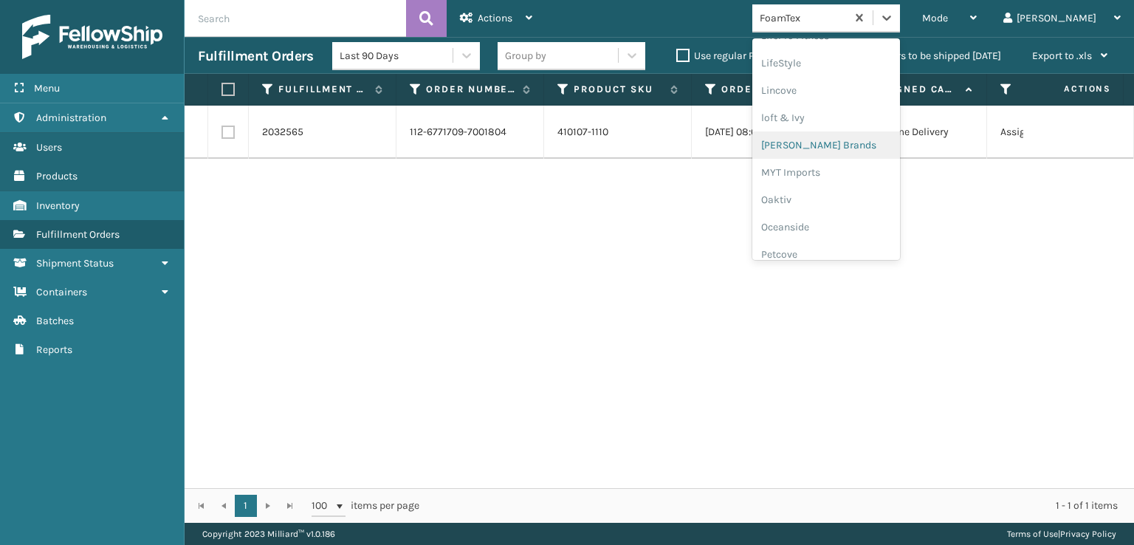
click at [834, 145] on div "[PERSON_NAME] Brands" at bounding box center [827, 144] width 148 height 27
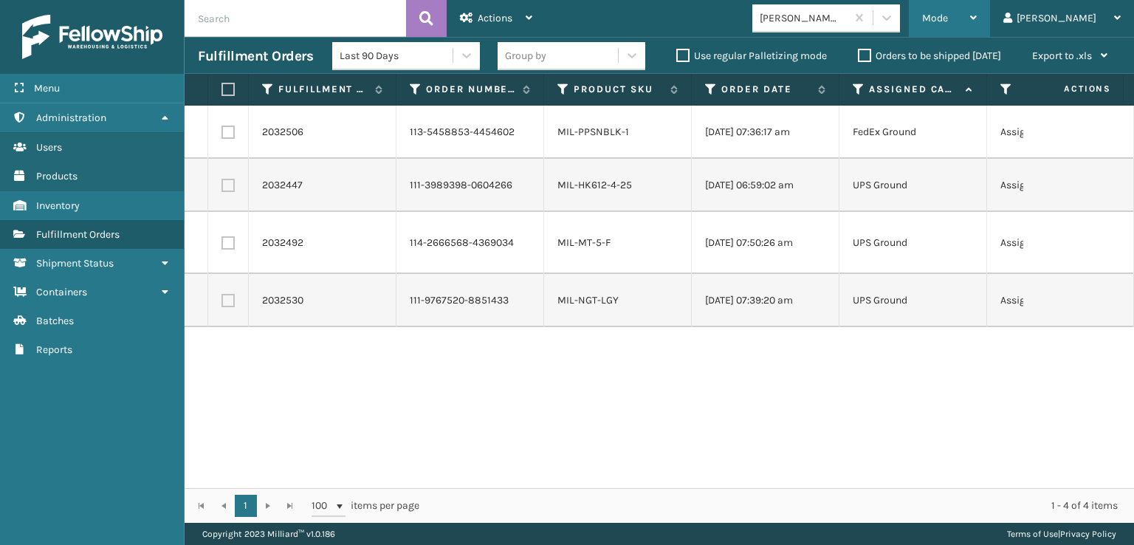
click at [977, 7] on div "Mode" at bounding box center [949, 18] width 55 height 37
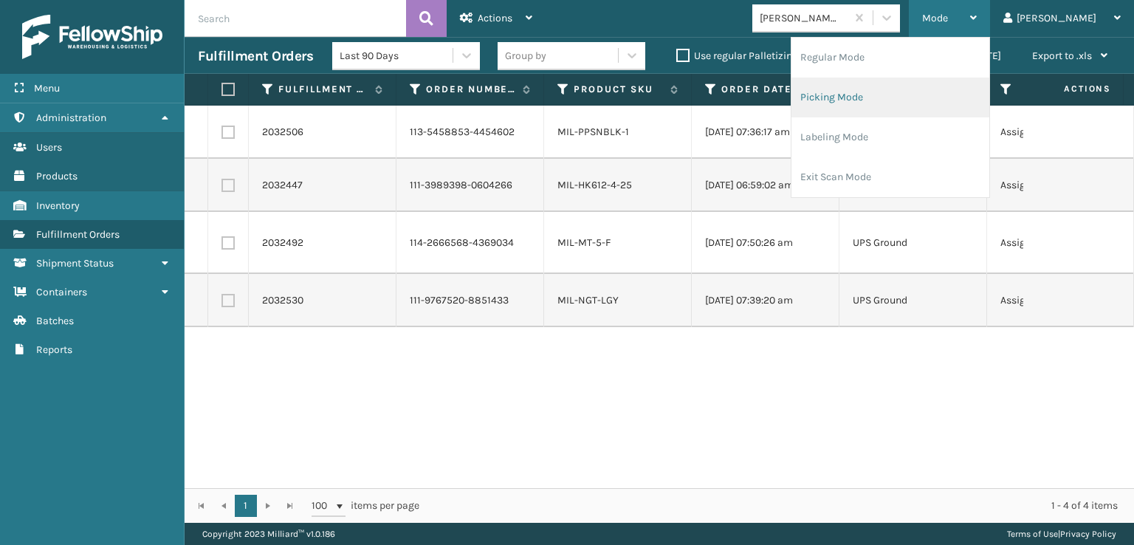
click at [880, 95] on li "Picking Mode" at bounding box center [891, 98] width 198 height 40
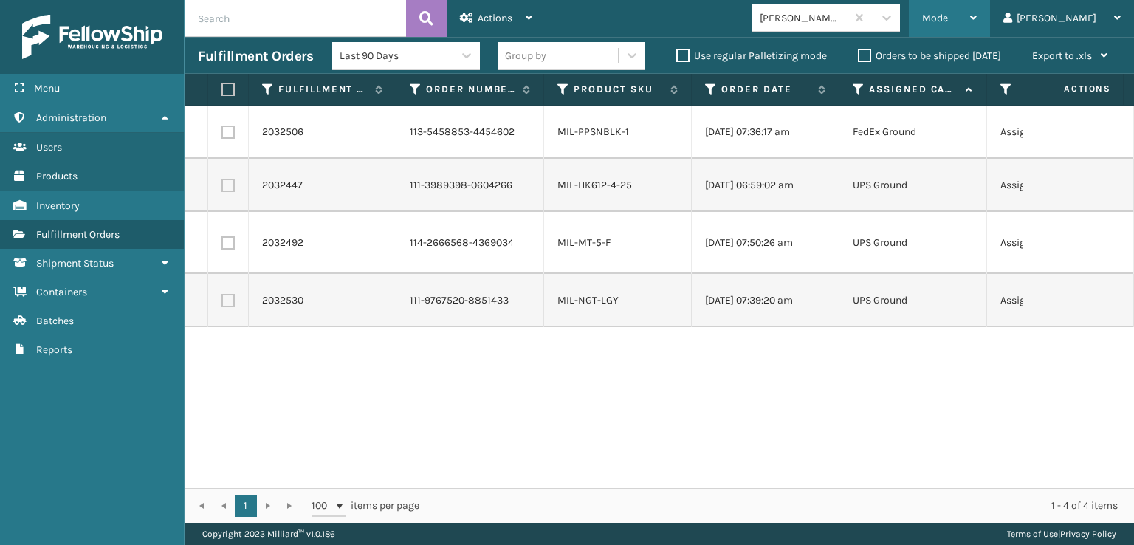
click at [977, 18] on div "Mode" at bounding box center [949, 18] width 55 height 37
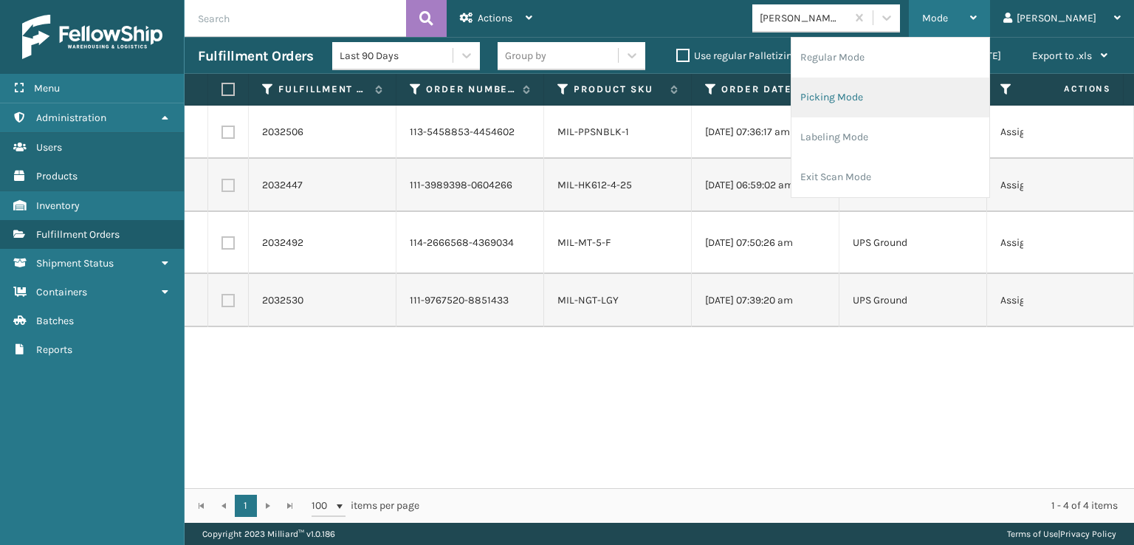
click at [891, 100] on li "Picking Mode" at bounding box center [891, 98] width 198 height 40
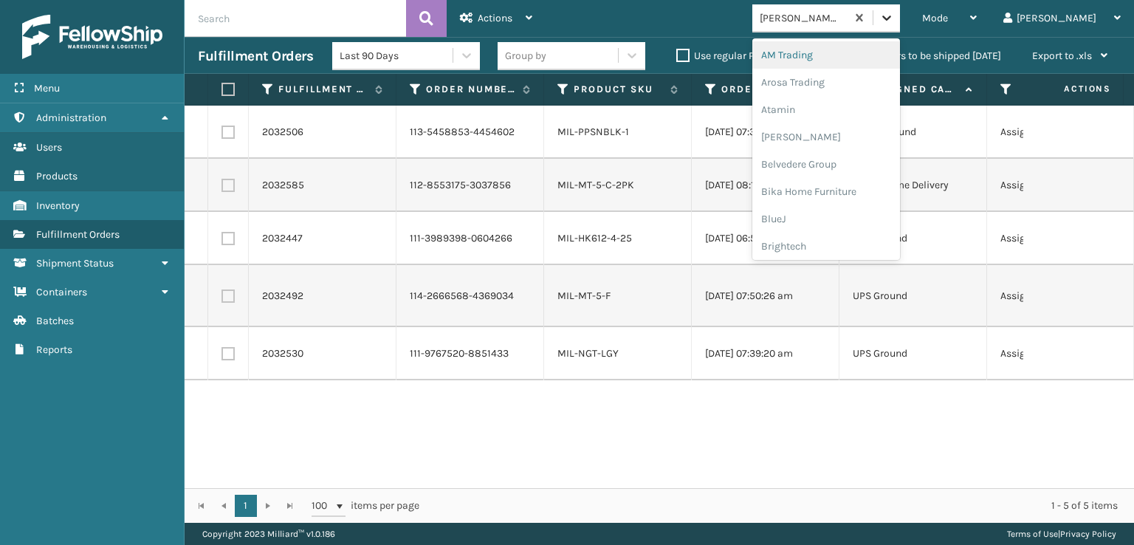
click at [900, 14] on div at bounding box center [887, 17] width 27 height 27
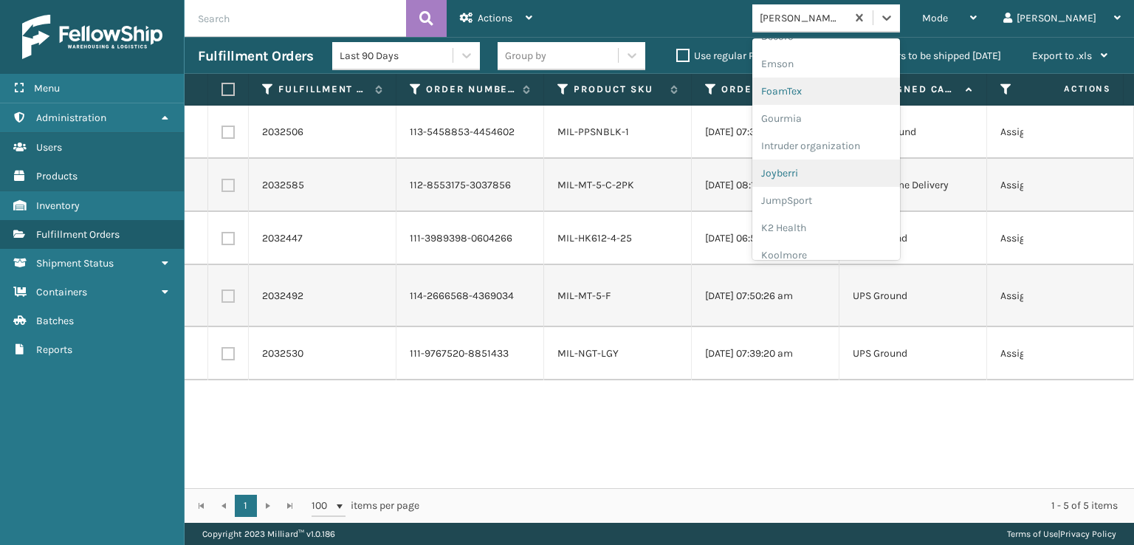
scroll to position [295, 0]
click at [843, 109] on div "FoamTex" at bounding box center [827, 114] width 148 height 27
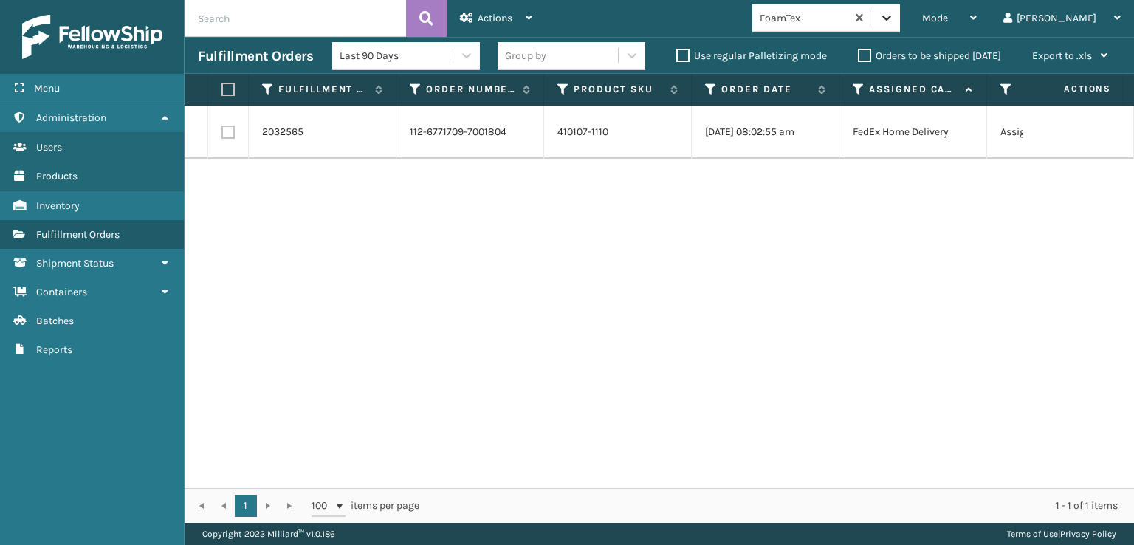
click at [894, 20] on icon at bounding box center [887, 17] width 15 height 15
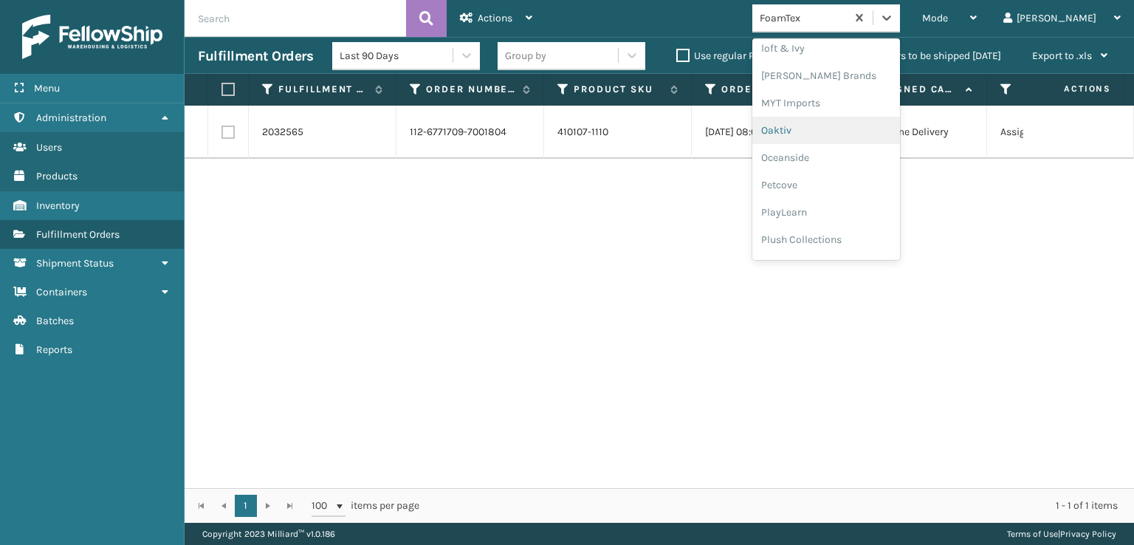
scroll to position [713, 0]
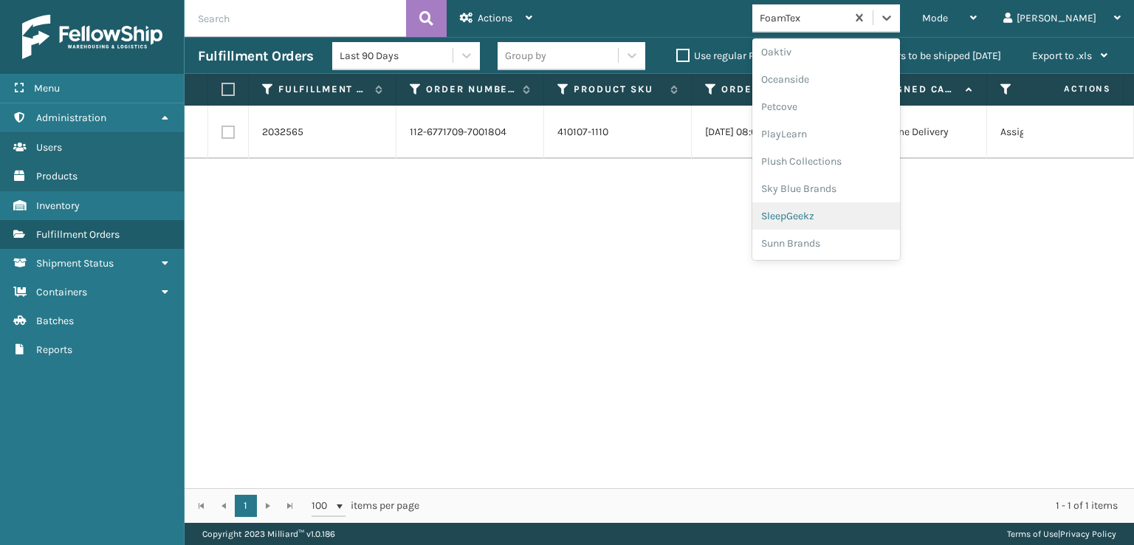
click at [834, 218] on div "SleepGeekz" at bounding box center [827, 215] width 148 height 27
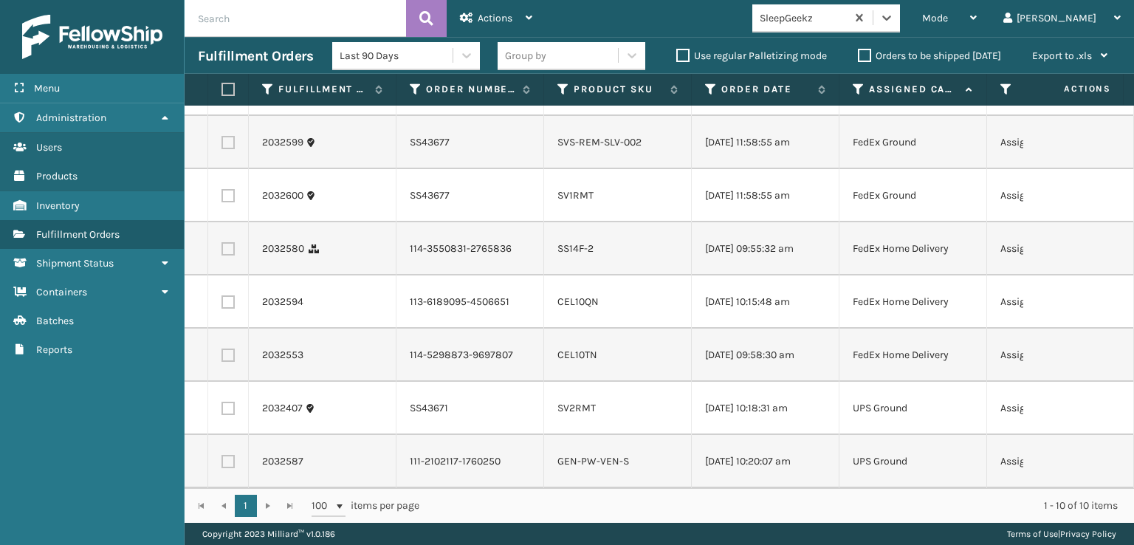
scroll to position [224, 0]
click at [227, 455] on label at bounding box center [228, 461] width 13 height 13
click at [222, 455] on input "checkbox" at bounding box center [222, 460] width 1 height 10
checkbox input "true"
click at [226, 402] on label at bounding box center [228, 408] width 13 height 13
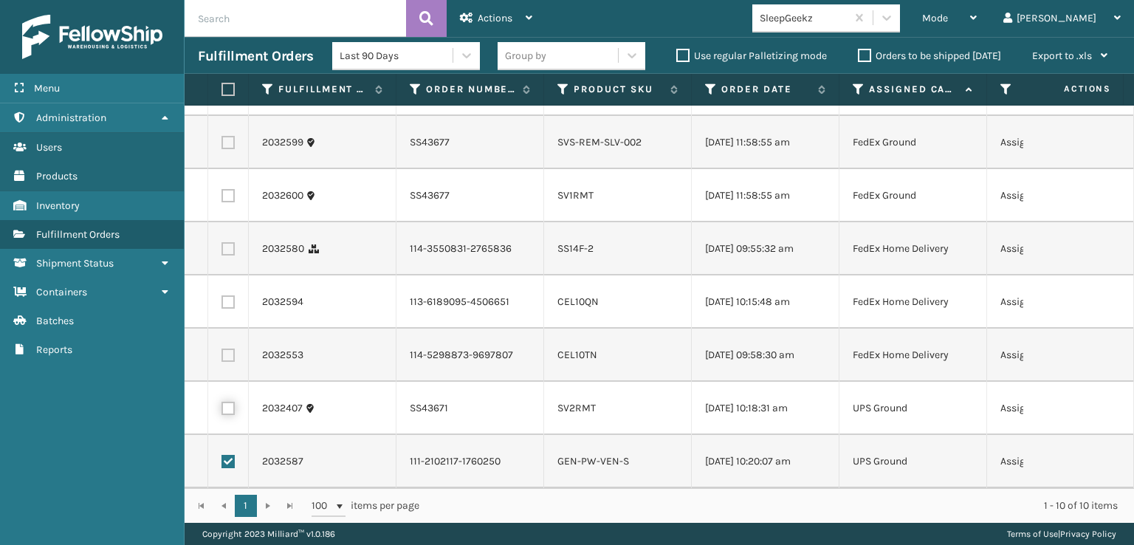
click at [222, 402] on input "checkbox" at bounding box center [222, 407] width 1 height 10
checkbox input "true"
click at [229, 242] on label at bounding box center [228, 248] width 13 height 13
click at [222, 242] on input "checkbox" at bounding box center [222, 247] width 1 height 10
click at [229, 242] on label at bounding box center [228, 248] width 13 height 13
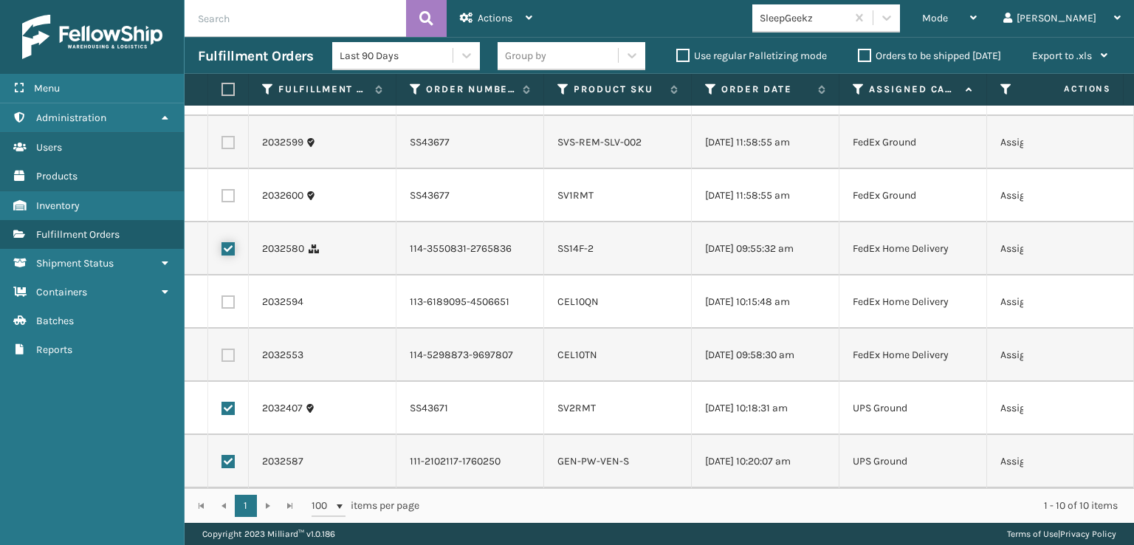
click at [222, 242] on input "checkbox" at bounding box center [222, 247] width 1 height 10
checkbox input "false"
click at [230, 189] on label at bounding box center [228, 195] width 13 height 13
click at [222, 189] on input "checkbox" at bounding box center [222, 194] width 1 height 10
checkbox input "true"
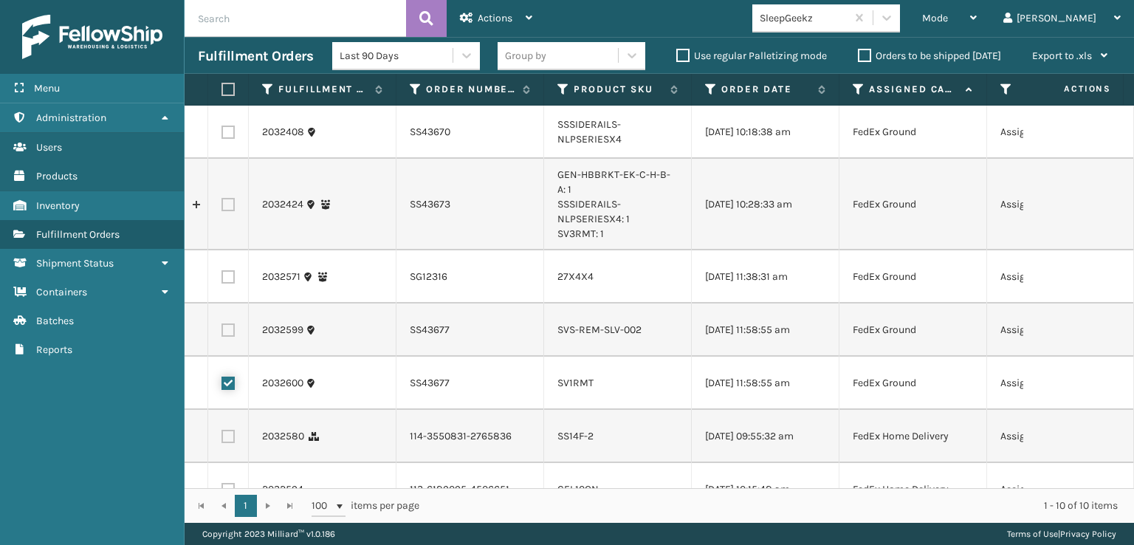
scroll to position [0, 0]
click at [225, 332] on label at bounding box center [228, 329] width 13 height 13
click at [222, 332] on input "checkbox" at bounding box center [222, 328] width 1 height 10
checkbox input "true"
click at [227, 276] on label at bounding box center [228, 276] width 13 height 13
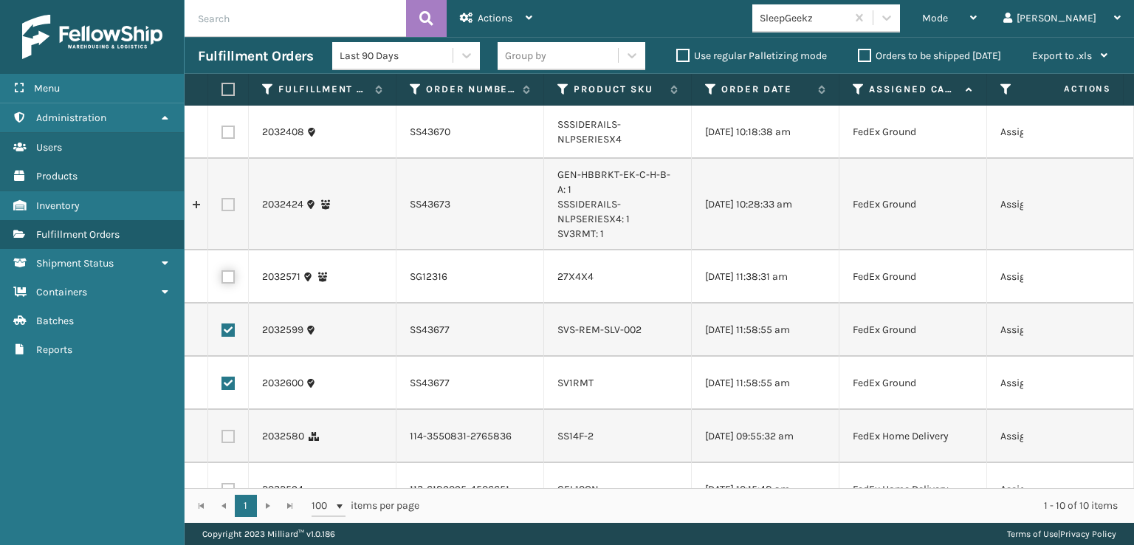
click at [222, 276] on input "checkbox" at bounding box center [222, 275] width 1 height 10
checkbox input "true"
click at [226, 205] on label at bounding box center [228, 204] width 13 height 13
click at [222, 205] on input "checkbox" at bounding box center [222, 203] width 1 height 10
checkbox input "true"
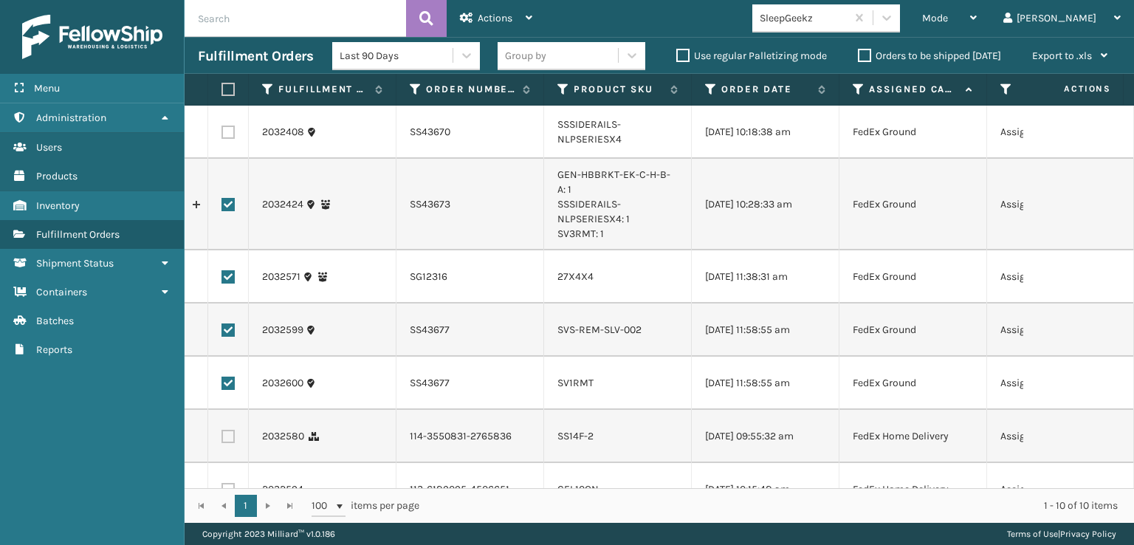
click at [231, 128] on label at bounding box center [228, 132] width 13 height 13
click at [222, 128] on input "checkbox" at bounding box center [222, 131] width 1 height 10
checkbox input "true"
click at [496, 19] on span "Actions" at bounding box center [495, 18] width 35 height 13
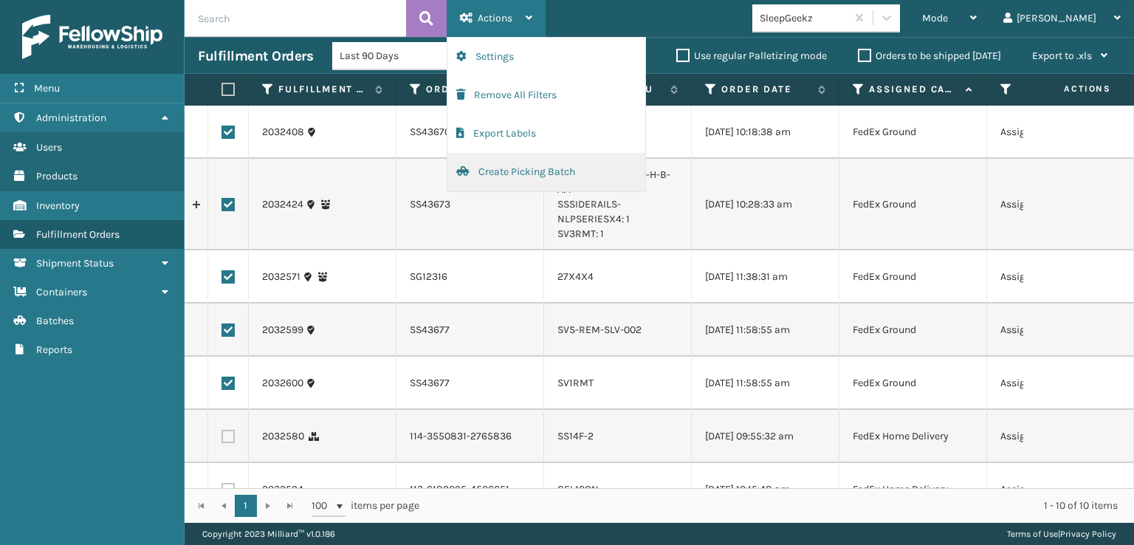
click at [493, 170] on button "Create Picking Batch" at bounding box center [547, 172] width 198 height 38
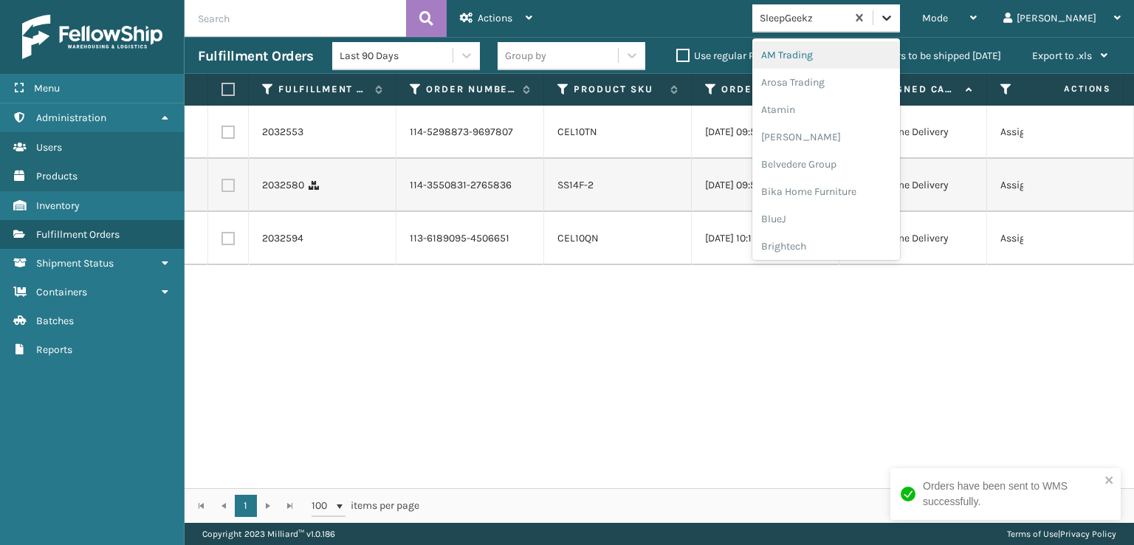
click at [894, 13] on icon at bounding box center [887, 17] width 15 height 15
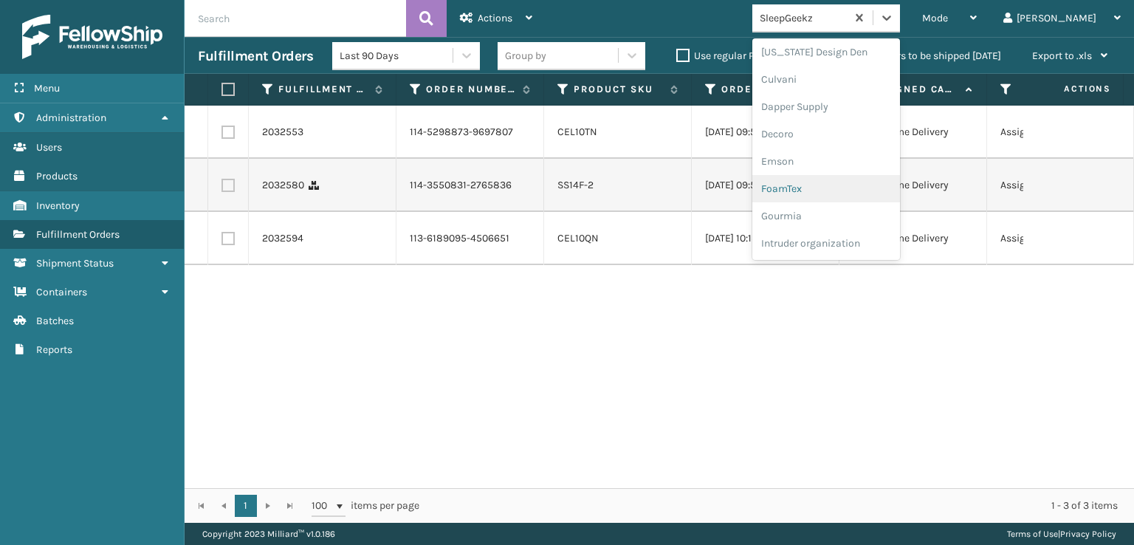
click at [837, 188] on div "FoamTex" at bounding box center [827, 188] width 148 height 27
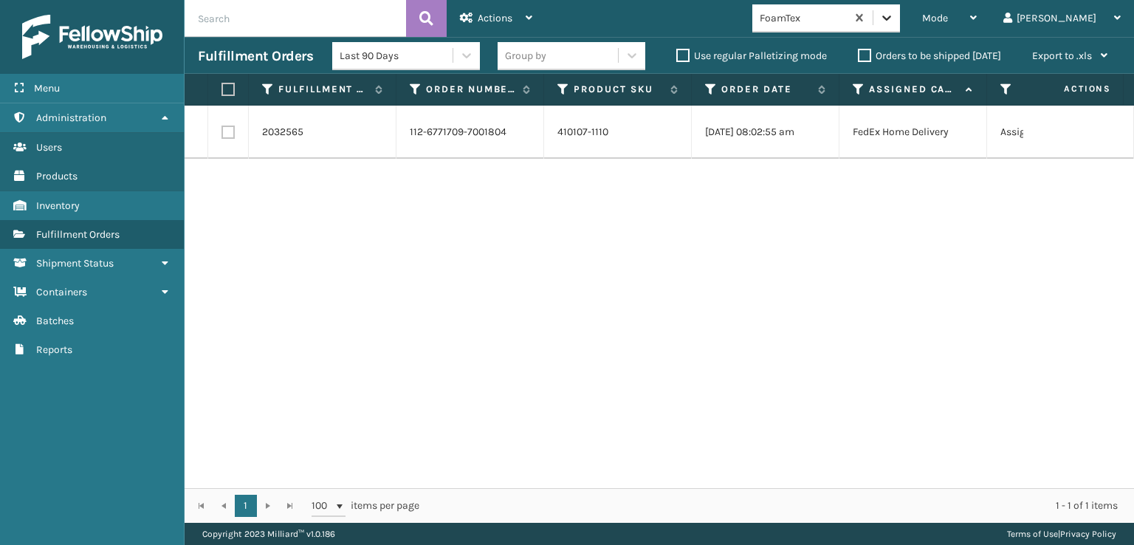
click at [894, 21] on icon at bounding box center [887, 17] width 15 height 15
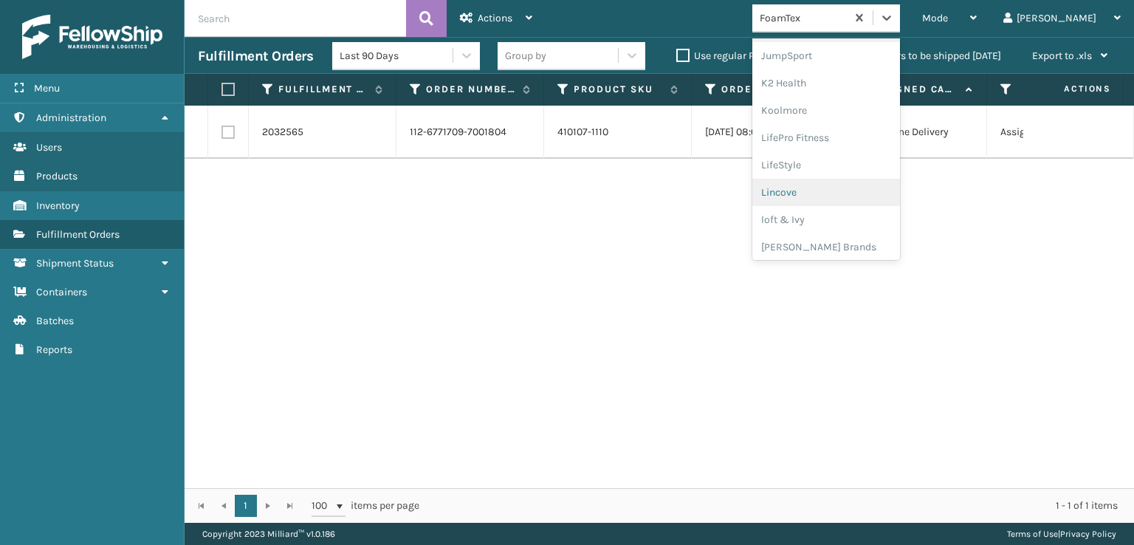
scroll to position [467, 0]
click at [847, 238] on div "[PERSON_NAME] Brands" at bounding box center [827, 243] width 148 height 27
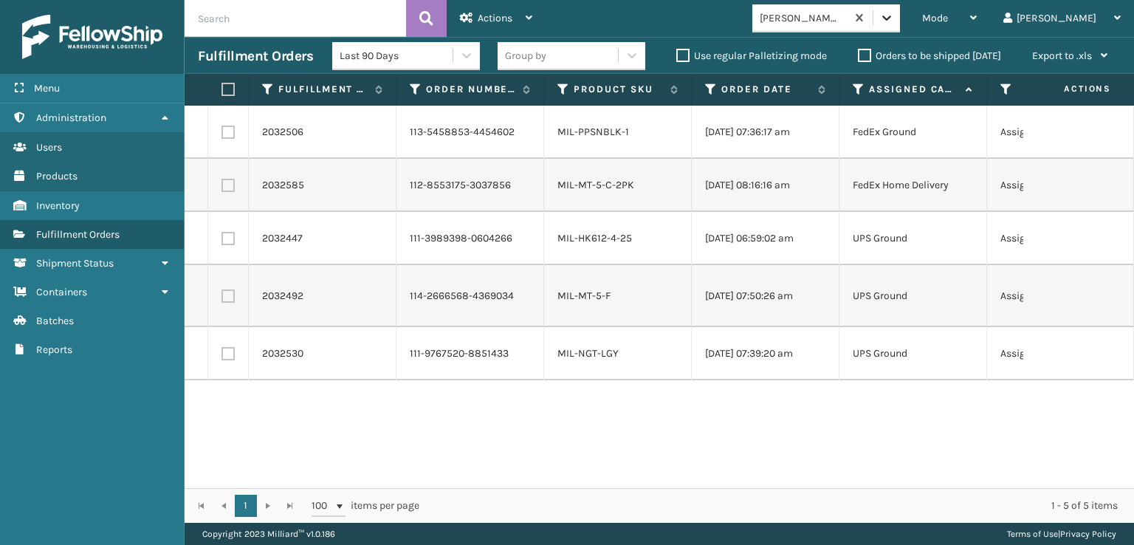
click at [894, 12] on icon at bounding box center [887, 17] width 15 height 15
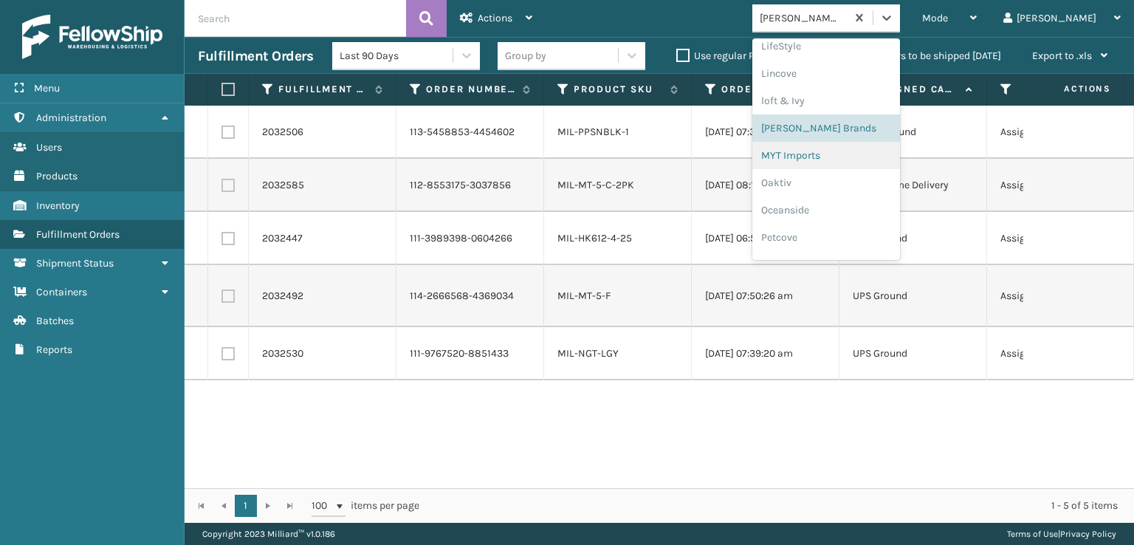
scroll to position [713, 0]
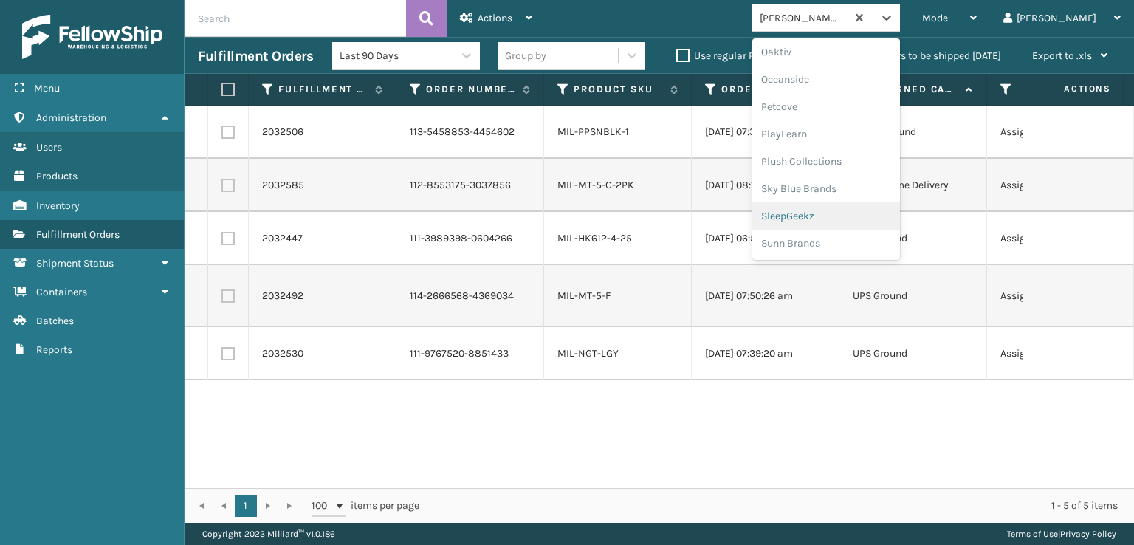
click at [851, 216] on div "SleepGeekz" at bounding box center [827, 215] width 148 height 27
